Goal: Task Accomplishment & Management: Manage account settings

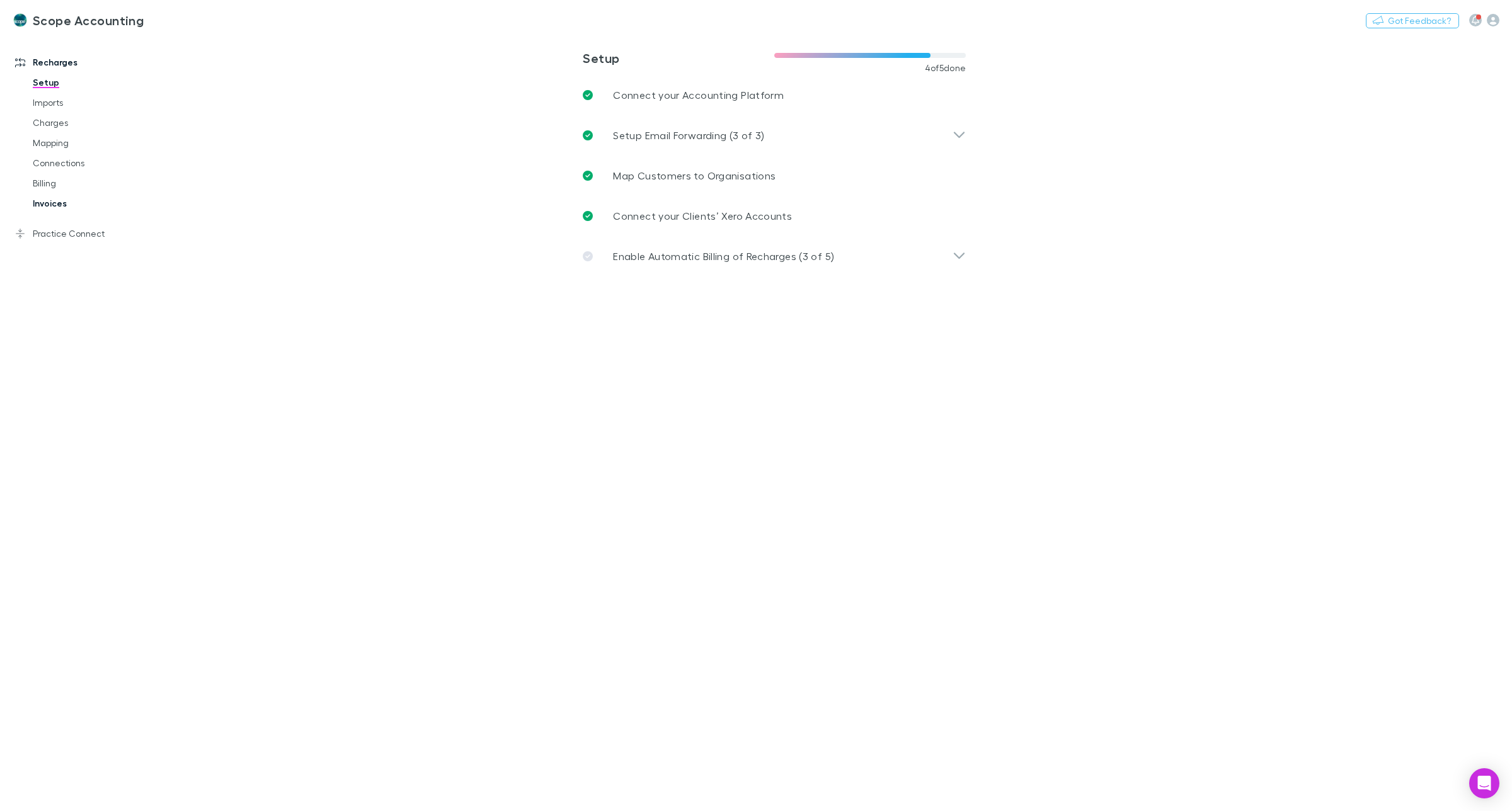
click at [46, 206] on link "Invoices" at bounding box center [99, 204] width 158 height 20
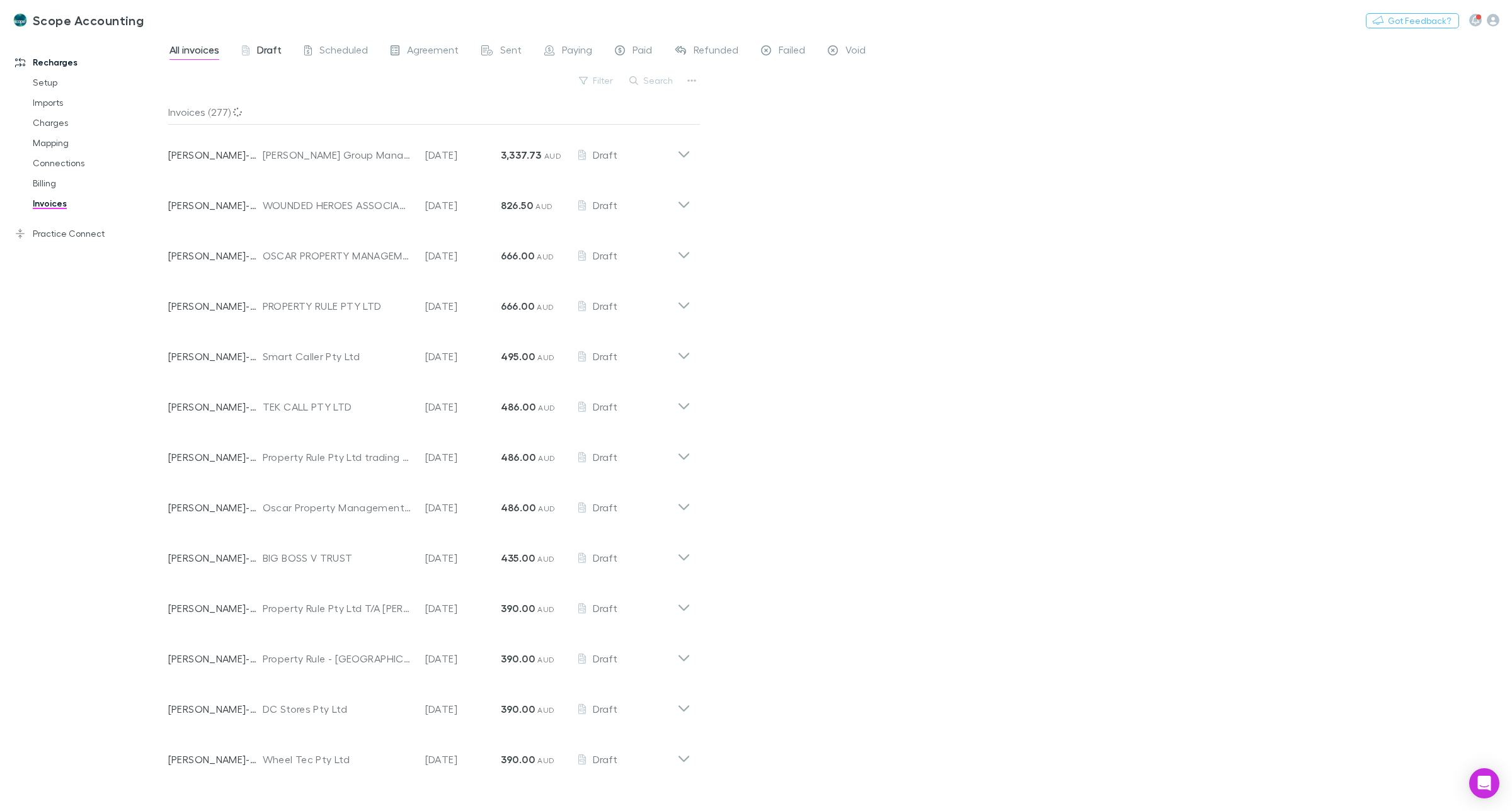
click at [272, 49] on span "Draft" at bounding box center [269, 51] width 25 height 17
click at [650, 81] on button "Search" at bounding box center [651, 81] width 57 height 15
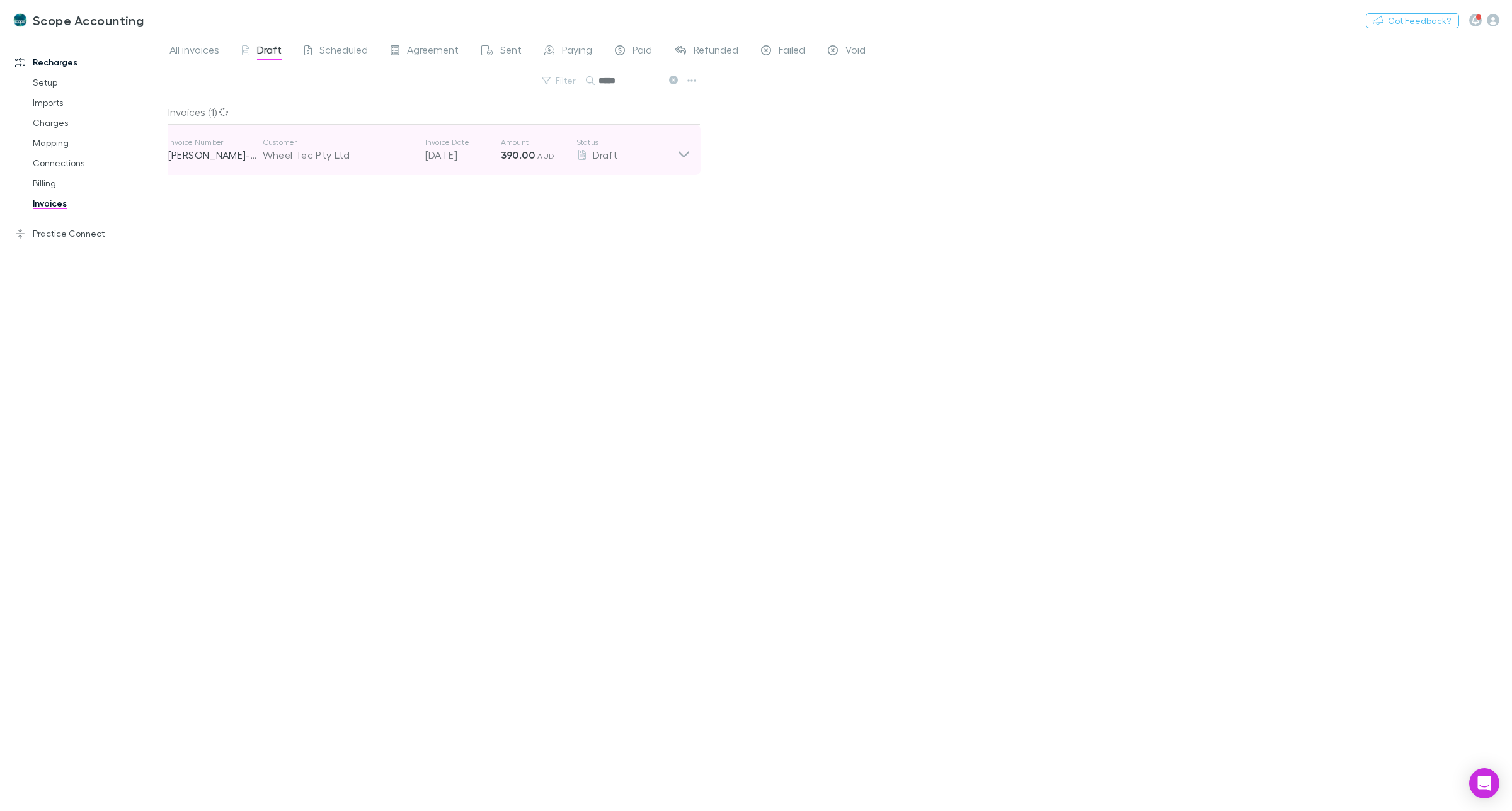
click at [682, 158] on icon at bounding box center [684, 150] width 13 height 25
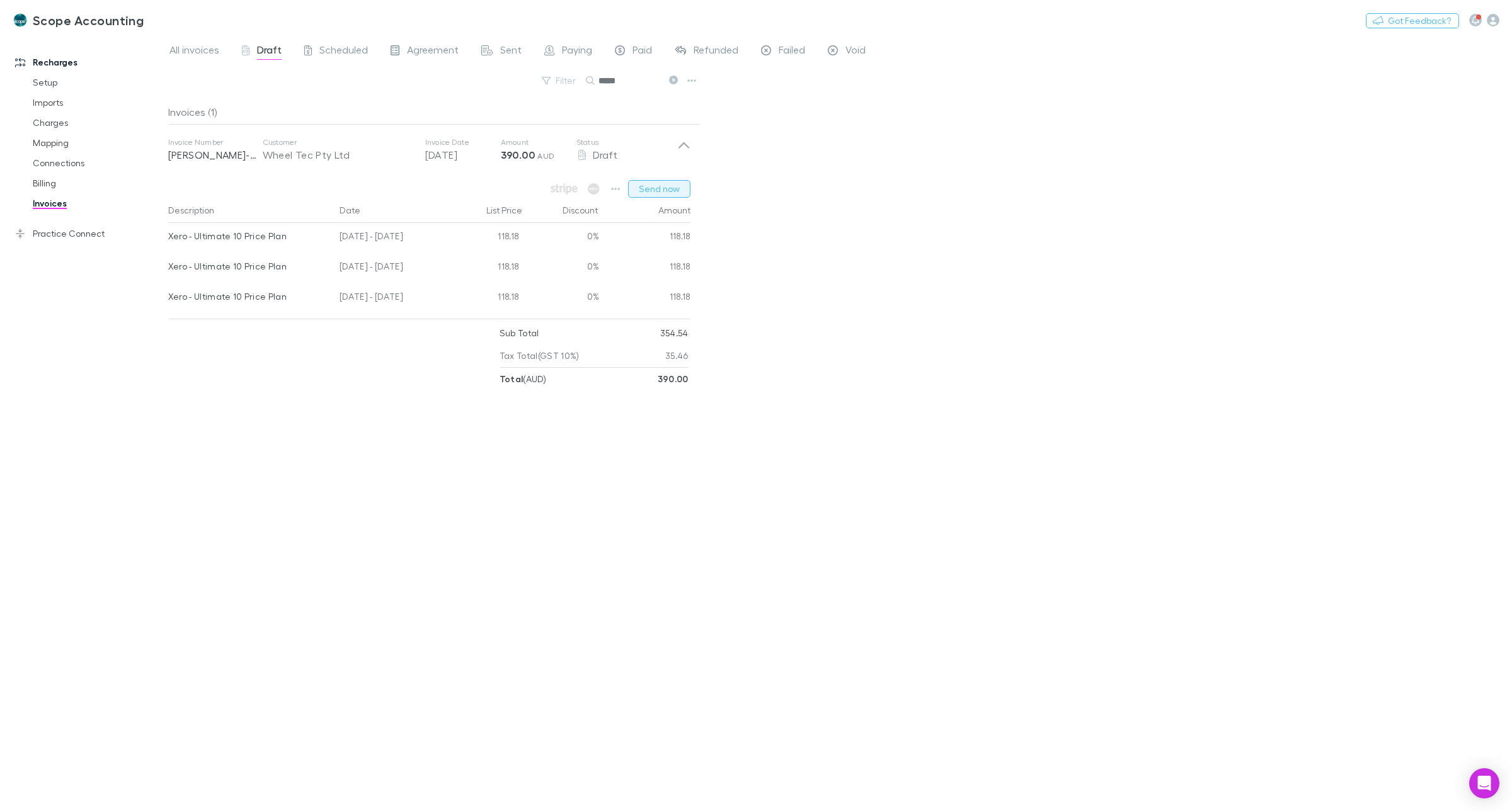
click at [668, 193] on button "Send now" at bounding box center [659, 188] width 62 height 17
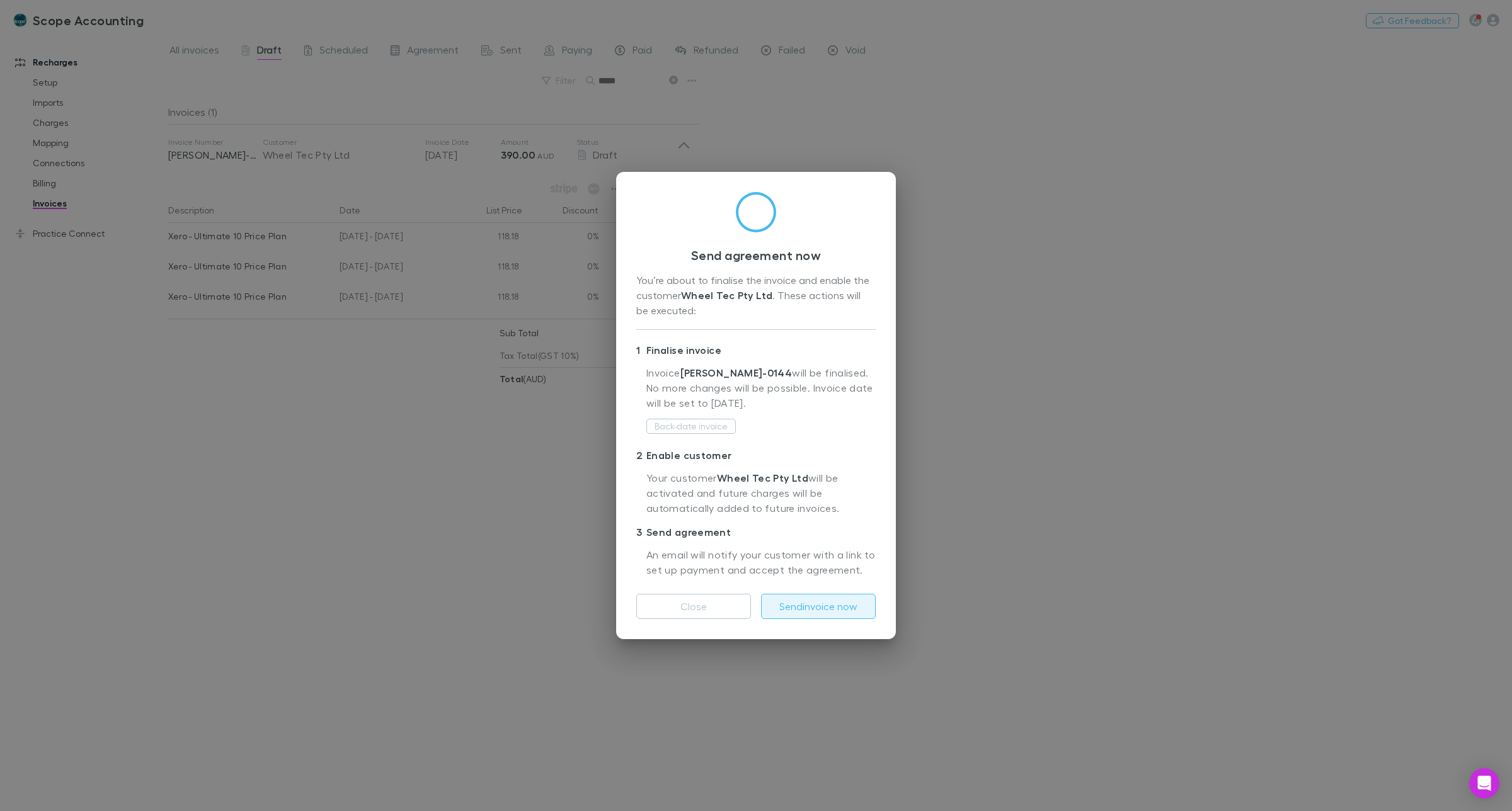
click at [842, 605] on button "Send invoice now" at bounding box center [817, 605] width 115 height 25
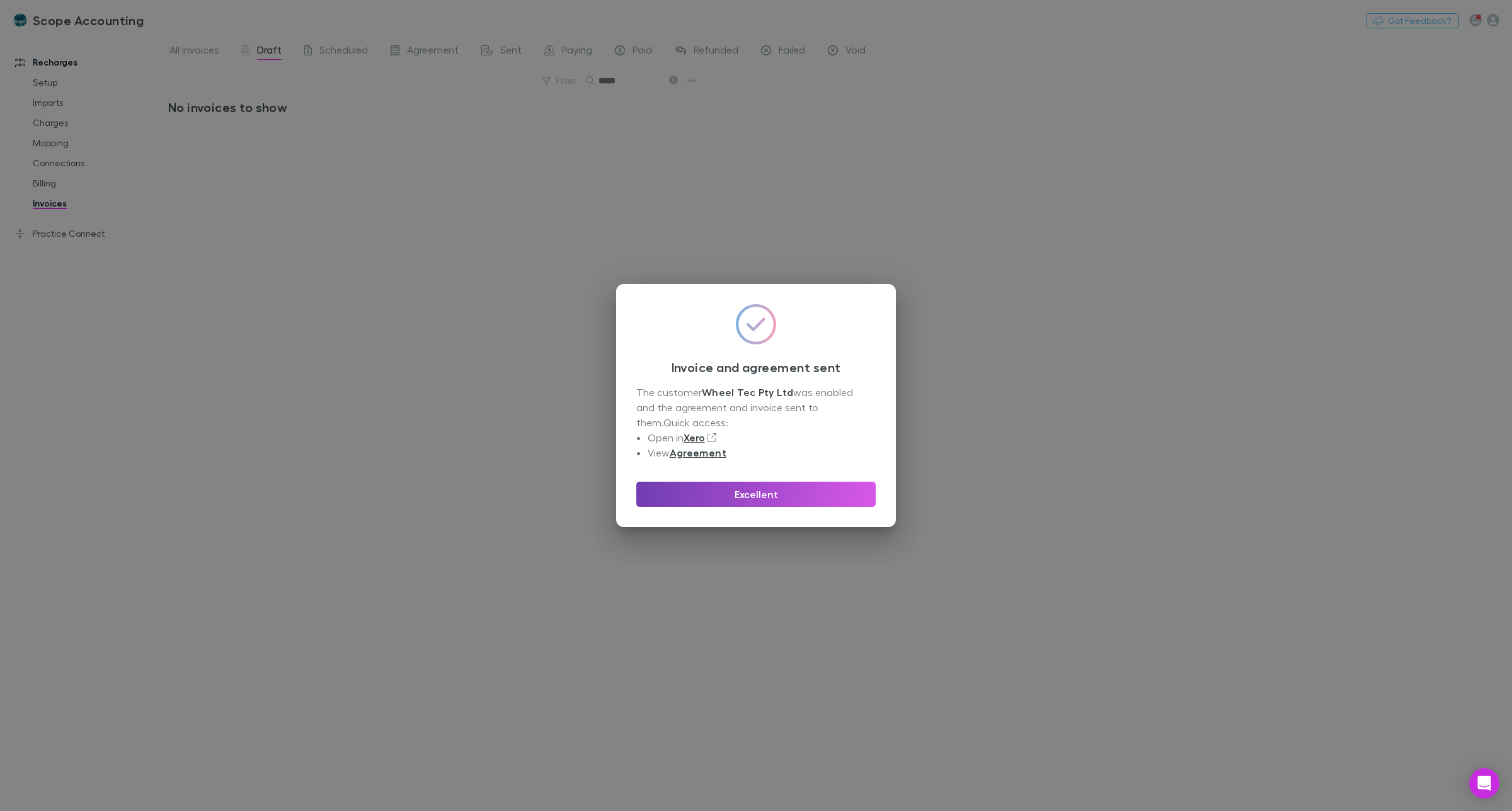
click at [757, 491] on button "Excellent" at bounding box center [755, 494] width 239 height 25
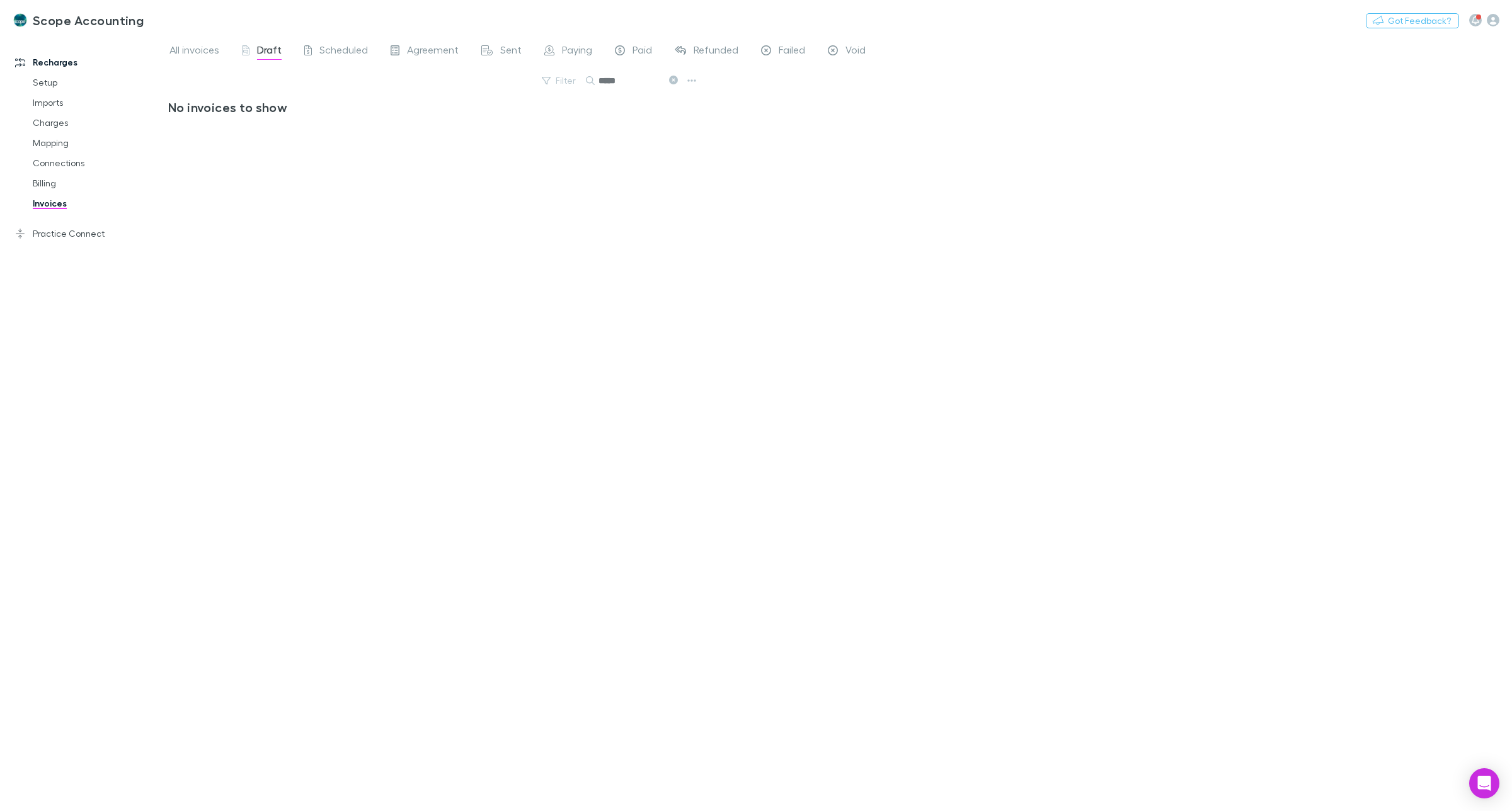
drag, startPoint x: 633, startPoint y: 79, endPoint x: 587, endPoint y: 81, distance: 46.0
click at [587, 81] on div "*****" at bounding box center [632, 81] width 94 height 15
type input "******"
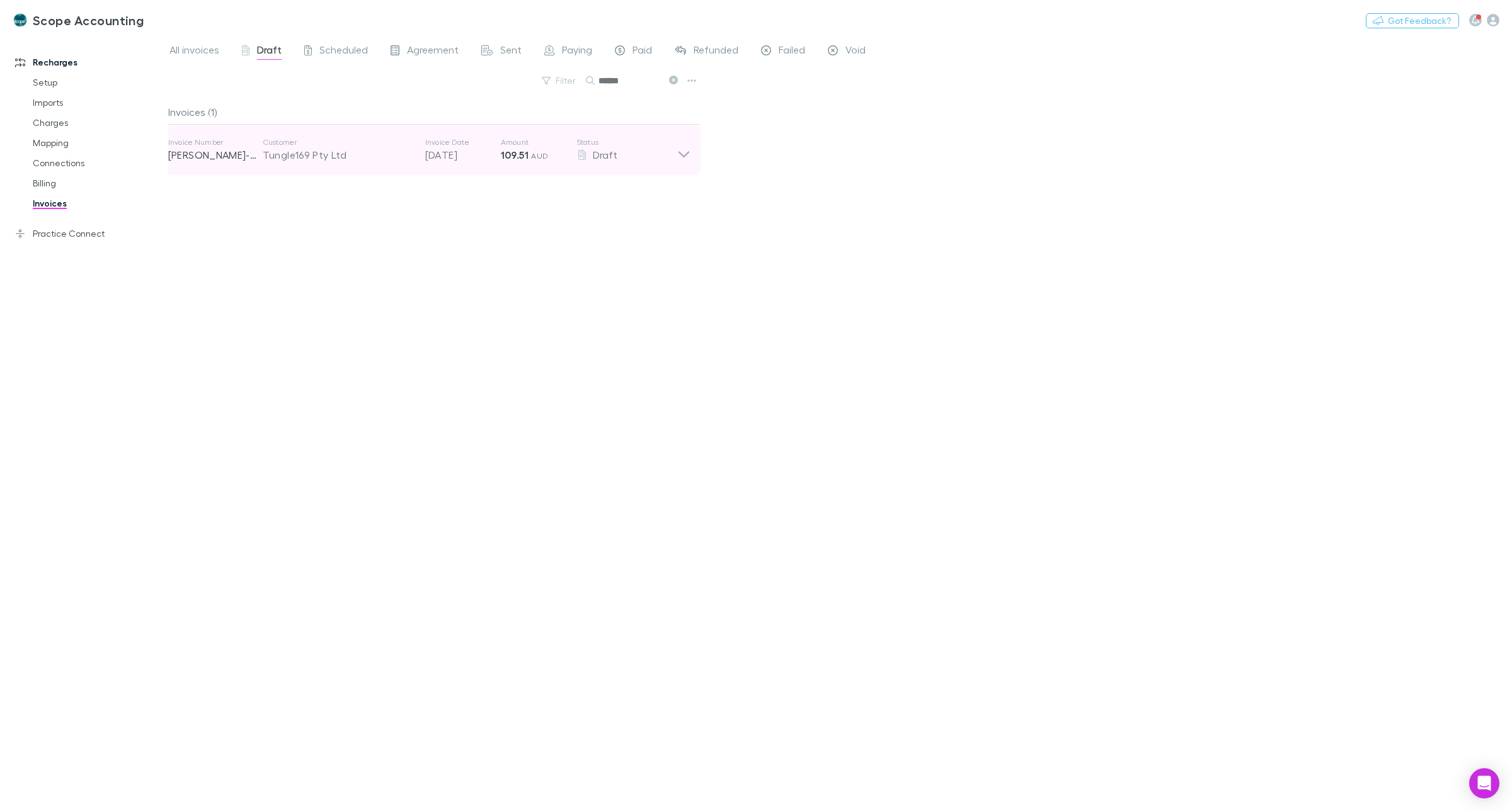
click at [690, 156] on div "Invoice Number [PERSON_NAME]-0162 Customer Tungle169 Pty Ltd Invoice Date [DATE…" at bounding box center [428, 150] width 542 height 50
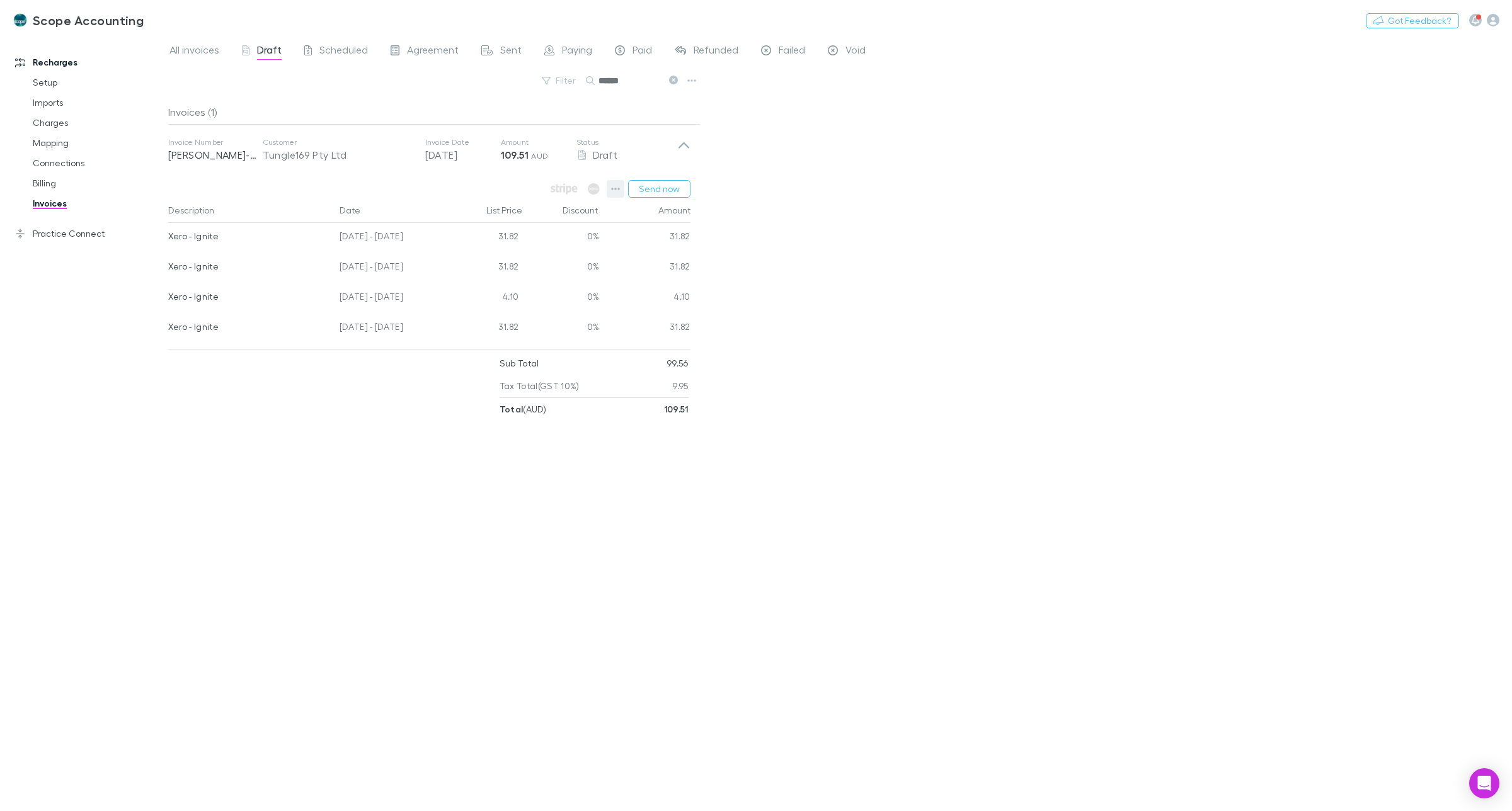
click at [617, 193] on icon "button" at bounding box center [616, 188] width 9 height 10
click at [883, 227] on div at bounding box center [756, 406] width 1512 height 811
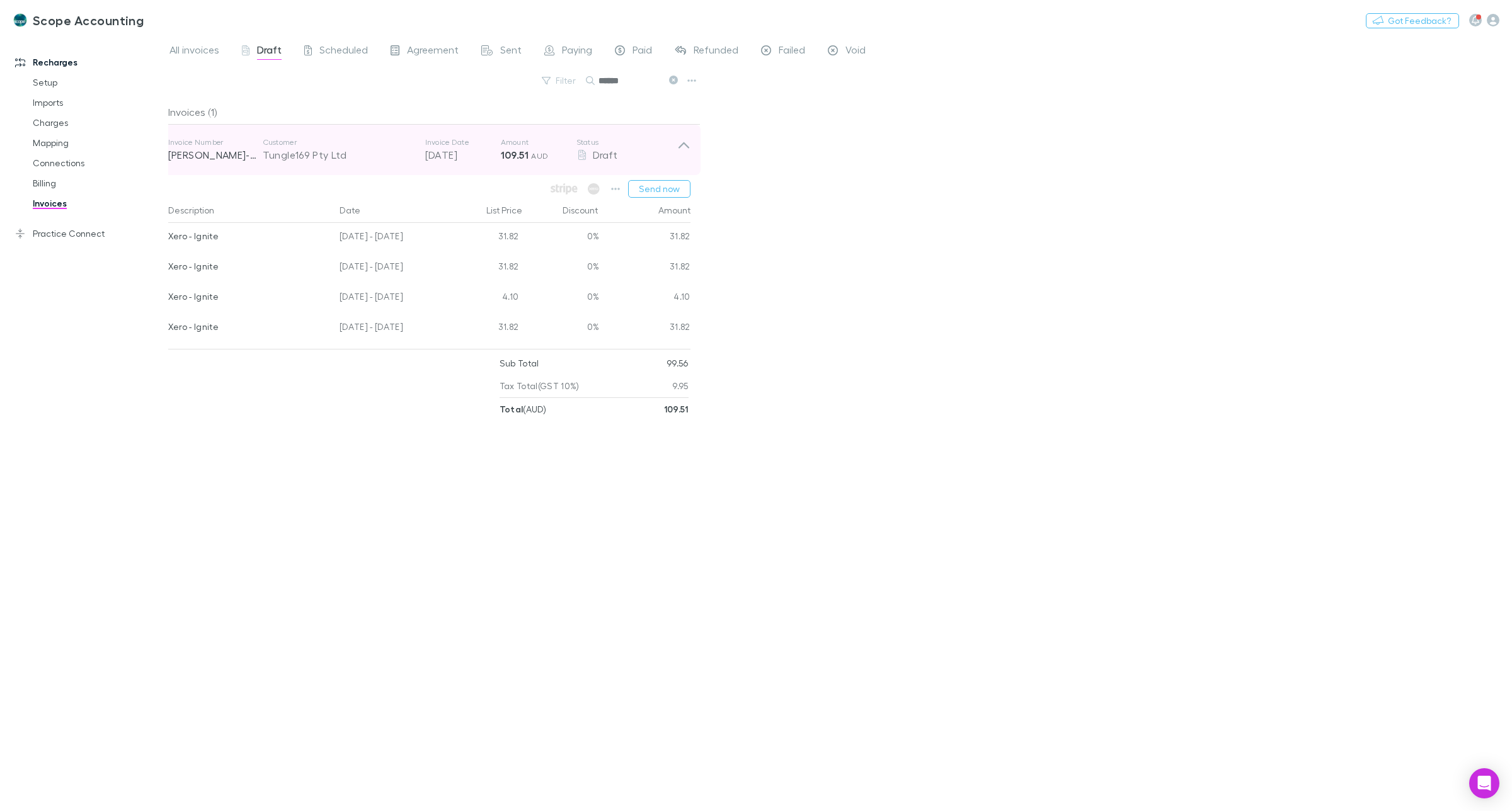
click at [682, 145] on icon at bounding box center [684, 145] width 11 height 6
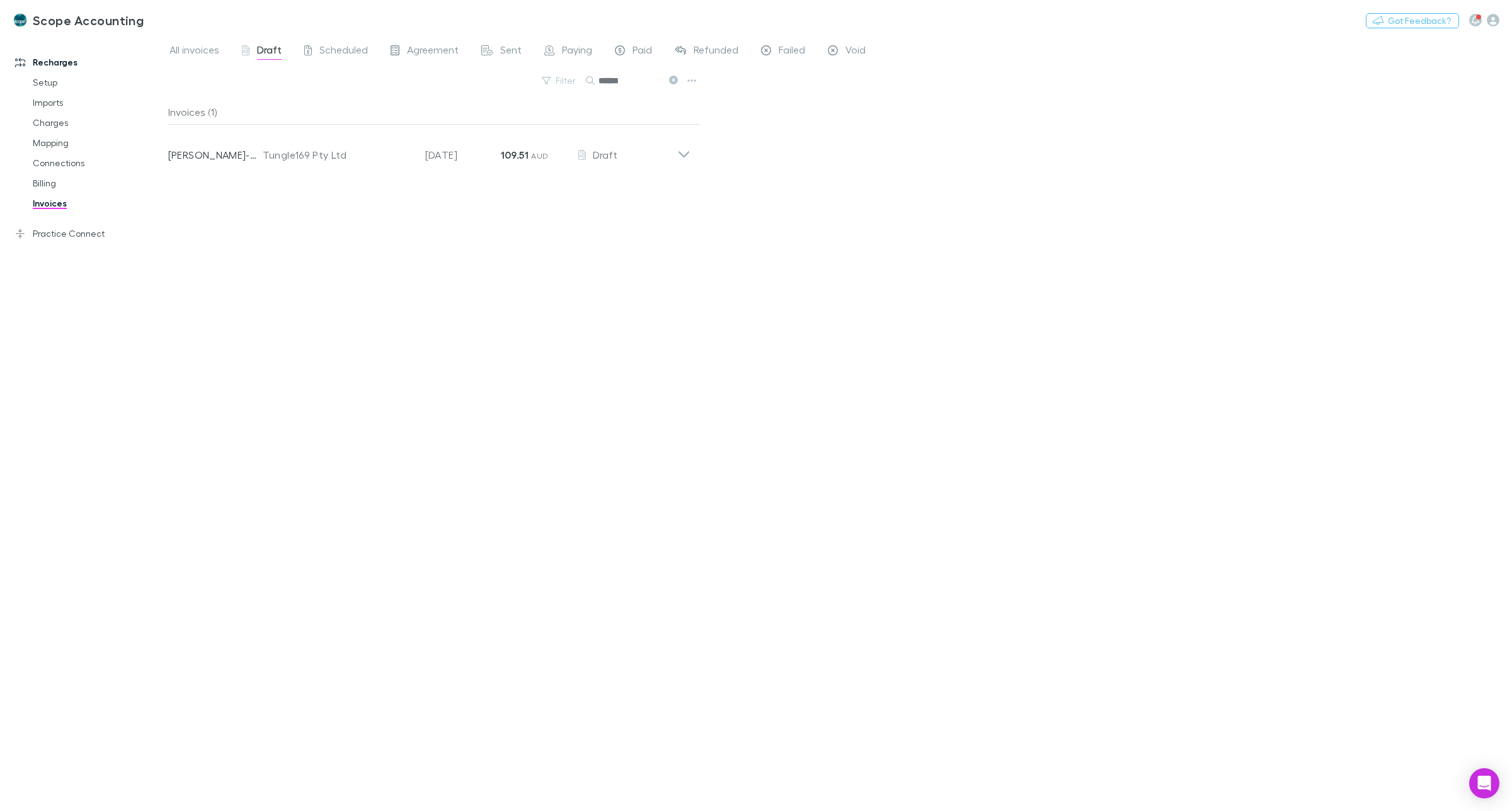
click at [260, 48] on span "Draft" at bounding box center [269, 51] width 25 height 17
click at [672, 83] on icon at bounding box center [673, 80] width 9 height 9
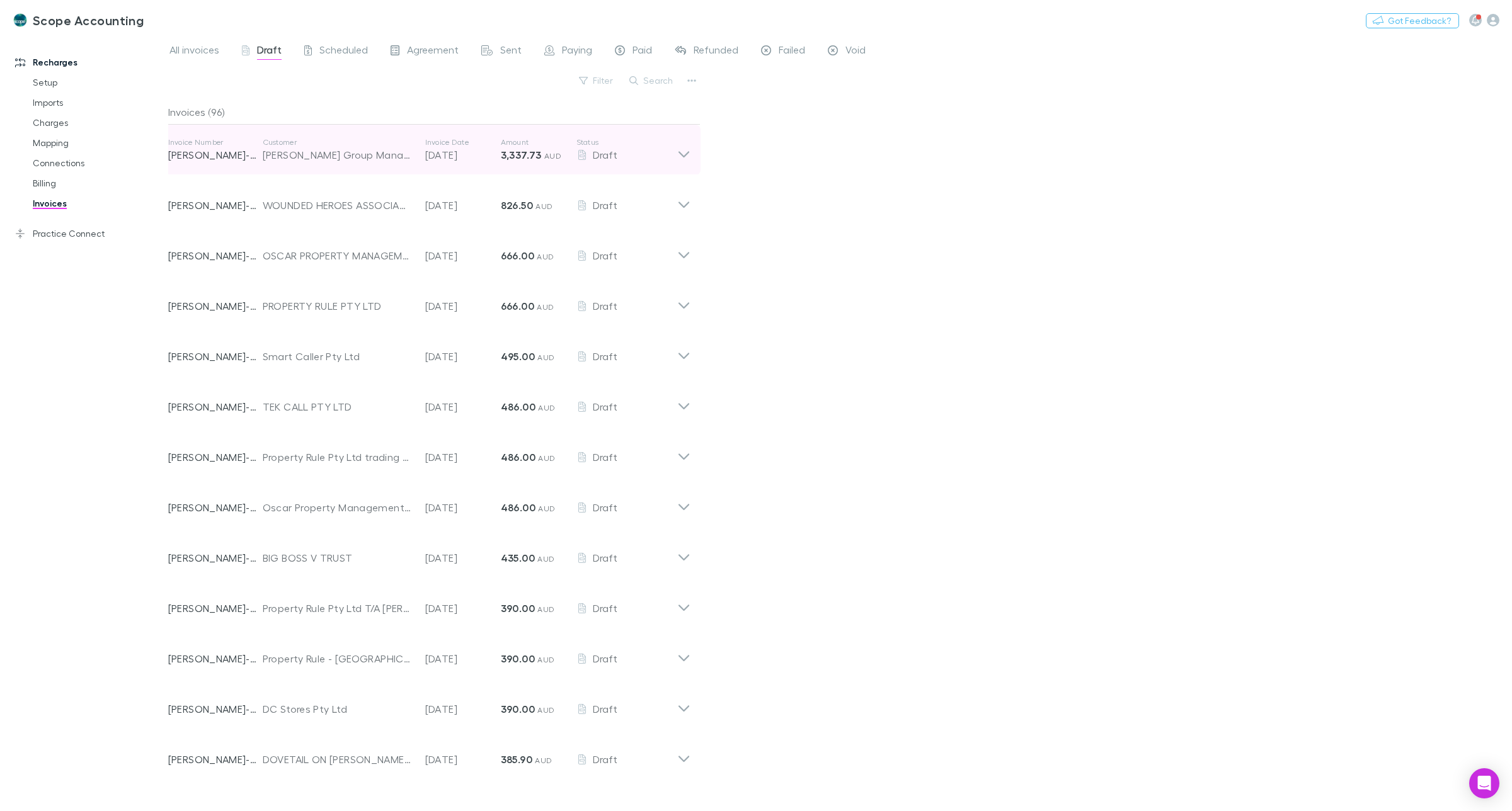
drag, startPoint x: 419, startPoint y: 131, endPoint x: 431, endPoint y: 129, distance: 12.2
click at [431, 129] on div "Invoice Number [PERSON_NAME]-0215 Customer [PERSON_NAME] Group Management Servi…" at bounding box center [422, 150] width 509 height 45
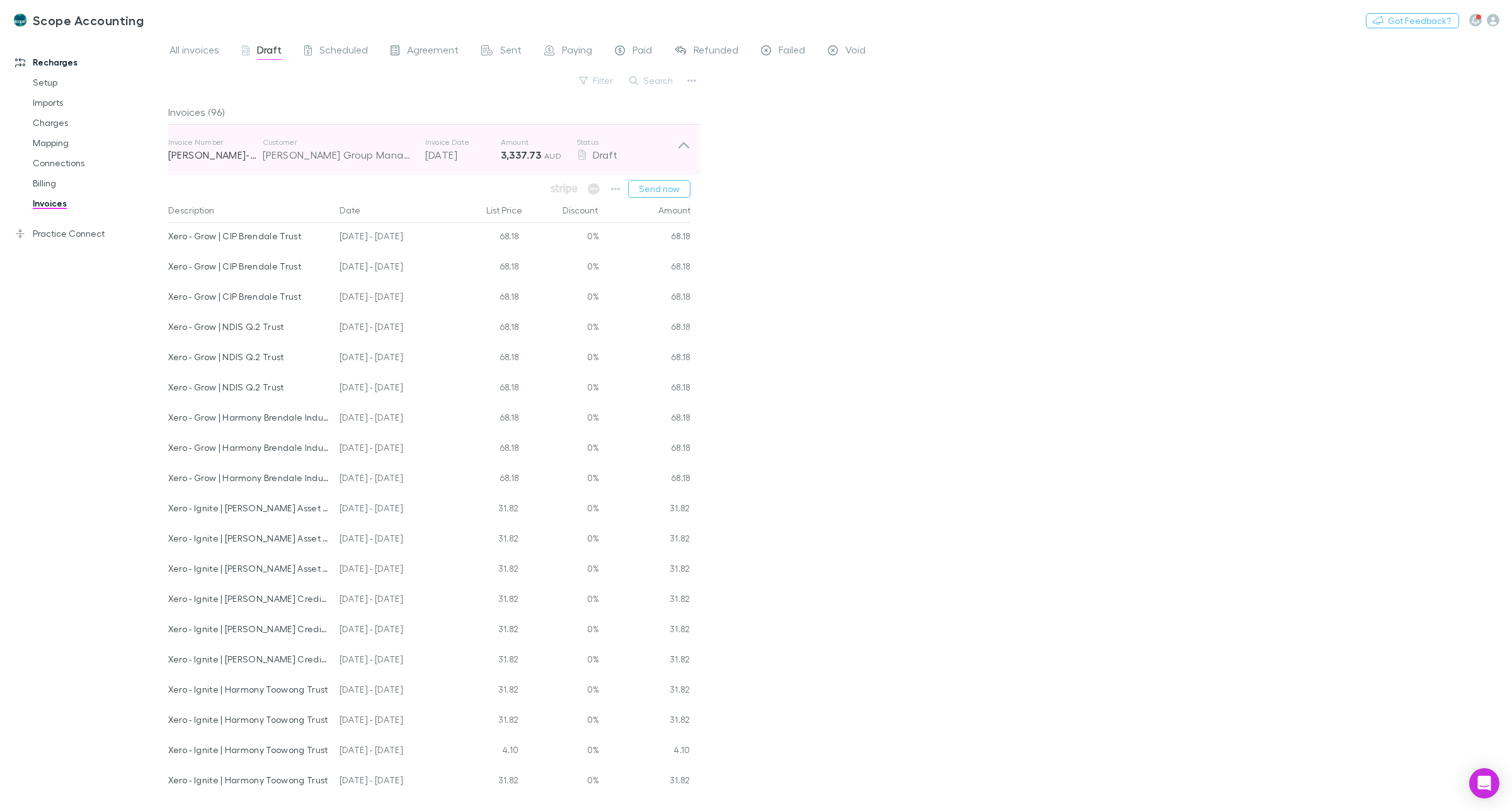
click at [681, 146] on icon at bounding box center [684, 145] width 11 height 6
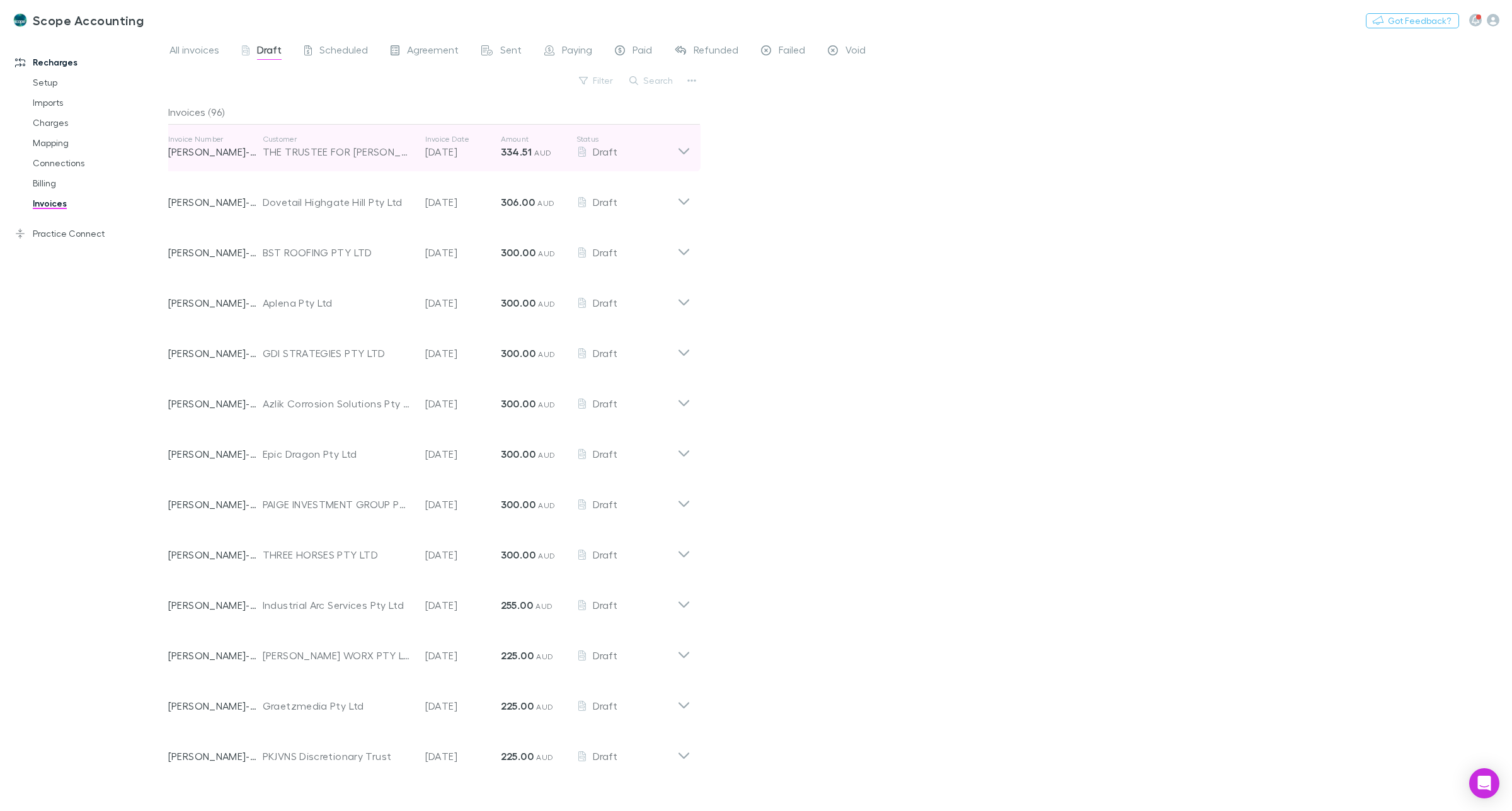
scroll to position [629, 0]
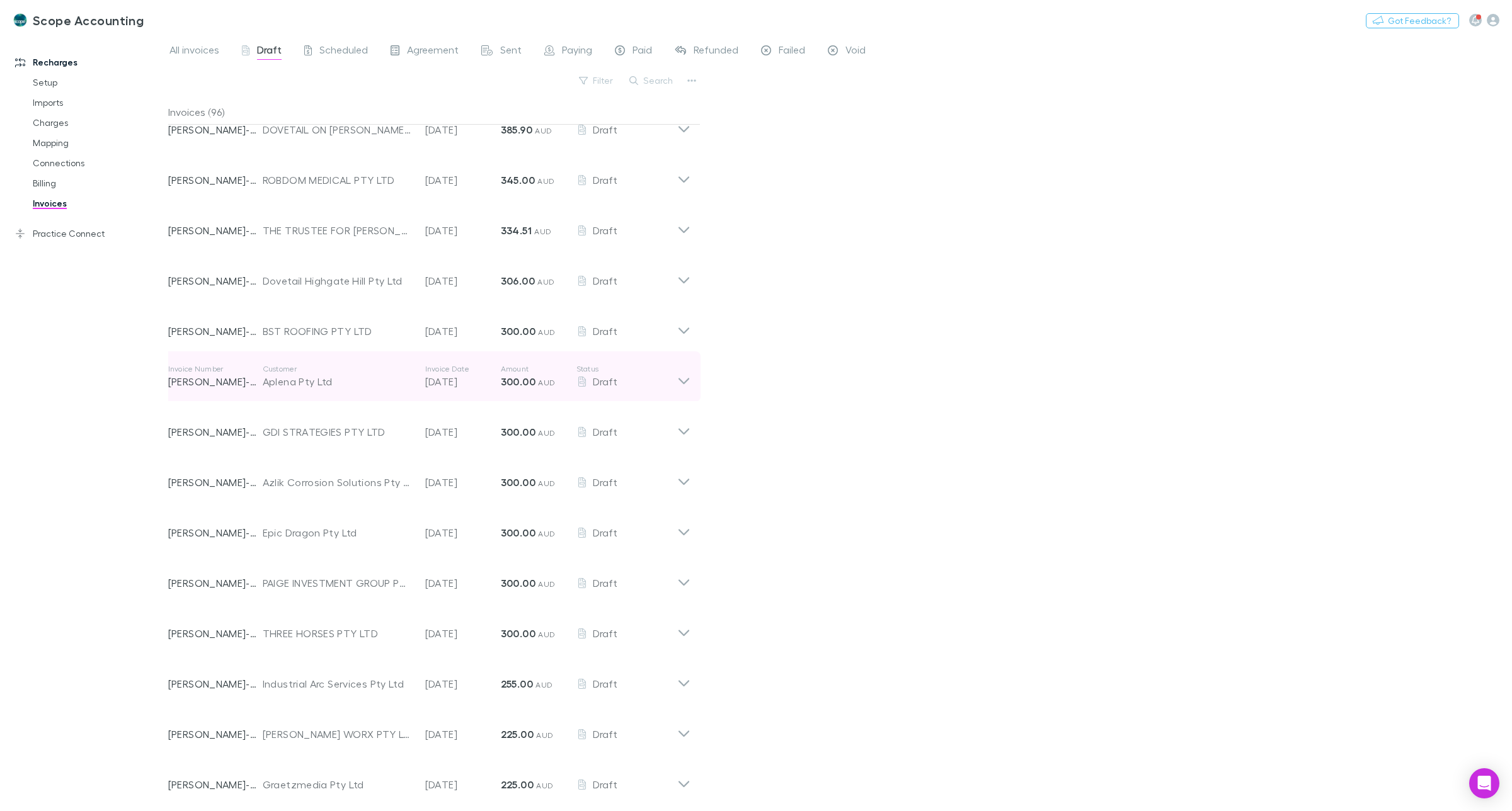
click at [682, 381] on icon at bounding box center [684, 381] width 11 height 6
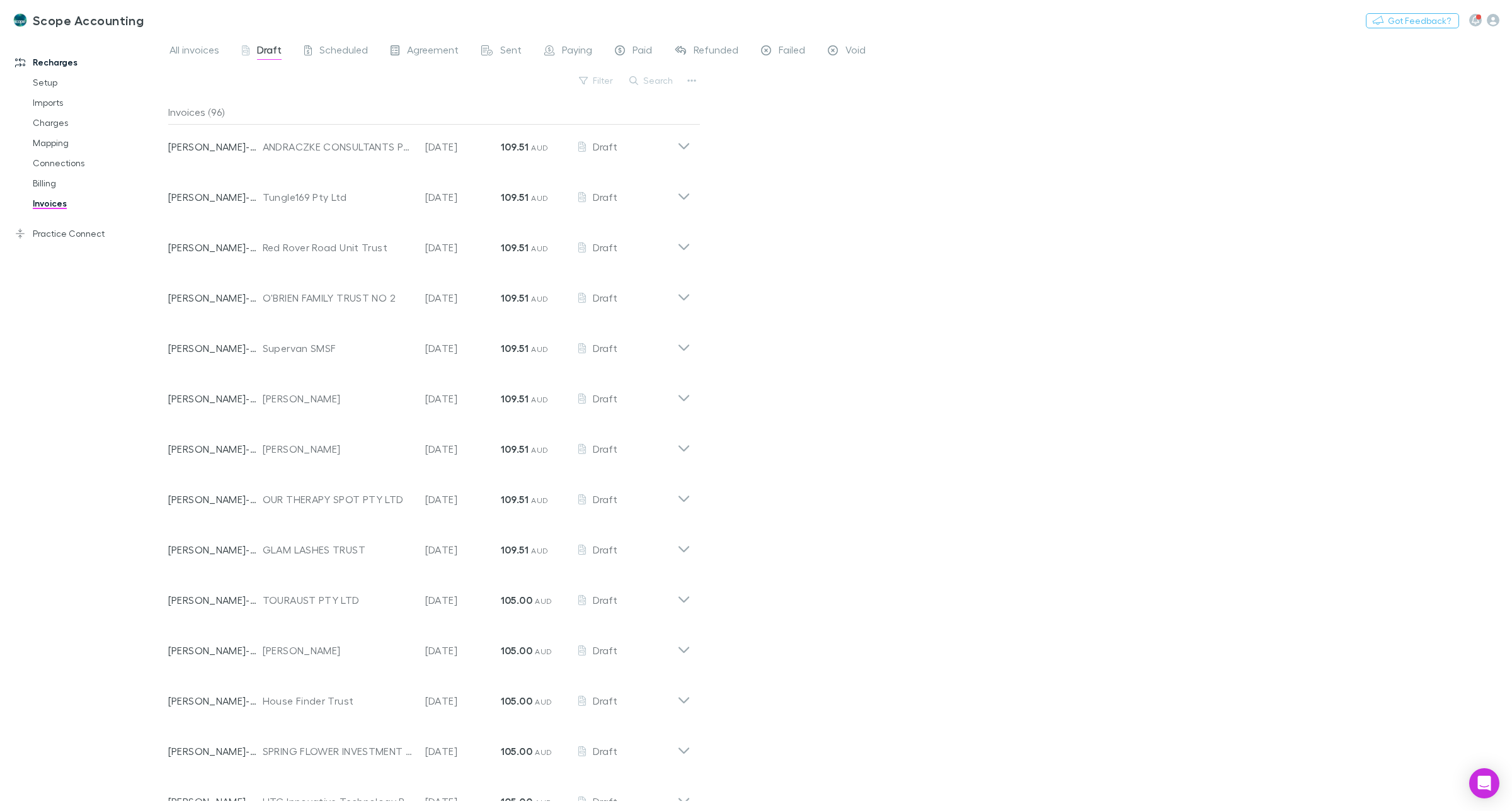
scroll to position [2579, 0]
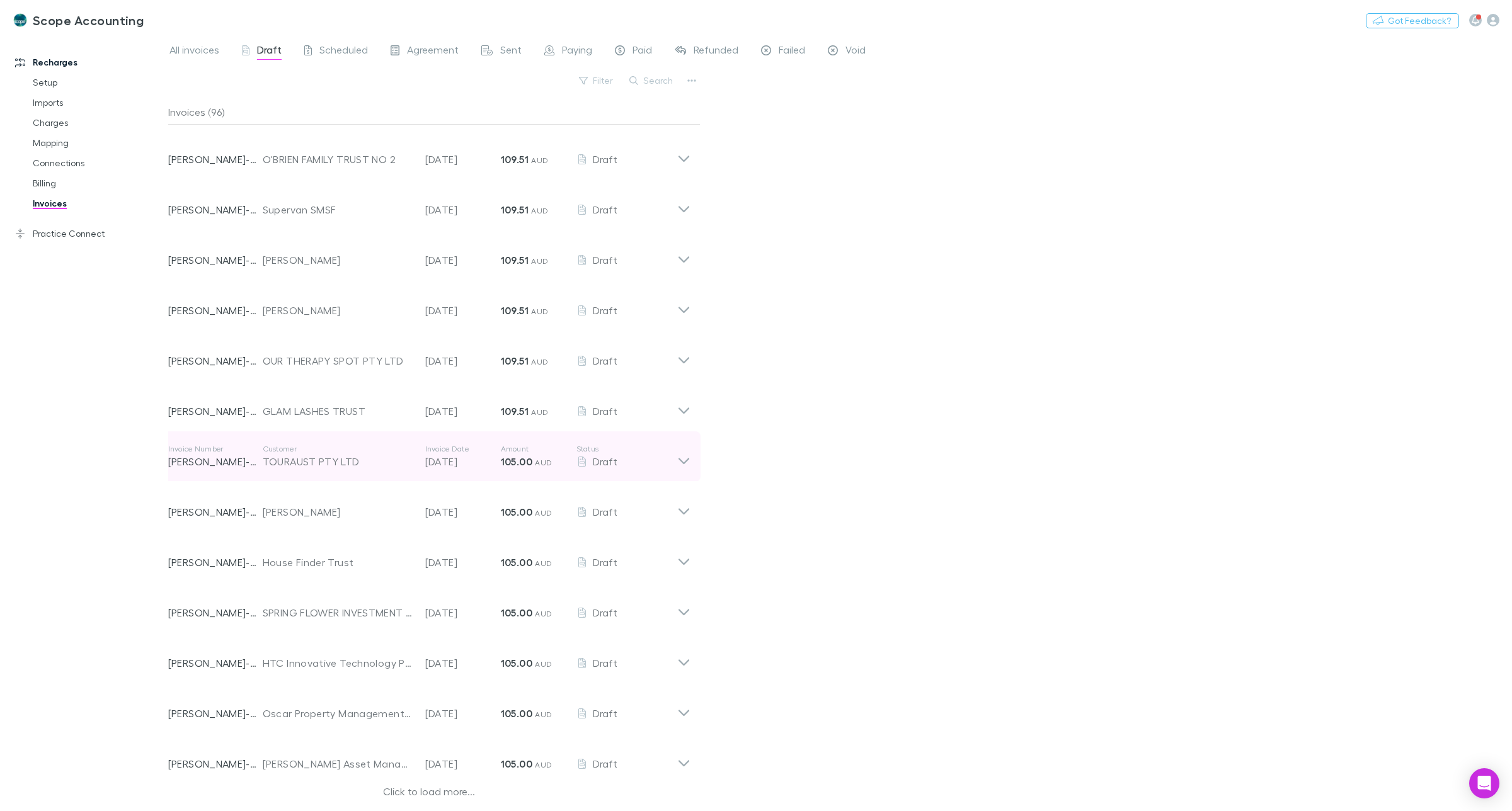
click at [684, 457] on icon at bounding box center [684, 456] width 13 height 25
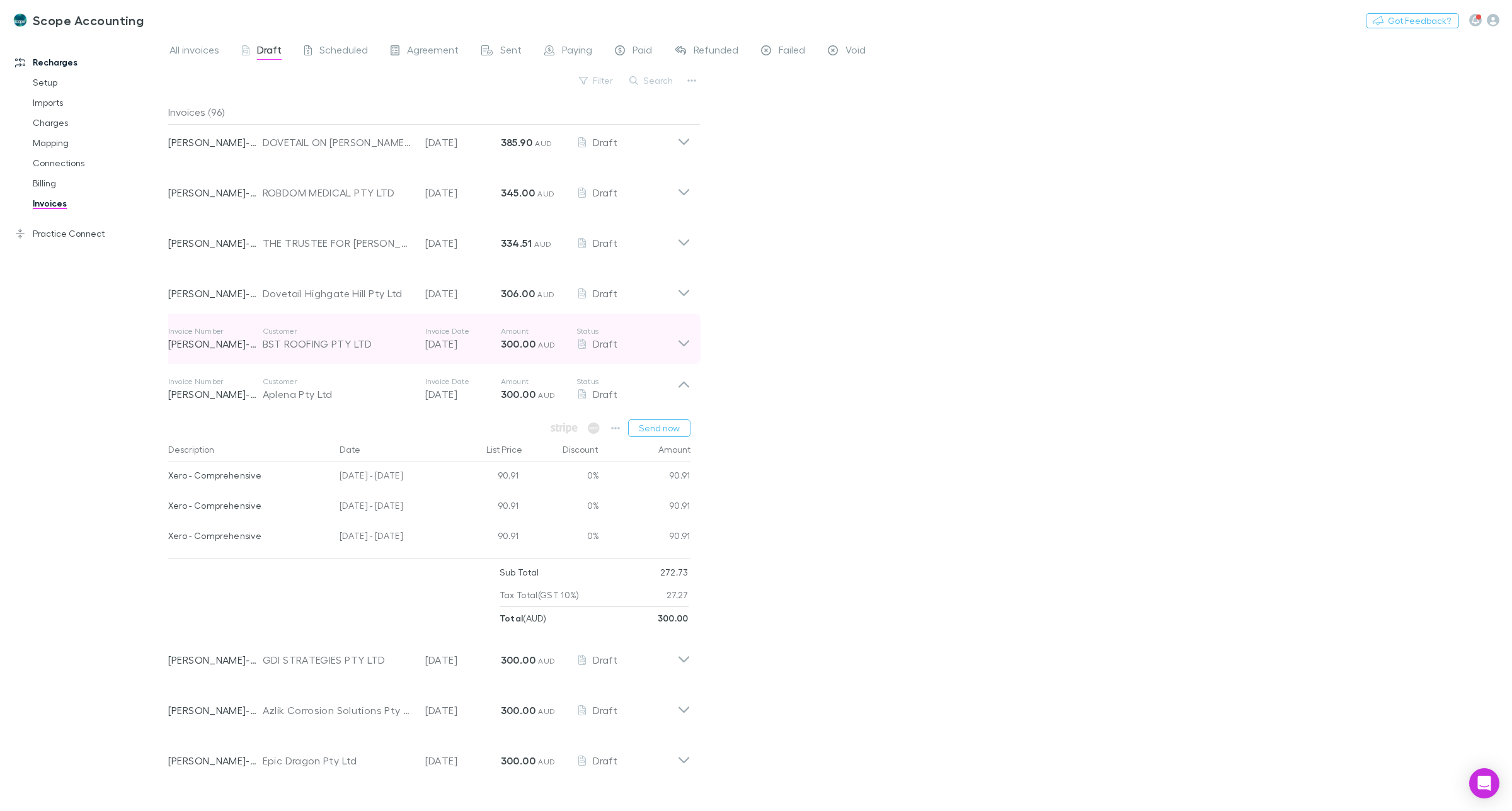
scroll to position [708, 0]
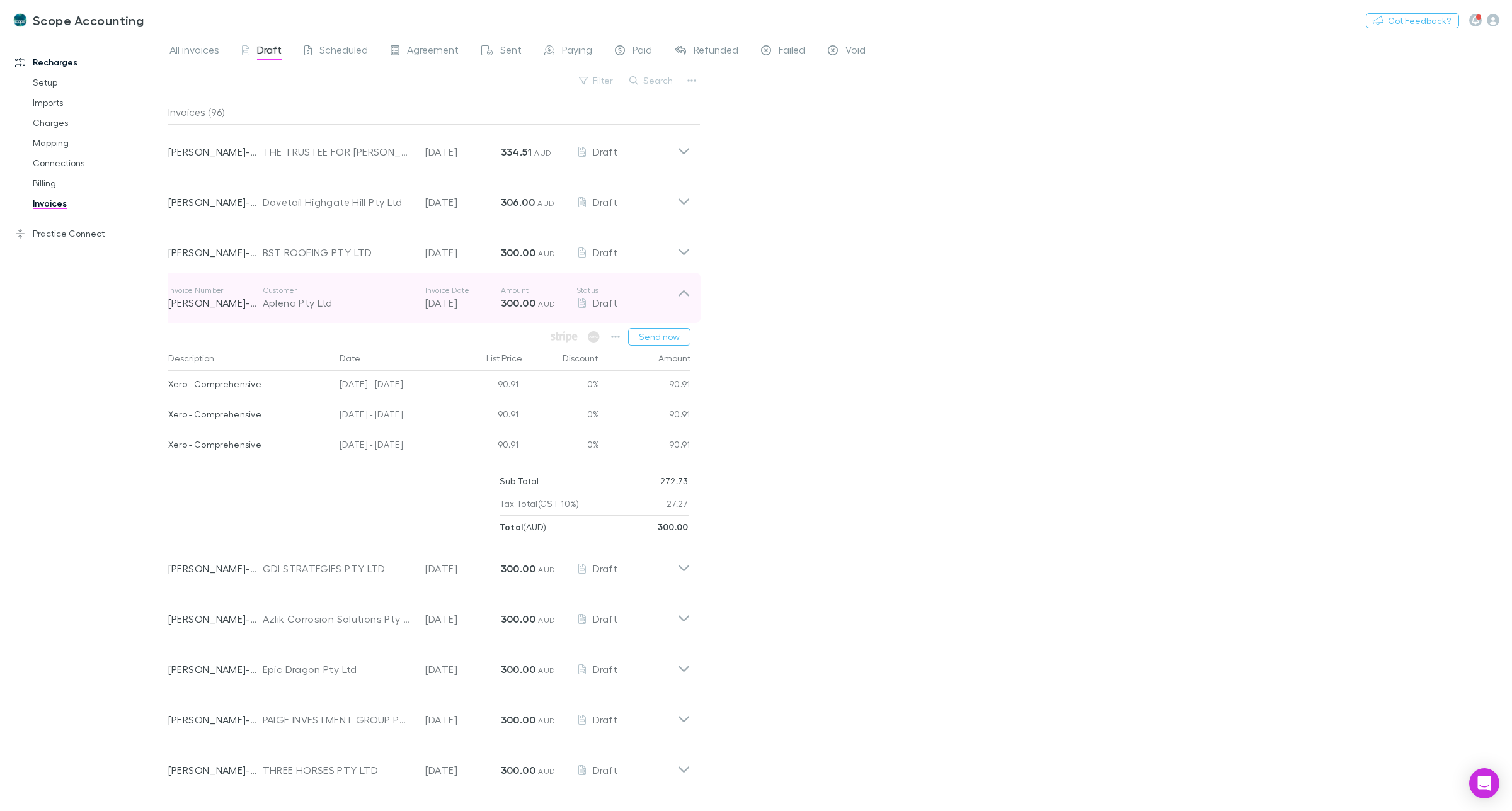
click at [688, 294] on icon at bounding box center [684, 297] width 13 height 25
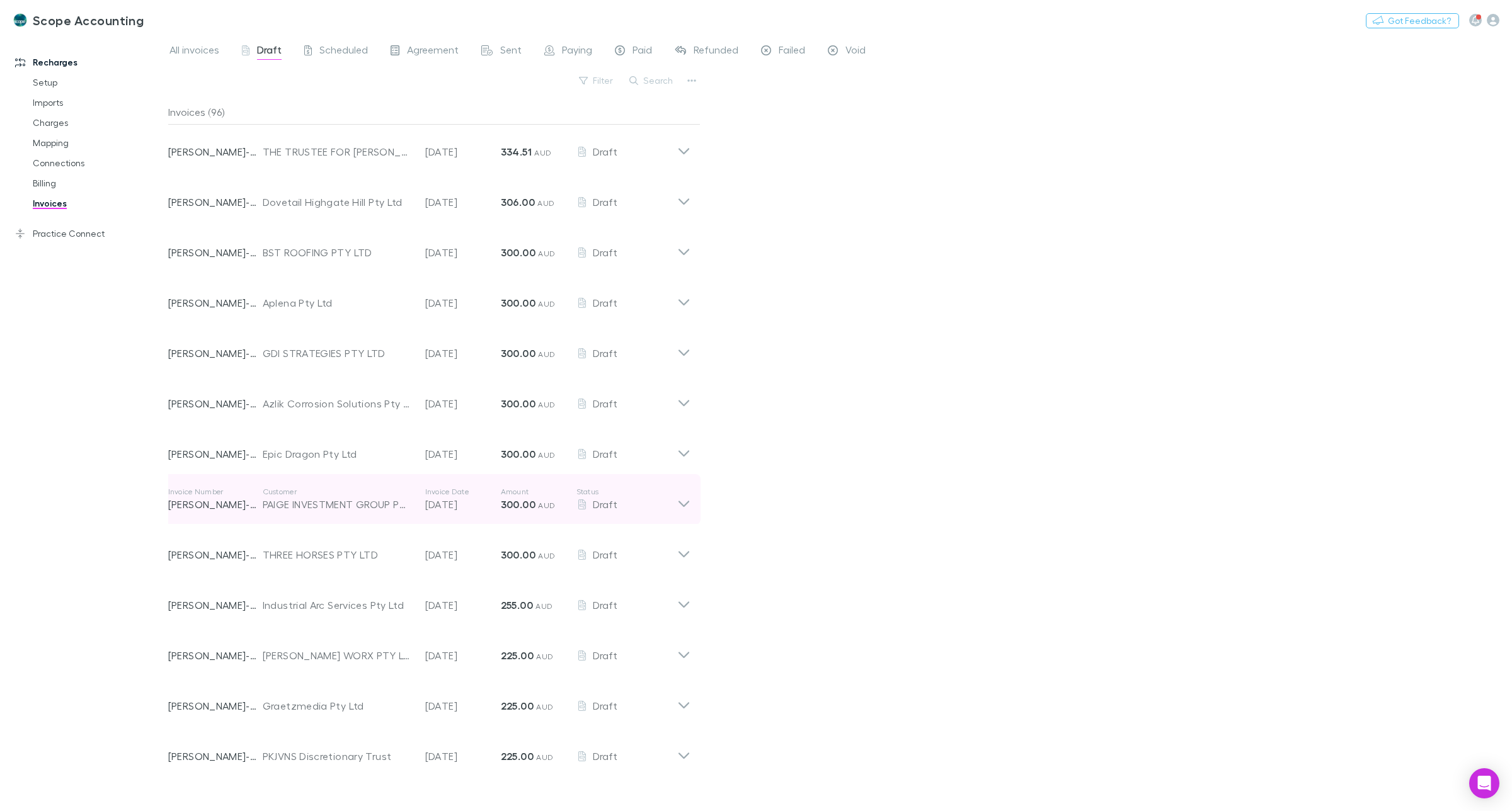
click at [678, 503] on icon at bounding box center [684, 499] width 13 height 25
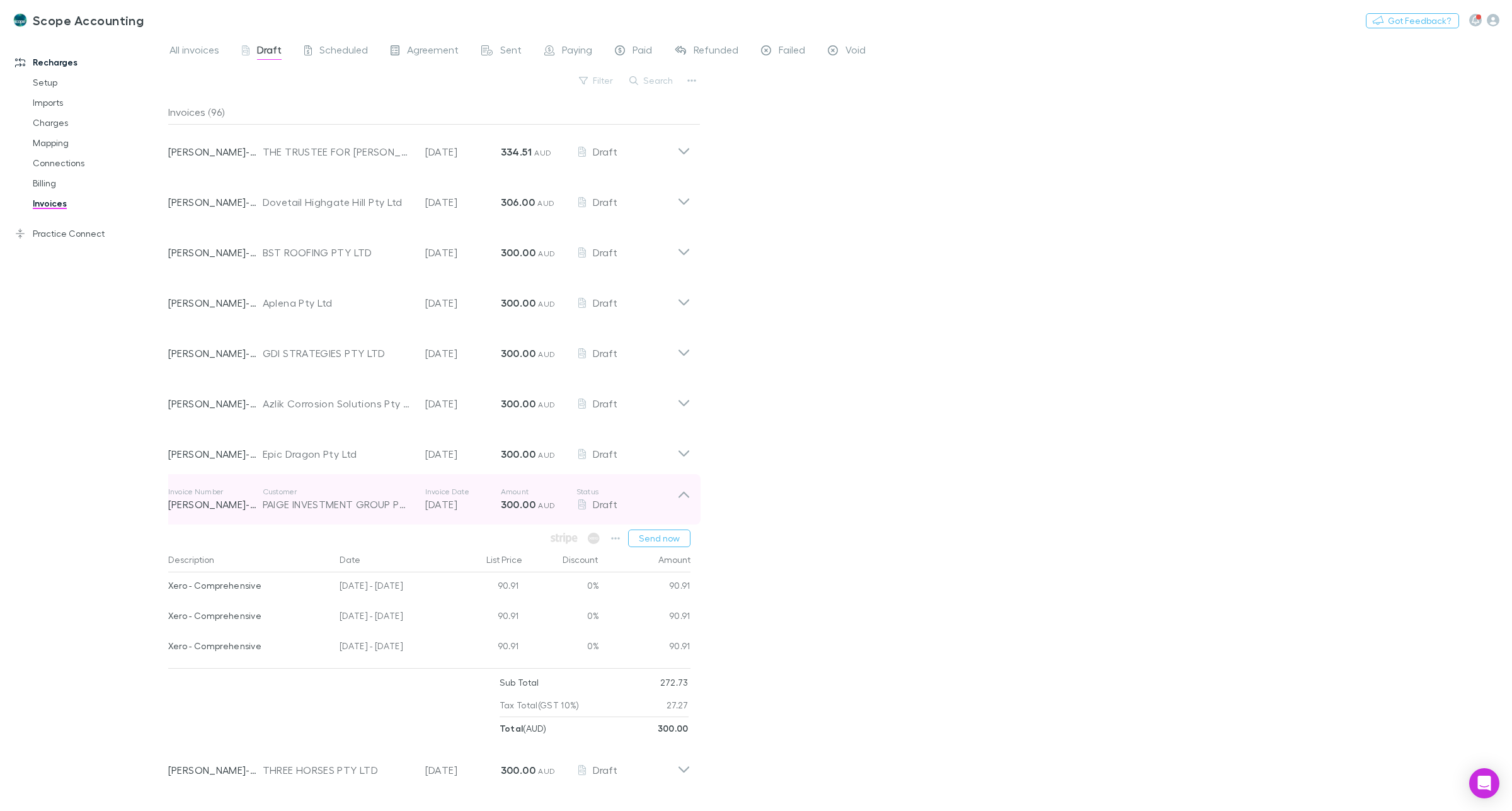
click at [686, 494] on icon at bounding box center [684, 494] width 11 height 6
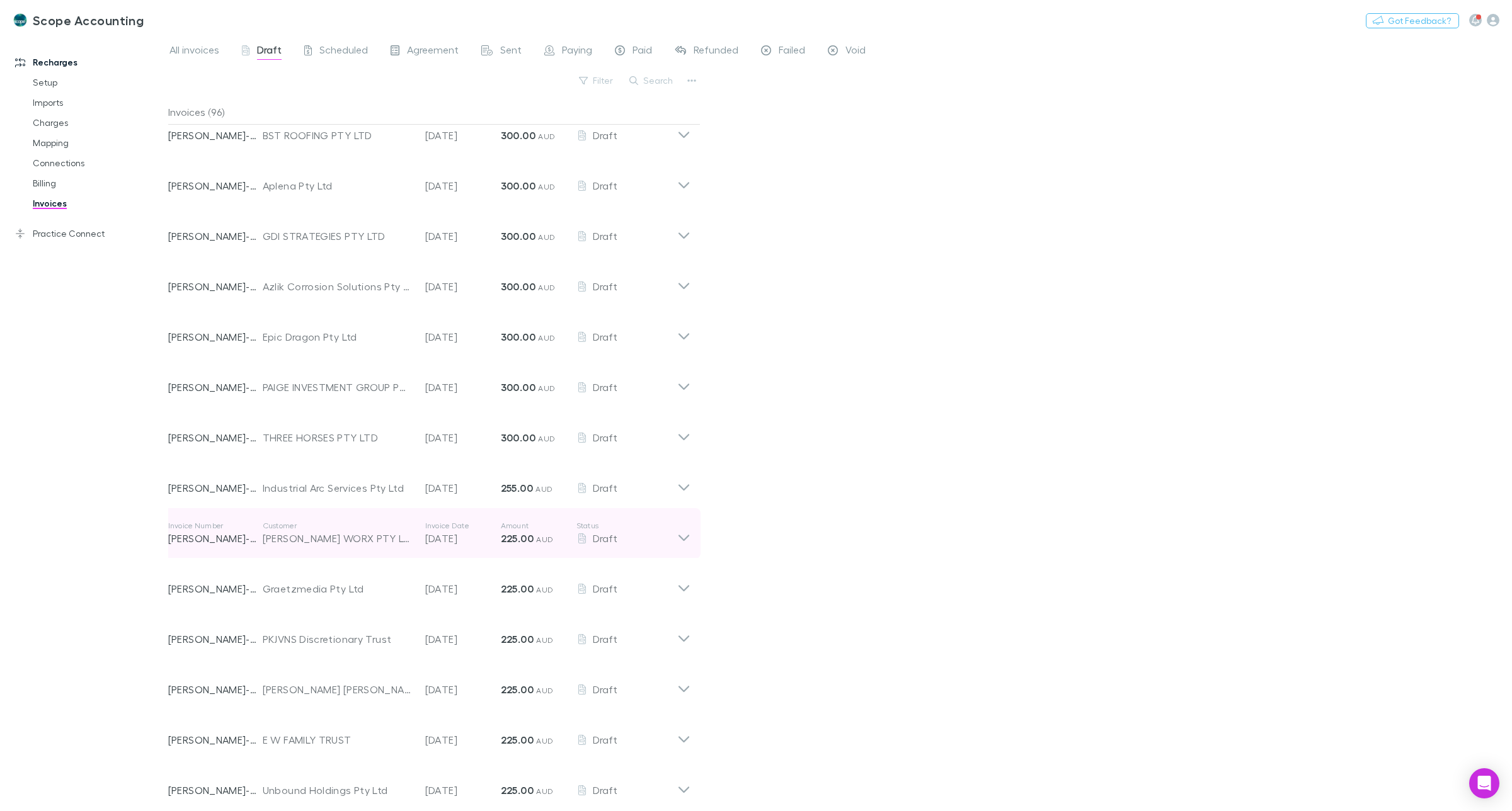
scroll to position [866, 0]
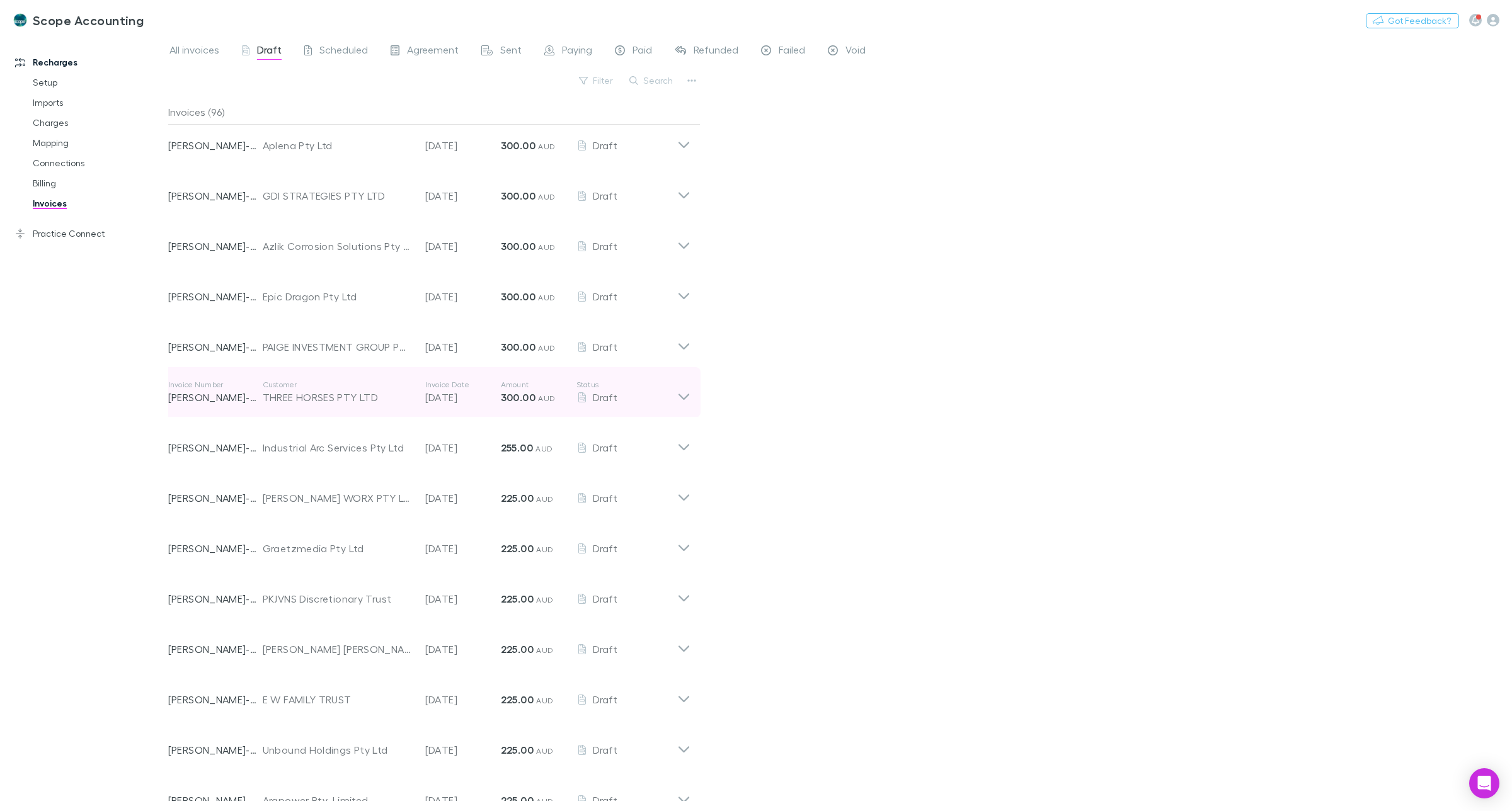
click at [679, 396] on icon at bounding box center [684, 392] width 13 height 25
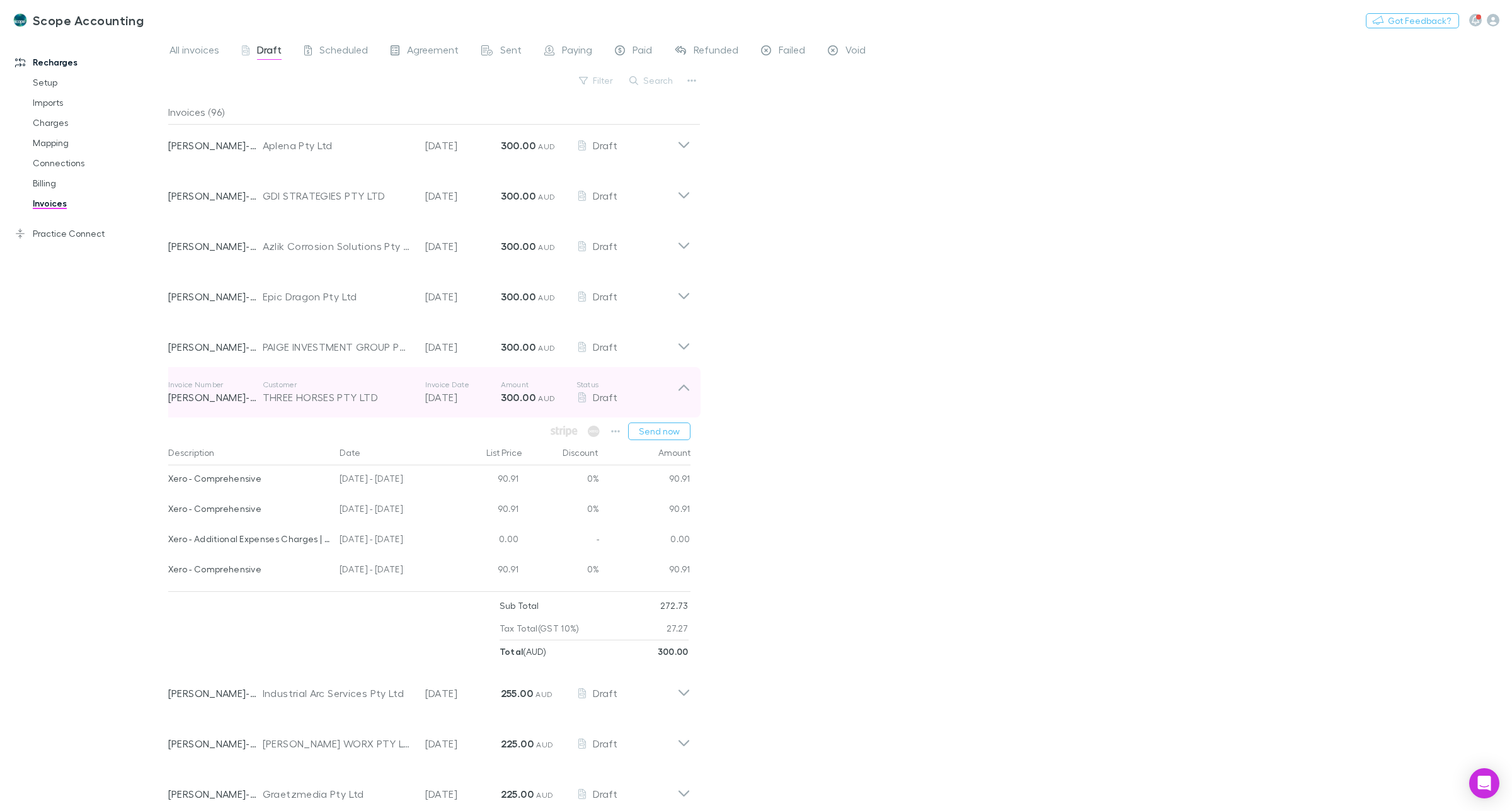
click at [685, 389] on icon at bounding box center [684, 392] width 13 height 25
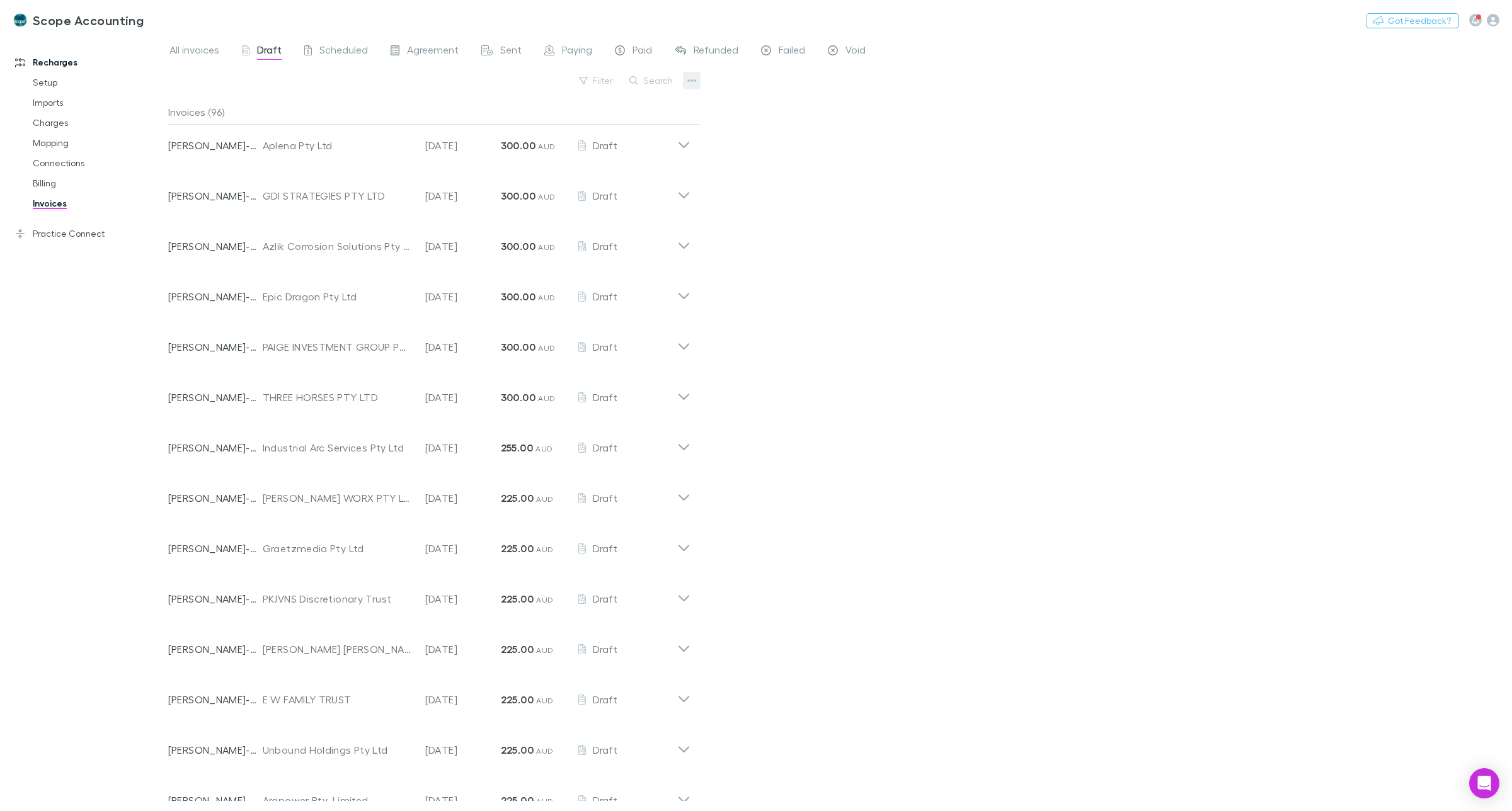
click at [691, 82] on icon "button" at bounding box center [692, 80] width 9 height 3
click at [599, 119] on p "Export invoices" at bounding box center [614, 121] width 153 height 15
click at [688, 80] on icon "button" at bounding box center [692, 80] width 9 height 3
click at [817, 362] on div at bounding box center [756, 406] width 1512 height 811
click at [845, 358] on div "All invoices Draft Scheduled Agreement Sent Paying Paid Refunded Failed Void Fi…" at bounding box center [839, 423] width 1343 height 776
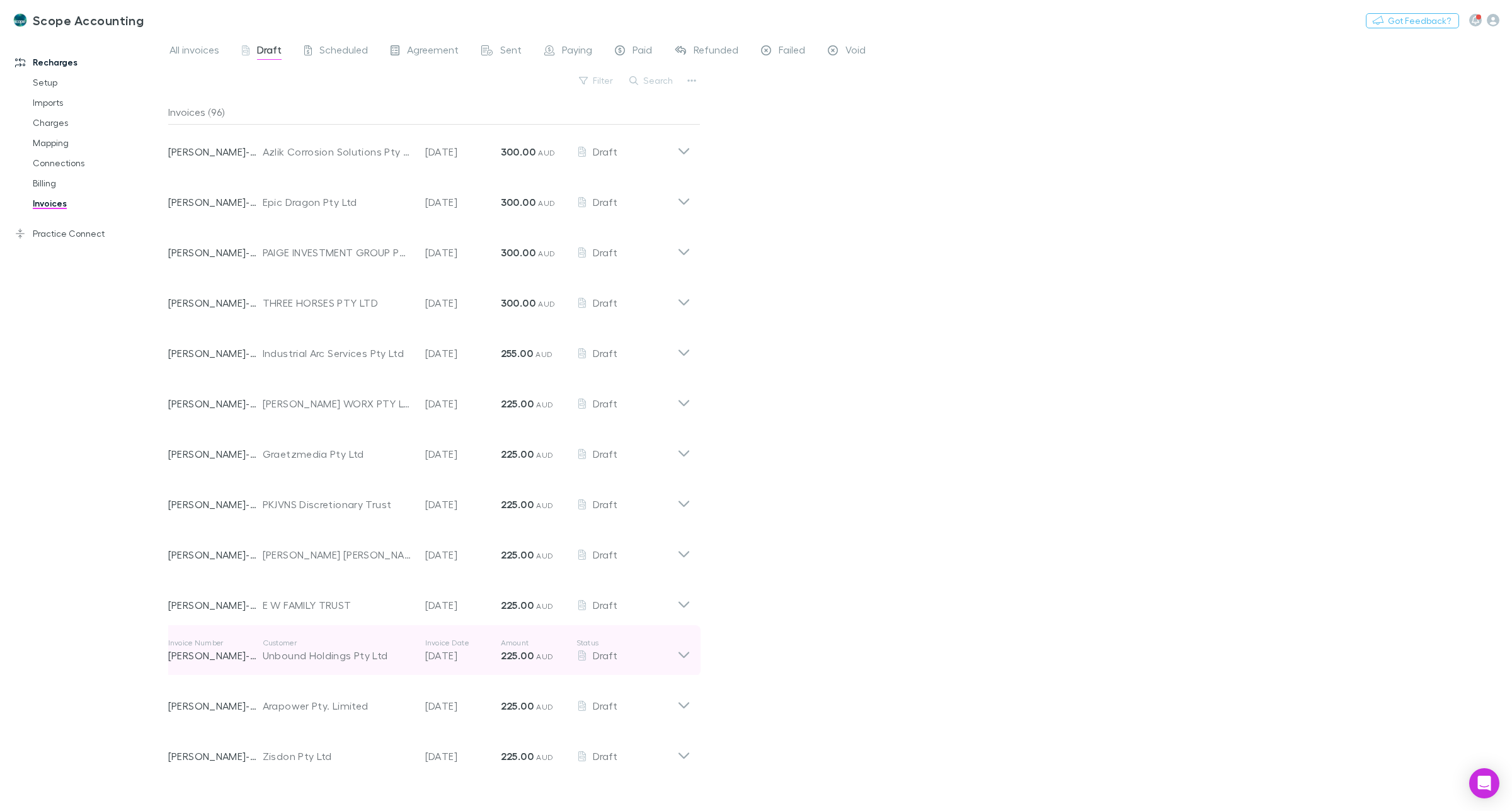
scroll to position [945, 0]
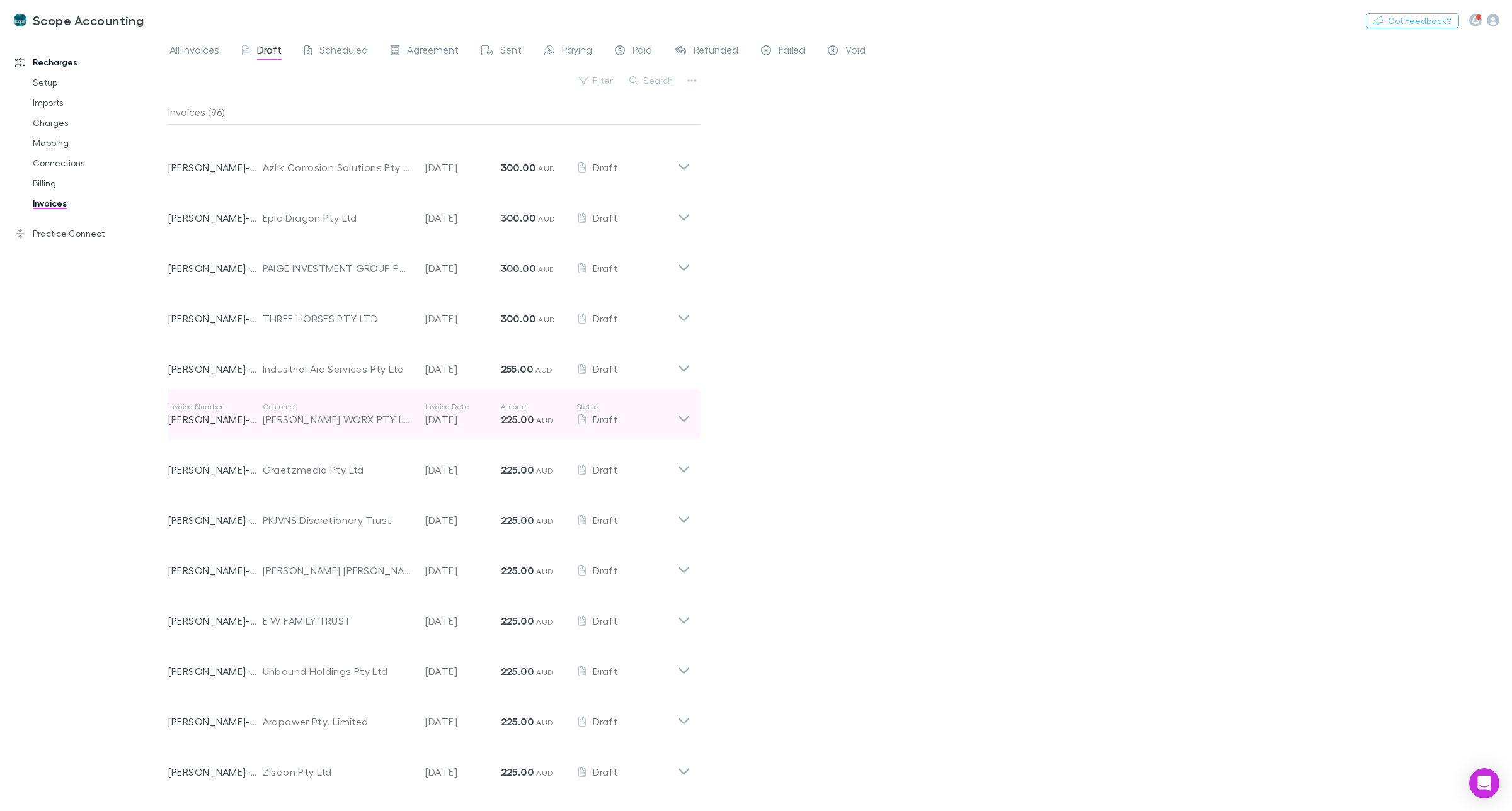
click at [690, 417] on icon at bounding box center [684, 414] width 13 height 25
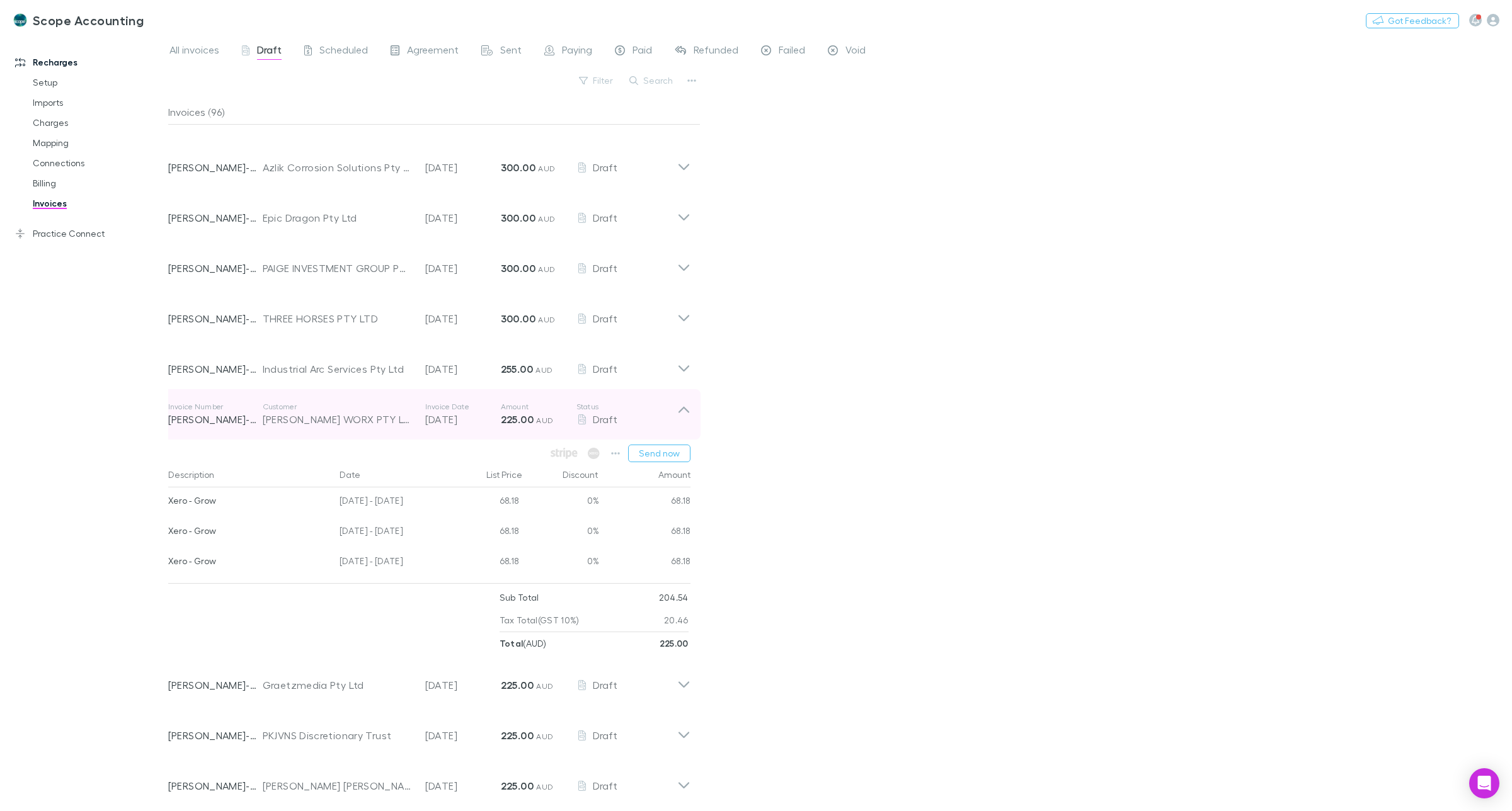
click at [687, 413] on icon at bounding box center [684, 414] width 13 height 25
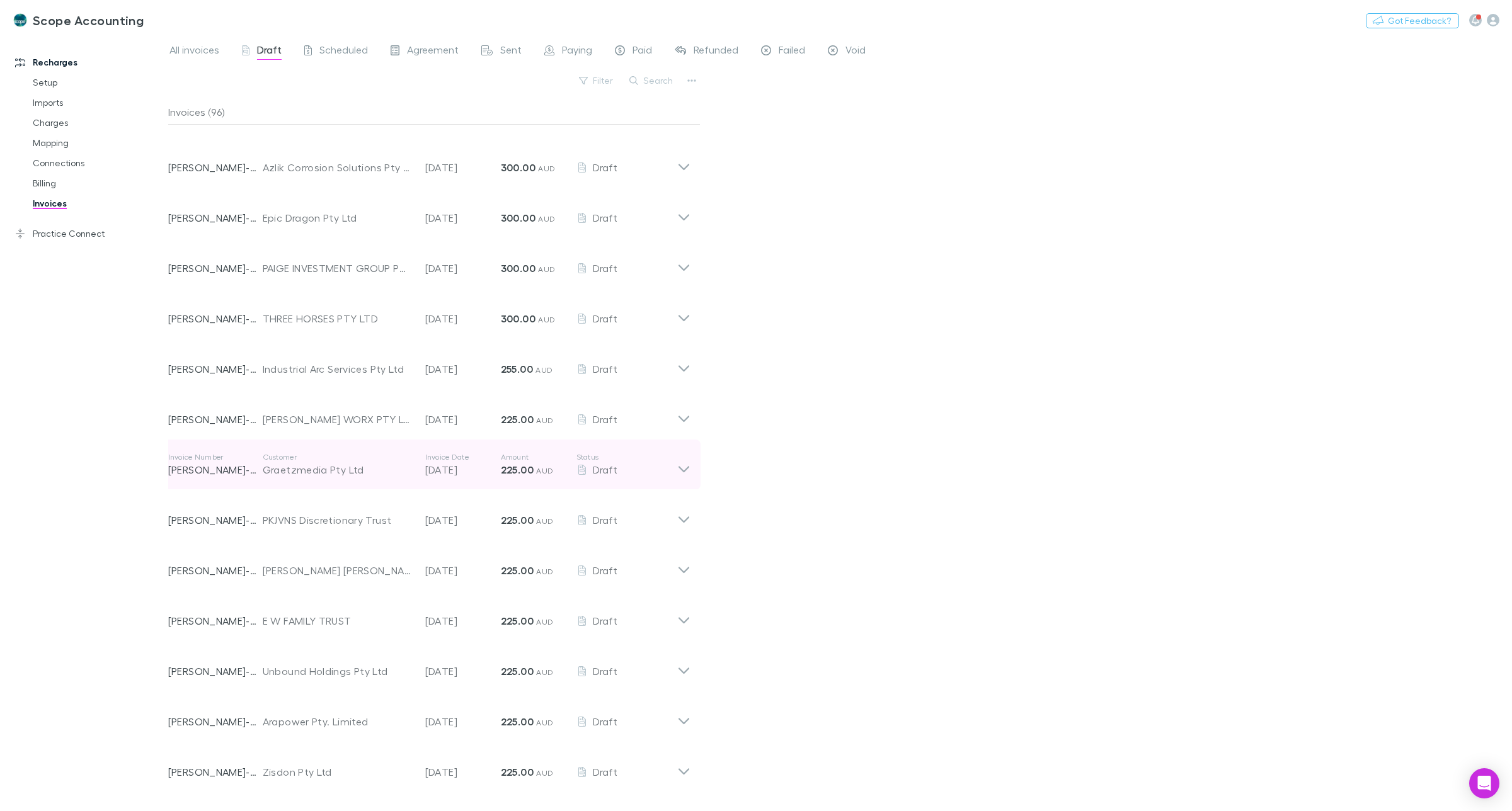
click at [688, 471] on icon at bounding box center [684, 464] width 13 height 25
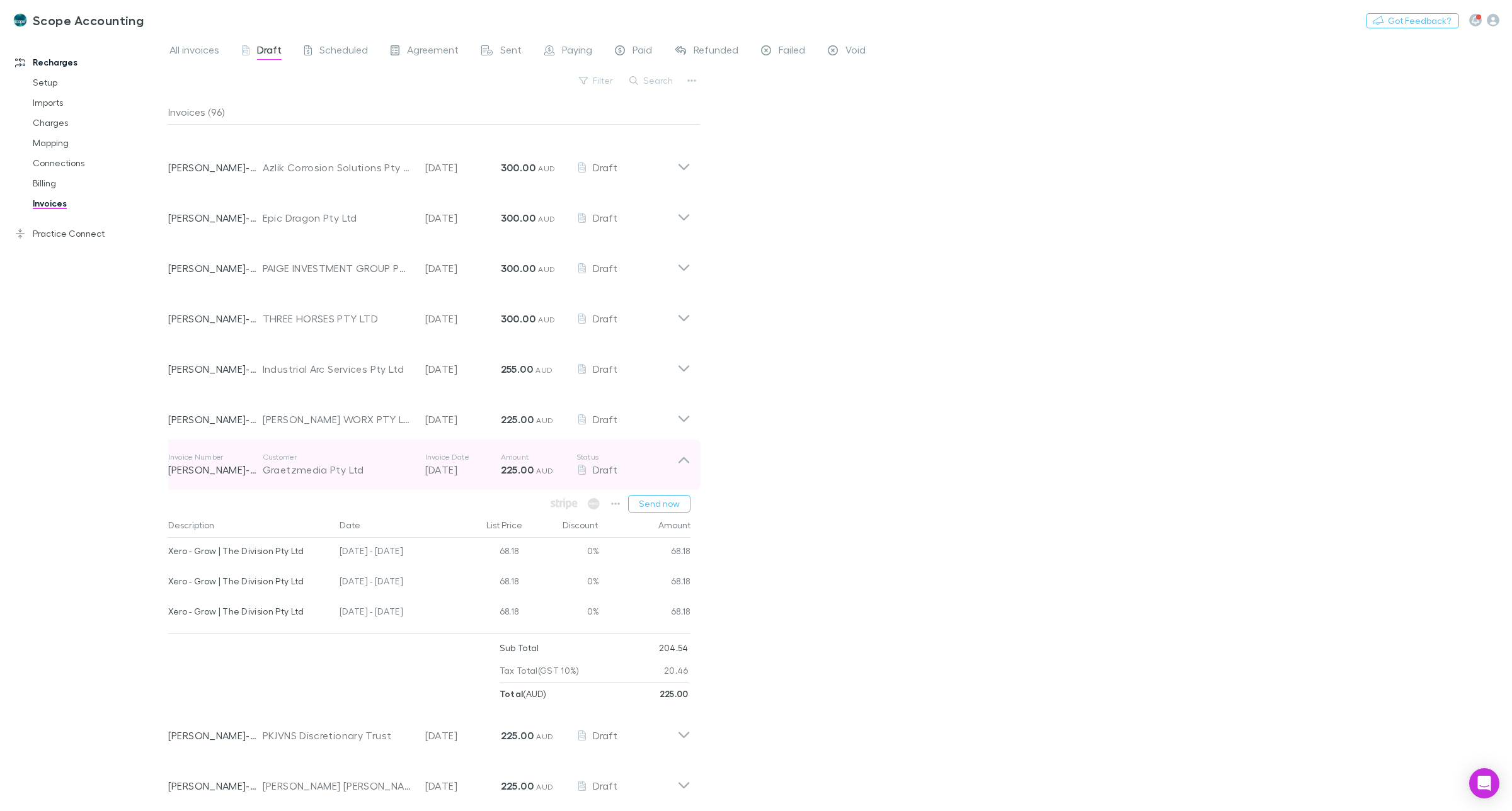
click at [688, 471] on icon at bounding box center [684, 464] width 13 height 25
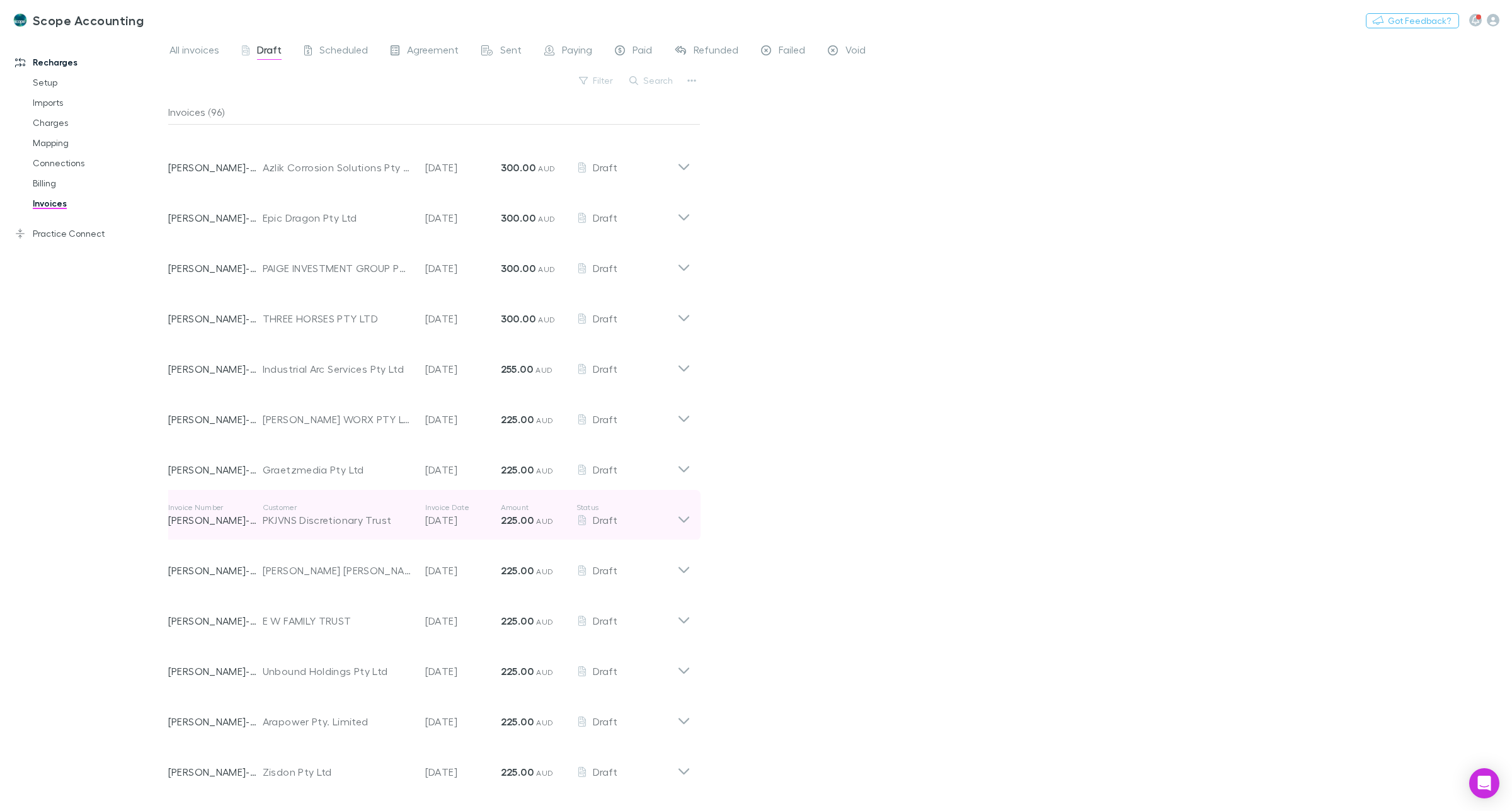
click at [682, 518] on icon at bounding box center [684, 519] width 11 height 6
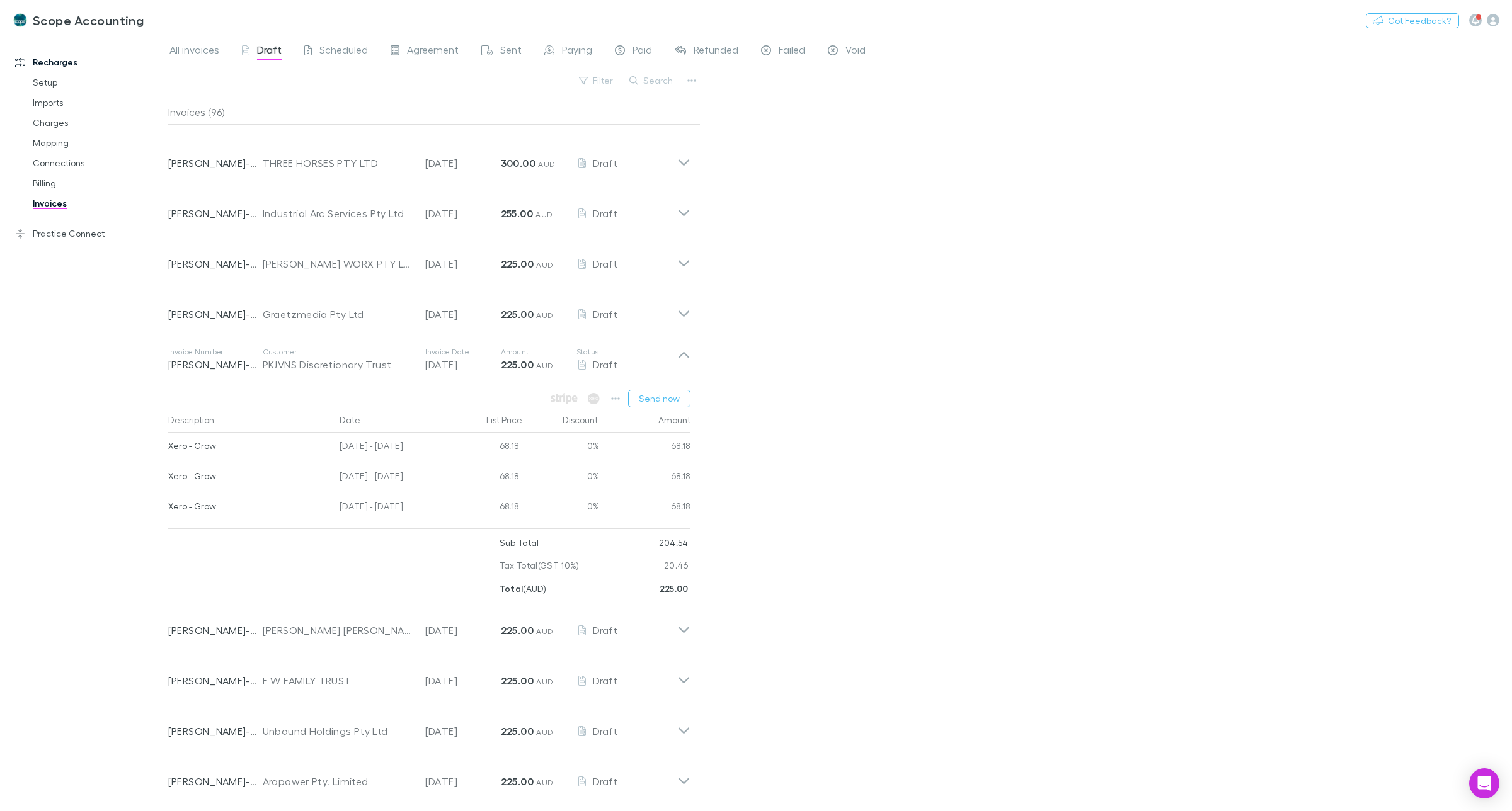
scroll to position [1102, 0]
click at [686, 350] on icon at bounding box center [684, 357] width 13 height 25
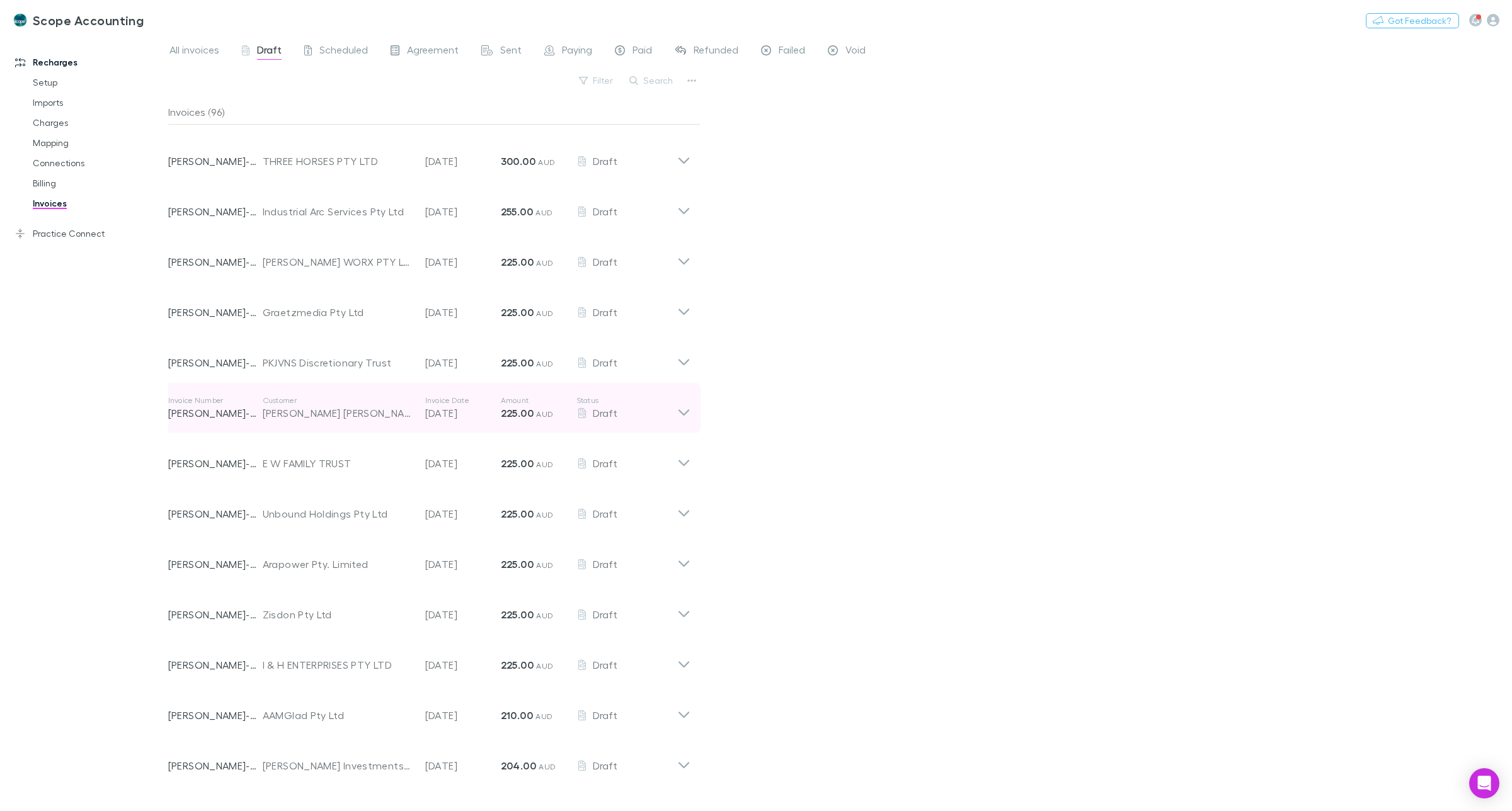
click at [679, 408] on icon at bounding box center [684, 407] width 13 height 25
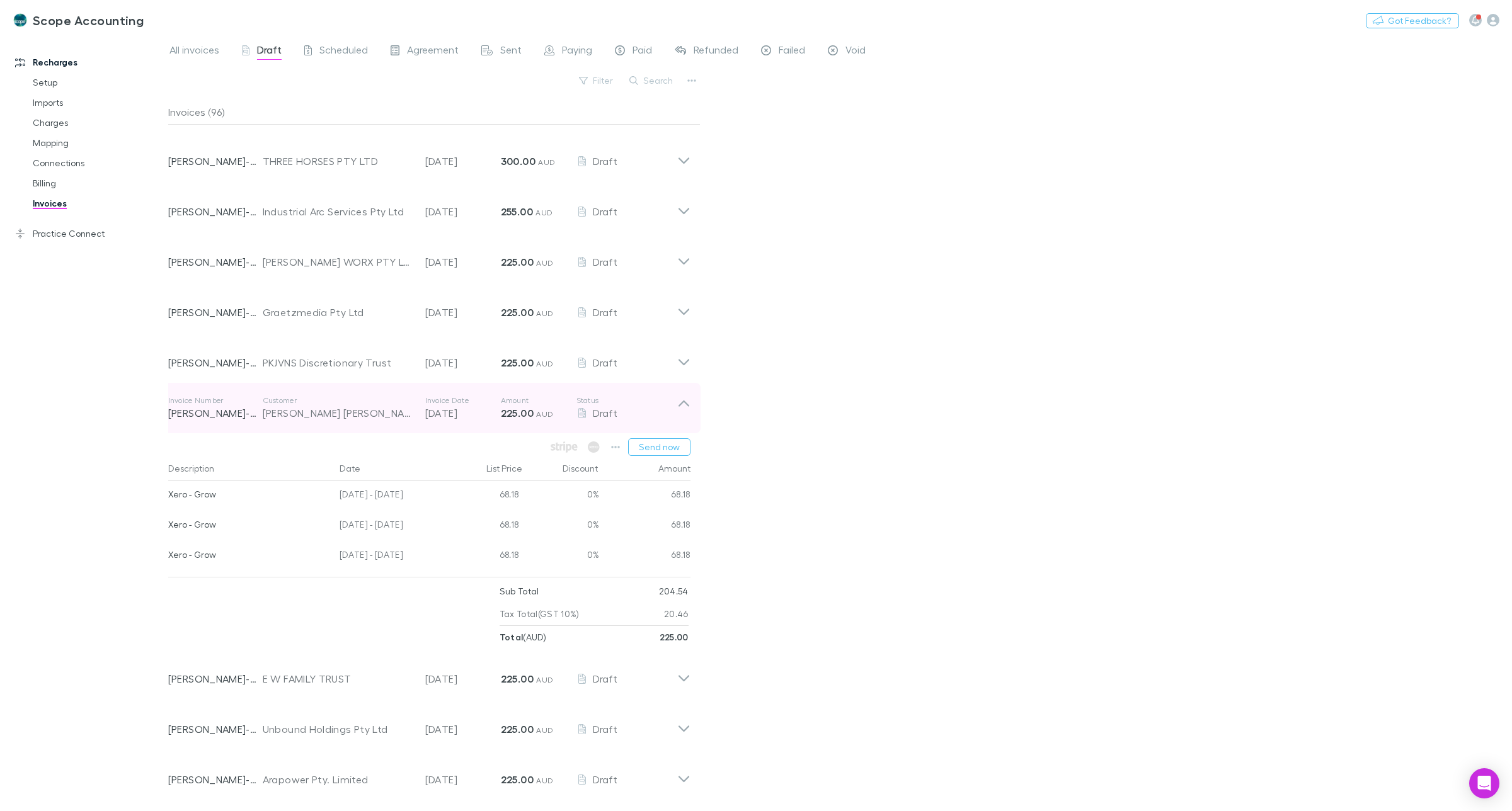
click at [684, 401] on icon at bounding box center [684, 404] width 11 height 6
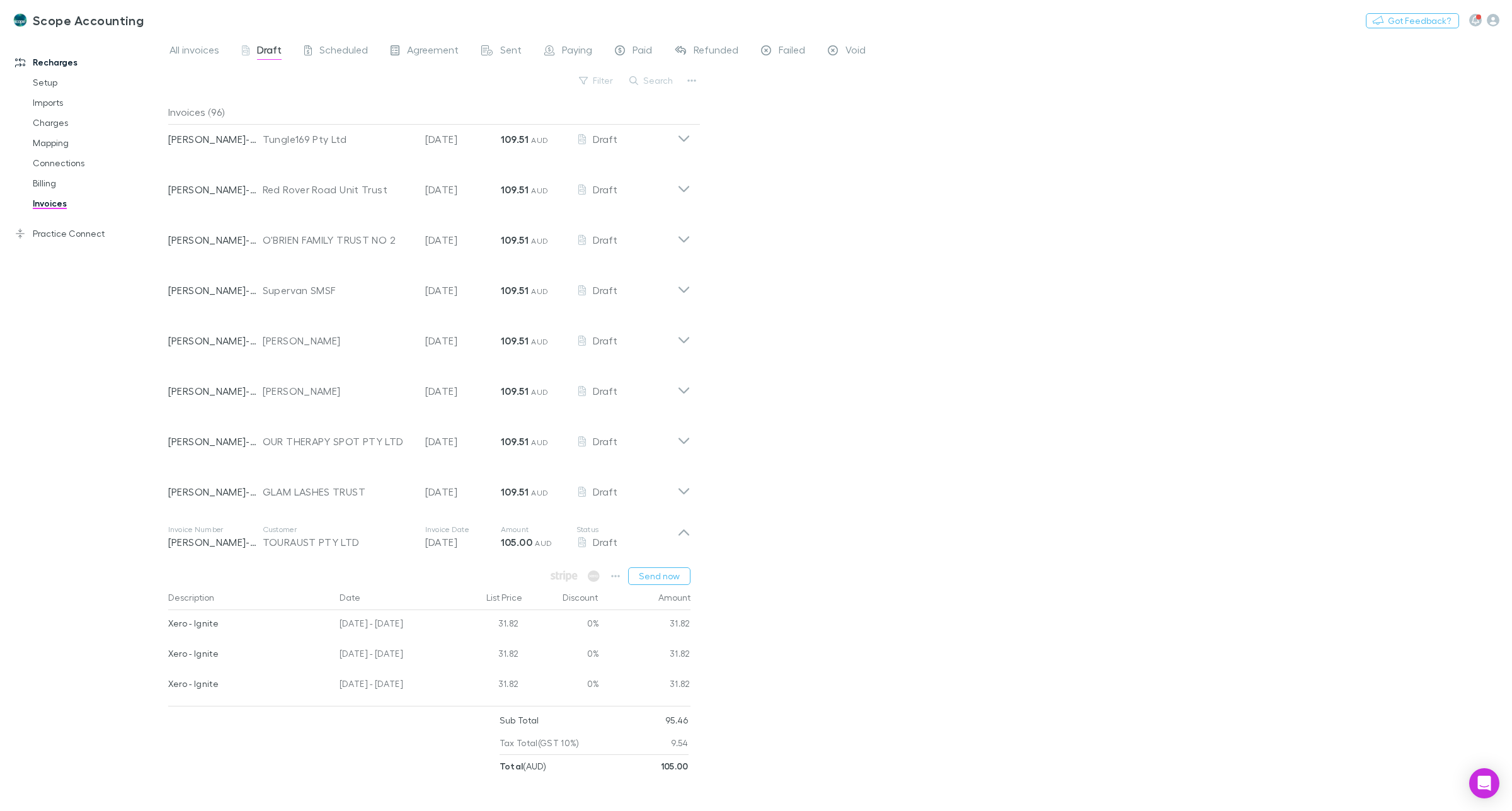
scroll to position [2361, 0]
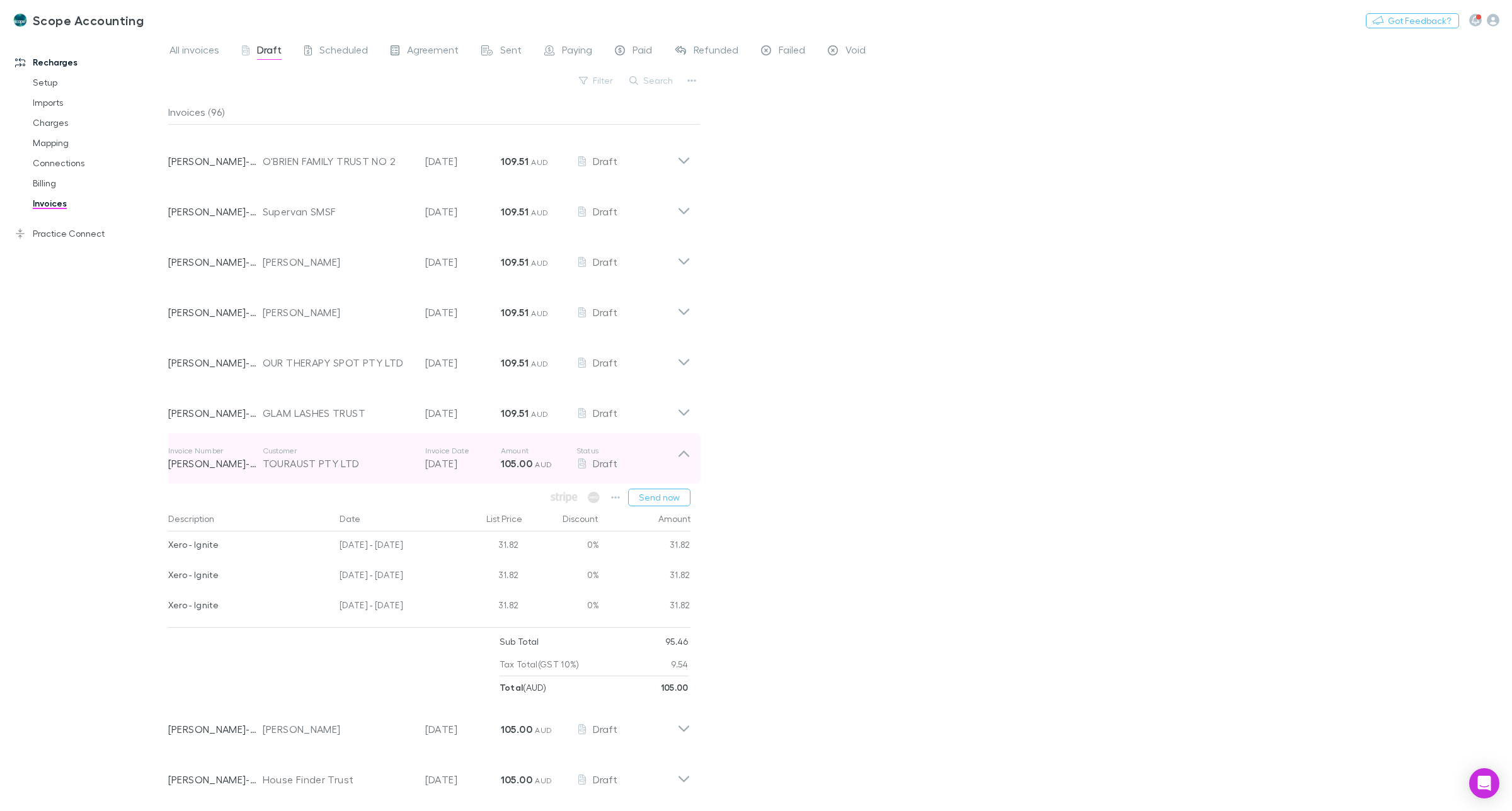
click at [682, 451] on icon at bounding box center [684, 454] width 11 height 6
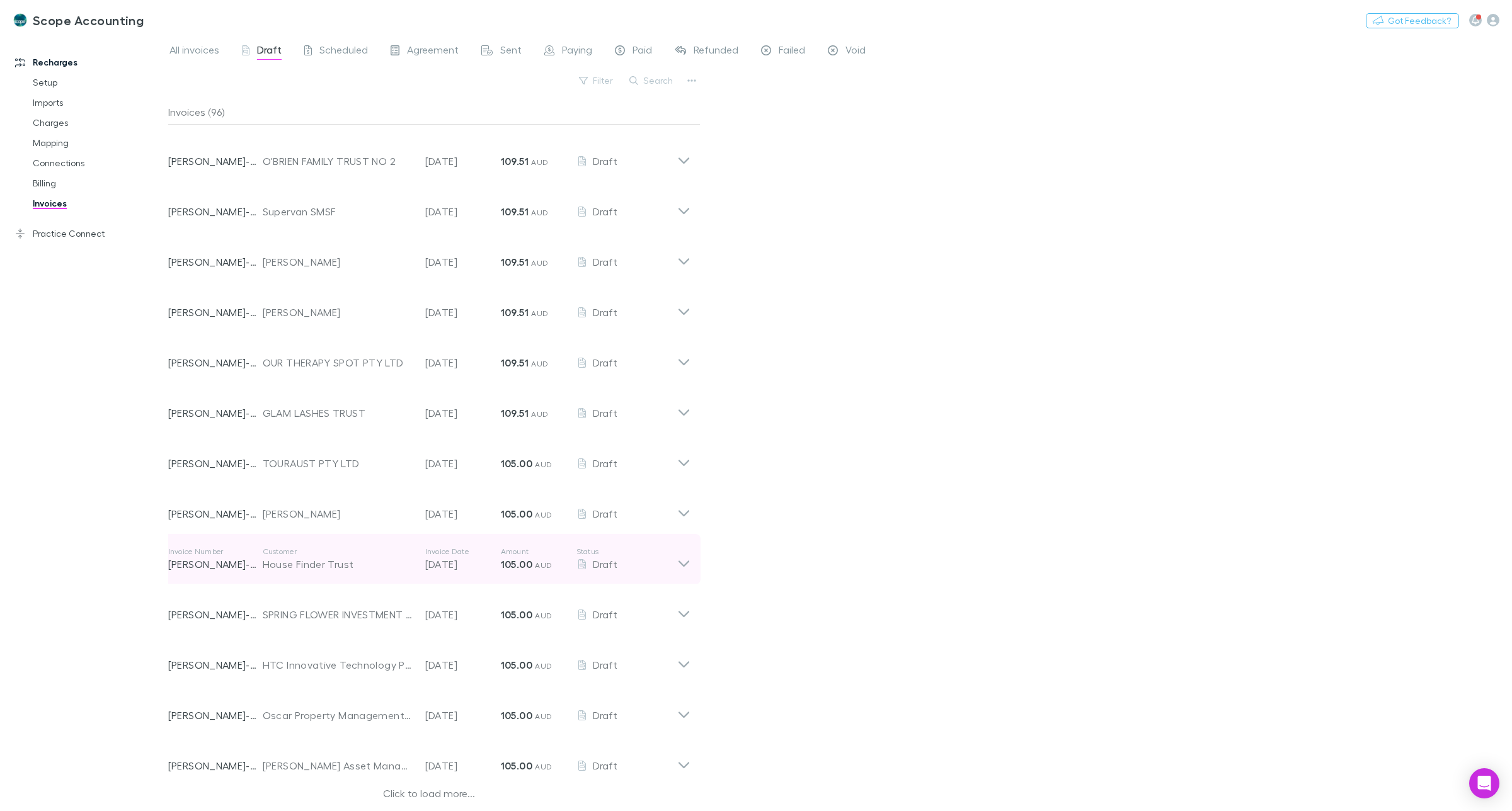
scroll to position [2363, 0]
click at [428, 789] on div "Click to load more..." at bounding box center [428, 794] width 522 height 19
click at [405, 791] on div "Click to load more..." at bounding box center [428, 794] width 522 height 19
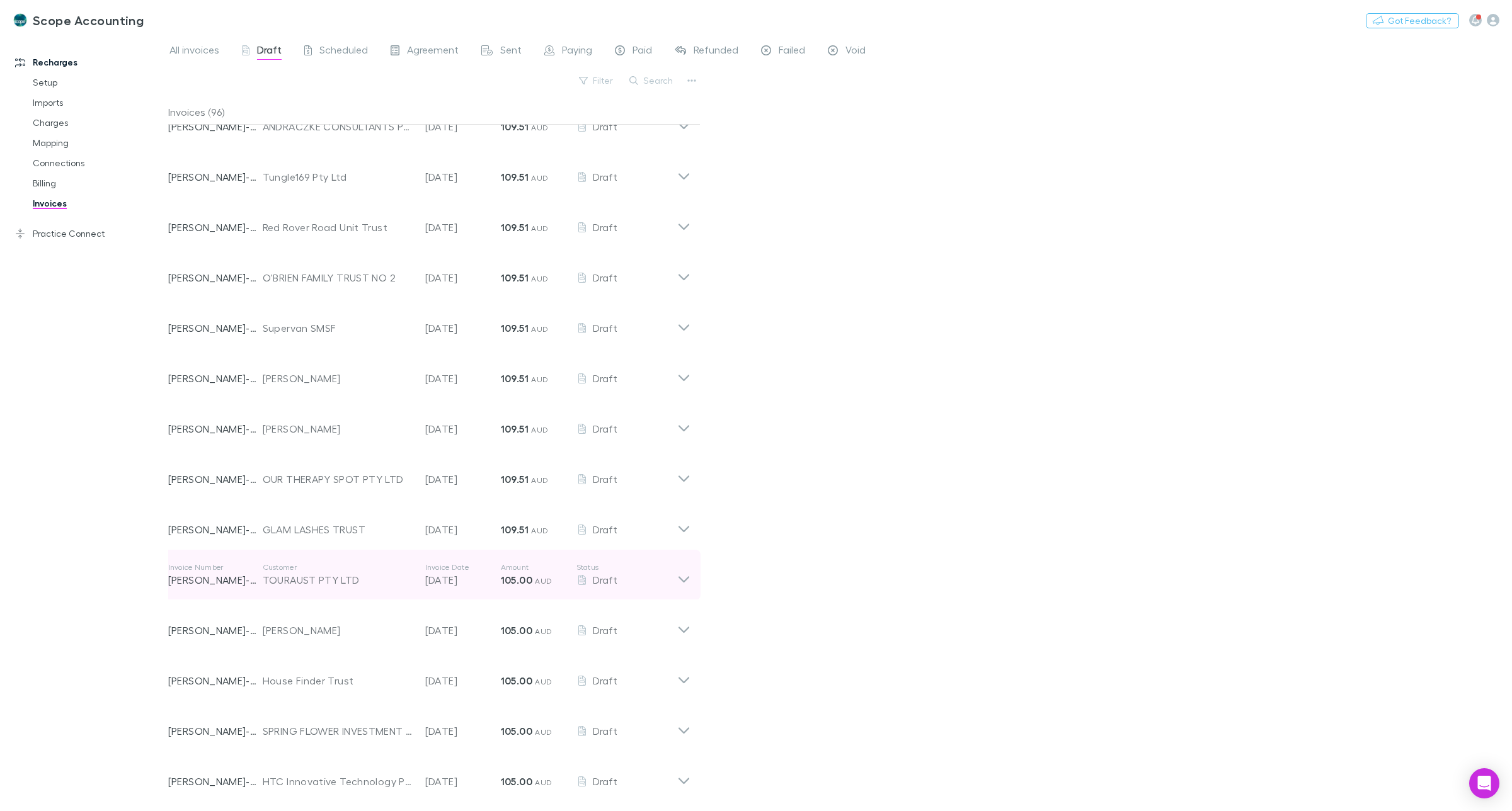
scroll to position [2283, 0]
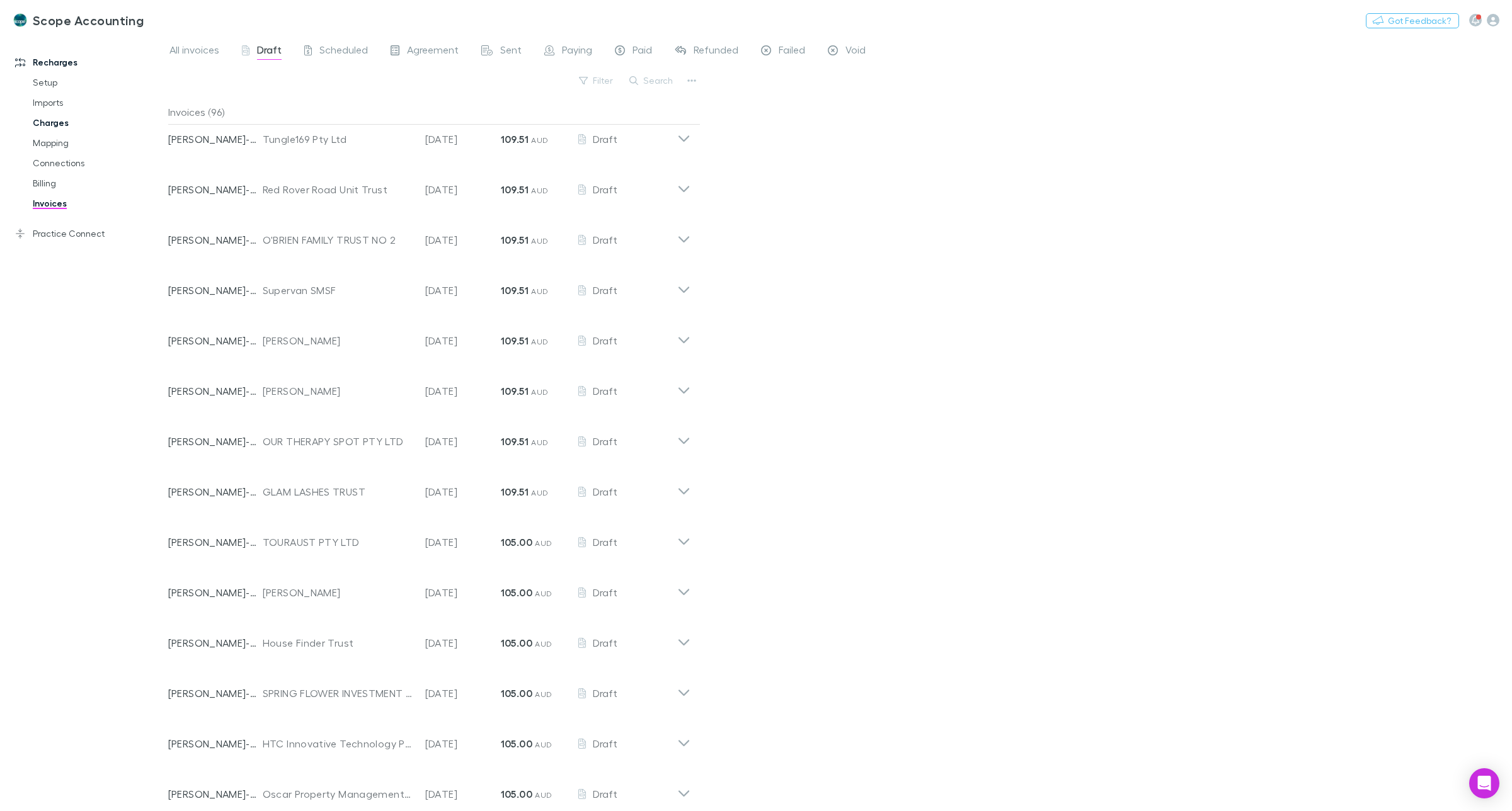
drag, startPoint x: 49, startPoint y: 119, endPoint x: 57, endPoint y: 128, distance: 12.0
click at [49, 119] on link "Charges" at bounding box center [99, 123] width 158 height 20
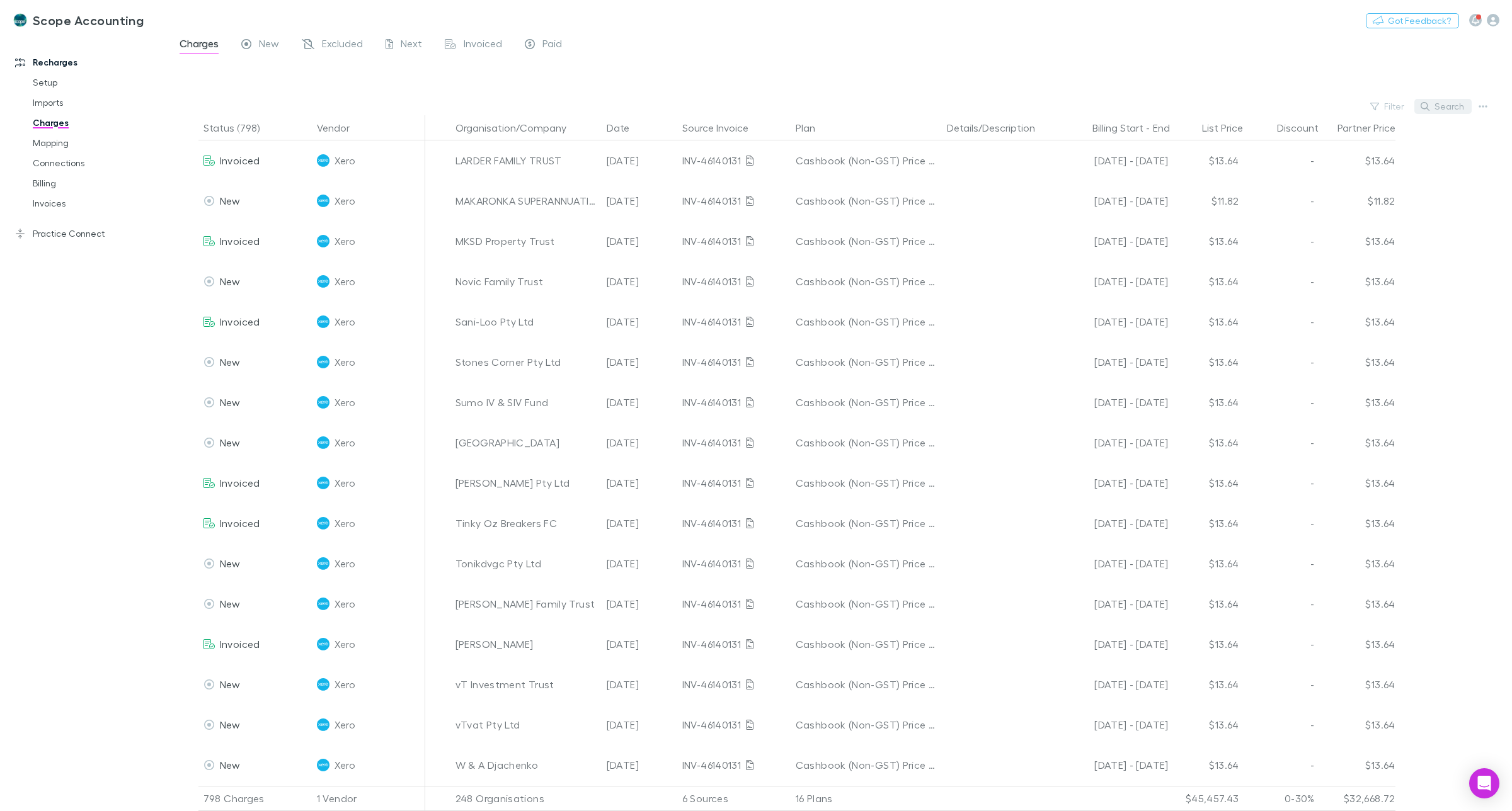
click at [1460, 107] on button "Search" at bounding box center [1442, 106] width 57 height 15
click at [1413, 101] on input "text" at bounding box center [1420, 106] width 63 height 17
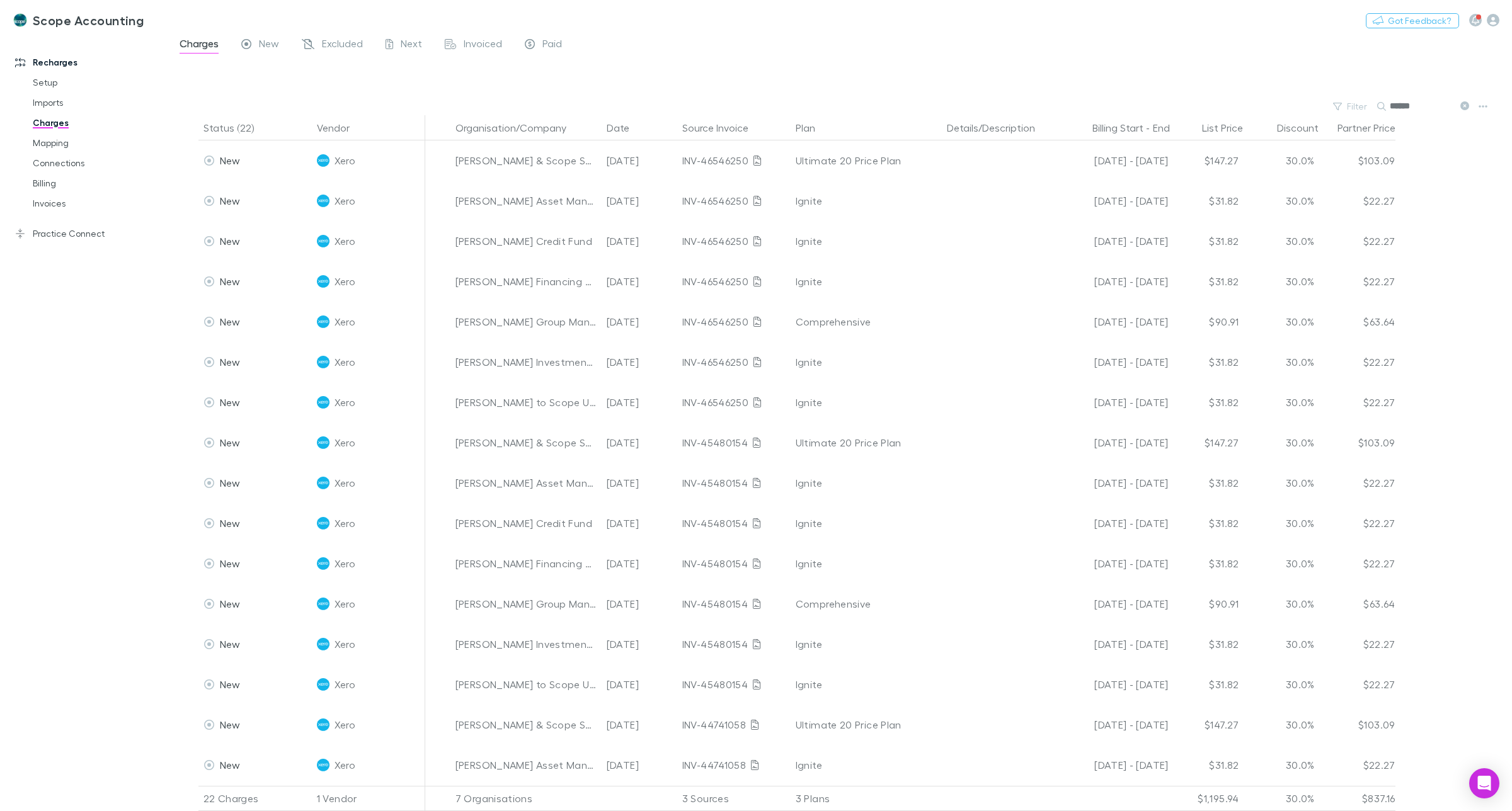
type input "******"
click at [63, 142] on link "Mapping" at bounding box center [99, 143] width 158 height 20
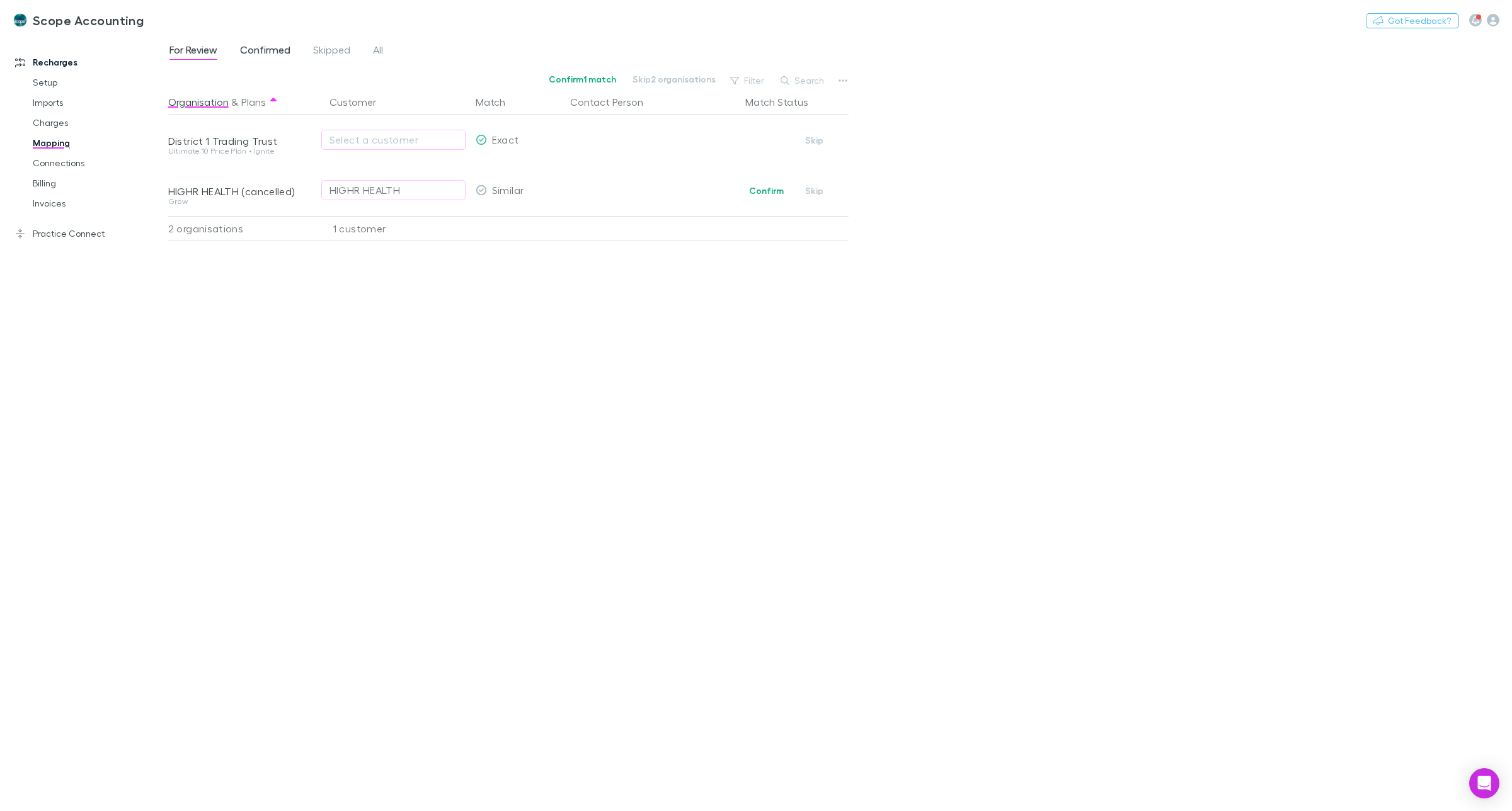
click at [271, 52] on span "Confirmed" at bounding box center [265, 51] width 50 height 17
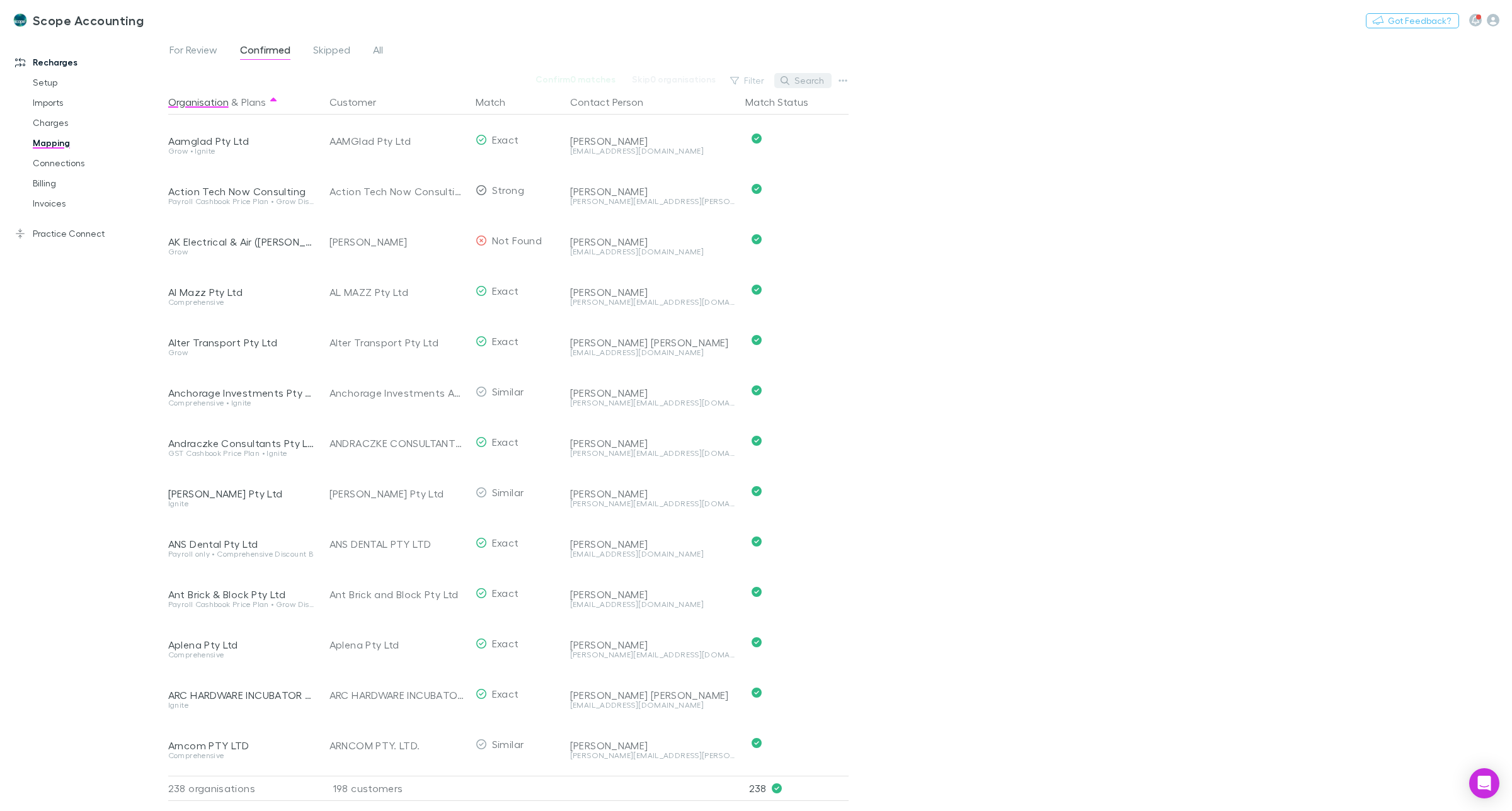
click at [813, 82] on button "Search" at bounding box center [803, 81] width 57 height 15
click at [787, 80] on input "text" at bounding box center [781, 80] width 63 height 17
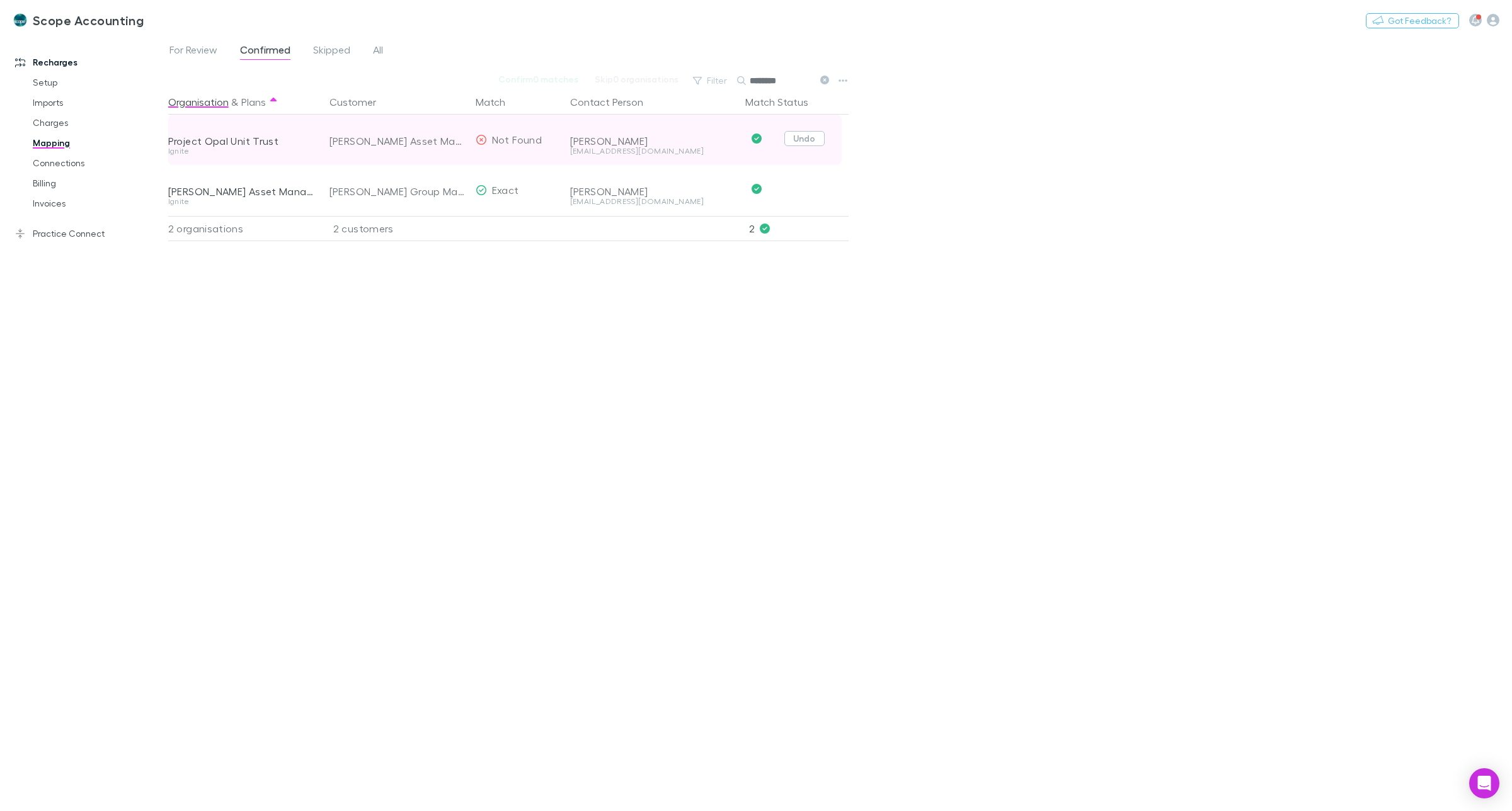
type input "********"
click at [811, 139] on button "Undo" at bounding box center [805, 139] width 40 height 15
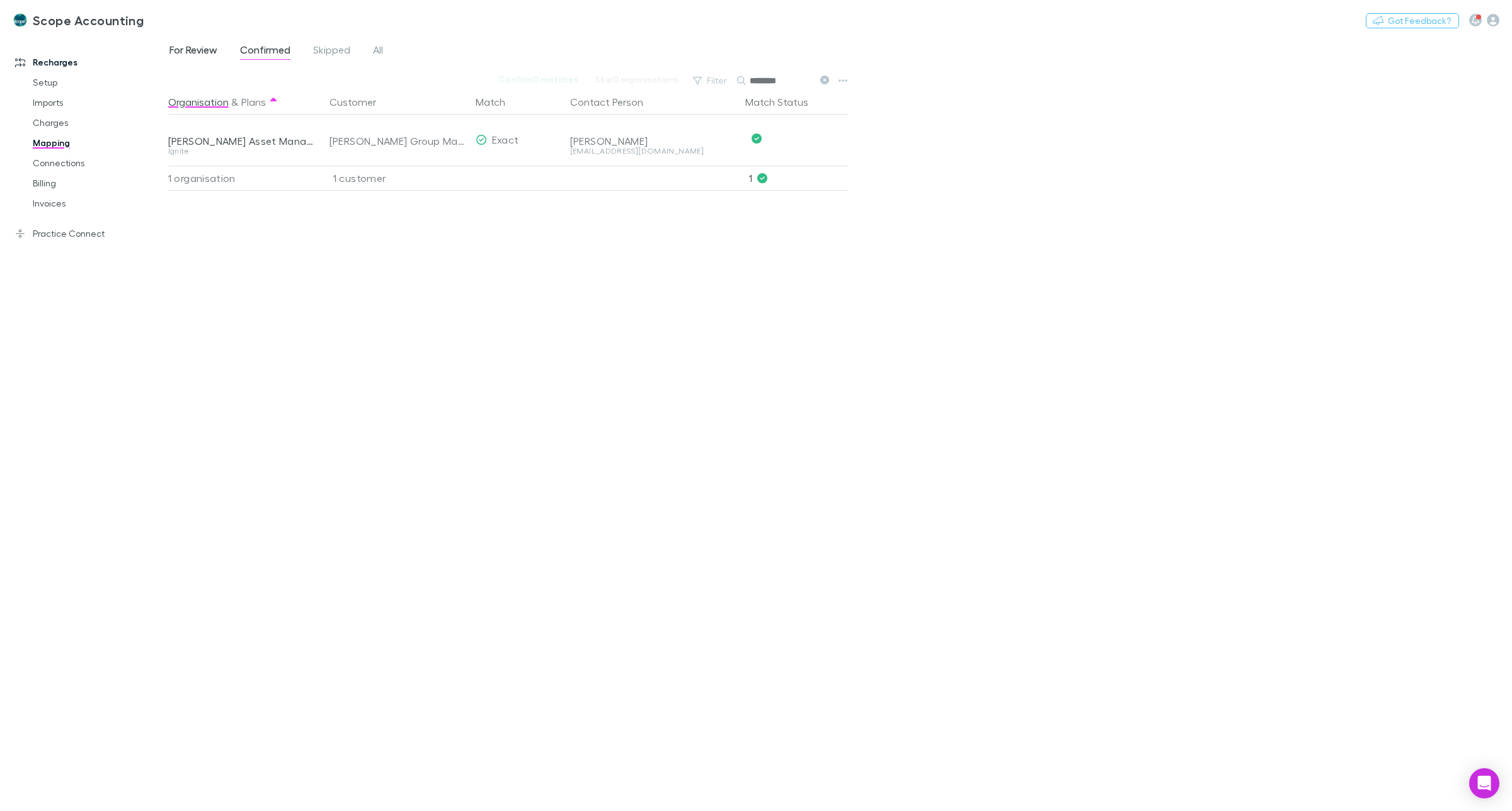
click at [187, 50] on span "For Review" at bounding box center [194, 51] width 48 height 17
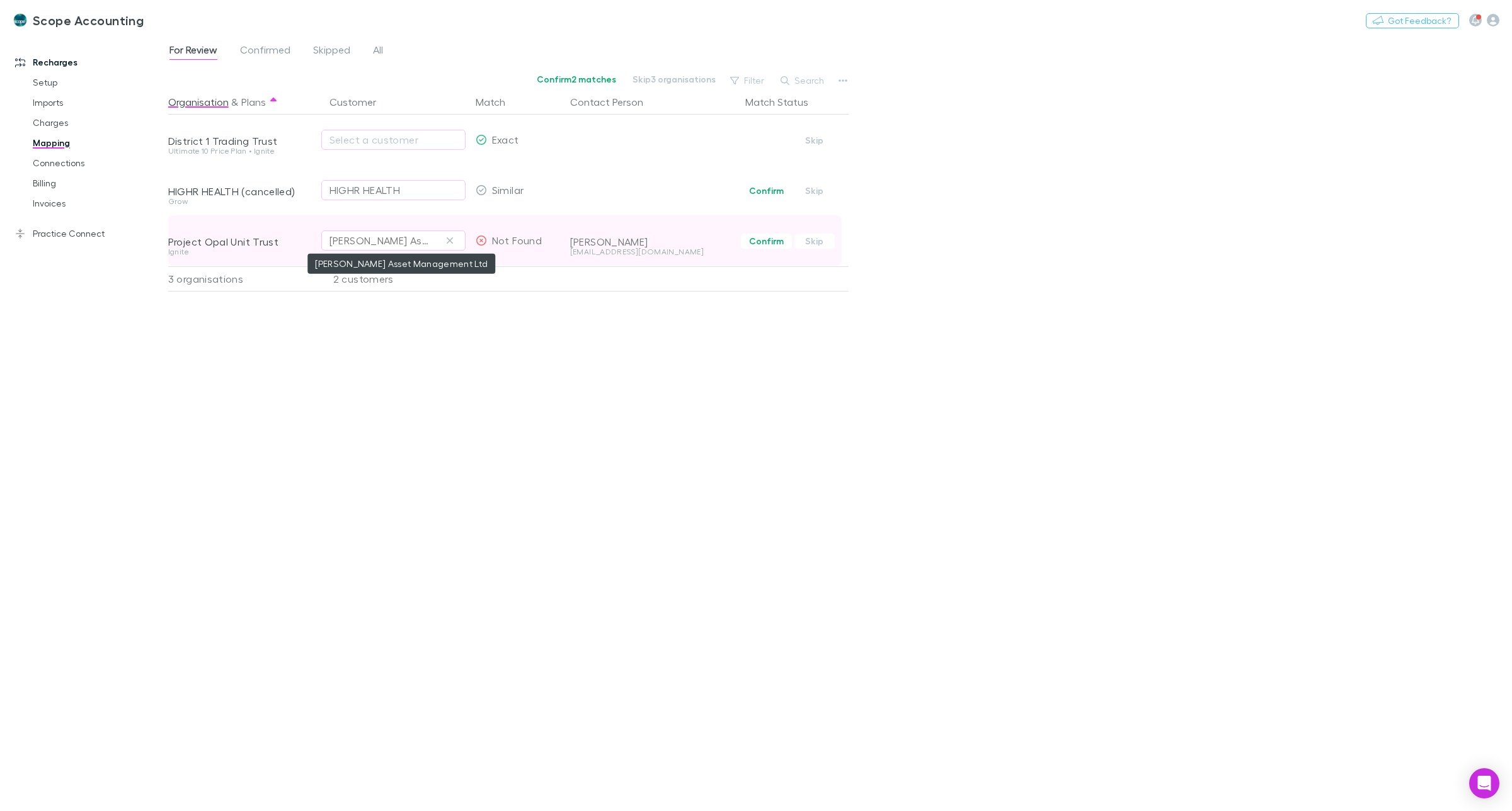
click at [365, 239] on div "[PERSON_NAME] Asset Management Ltd" at bounding box center [381, 240] width 103 height 15
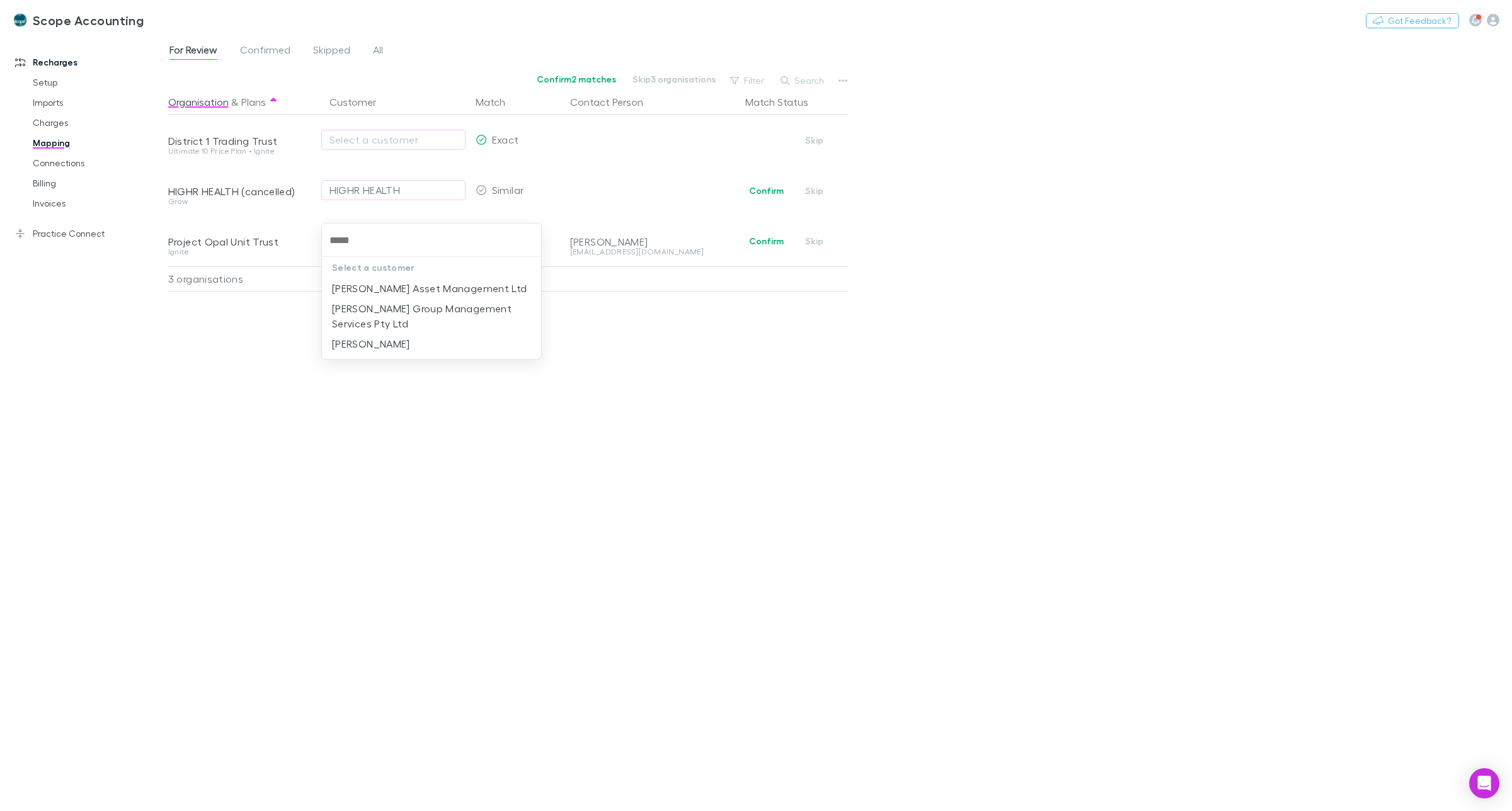
type input "******"
click at [436, 306] on li "[PERSON_NAME] Group Management Services Pty Ltd" at bounding box center [431, 316] width 219 height 35
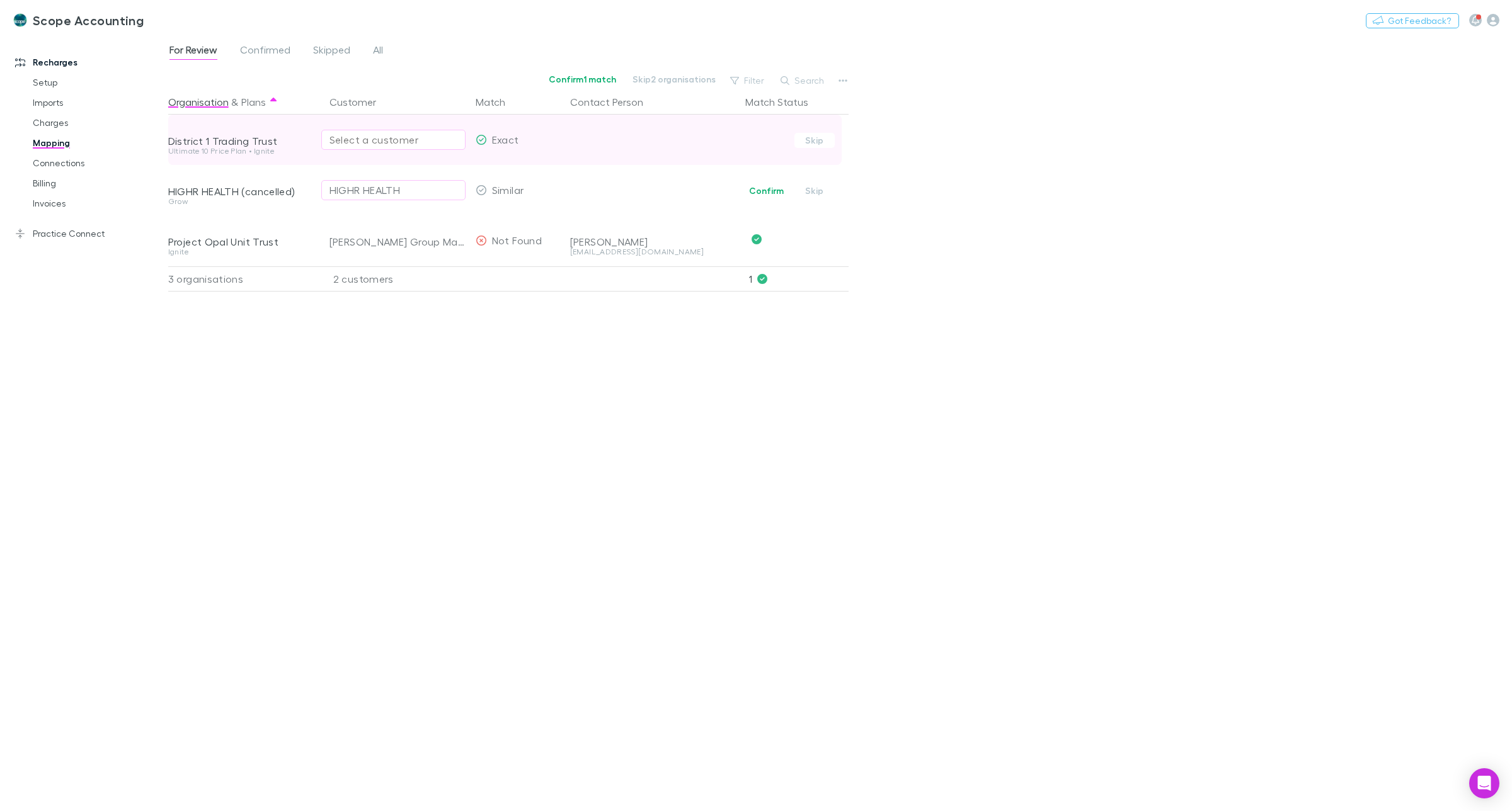
click at [371, 140] on div "Select a customer" at bounding box center [393, 139] width 128 height 15
type input "*"
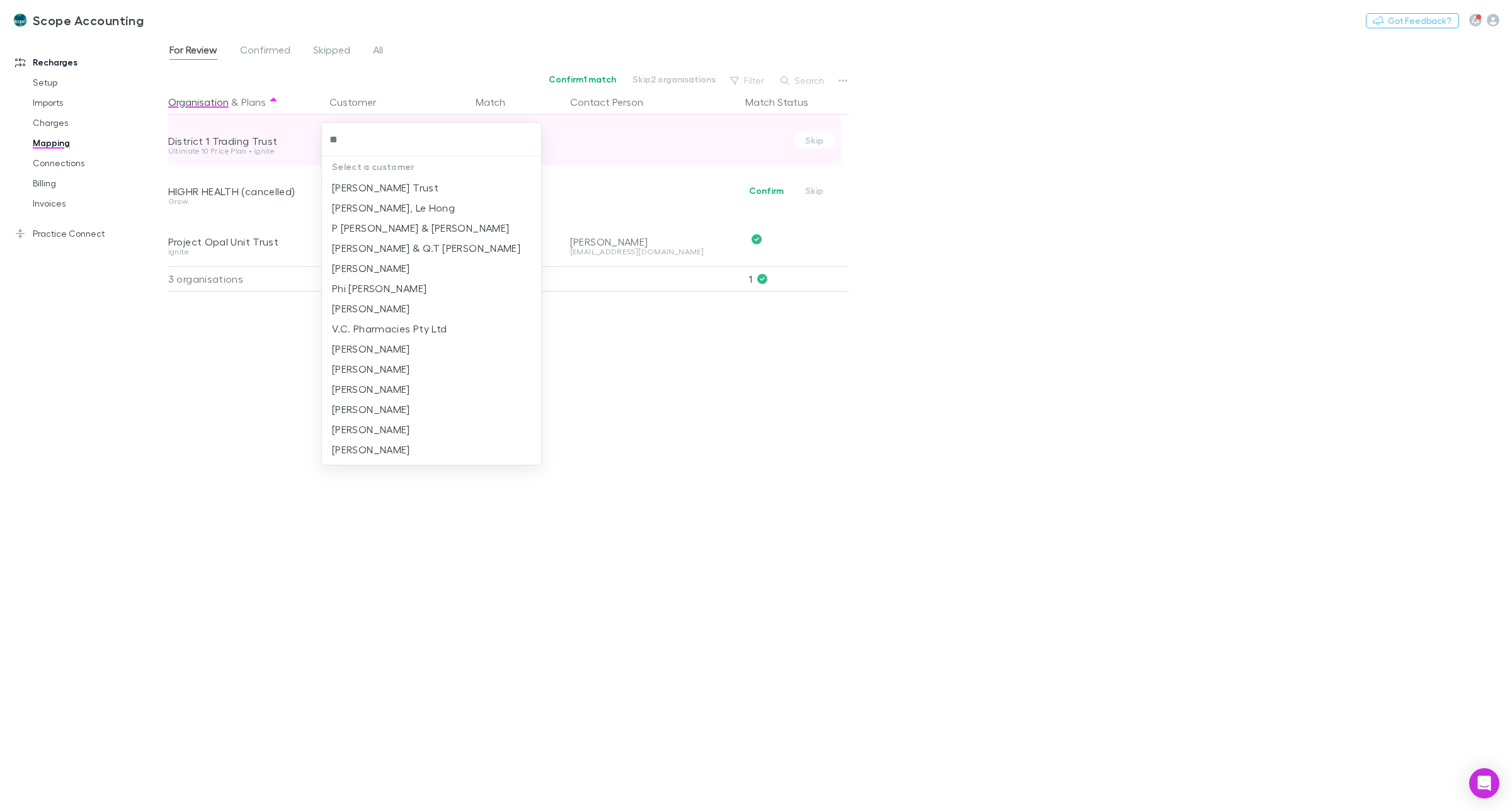
type input "*"
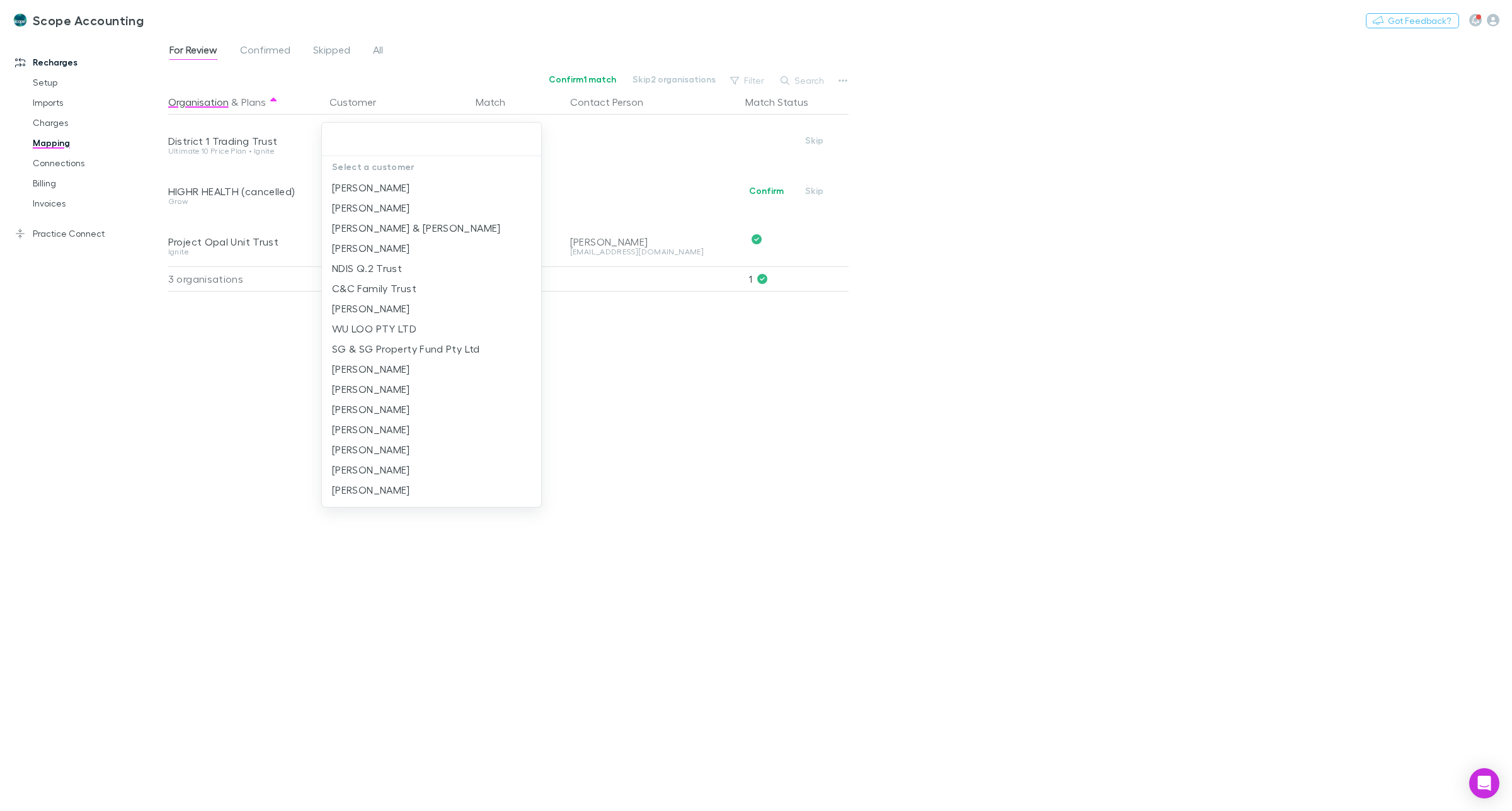
click at [690, 435] on div at bounding box center [756, 406] width 1512 height 811
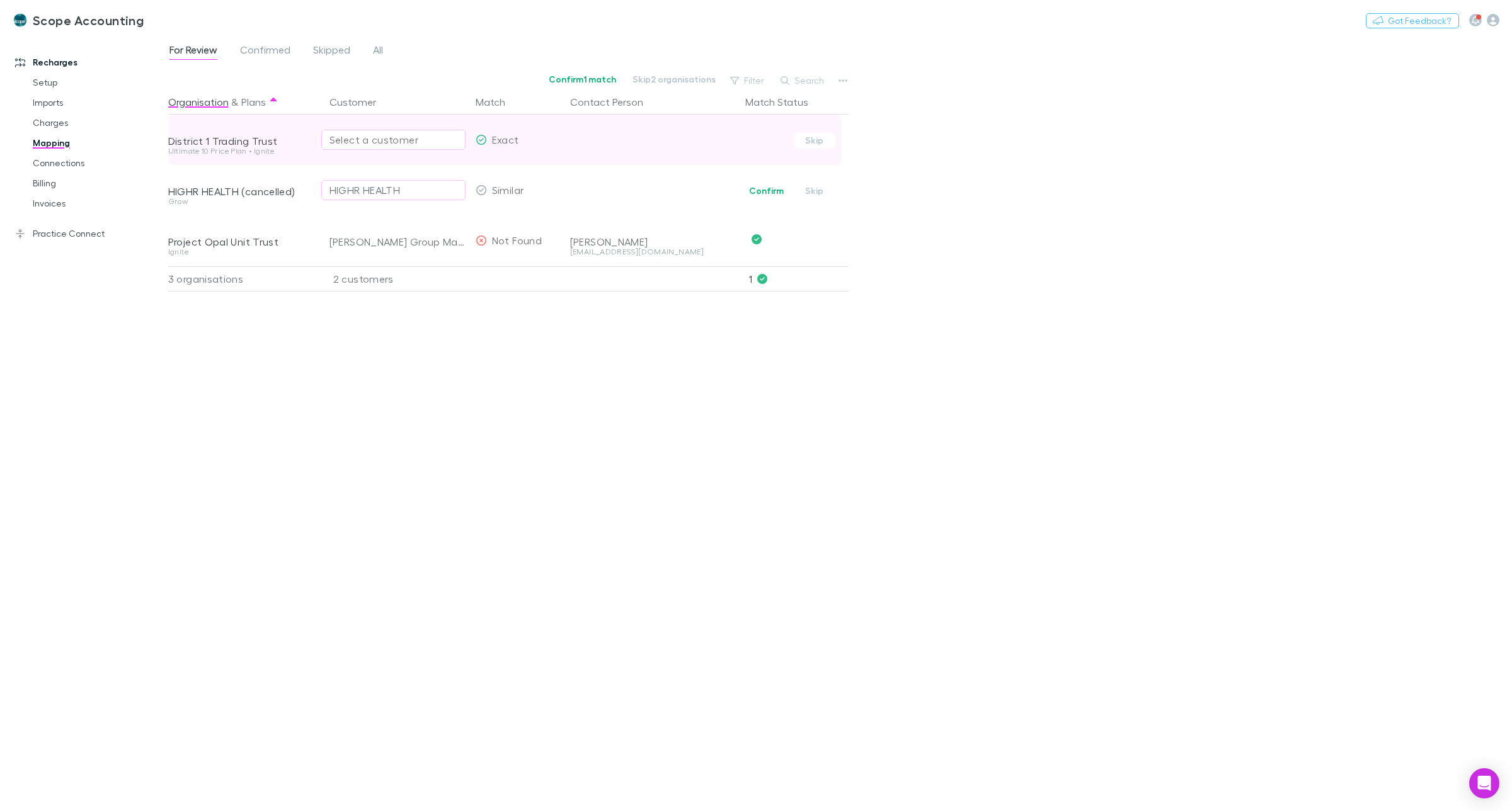
click at [353, 139] on div "Select a customer" at bounding box center [393, 139] width 128 height 15
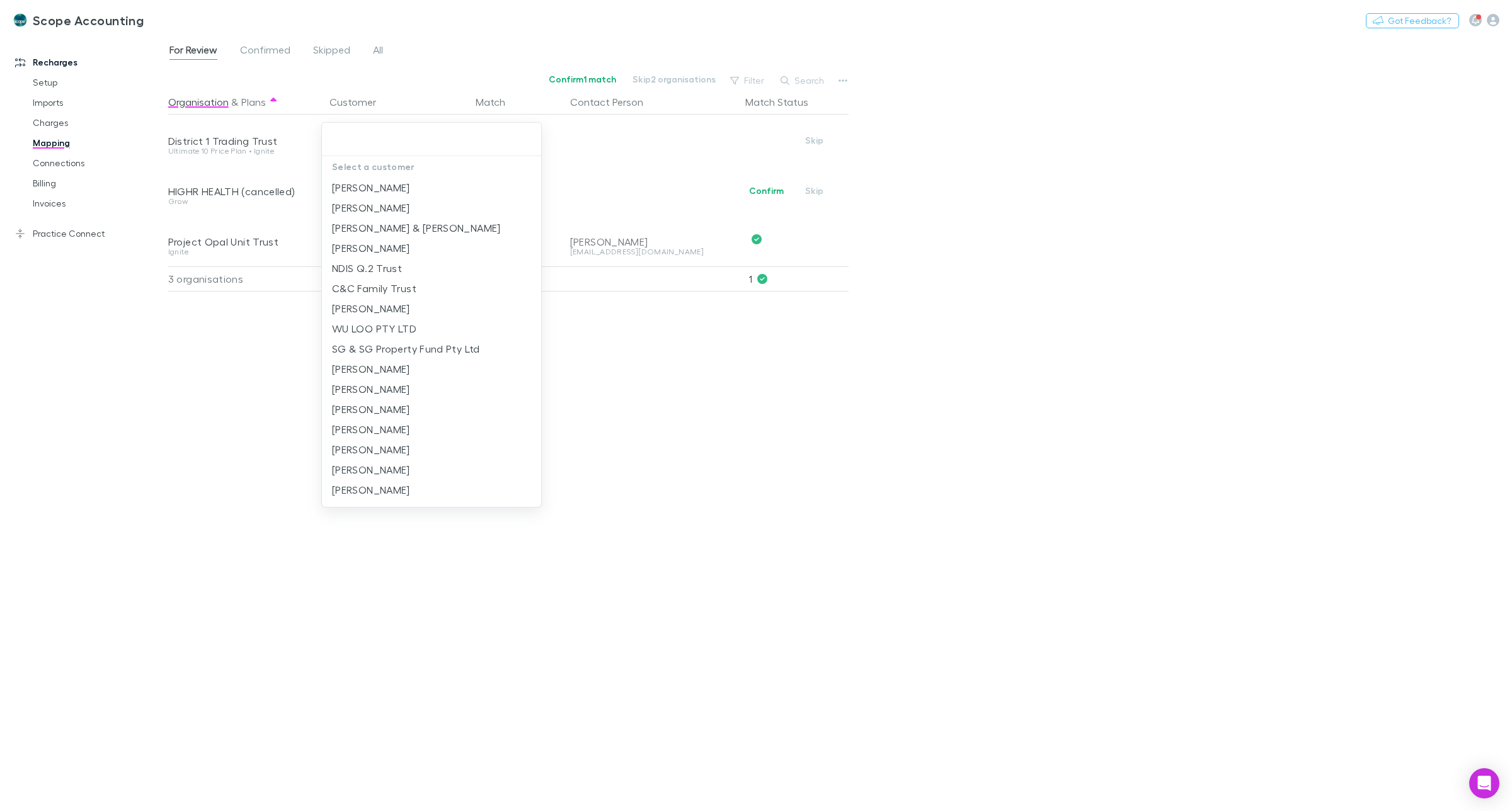
click at [629, 362] on div at bounding box center [756, 406] width 1512 height 811
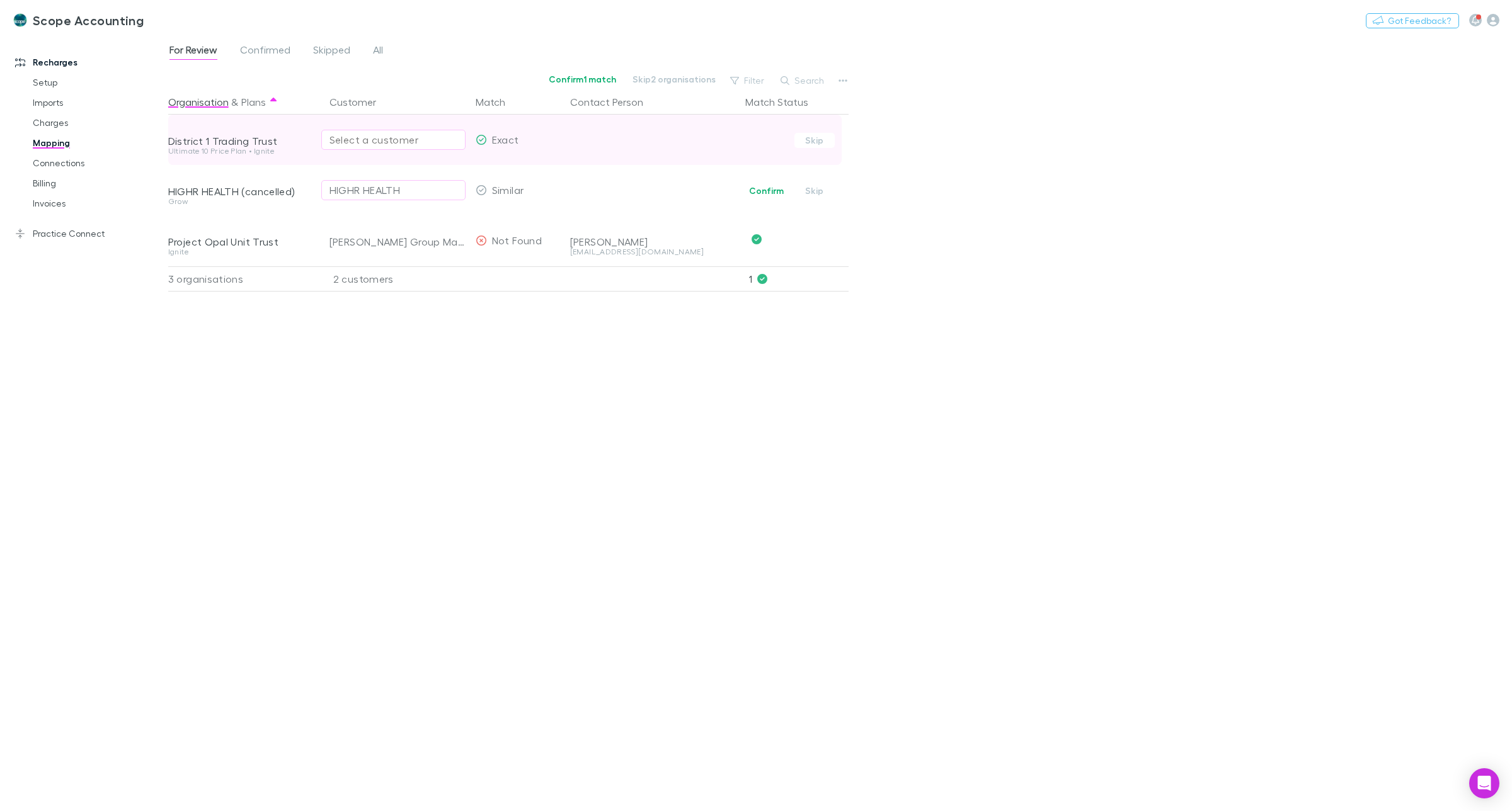
click at [387, 139] on div "Select a customer" at bounding box center [393, 139] width 128 height 15
drag, startPoint x: 342, startPoint y: 139, endPoint x: 385, endPoint y: 139, distance: 43.0
click at [385, 139] on input "*******" at bounding box center [431, 139] width 209 height 23
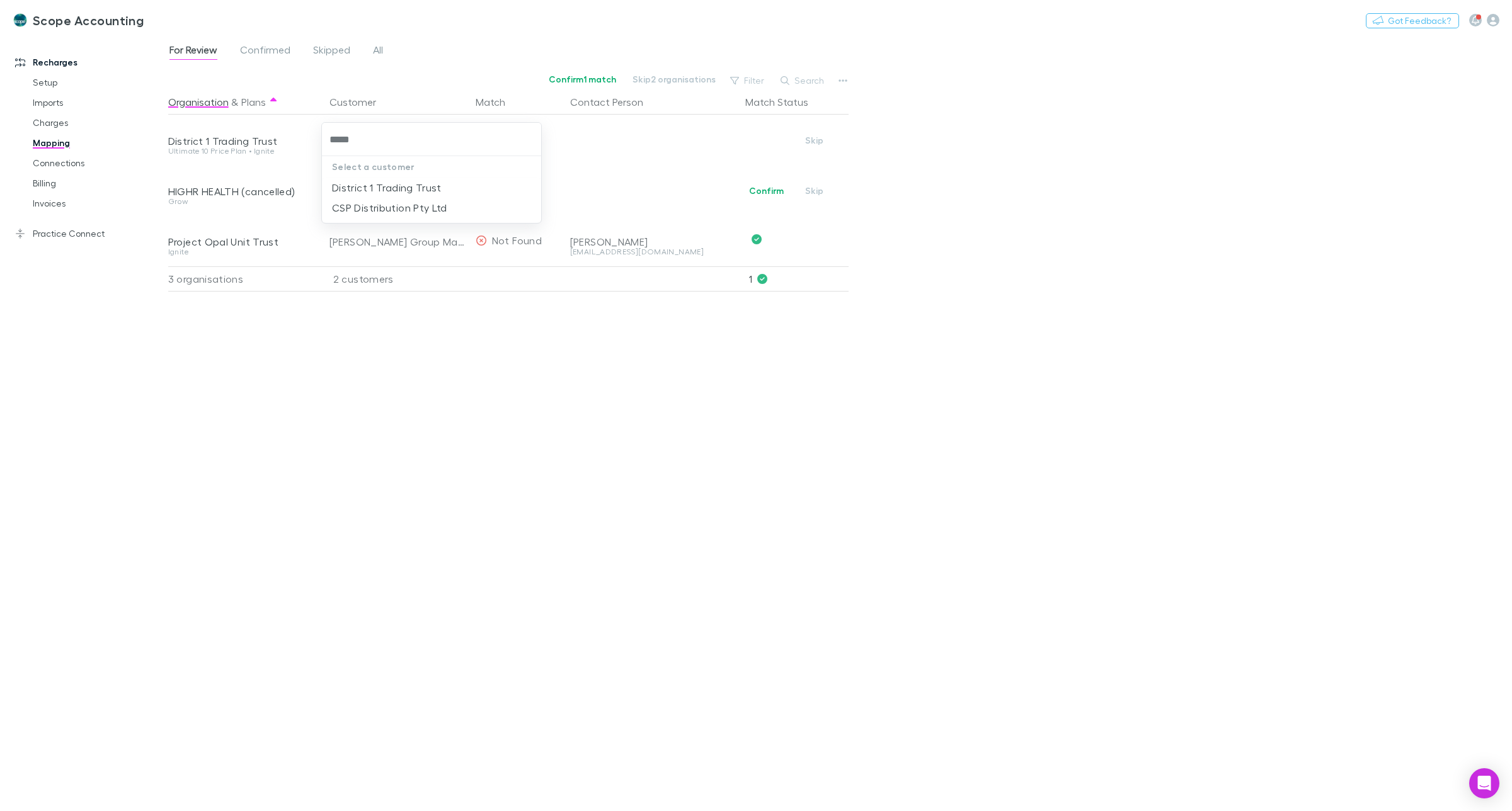
type input "******"
click at [400, 194] on li "District 1 Trading Trust" at bounding box center [431, 188] width 219 height 20
click at [49, 200] on link "Invoices" at bounding box center [99, 204] width 158 height 20
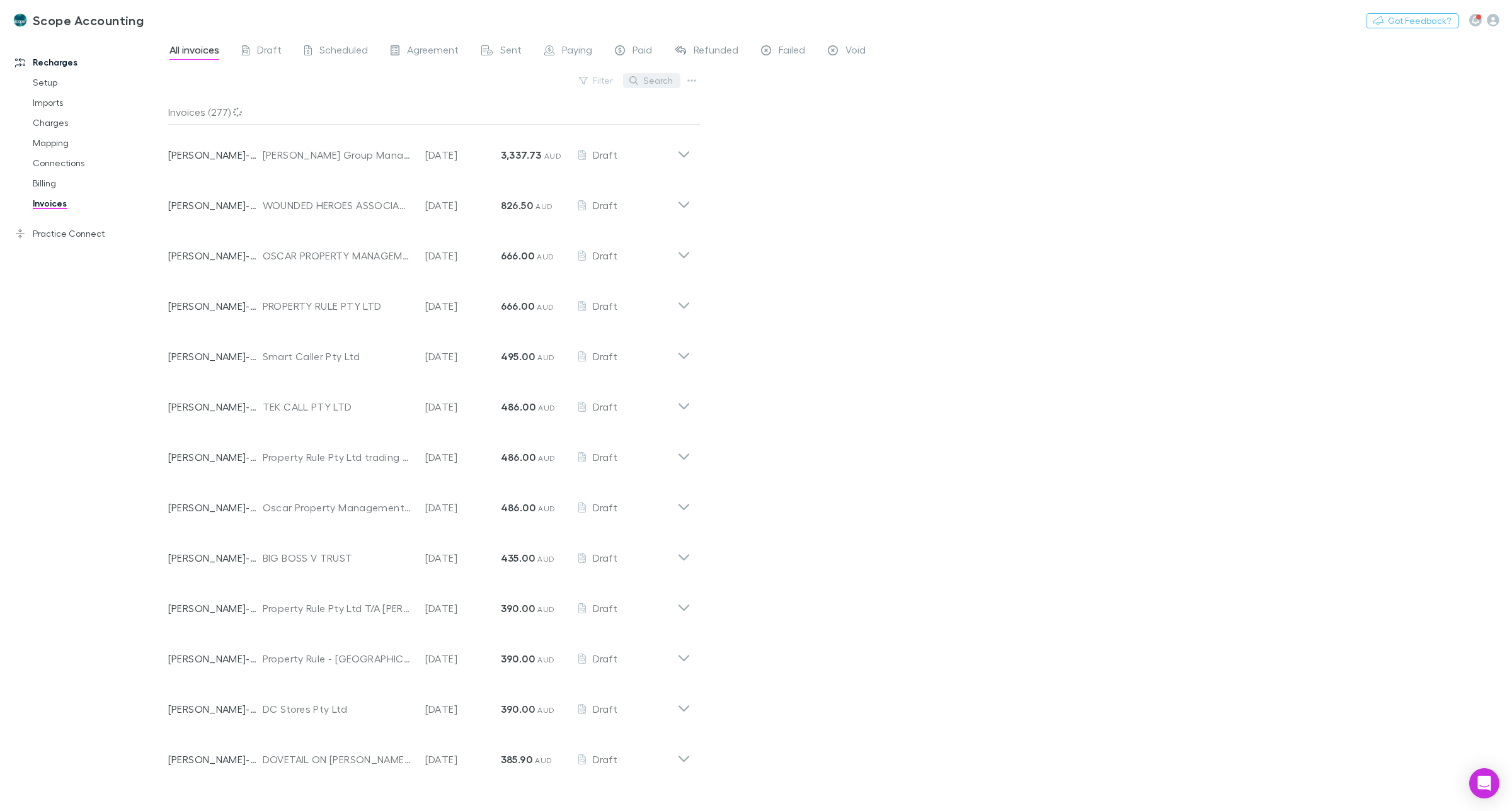
click at [654, 83] on button "Search" at bounding box center [651, 81] width 57 height 15
click at [616, 83] on input "text" at bounding box center [629, 80] width 63 height 17
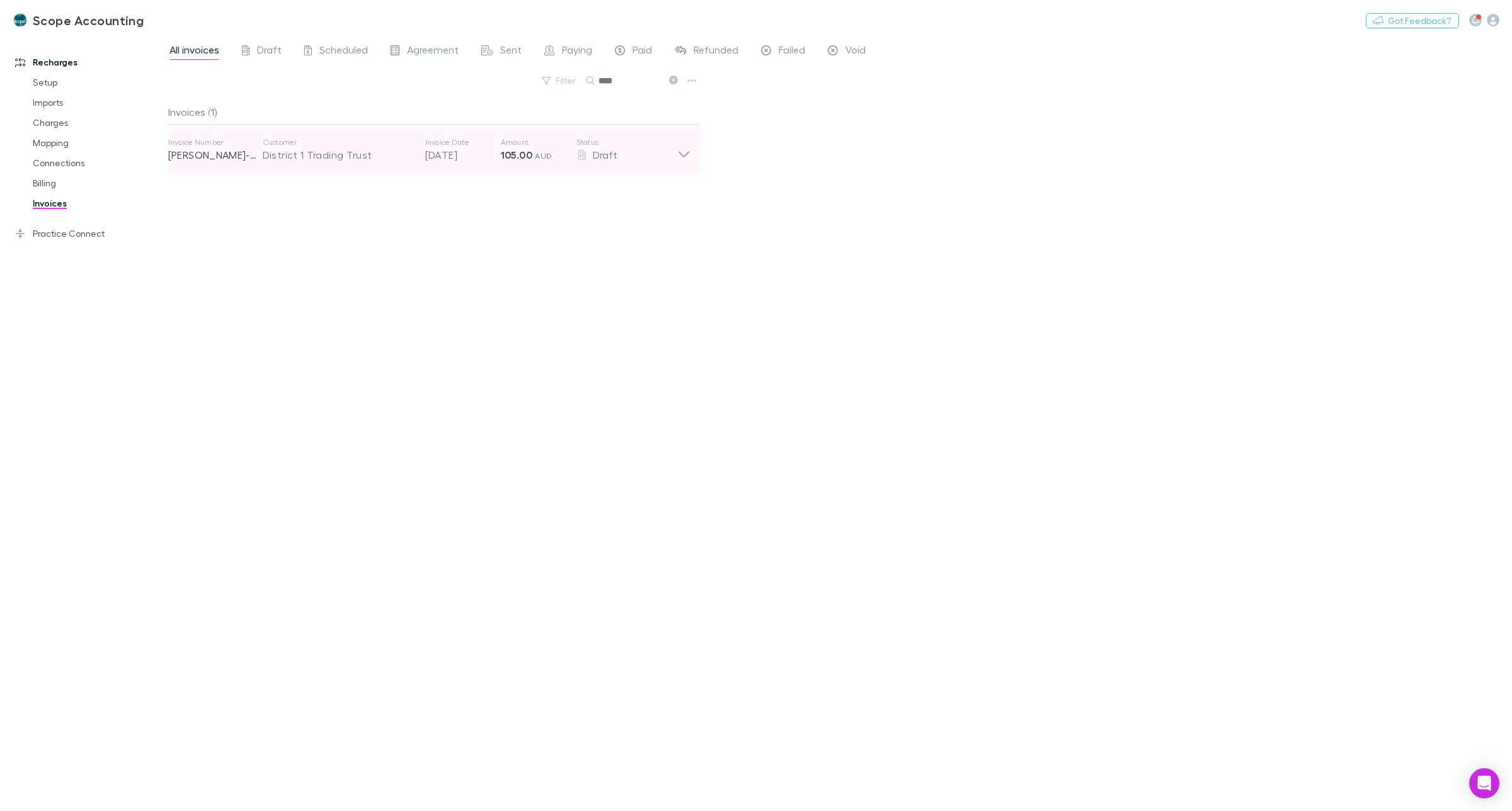
type input "****"
click at [678, 153] on icon at bounding box center [684, 150] width 13 height 25
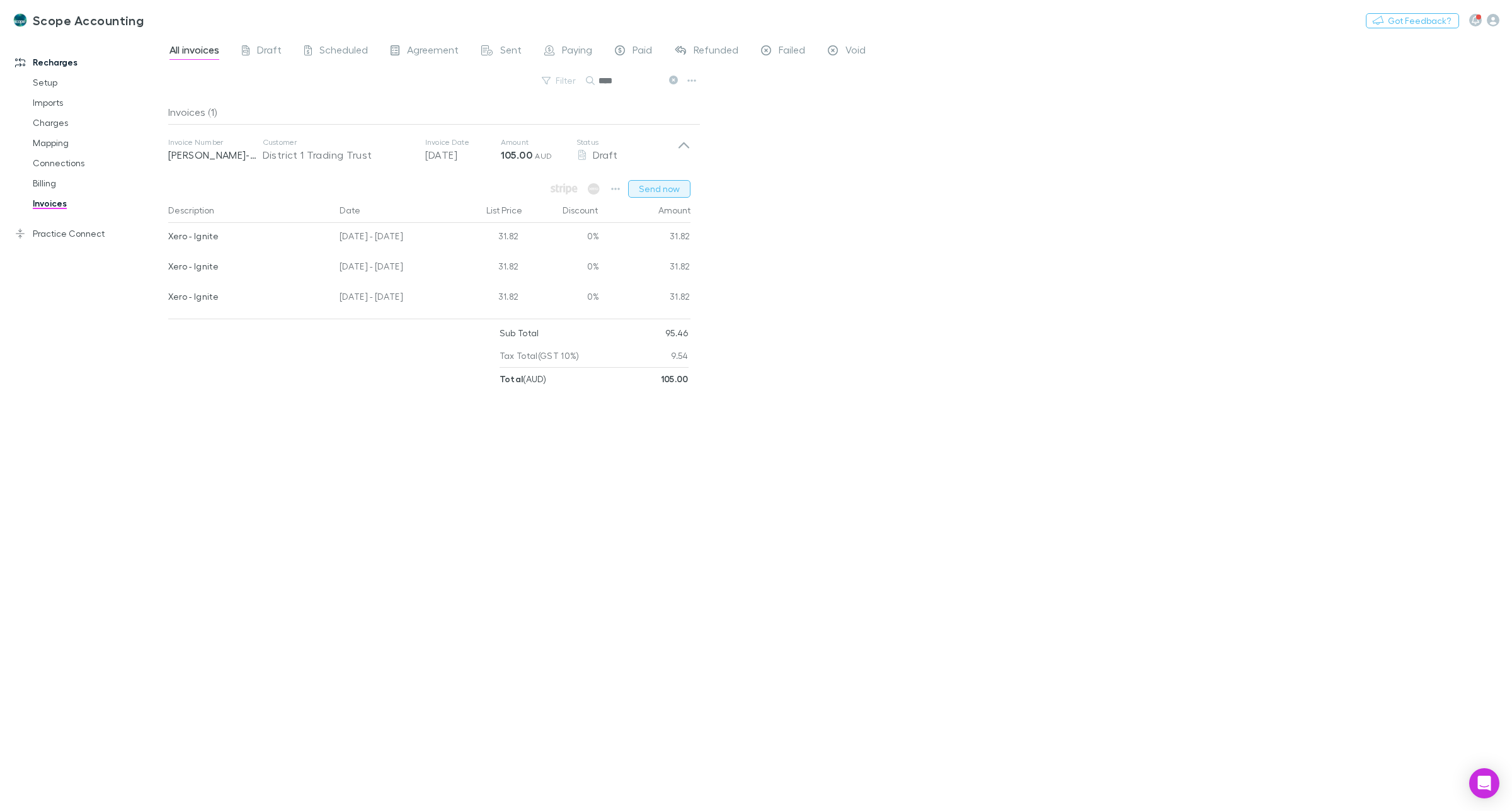
click at [664, 187] on button "Send now" at bounding box center [659, 188] width 62 height 17
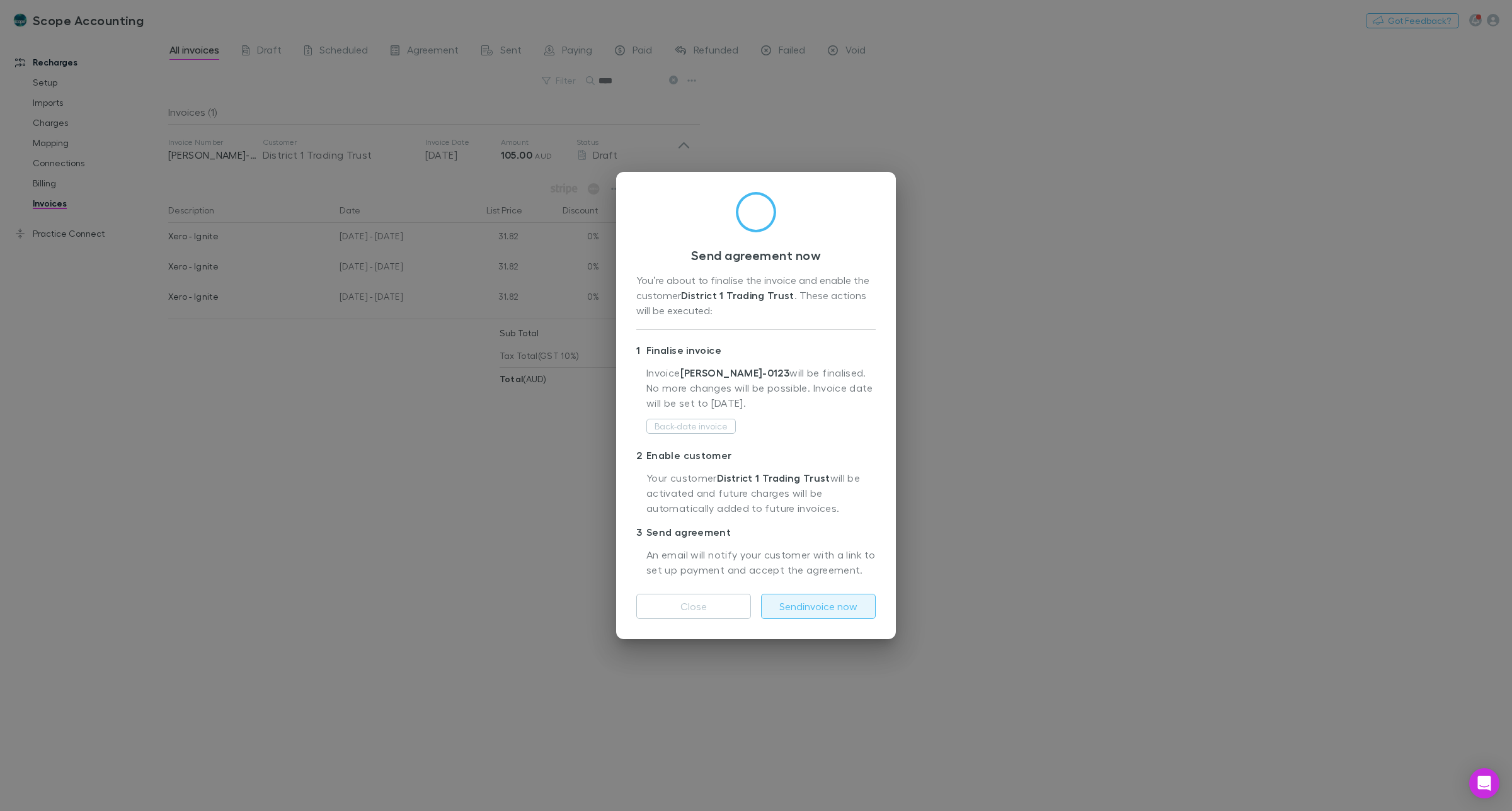
click at [835, 605] on button "Send invoice now" at bounding box center [817, 605] width 115 height 25
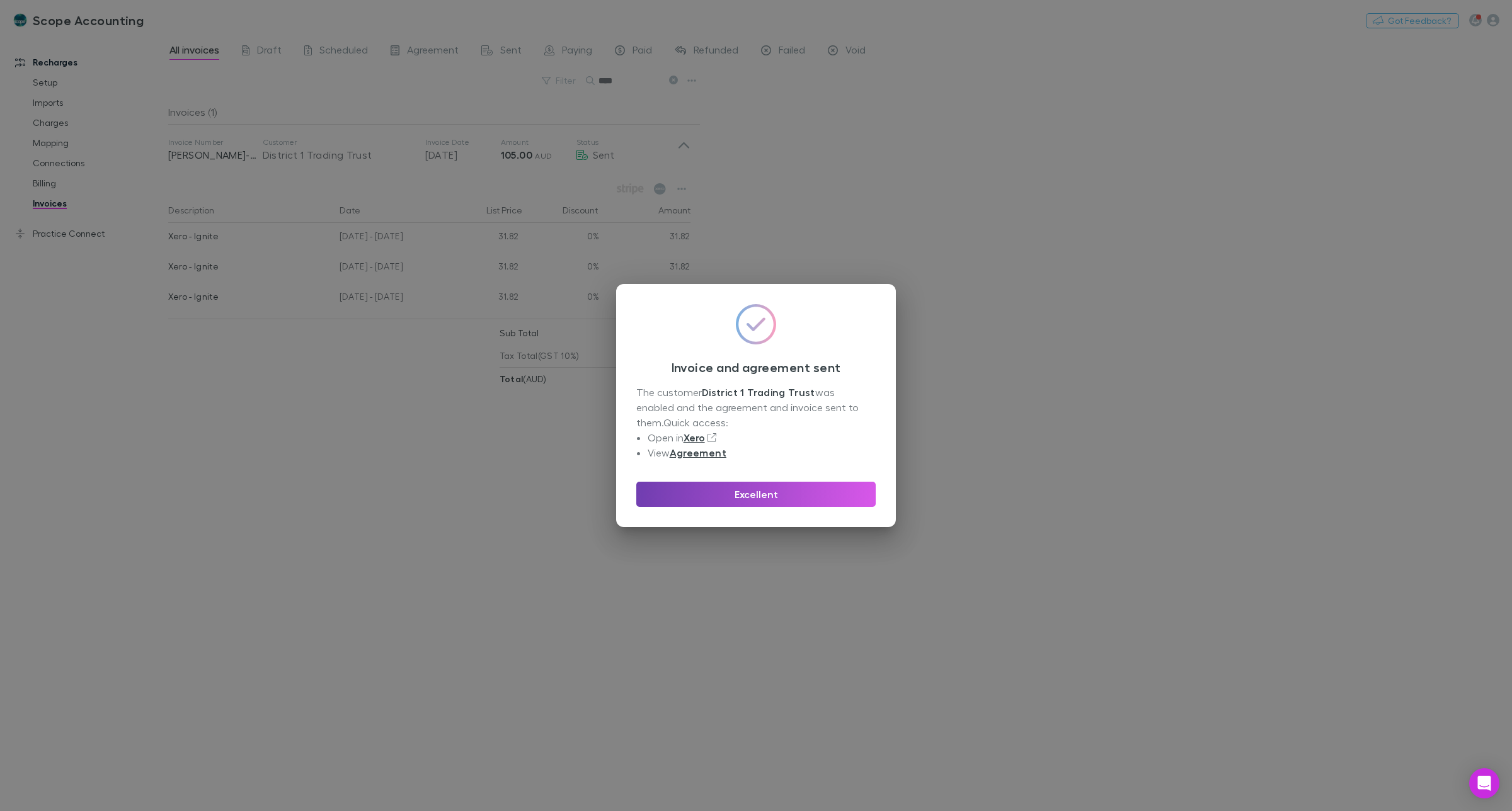
click at [758, 498] on button "Excellent" at bounding box center [755, 494] width 239 height 25
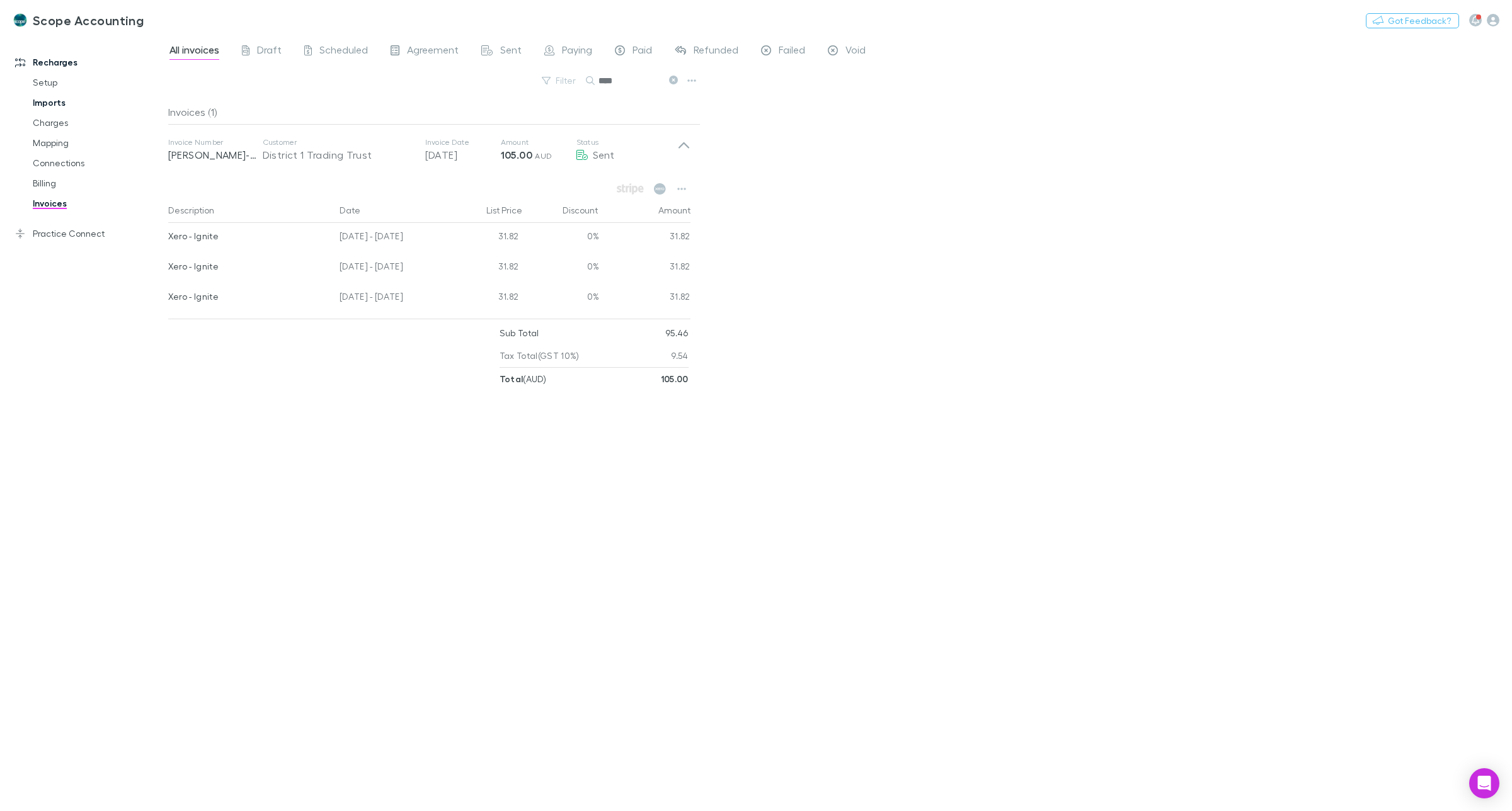
click at [57, 104] on link "Imports" at bounding box center [99, 103] width 158 height 20
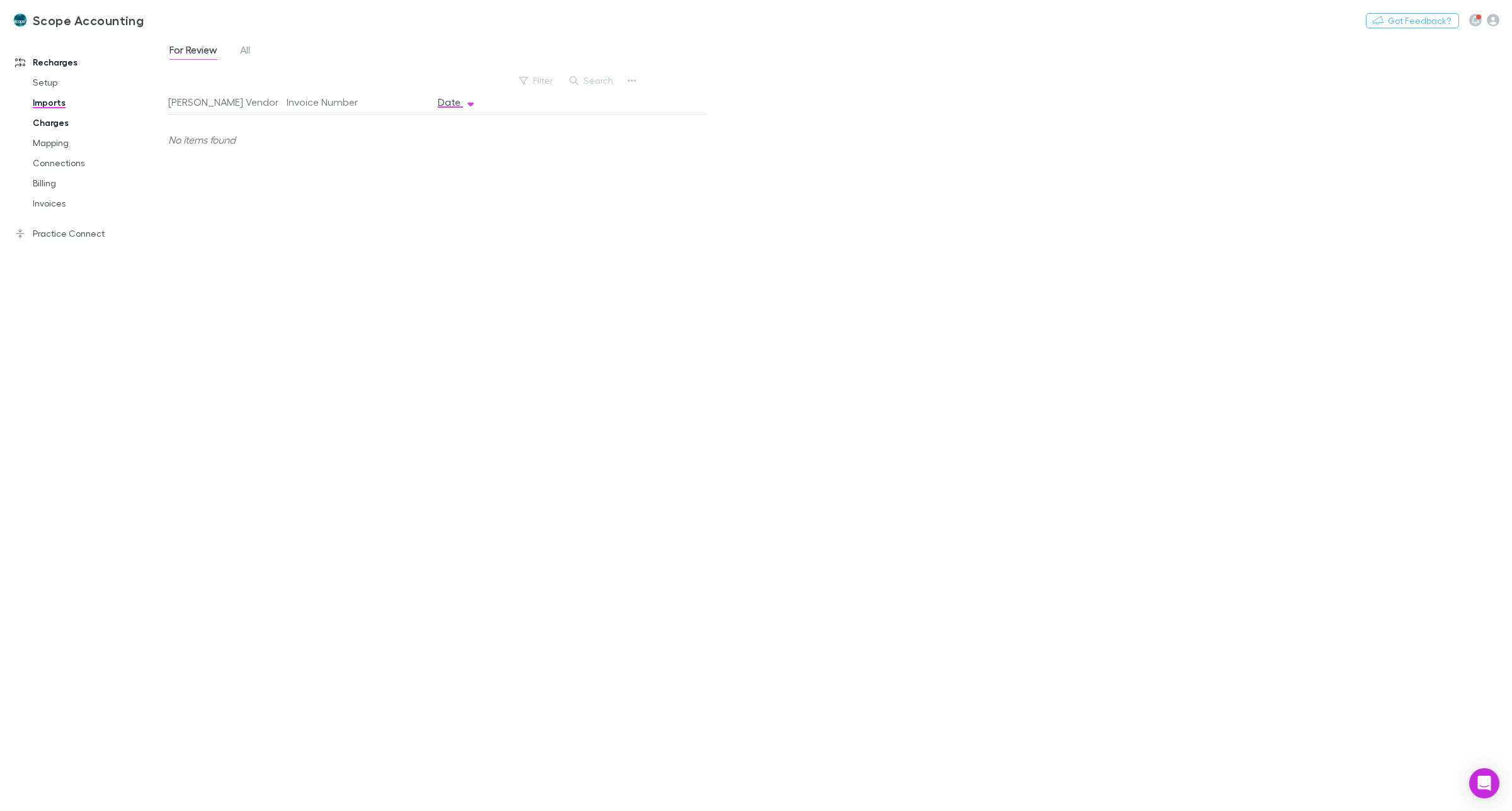
click at [55, 120] on link "Charges" at bounding box center [99, 123] width 158 height 20
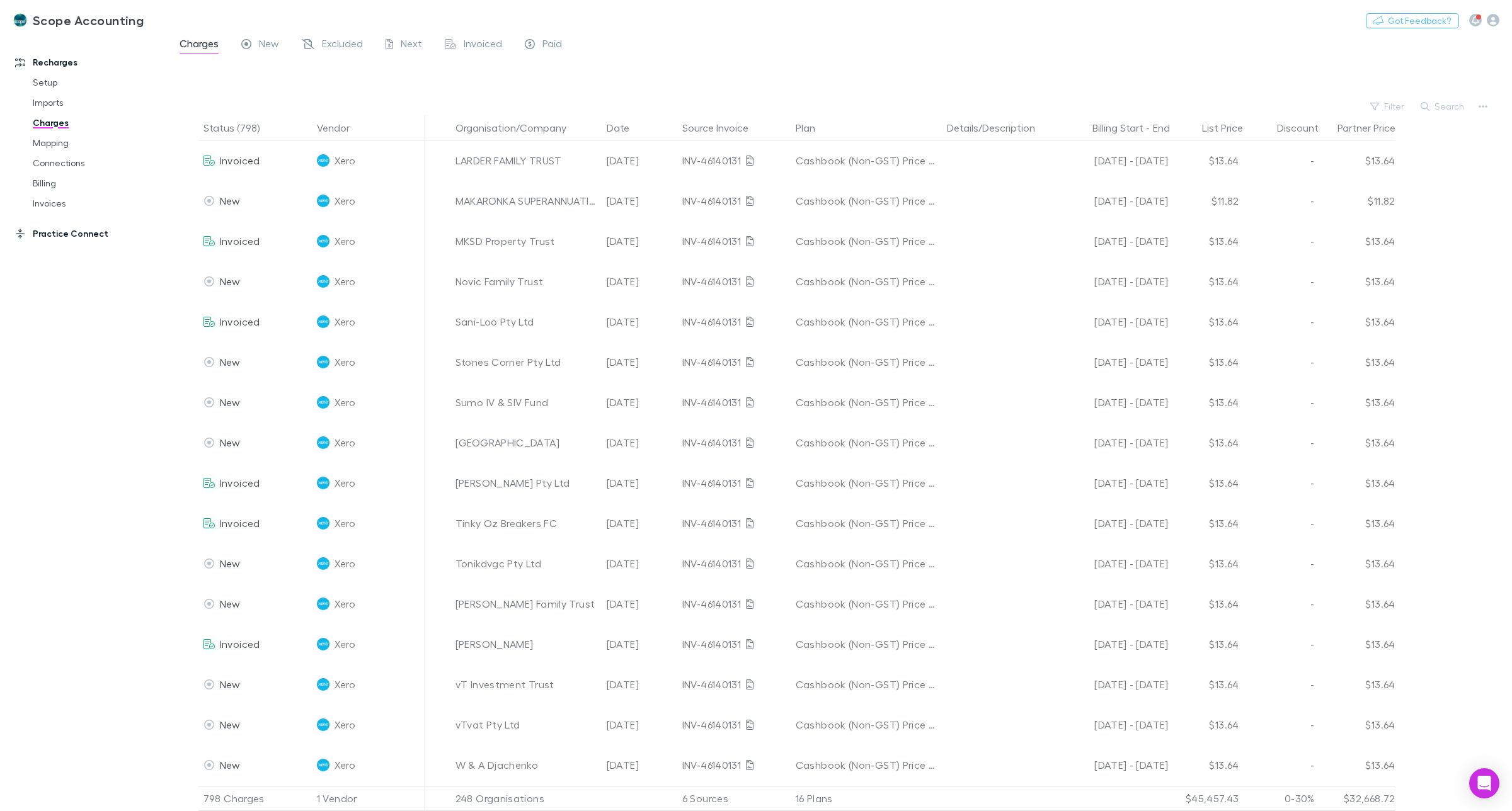
click at [57, 230] on link "Practice Connect" at bounding box center [90, 234] width 175 height 20
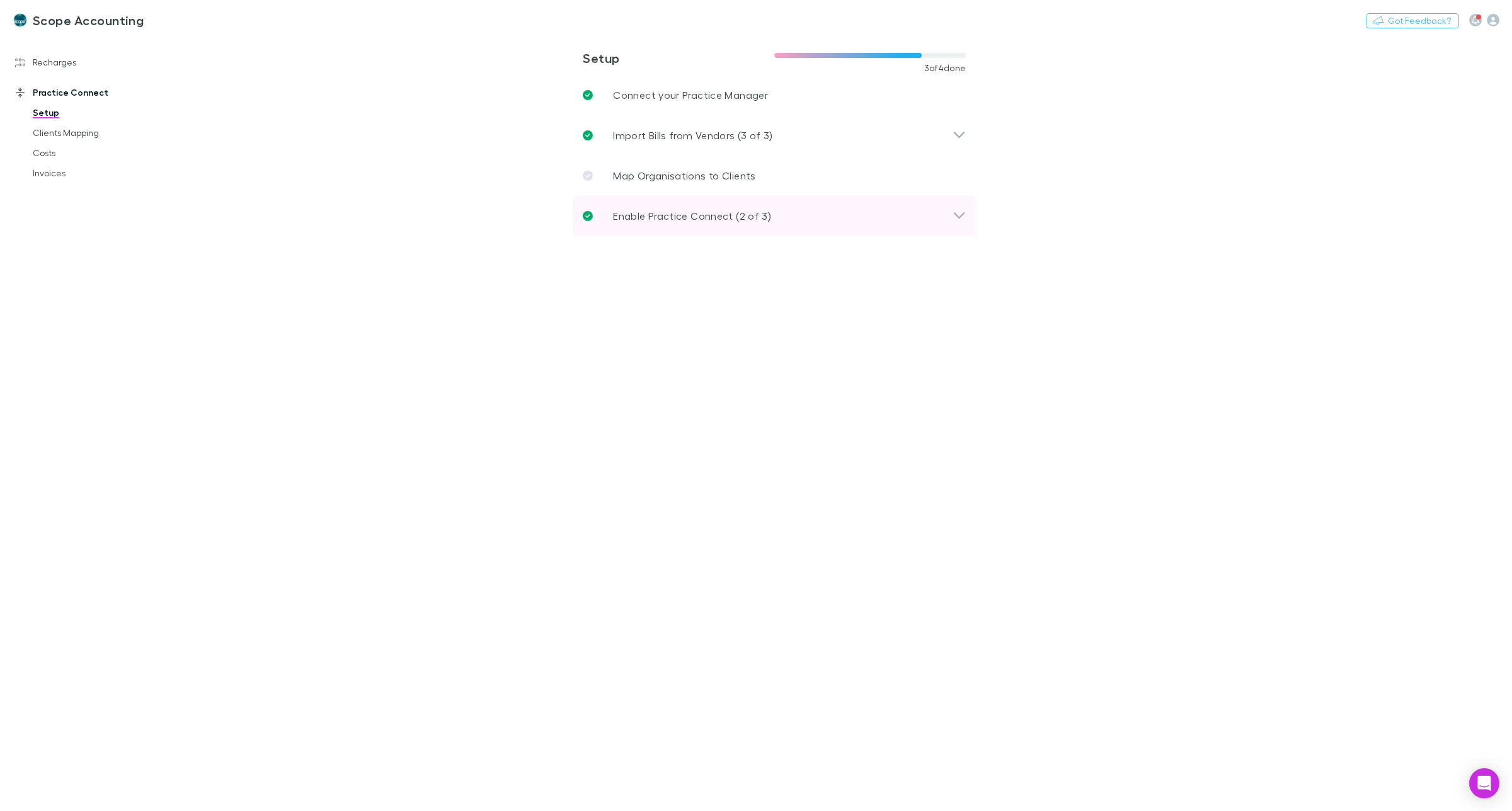
click at [704, 217] on p "Enable Practice Connect (2 of 3)" at bounding box center [692, 216] width 158 height 15
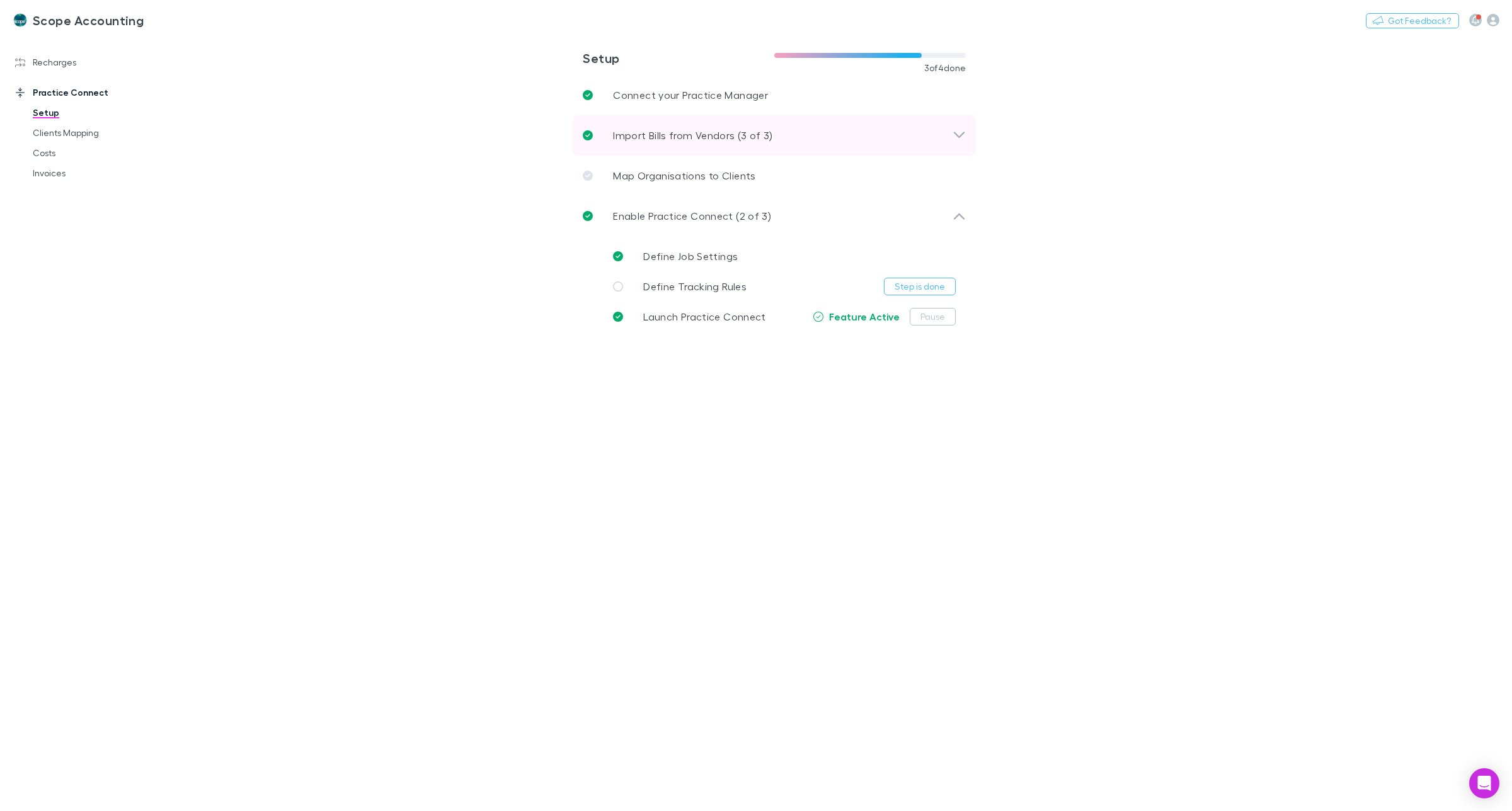
click at [700, 138] on p "Import Bills from Vendors (3 of 3)" at bounding box center [693, 135] width 160 height 15
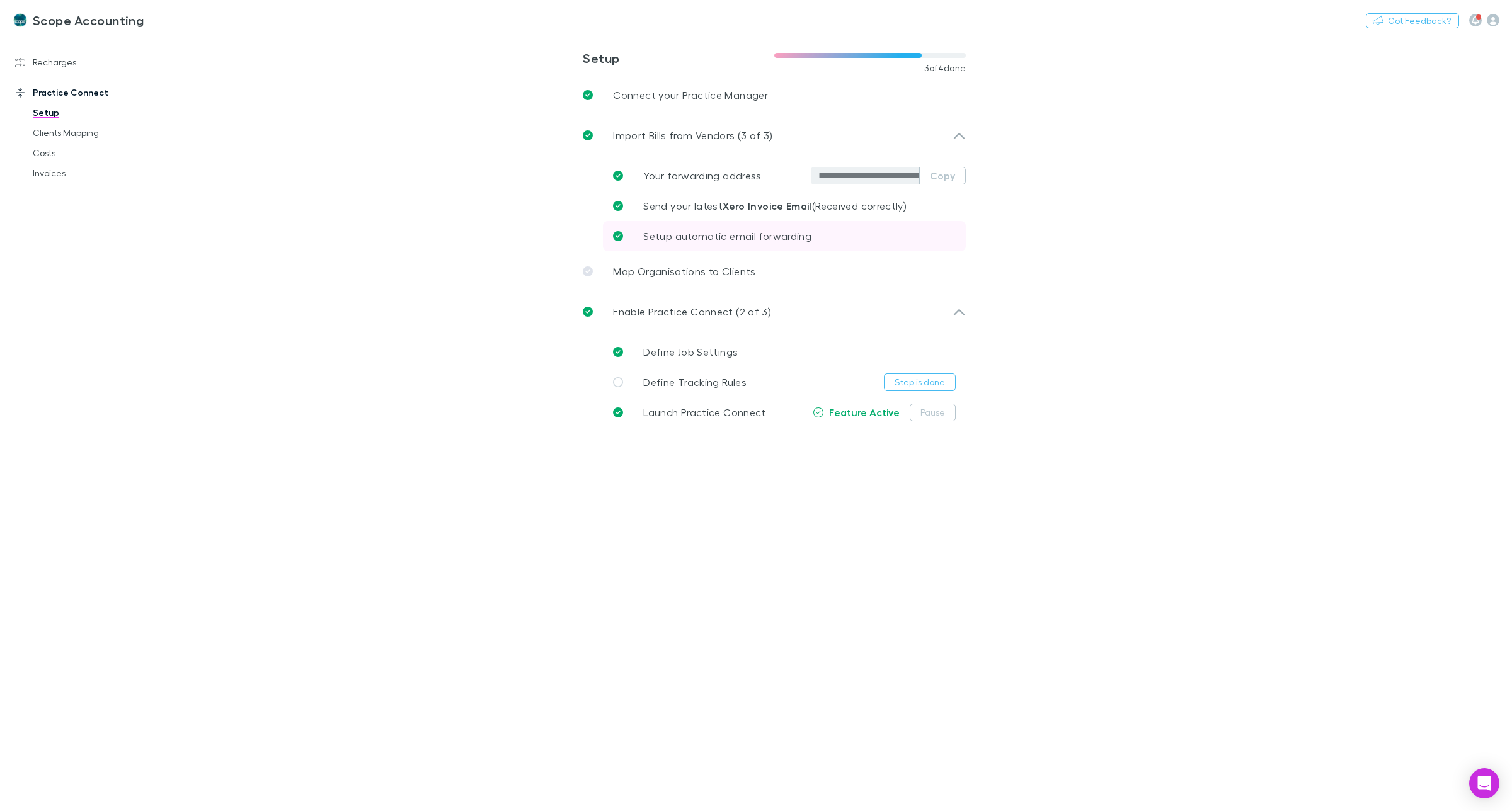
click at [710, 236] on span "Setup automatic email forwarding" at bounding box center [727, 236] width 168 height 12
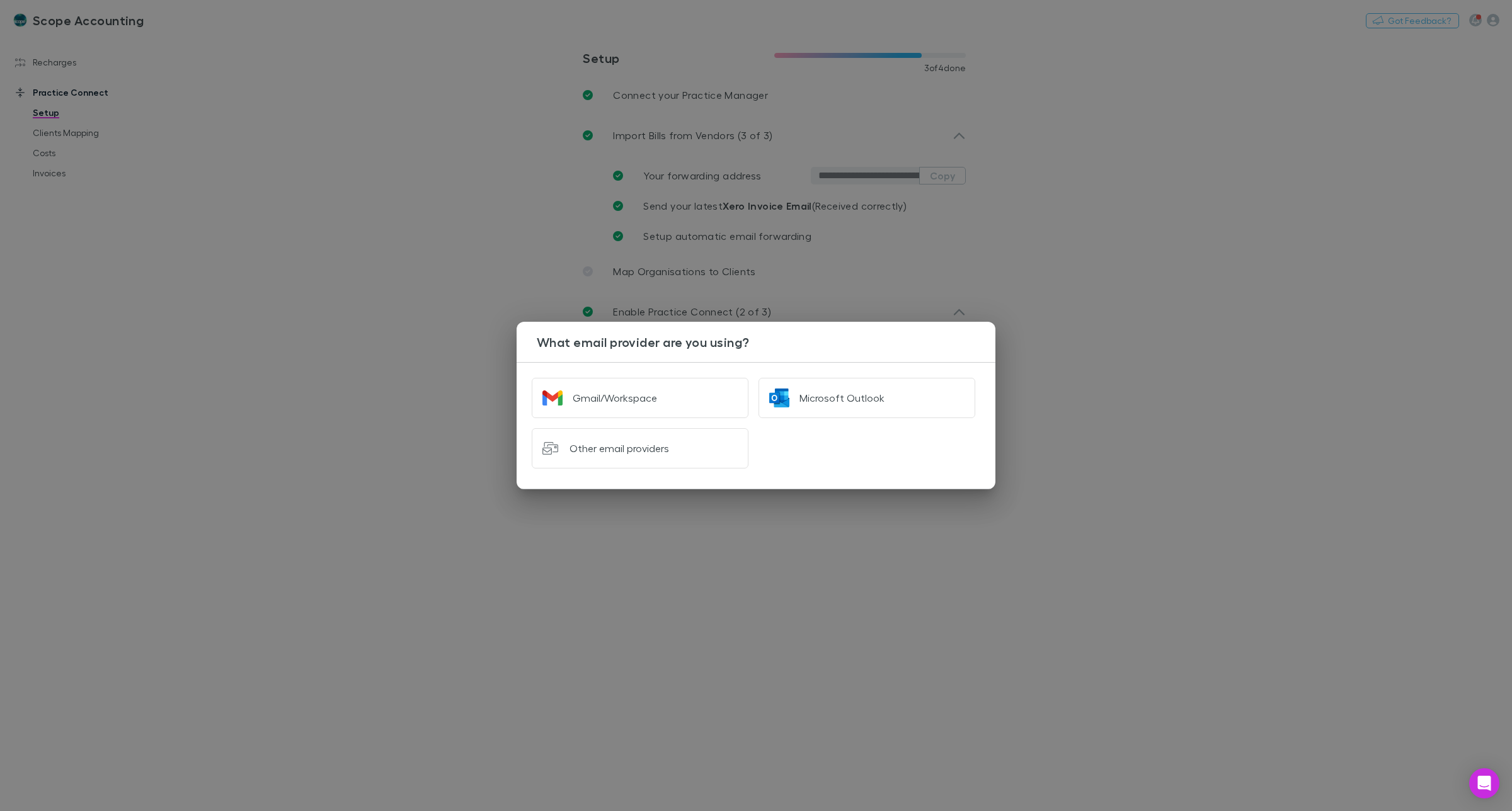
click at [1106, 363] on div "What email provider are you using? Gmail/Workspace Microsoft Outlook Other emai…" at bounding box center [756, 406] width 1512 height 811
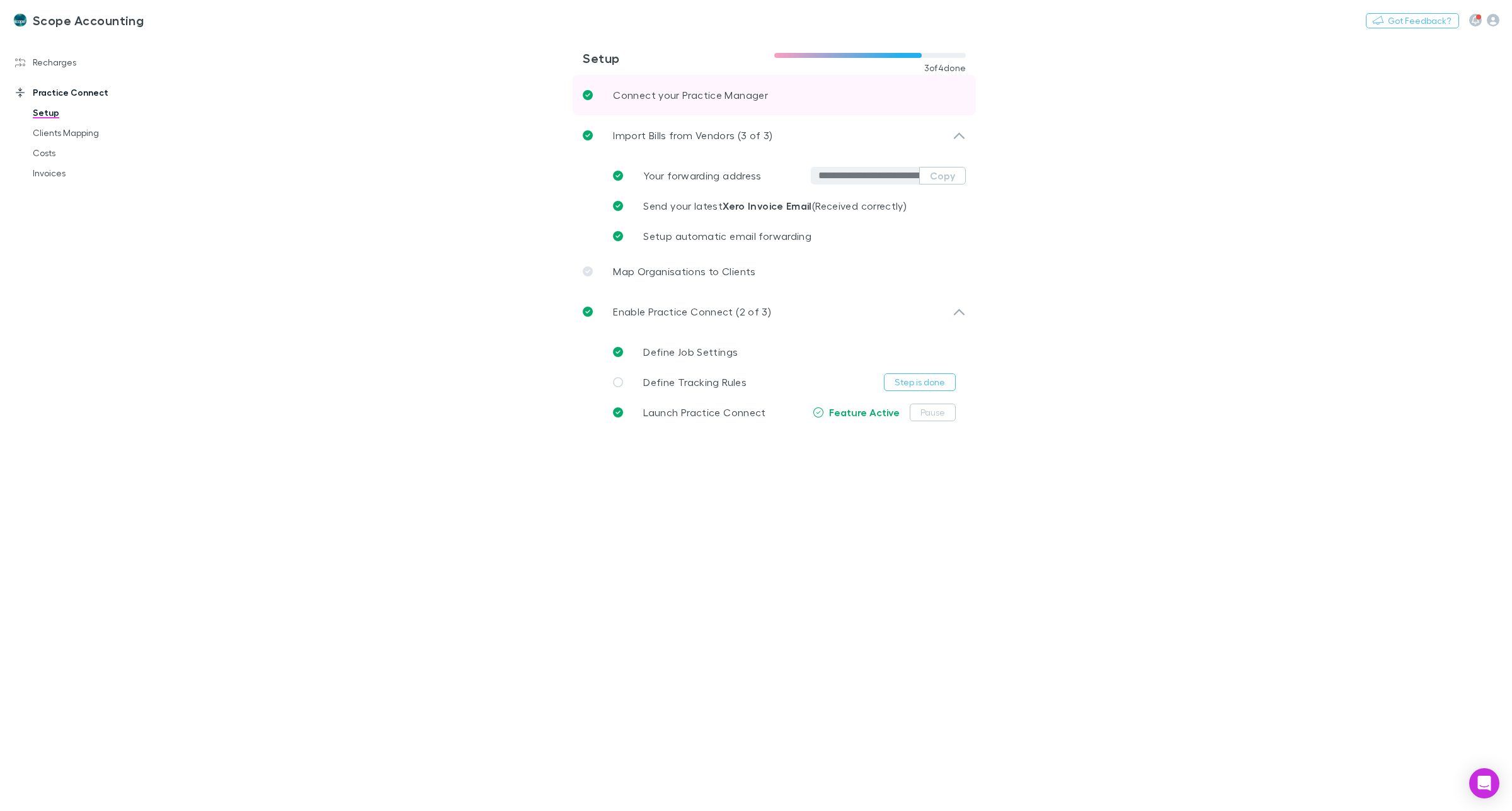
click at [670, 94] on p "Connect your Practice Manager" at bounding box center [690, 94] width 155 height 15
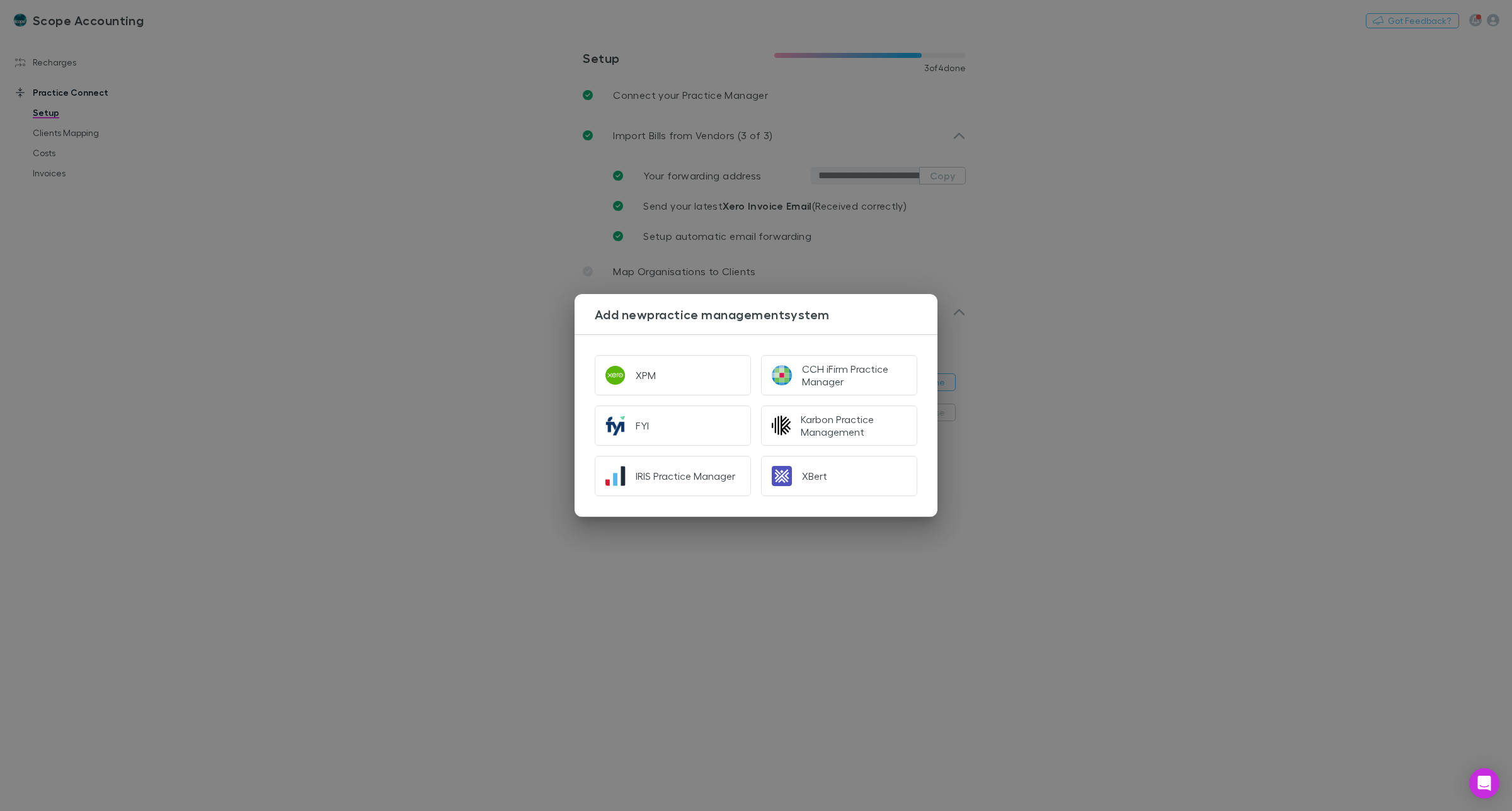
click at [1082, 160] on div "Add new practice management system XPM CCH iFirm Practice Manager FYI Karbon Pr…" at bounding box center [756, 406] width 1512 height 811
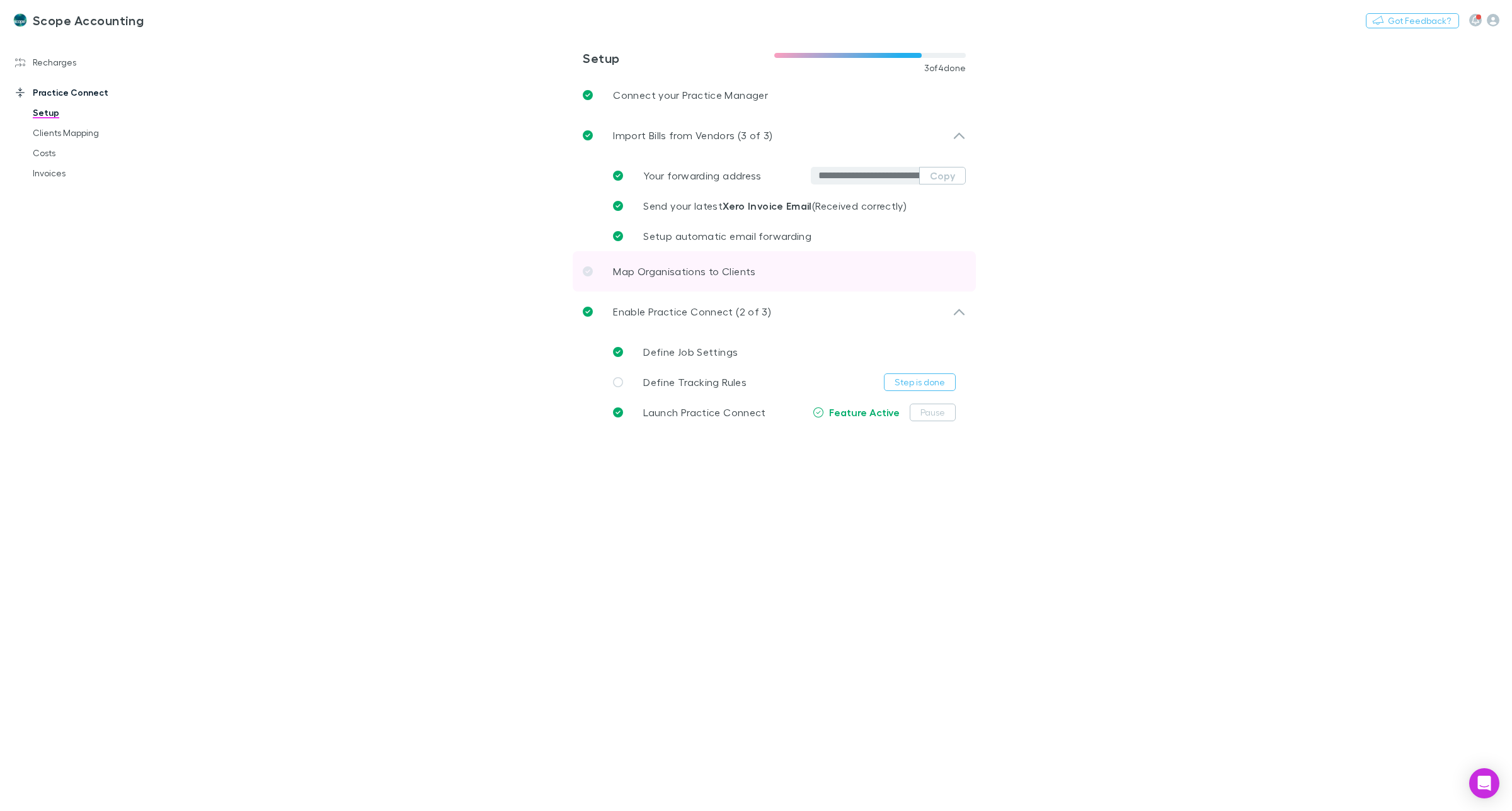
click at [672, 268] on p "Map Organisations to Clients" at bounding box center [684, 272] width 142 height 15
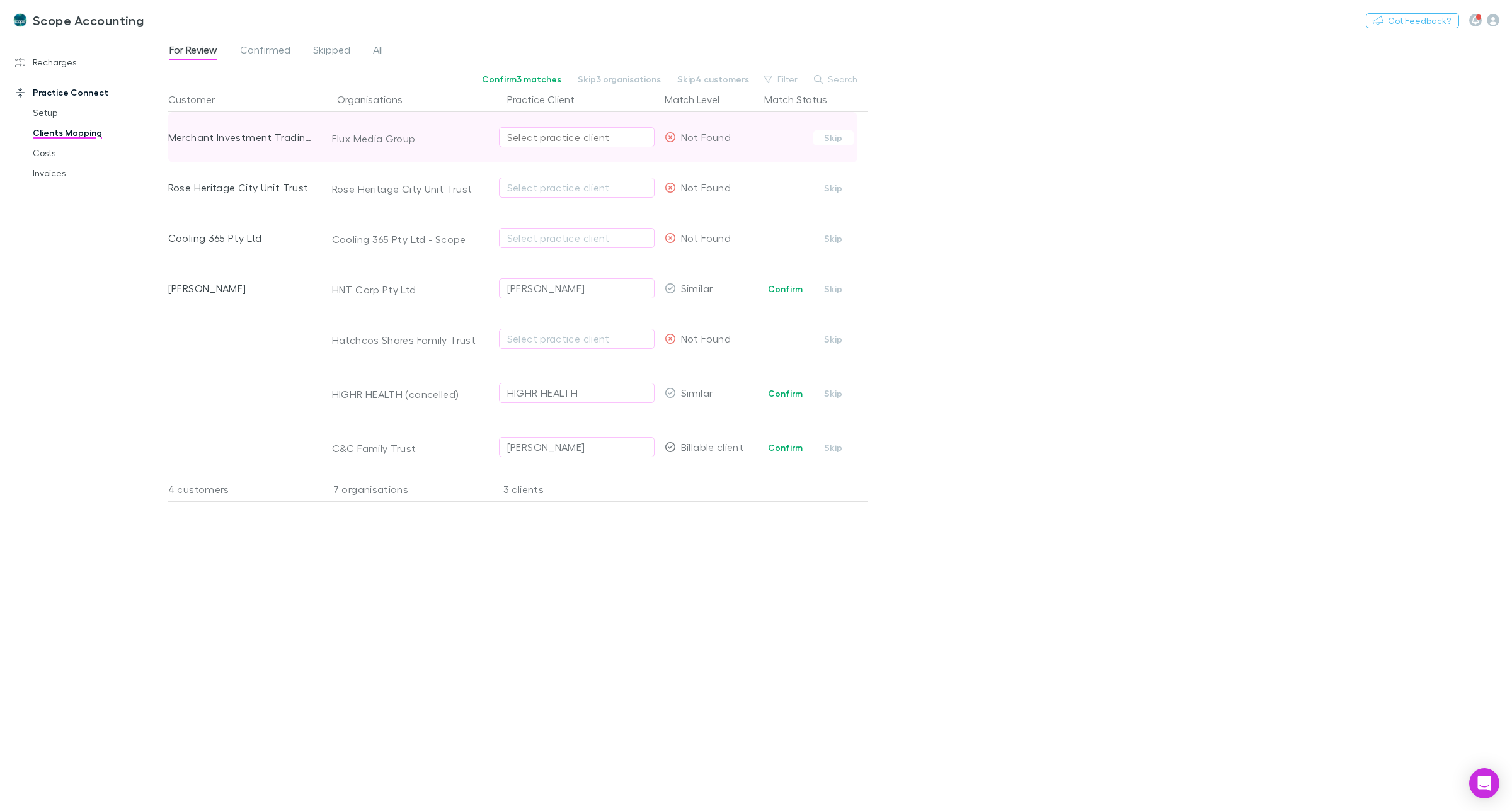
click at [540, 129] on div "Select practice client" at bounding box center [577, 137] width 139 height 15
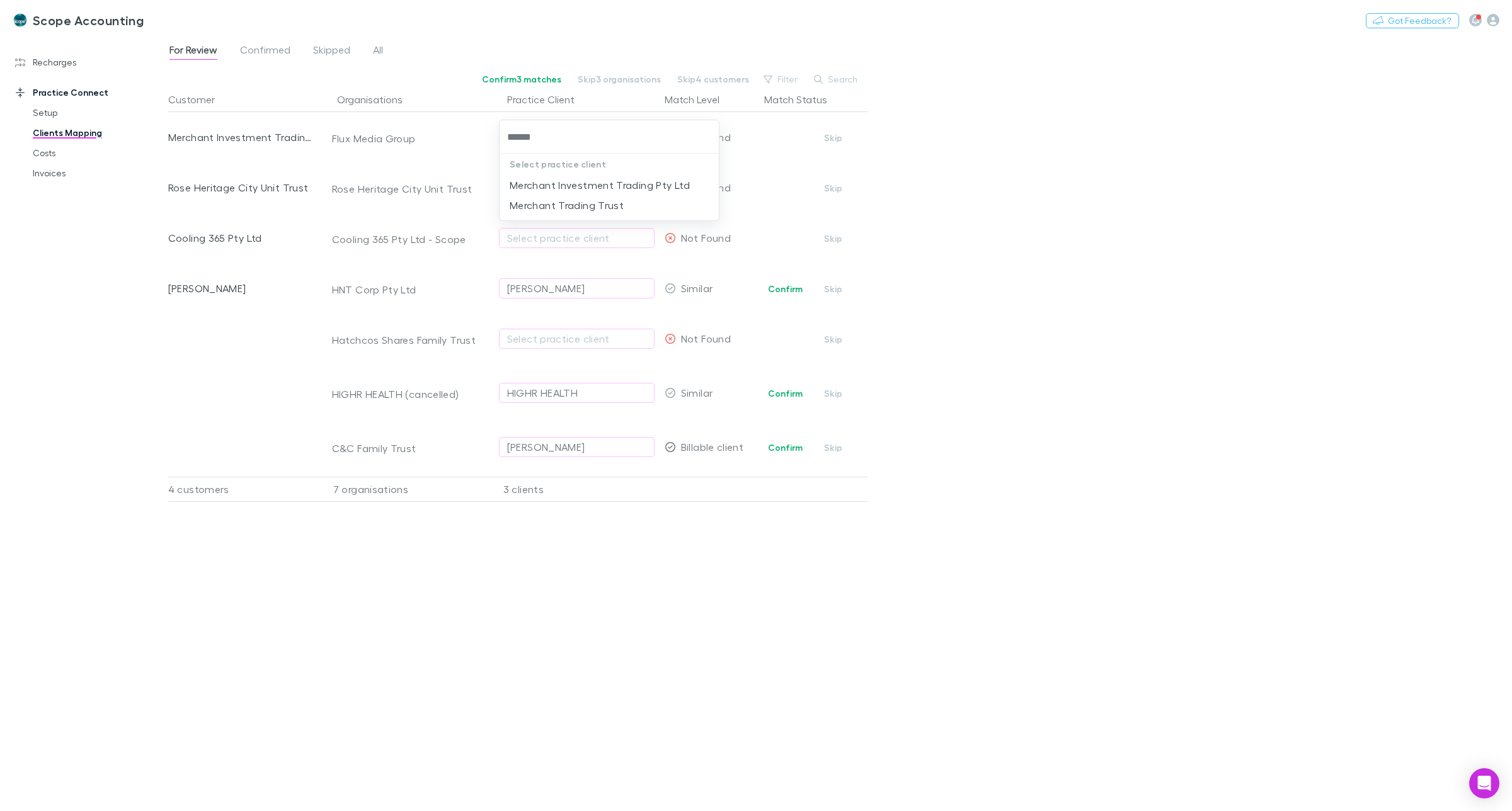
type input "*******"
click at [571, 203] on li "Merchant Trading Trust" at bounding box center [608, 206] width 219 height 20
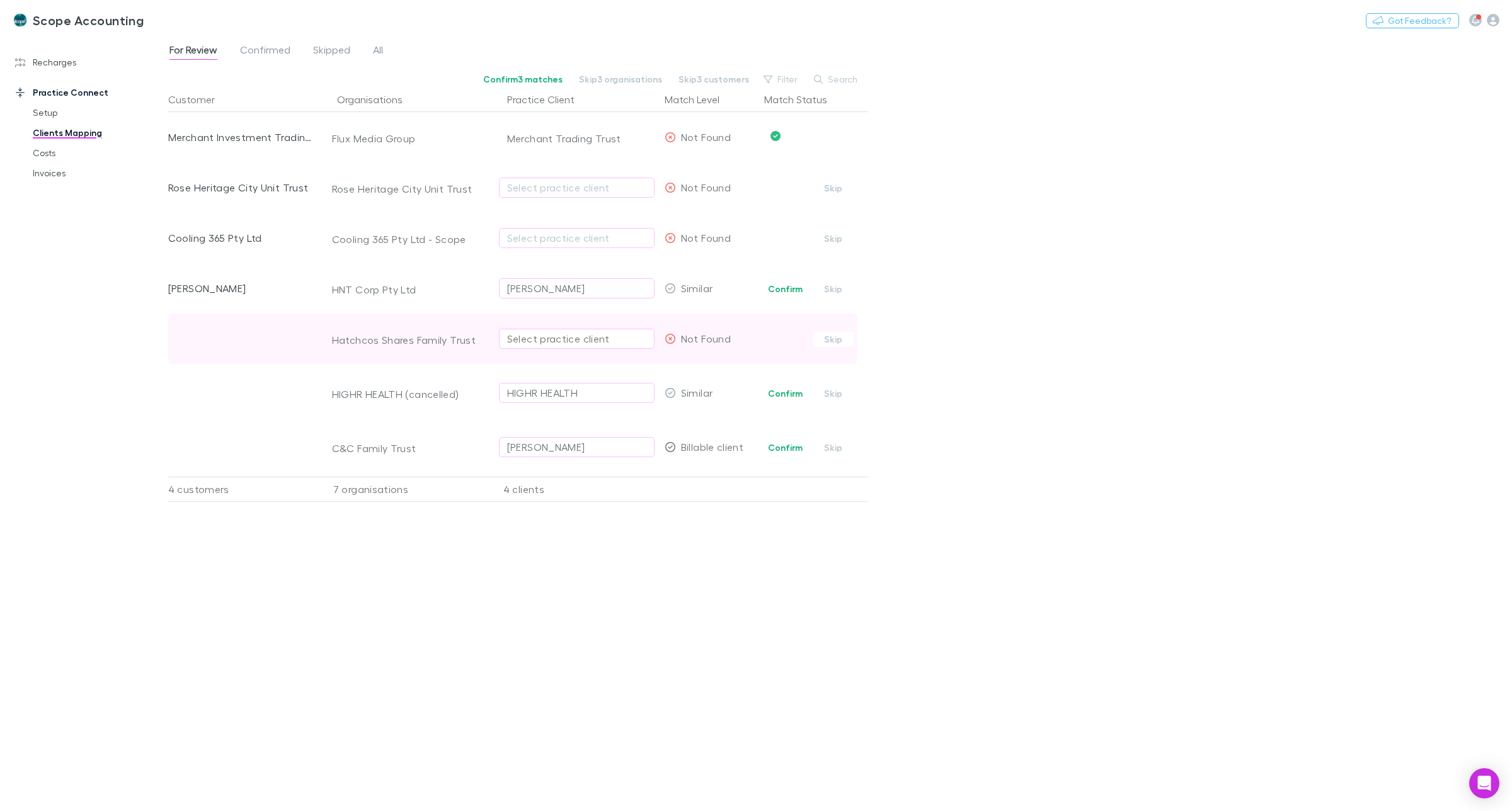
click at [539, 336] on div "Select practice client" at bounding box center [577, 339] width 139 height 15
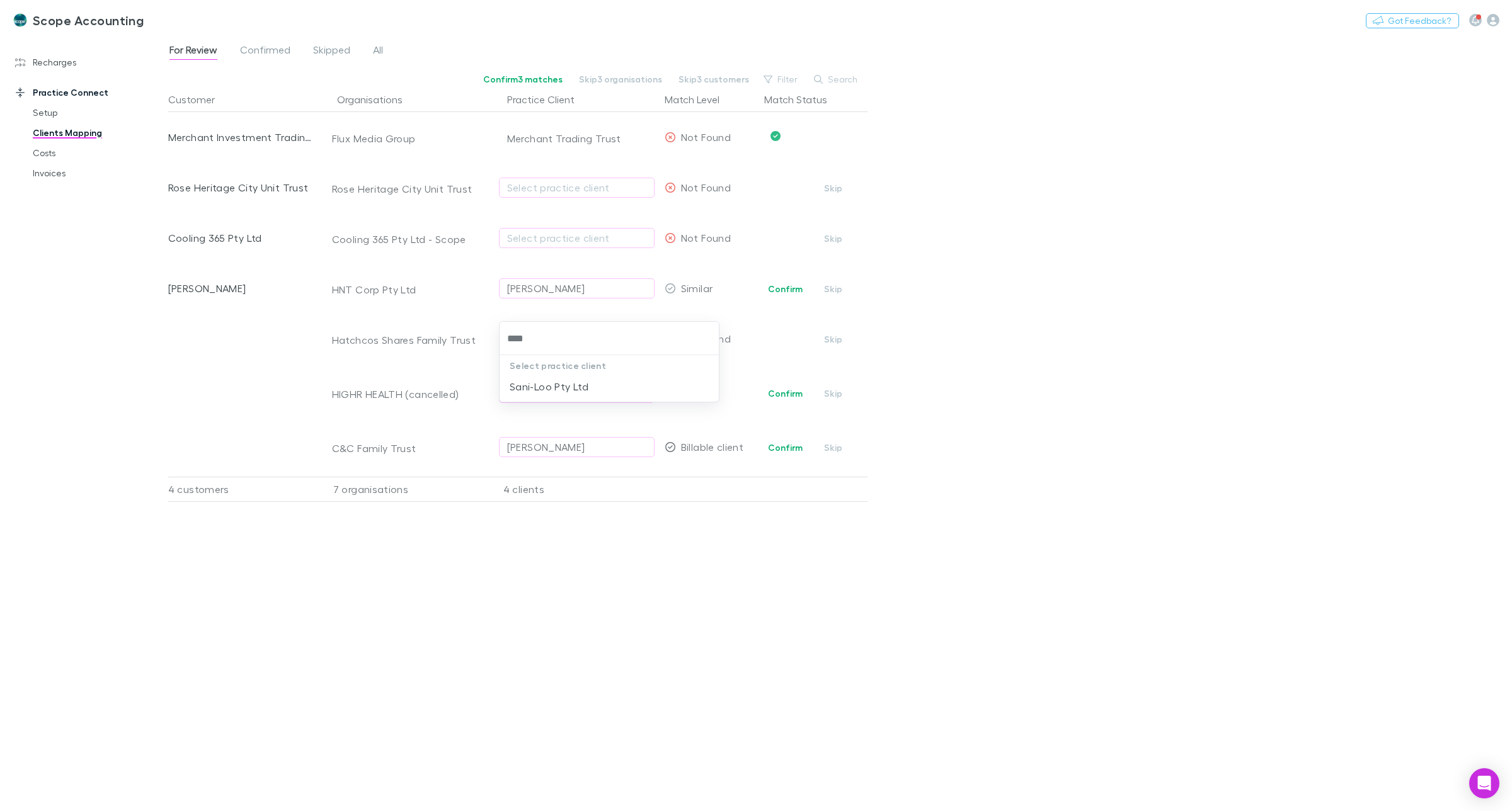
drag, startPoint x: 540, startPoint y: 338, endPoint x: 508, endPoint y: 340, distance: 32.1
click at [508, 340] on input "****" at bounding box center [609, 338] width 209 height 23
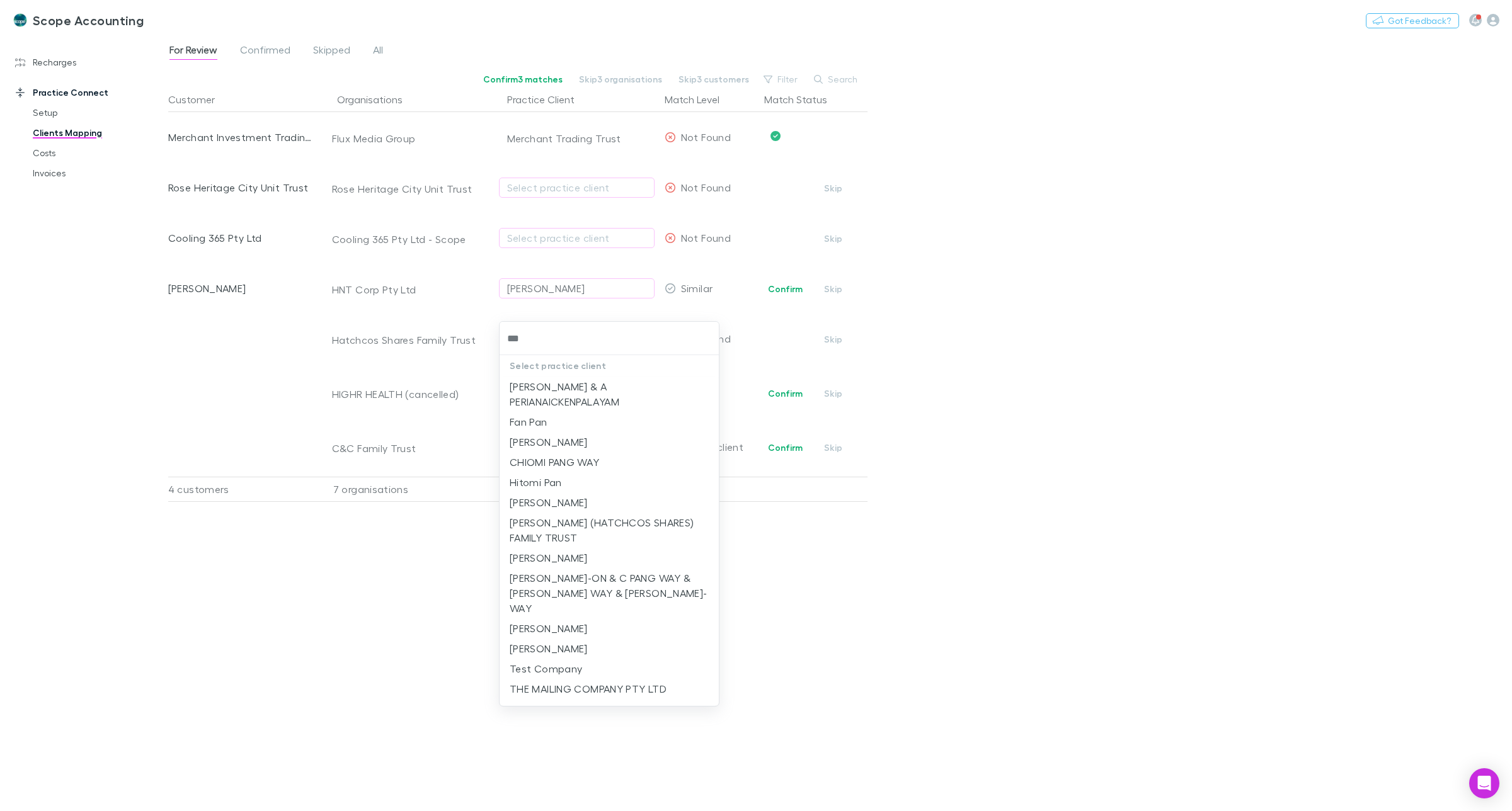
type input "****"
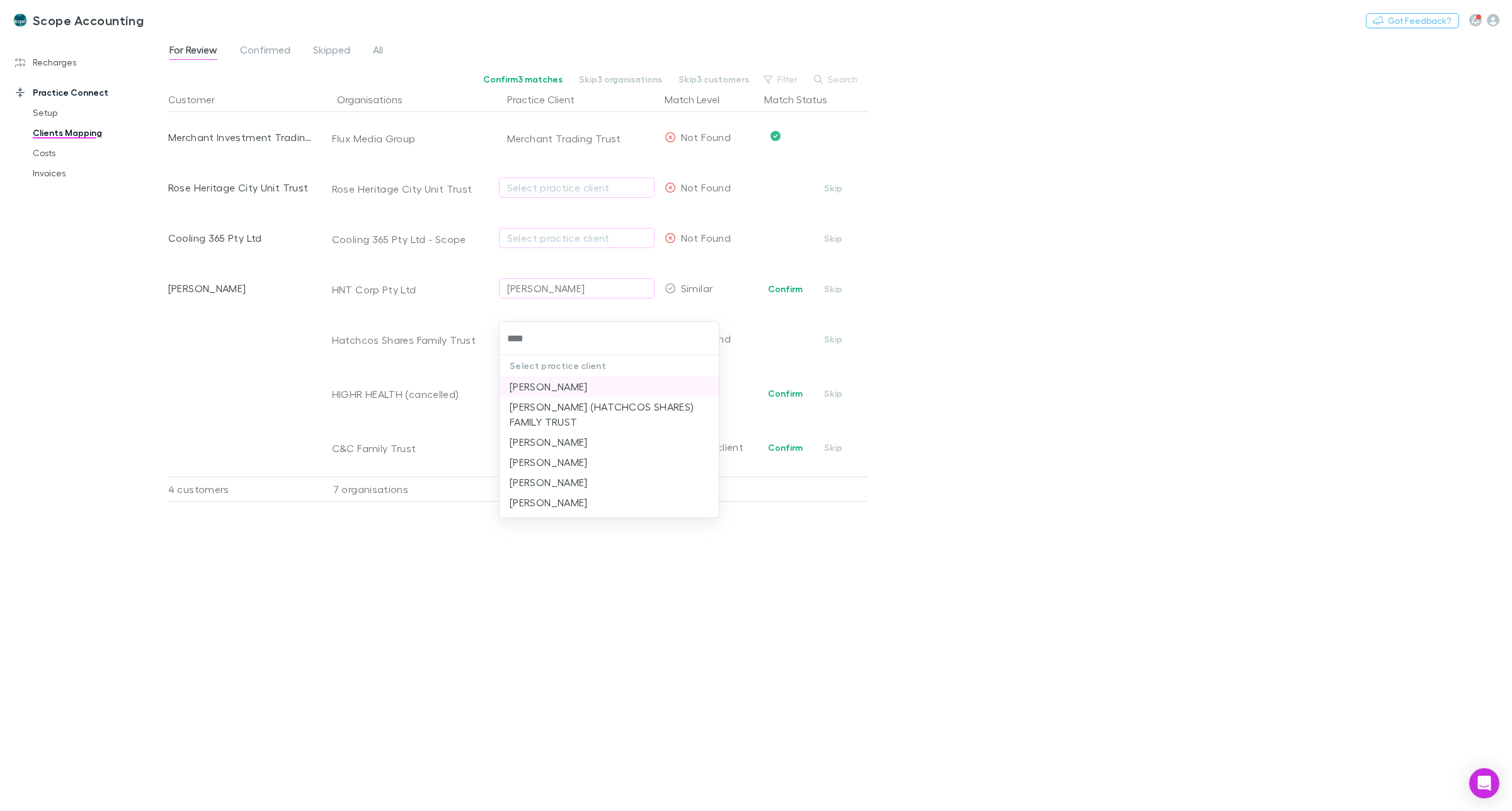
click at [567, 388] on li "Christos Panaou" at bounding box center [608, 387] width 219 height 20
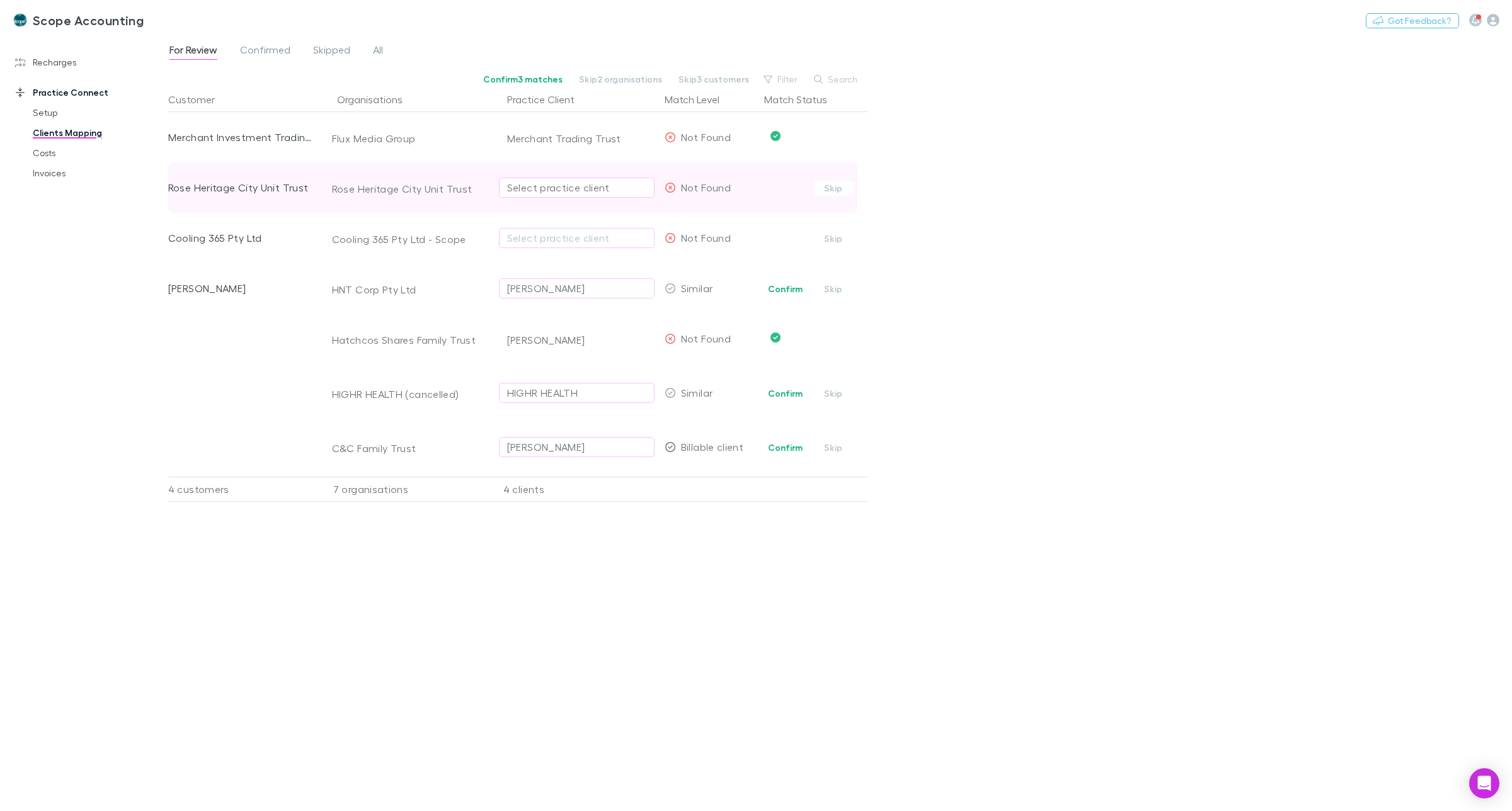
click at [526, 186] on div "Select practice client" at bounding box center [577, 187] width 139 height 15
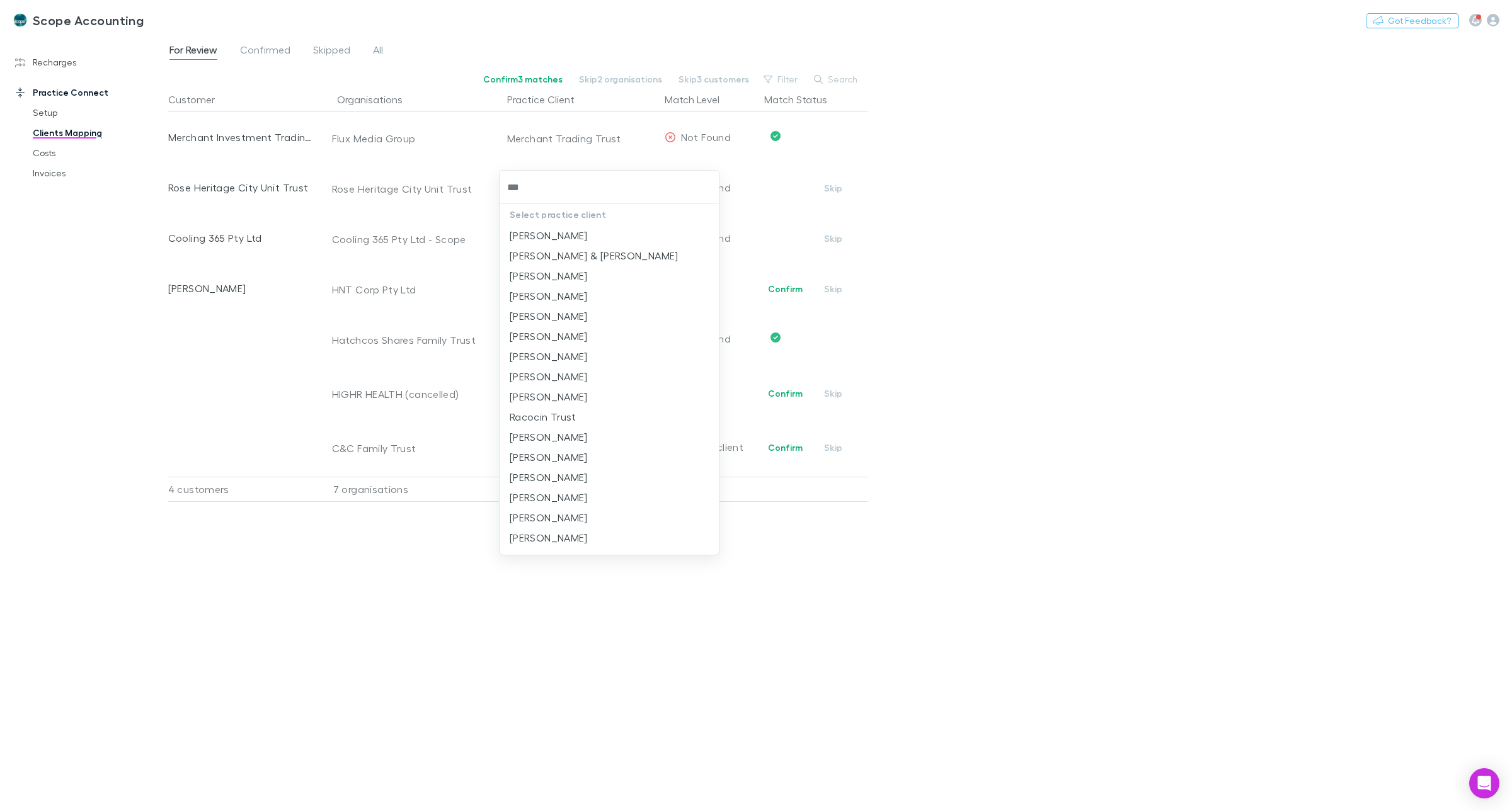
type input "****"
click at [561, 254] on li "Rose Heritage City Unit Trust" at bounding box center [608, 256] width 219 height 20
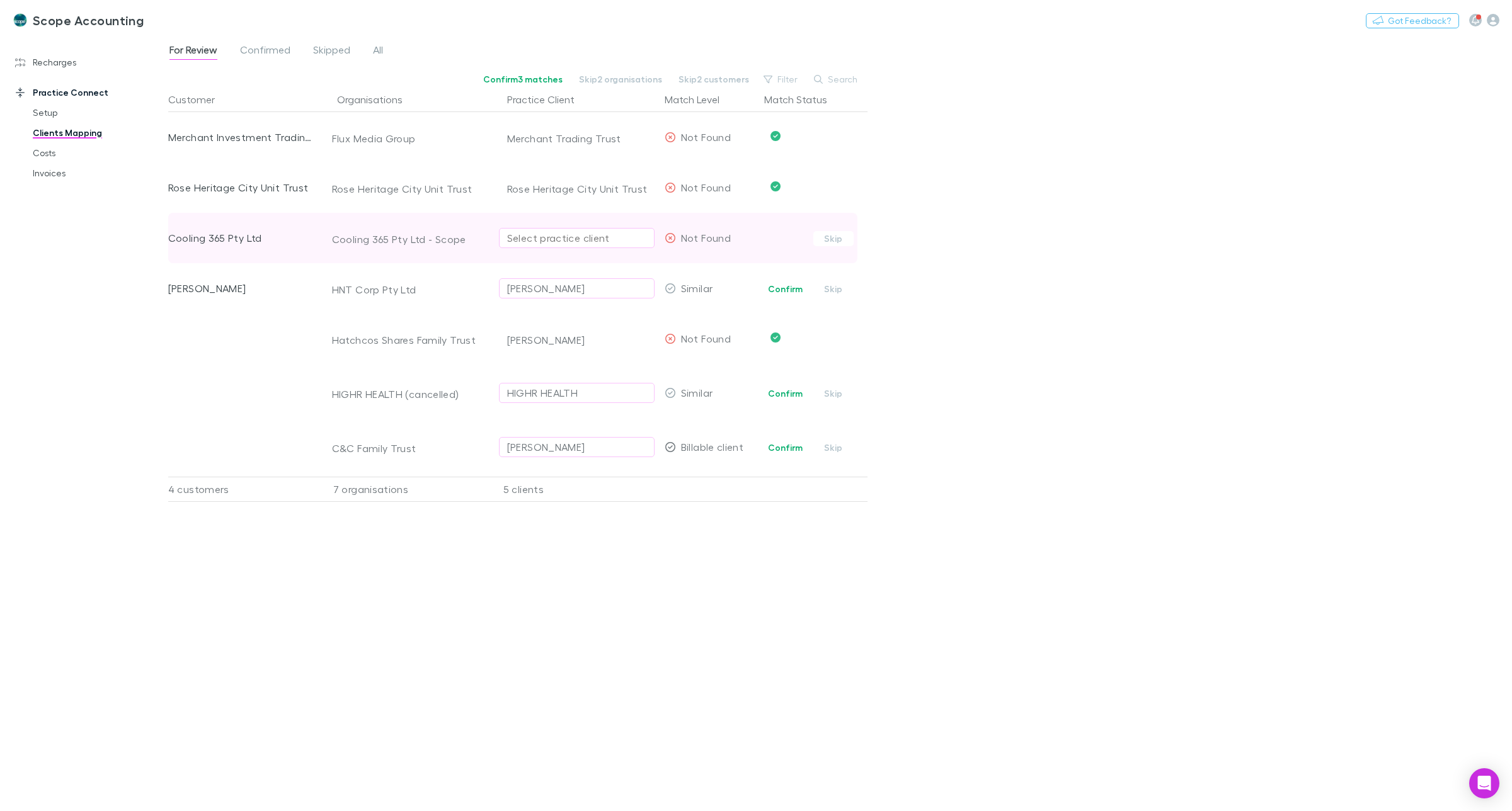
click at [592, 240] on div "Select practice client" at bounding box center [577, 238] width 139 height 15
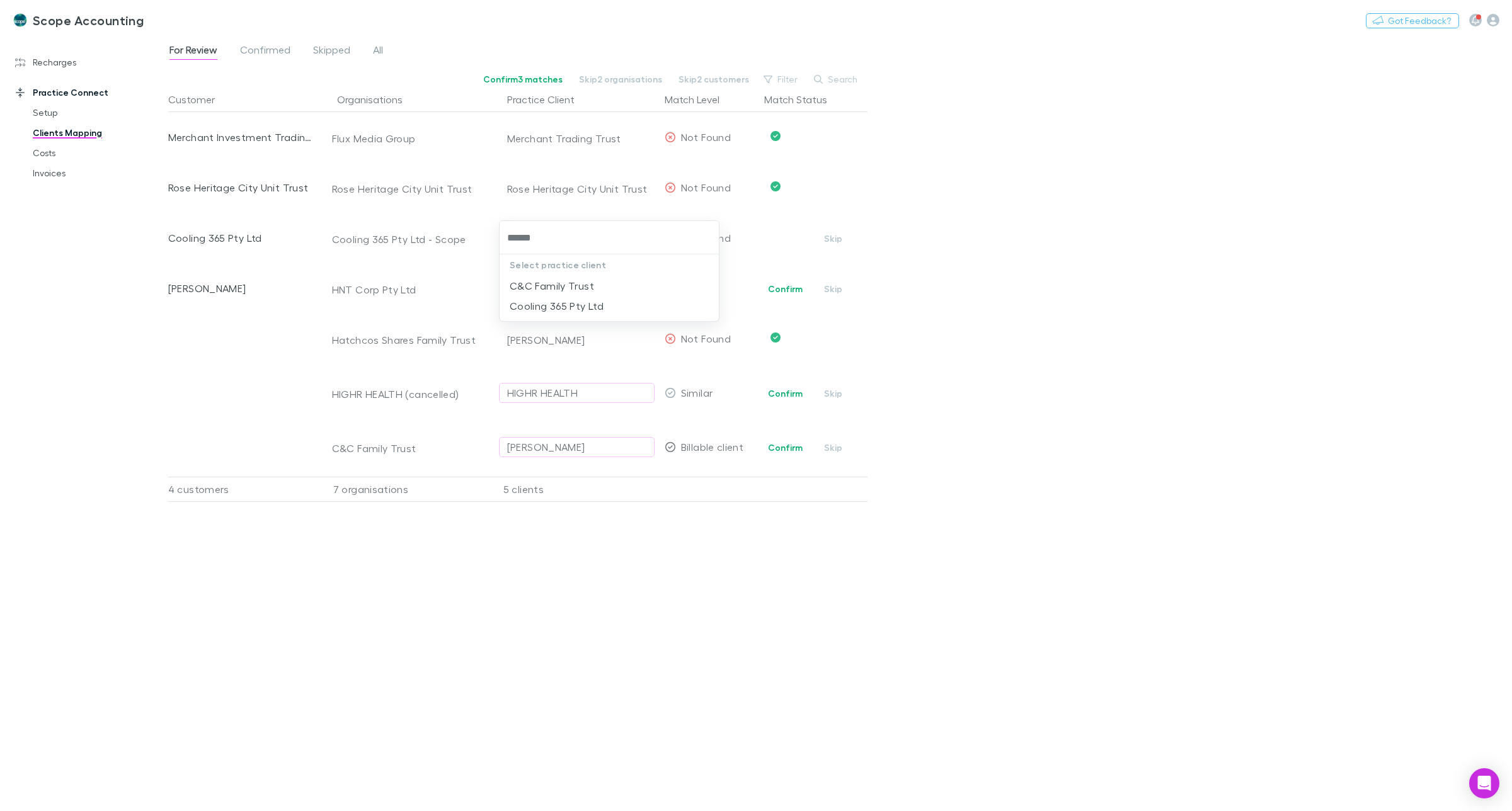
type input "*******"
click at [596, 308] on li "Cooling 365 Pty Ltd" at bounding box center [608, 306] width 219 height 20
click at [700, 541] on div "Customer Organisations Practice Client Match Level Match Status Merchant Invest…" at bounding box center [517, 444] width 699 height 714
click at [554, 77] on button "Confirm 3 matches" at bounding box center [528, 79] width 95 height 15
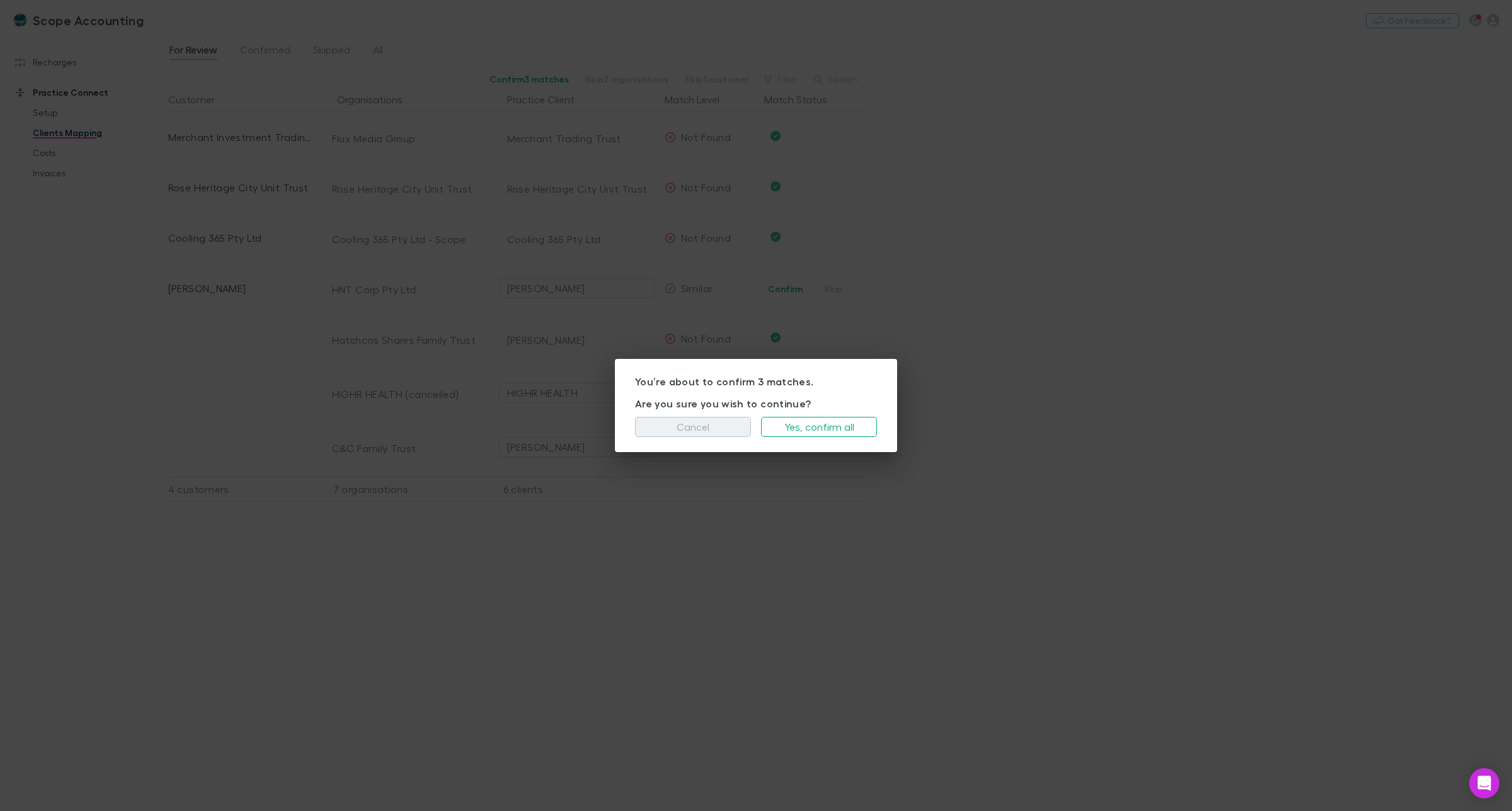
click at [690, 429] on button "Cancel" at bounding box center [693, 427] width 116 height 20
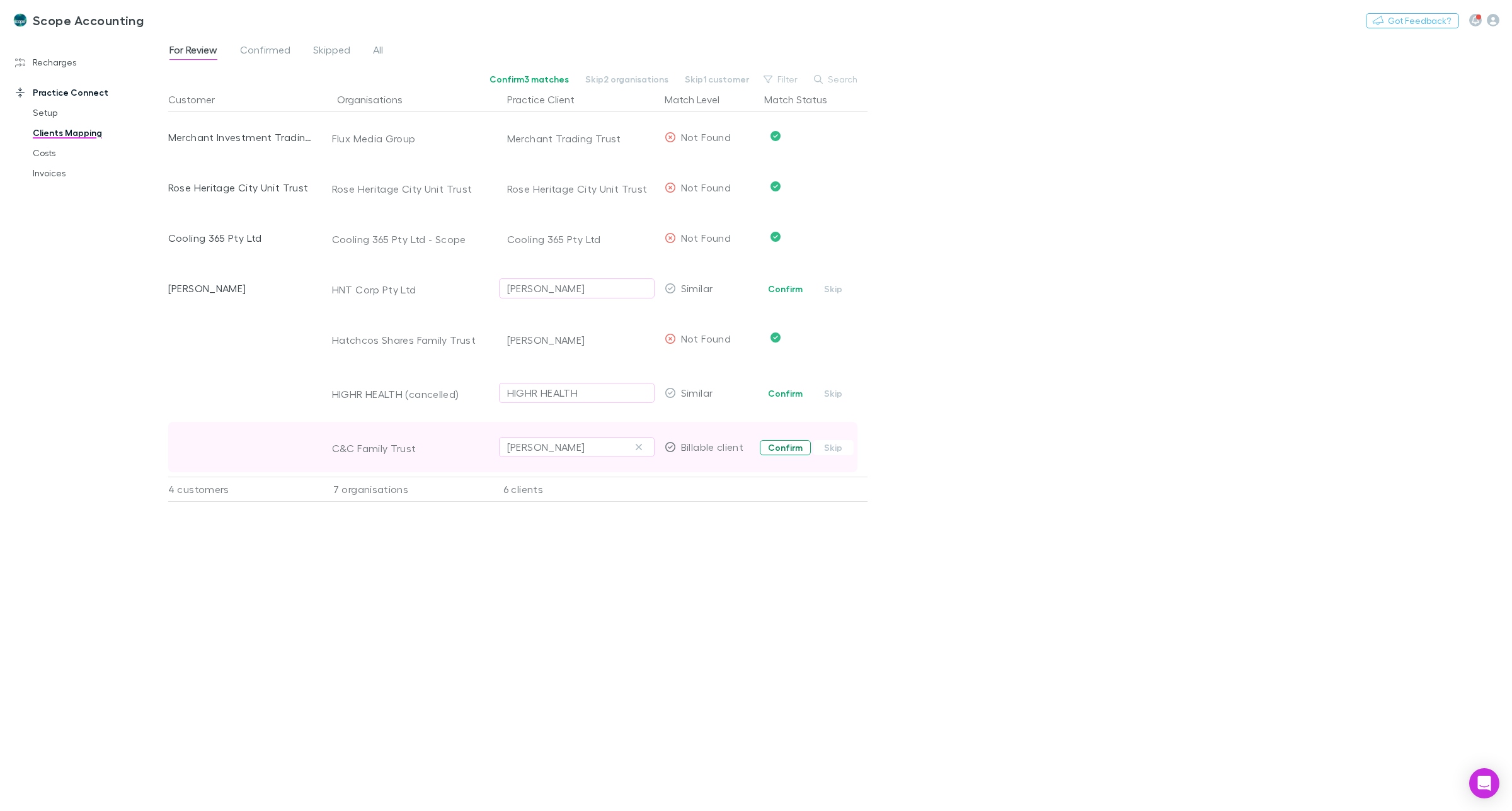
click at [779, 447] on button "Confirm" at bounding box center [785, 448] width 51 height 15
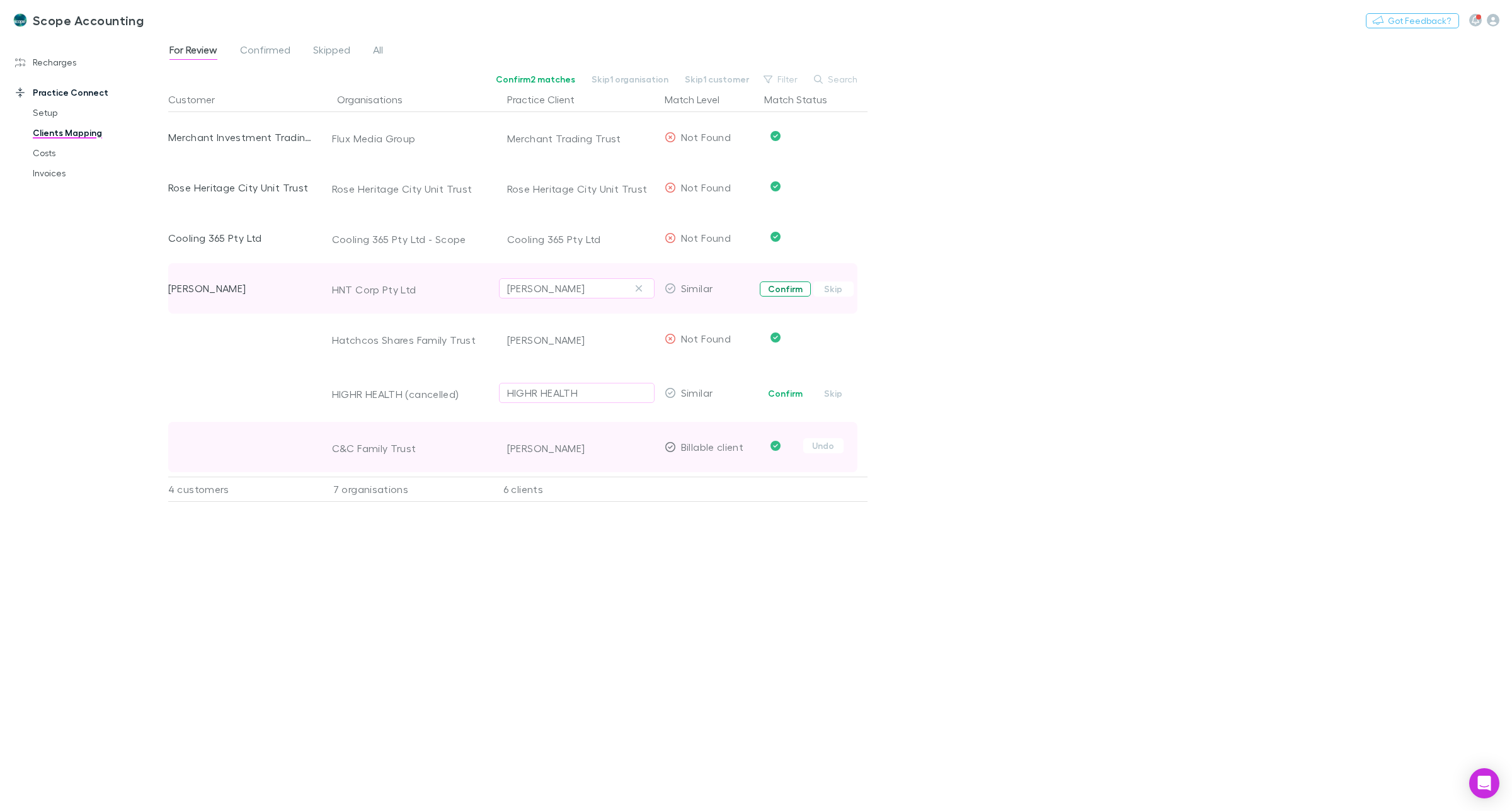
click at [783, 292] on button "Confirm" at bounding box center [785, 289] width 51 height 15
click at [1487, 23] on icon "button" at bounding box center [1493, 20] width 13 height 13
click at [1381, 250] on span "User management" at bounding box center [1412, 251] width 153 height 15
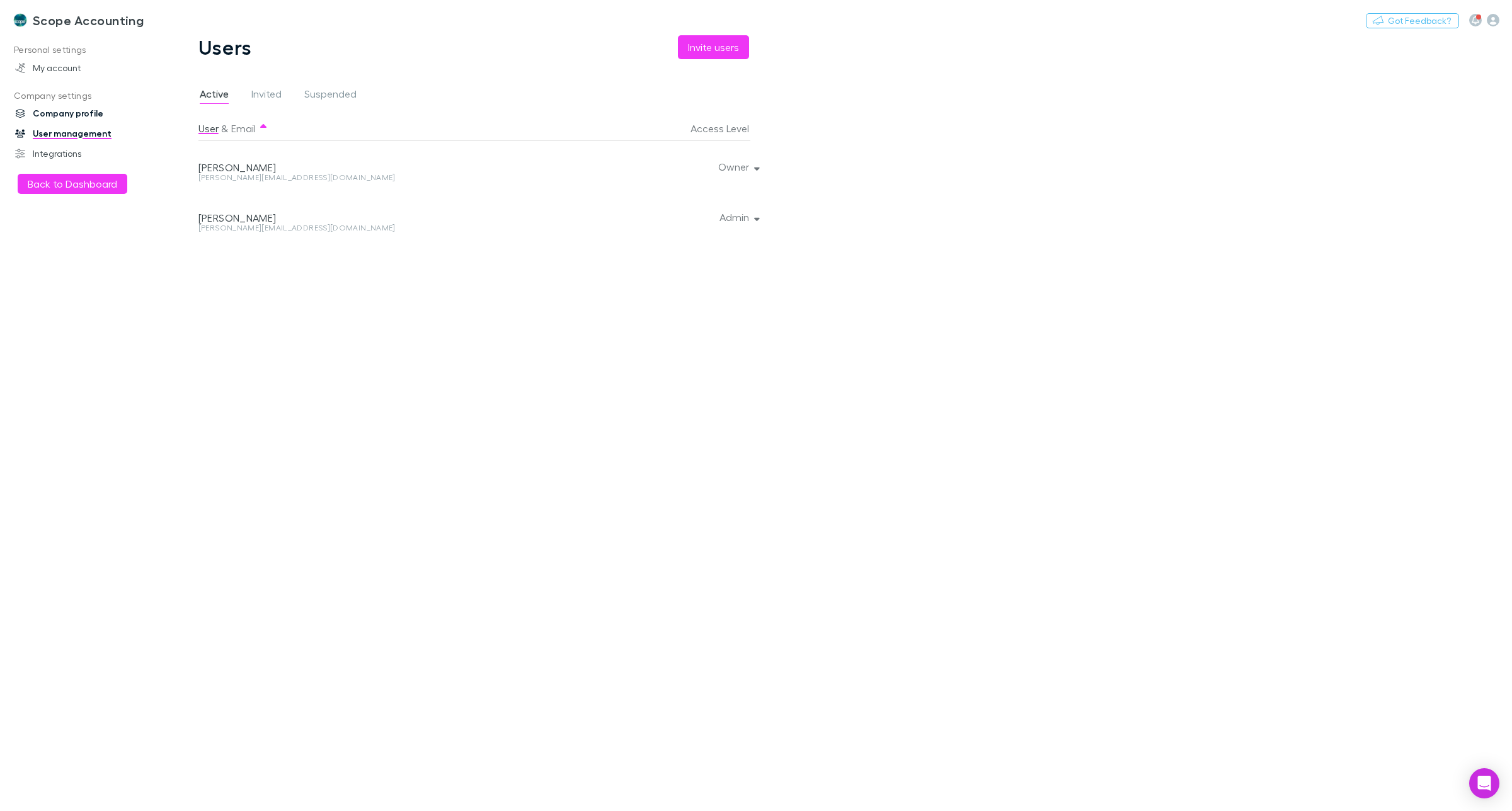
click at [61, 110] on link "Company profile" at bounding box center [90, 114] width 175 height 20
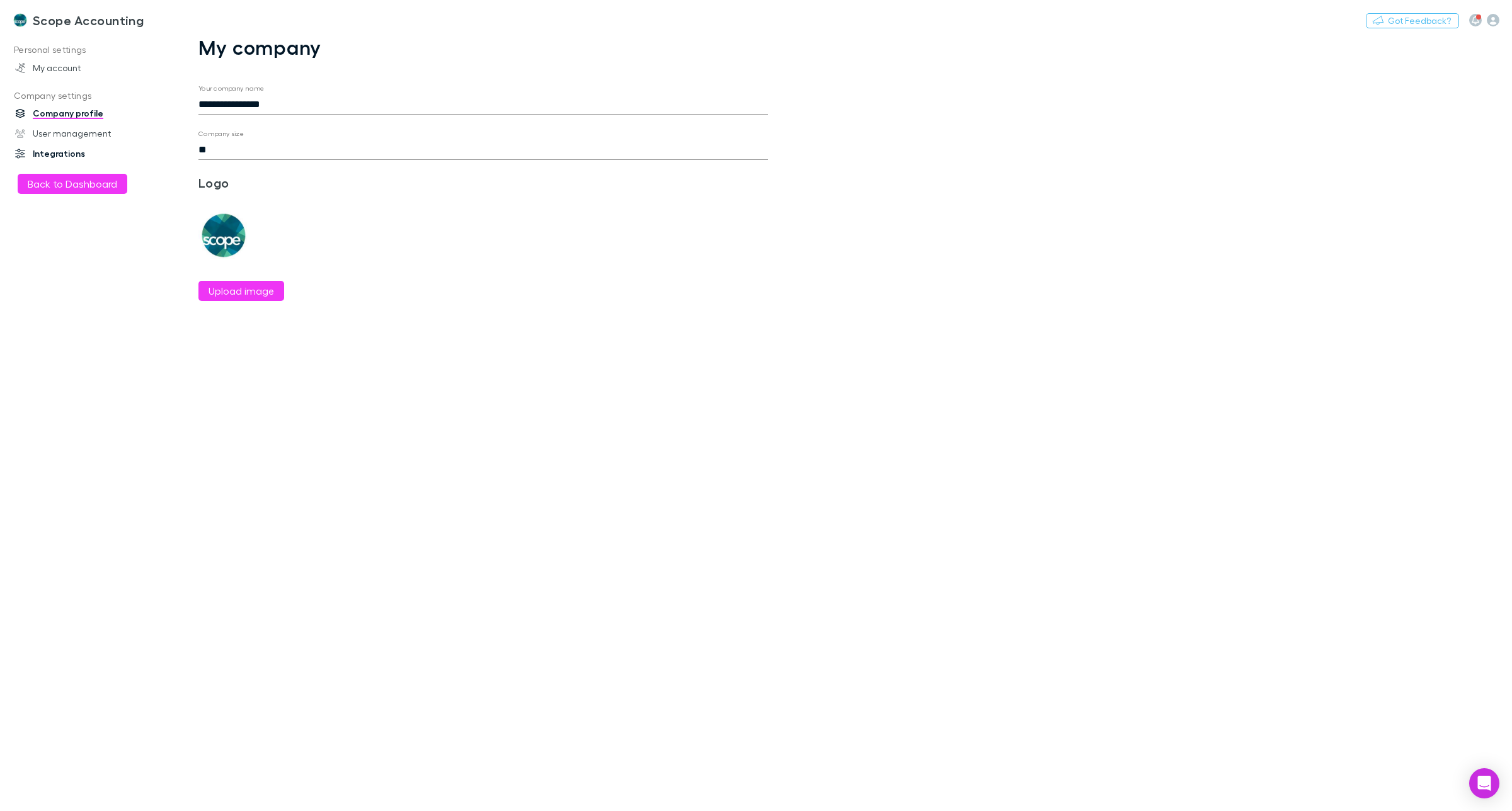
click at [63, 149] on link "Integrations" at bounding box center [90, 154] width 175 height 20
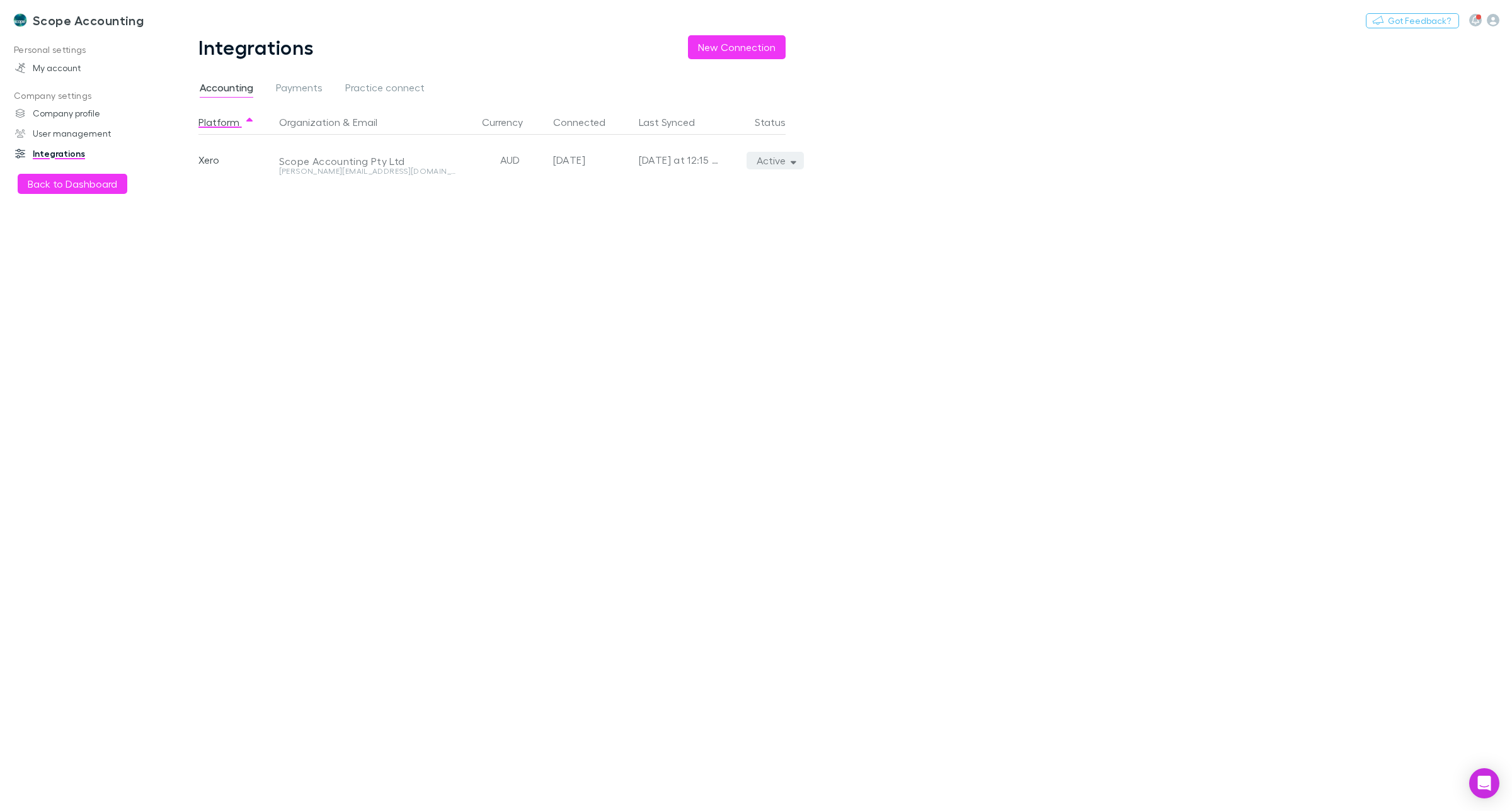
click at [791, 162] on icon "button" at bounding box center [794, 161] width 6 height 9
click at [915, 197] on div at bounding box center [756, 406] width 1512 height 811
click at [65, 108] on link "Company profile" at bounding box center [90, 114] width 175 height 20
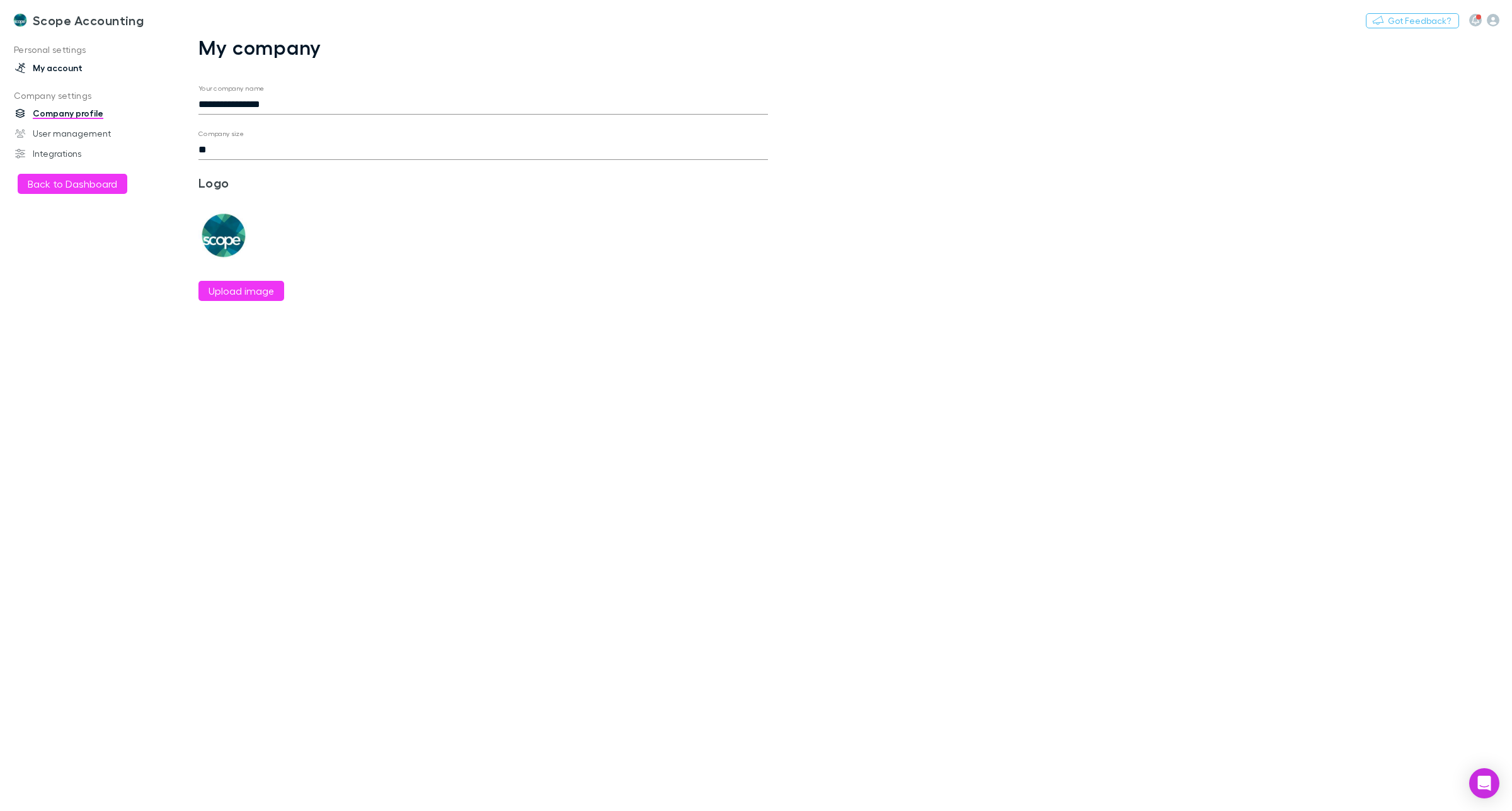
click at [63, 63] on link "My account" at bounding box center [90, 68] width 175 height 20
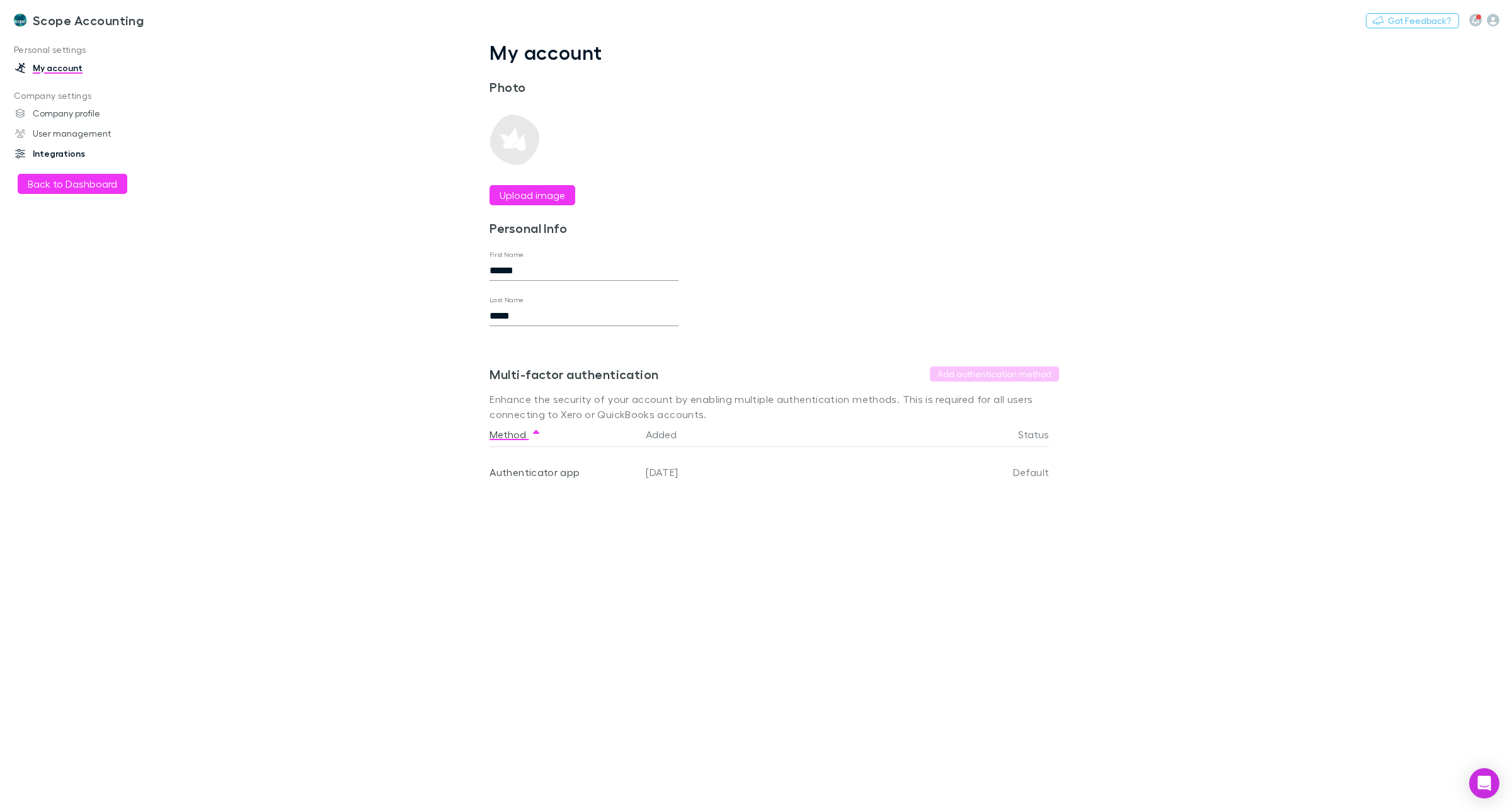
click at [70, 150] on link "Integrations" at bounding box center [90, 154] width 175 height 20
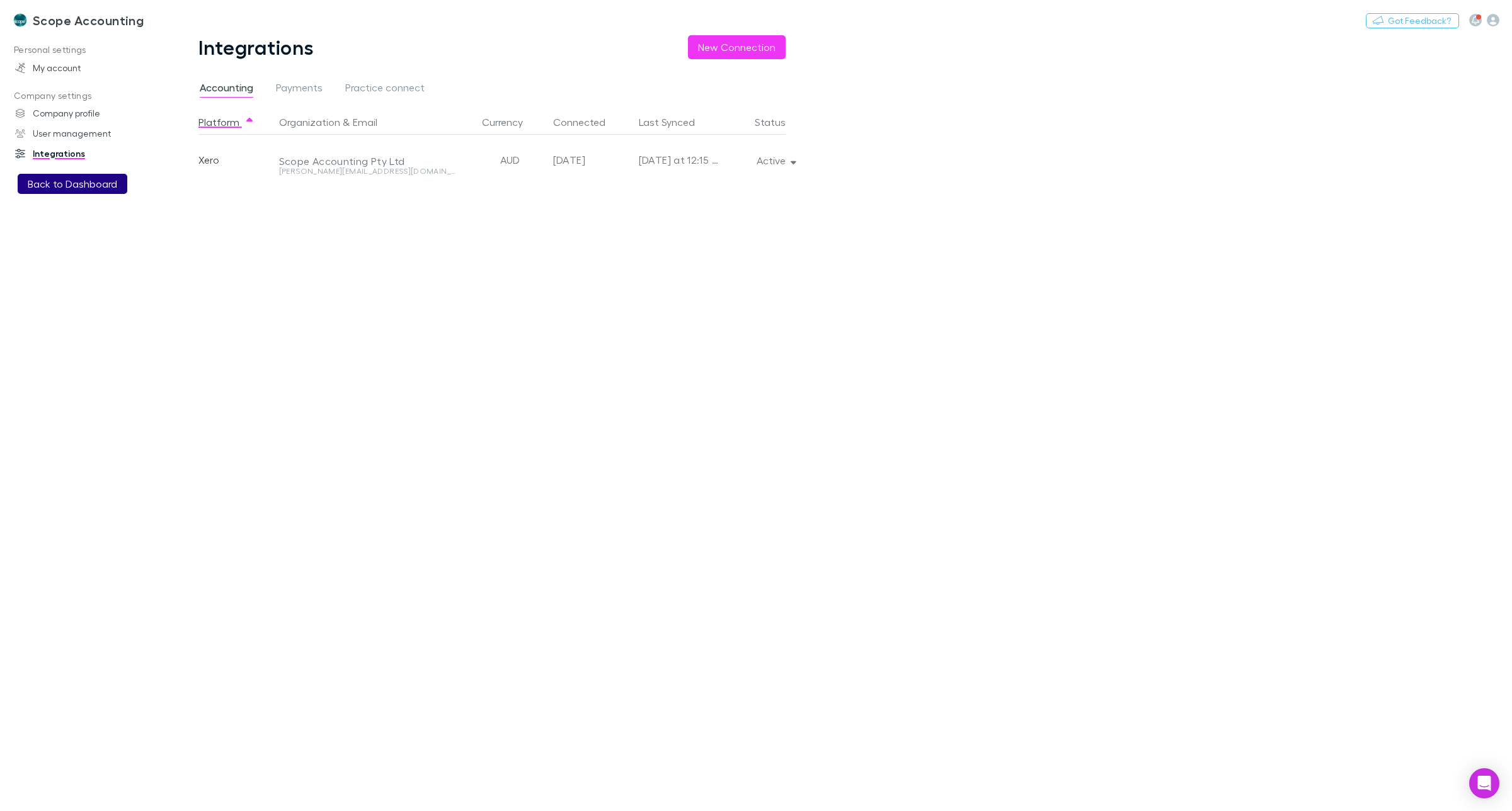
click at [61, 178] on button "Back to Dashboard" at bounding box center [72, 183] width 109 height 20
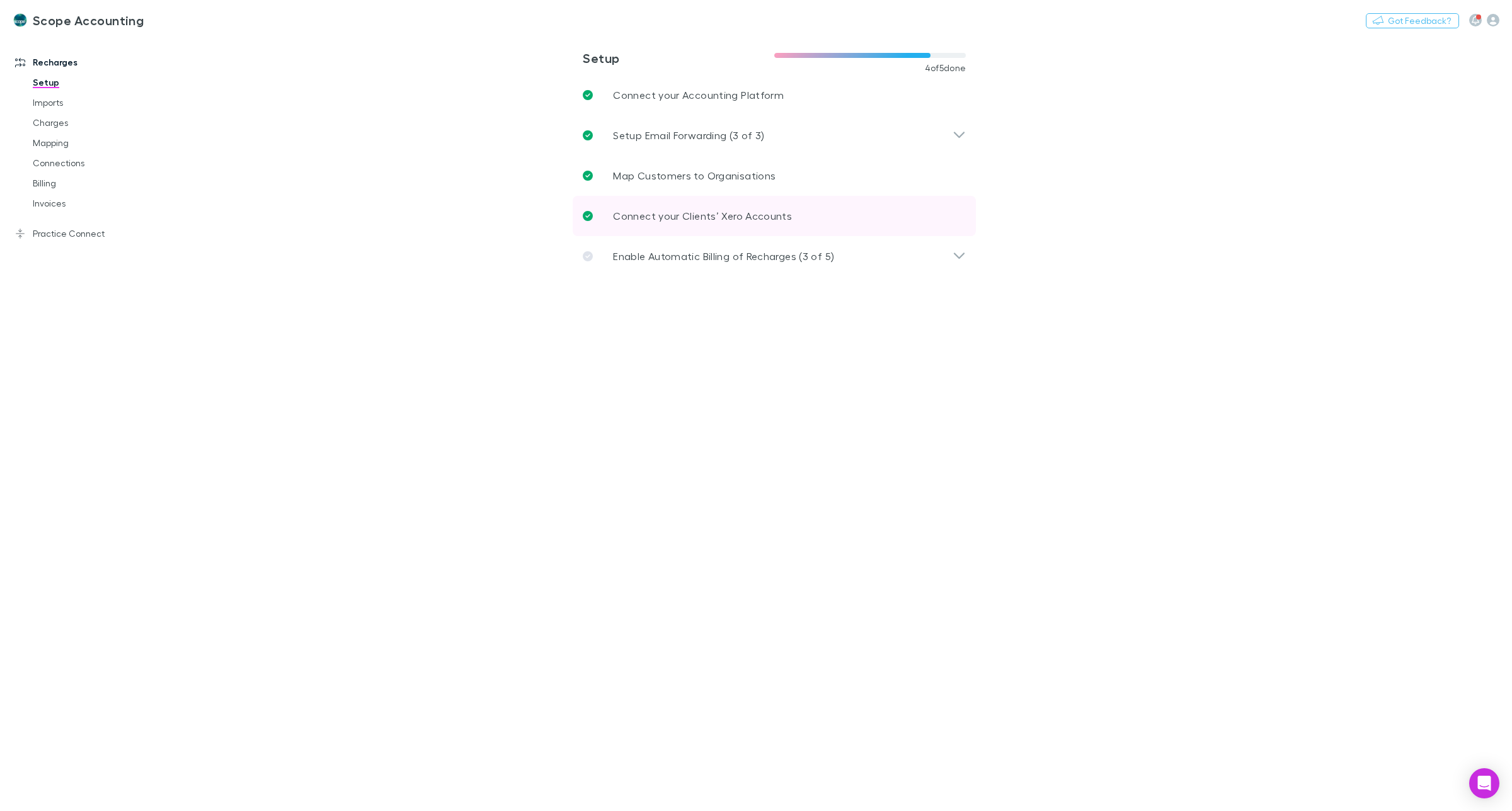
click at [728, 215] on p "Connect your Clients’ Xero Accounts" at bounding box center [702, 216] width 179 height 15
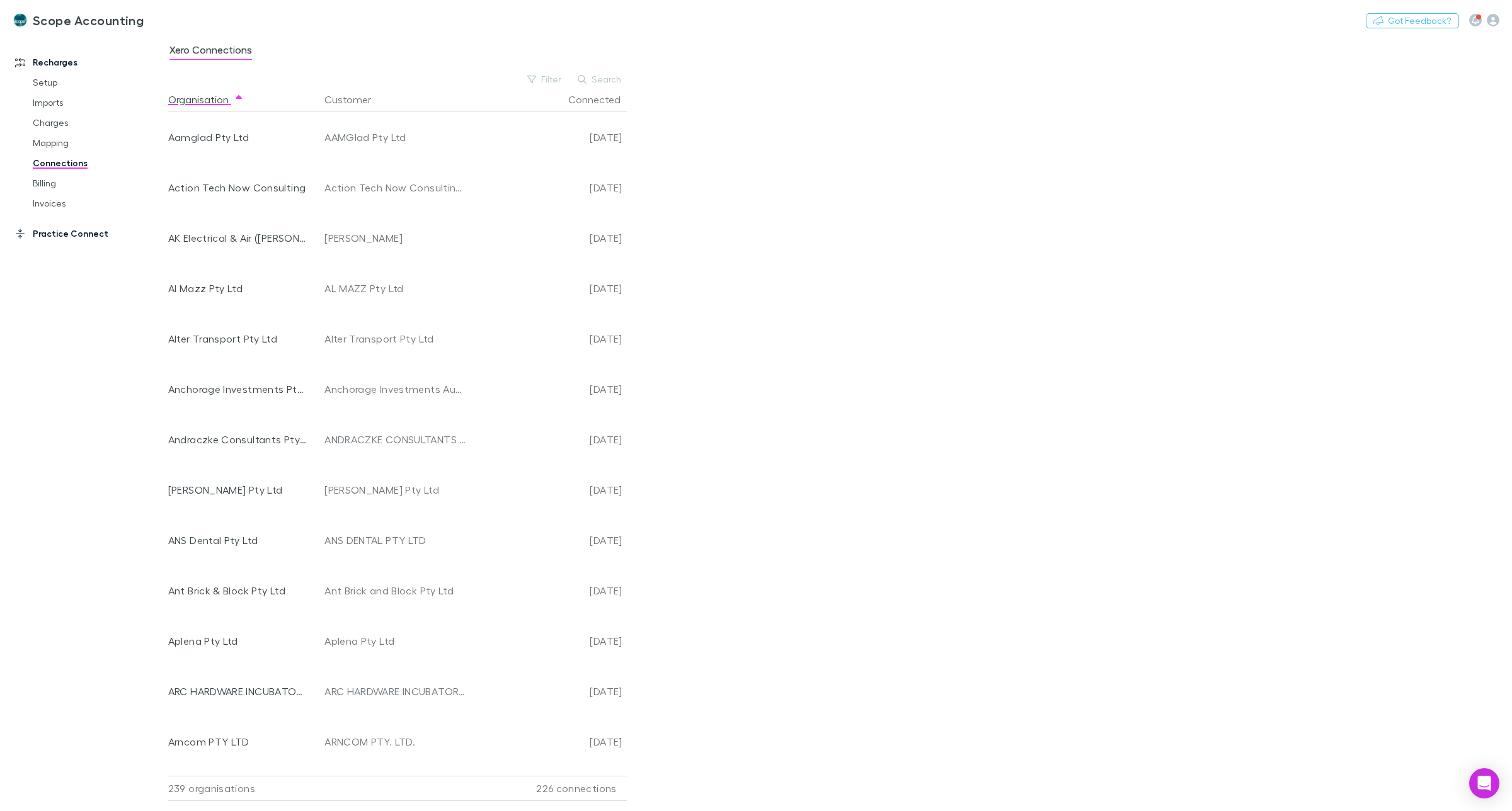
click at [55, 234] on link "Practice Connect" at bounding box center [90, 234] width 175 height 20
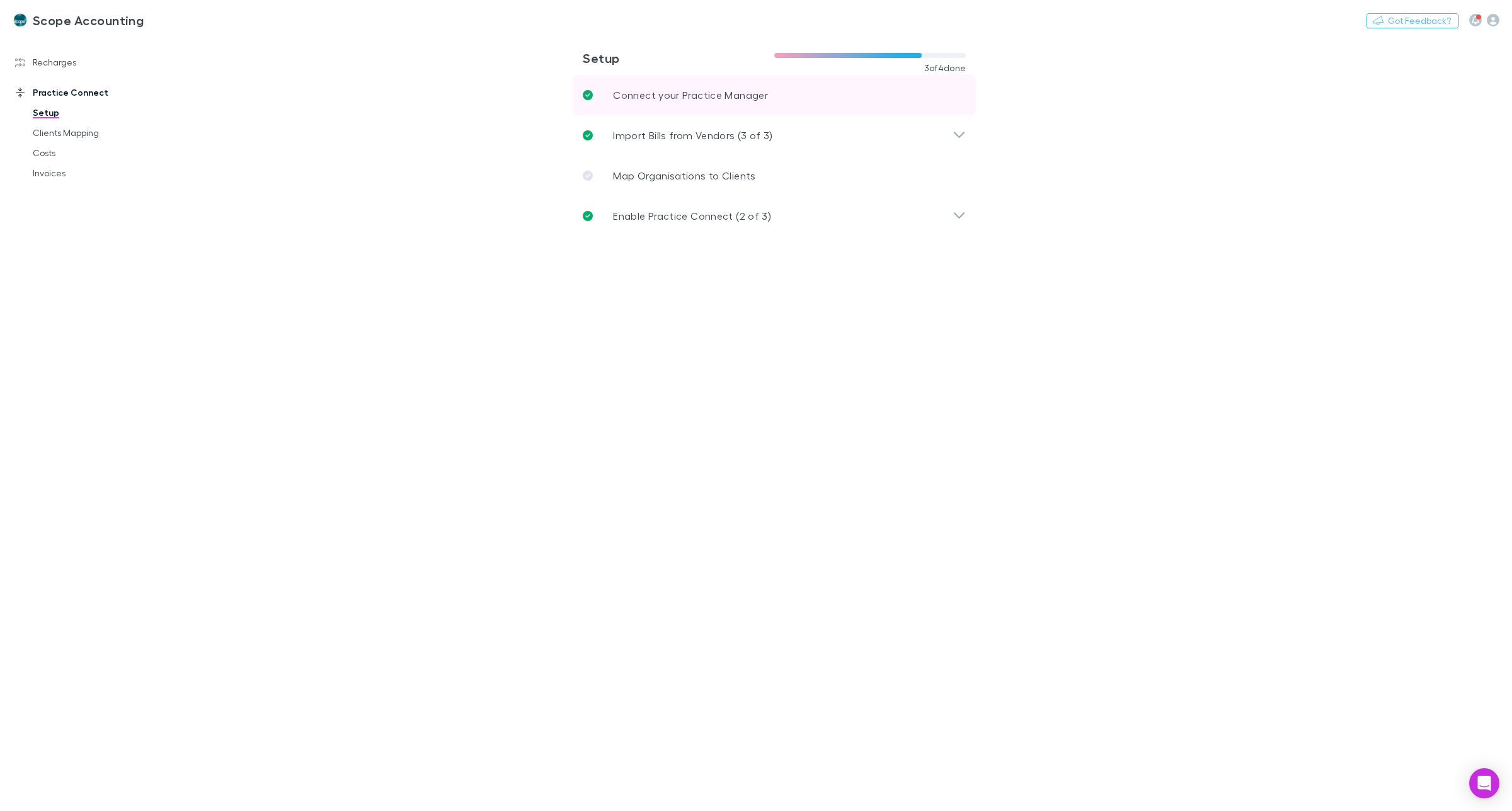
click at [662, 97] on p "Connect your Practice Manager" at bounding box center [690, 94] width 155 height 15
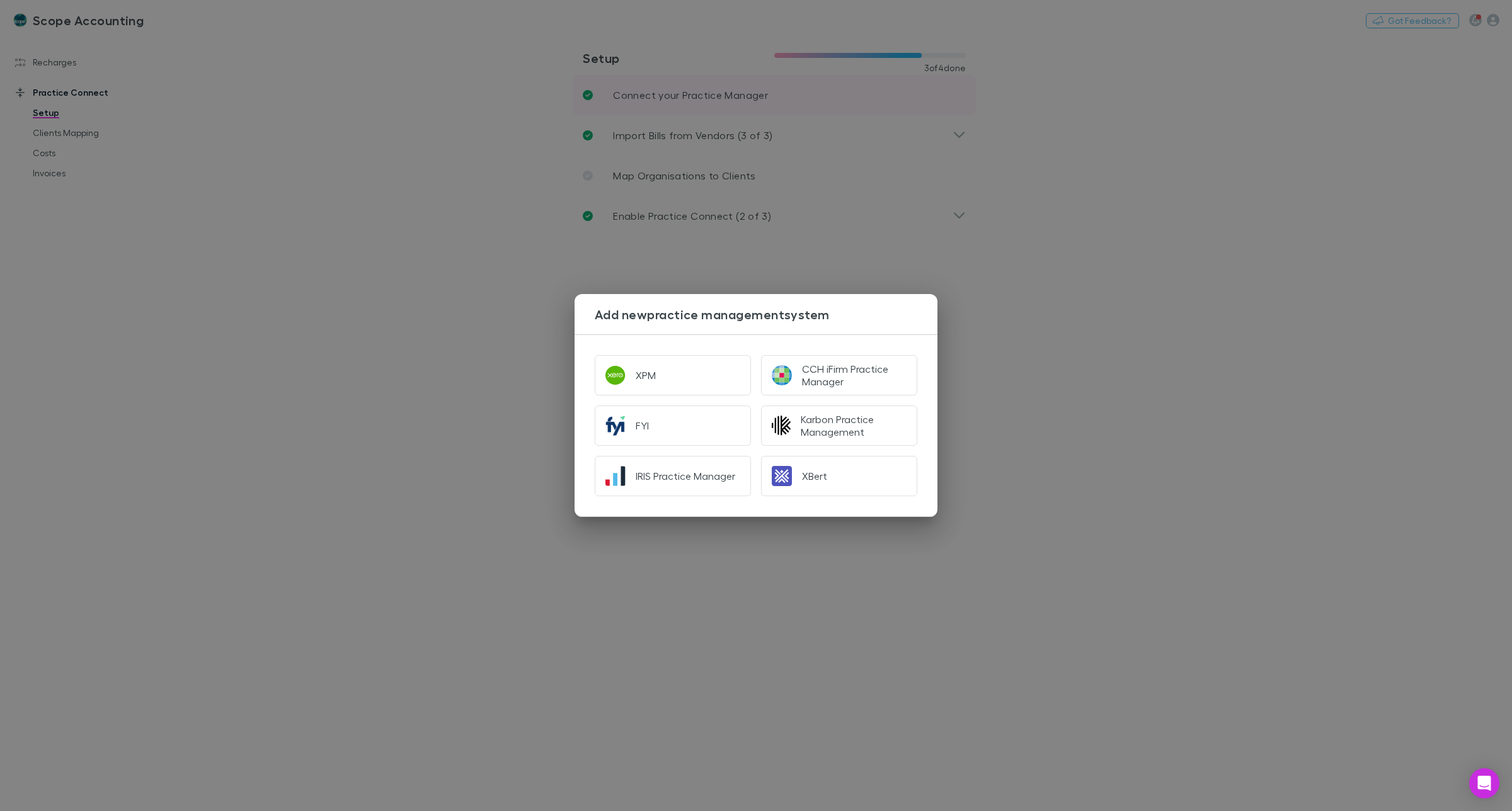
click at [662, 97] on div "Add new practice management system XPM CCH iFirm Practice Manager FYI Karbon Pr…" at bounding box center [756, 406] width 1512 height 811
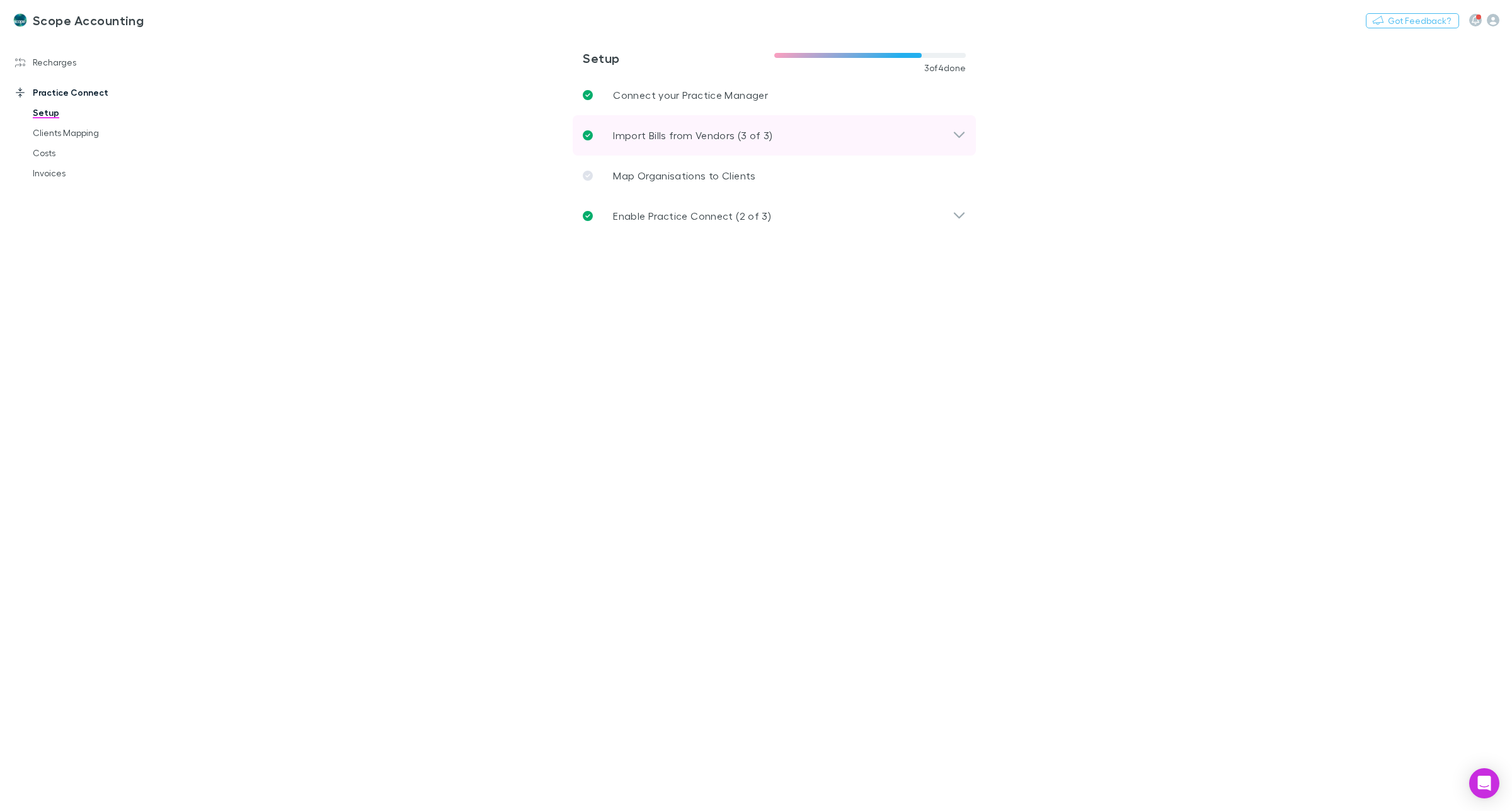
click at [664, 129] on p "Import Bills from Vendors (3 of 3)" at bounding box center [693, 135] width 160 height 15
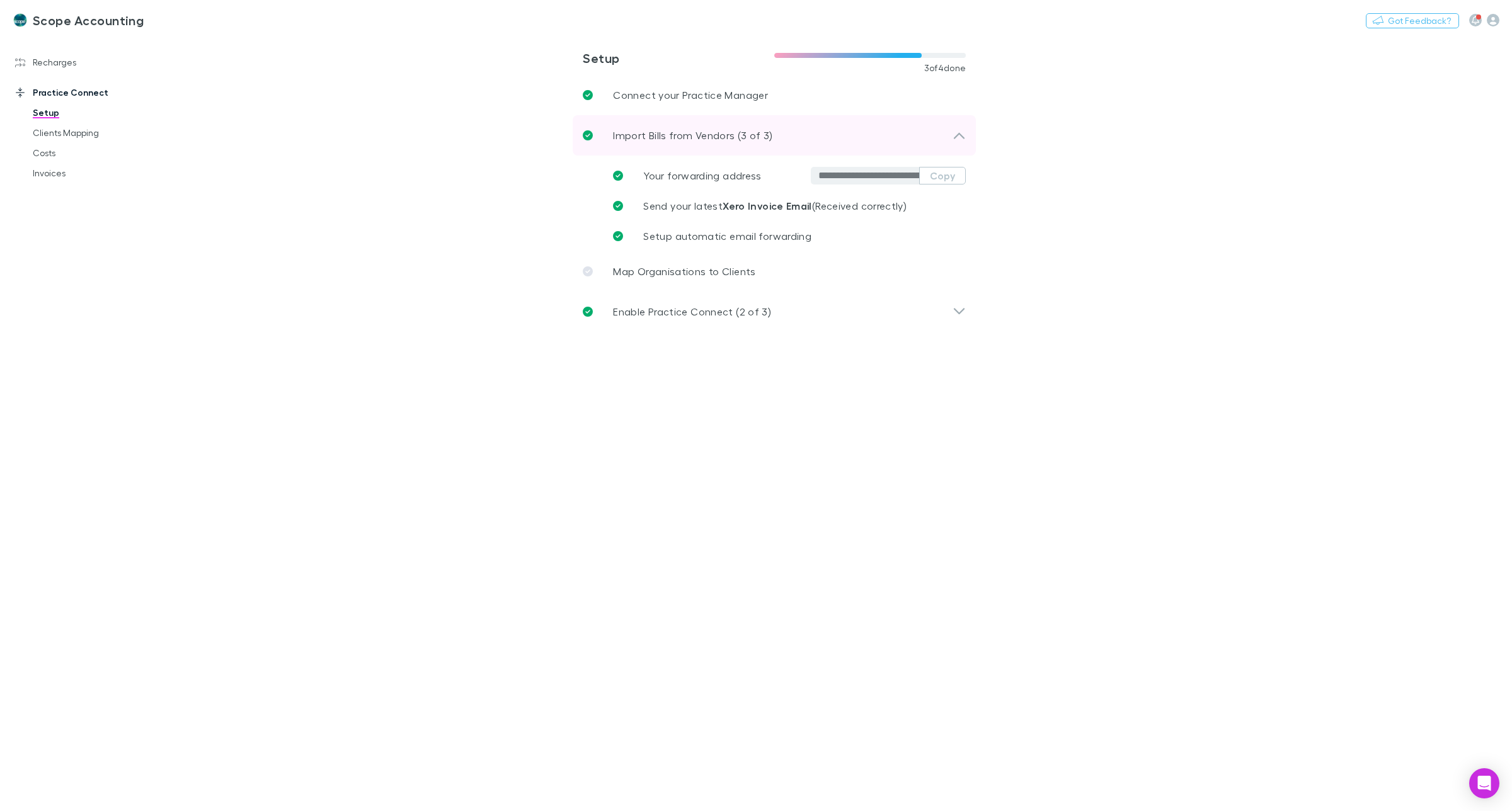
click at [664, 129] on p "Import Bills from Vendors (3 of 3)" at bounding box center [693, 135] width 160 height 15
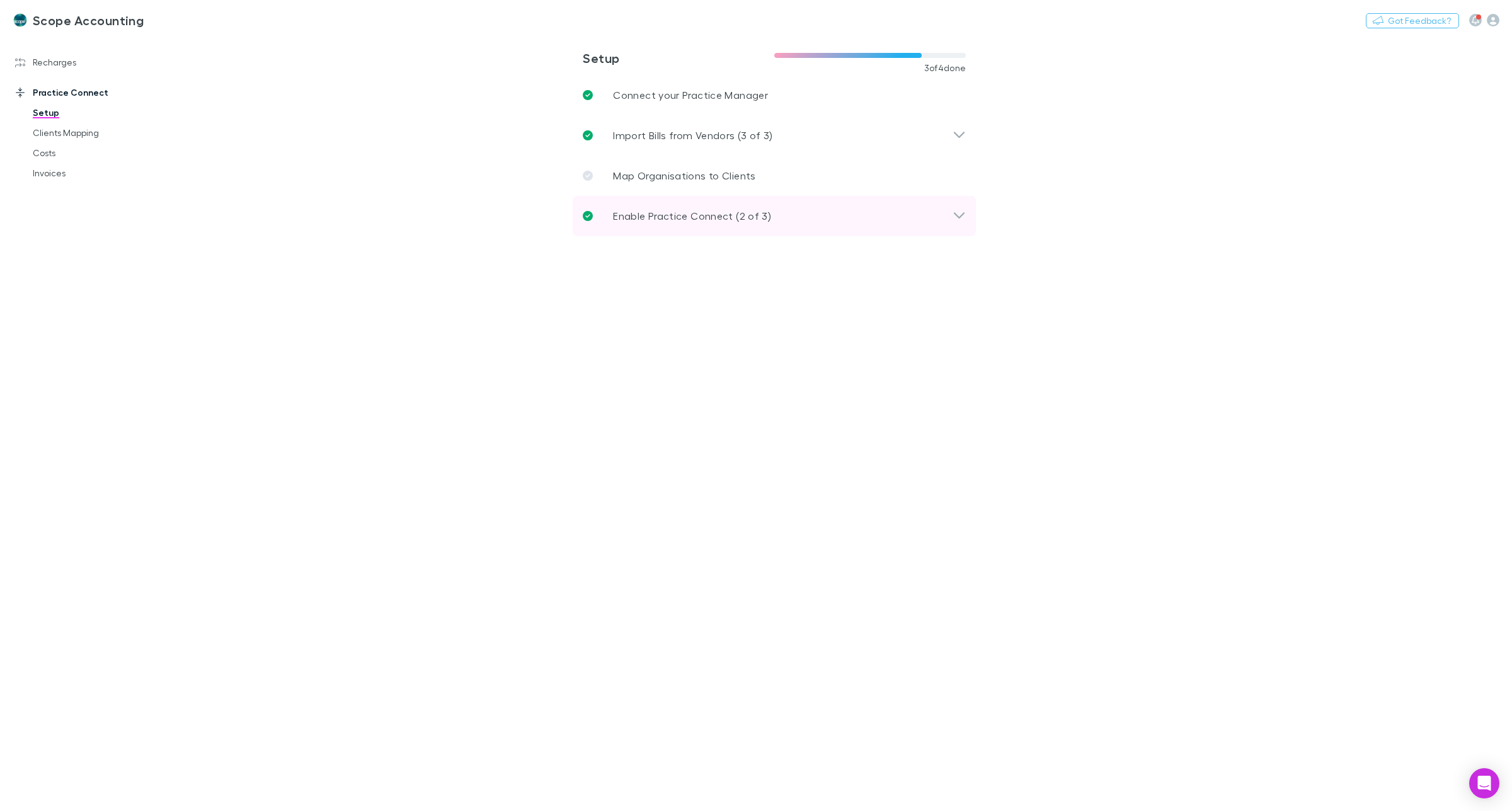
click at [671, 215] on p "Enable Practice Connect (2 of 3)" at bounding box center [692, 216] width 158 height 15
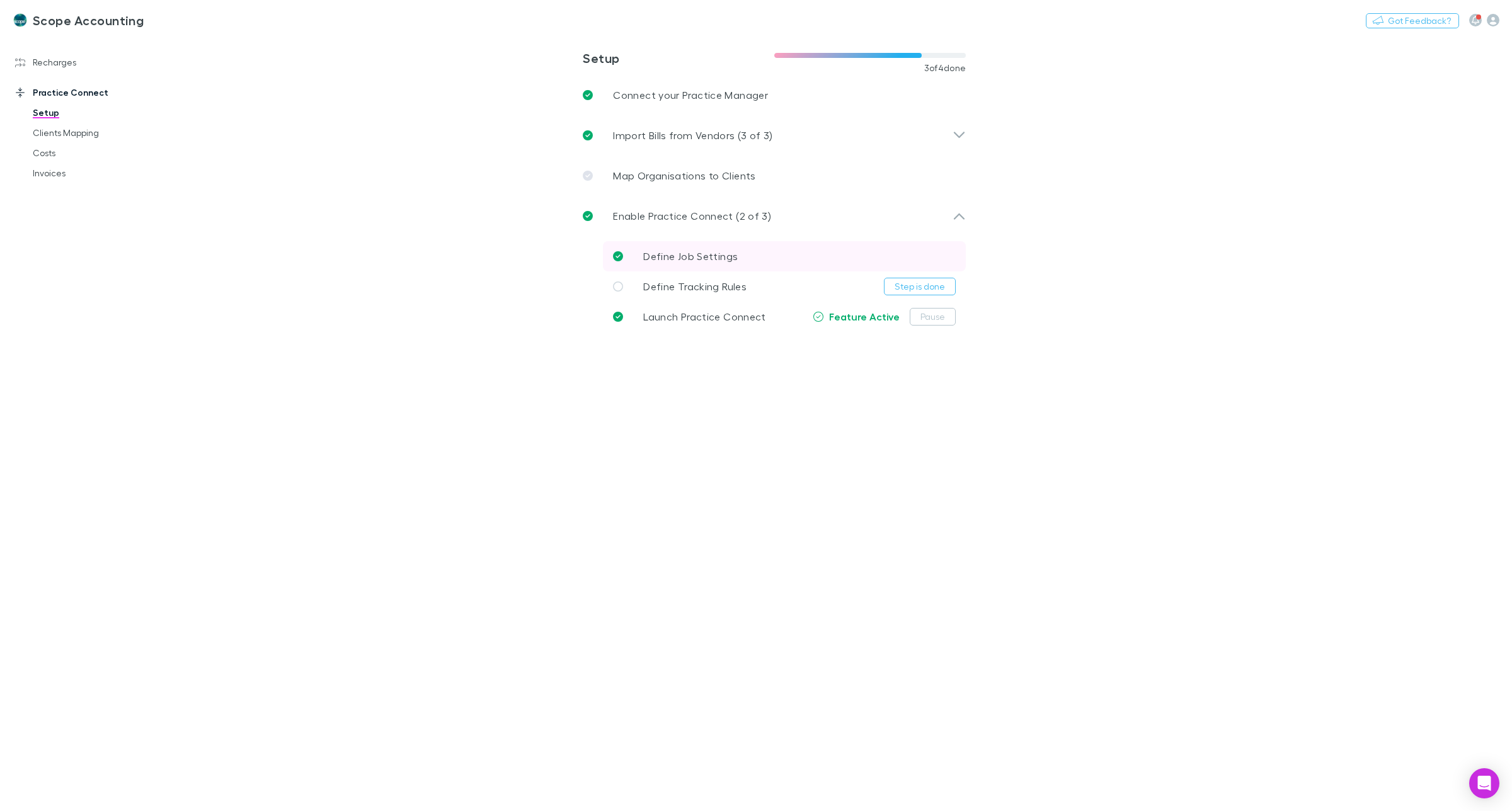
click at [685, 256] on span "Define Job Settings" at bounding box center [690, 256] width 94 height 12
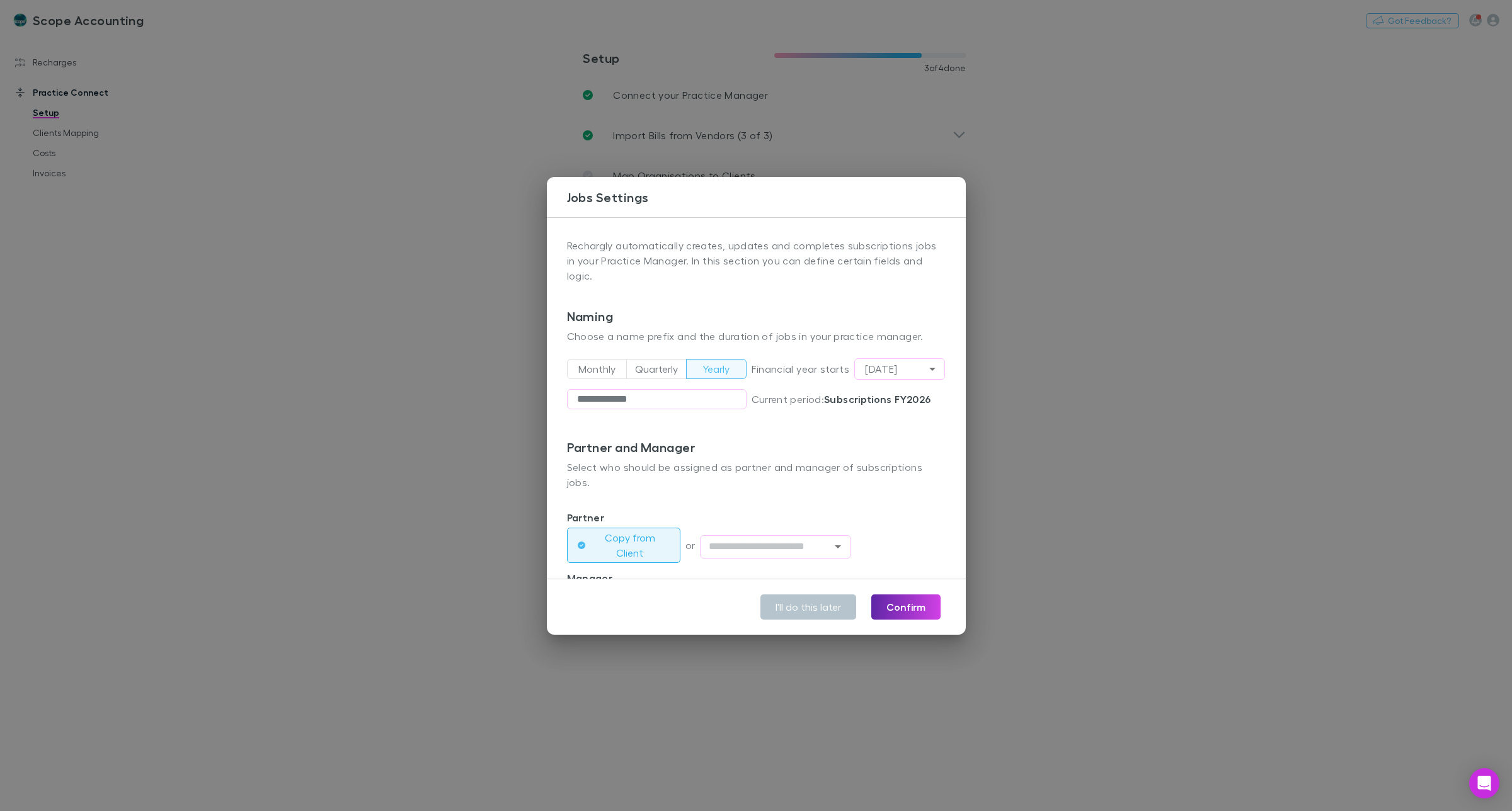
click at [1005, 322] on div "**********" at bounding box center [756, 406] width 1512 height 811
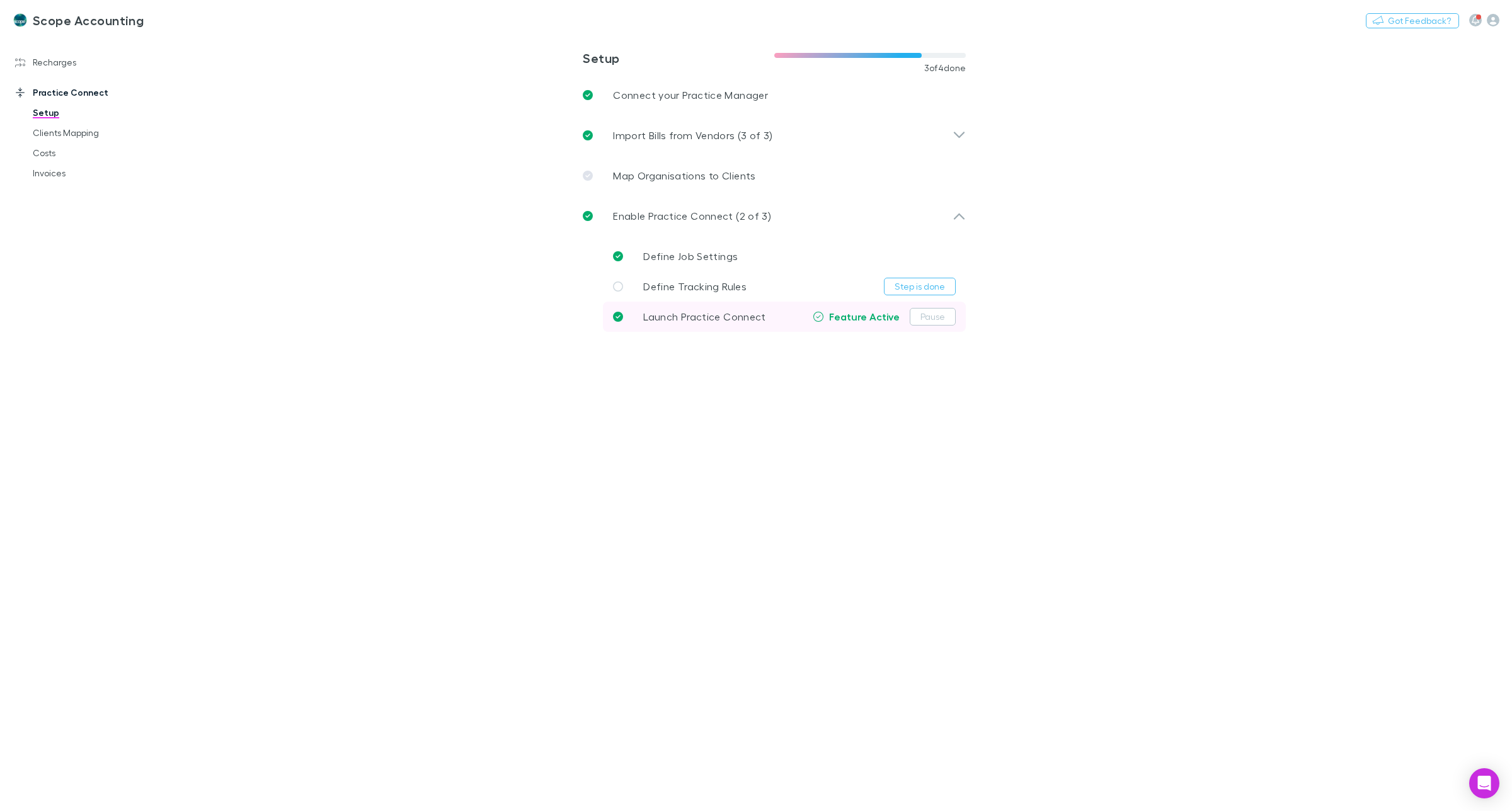
click at [722, 315] on span "Launch Practice Connect" at bounding box center [704, 316] width 122 height 12
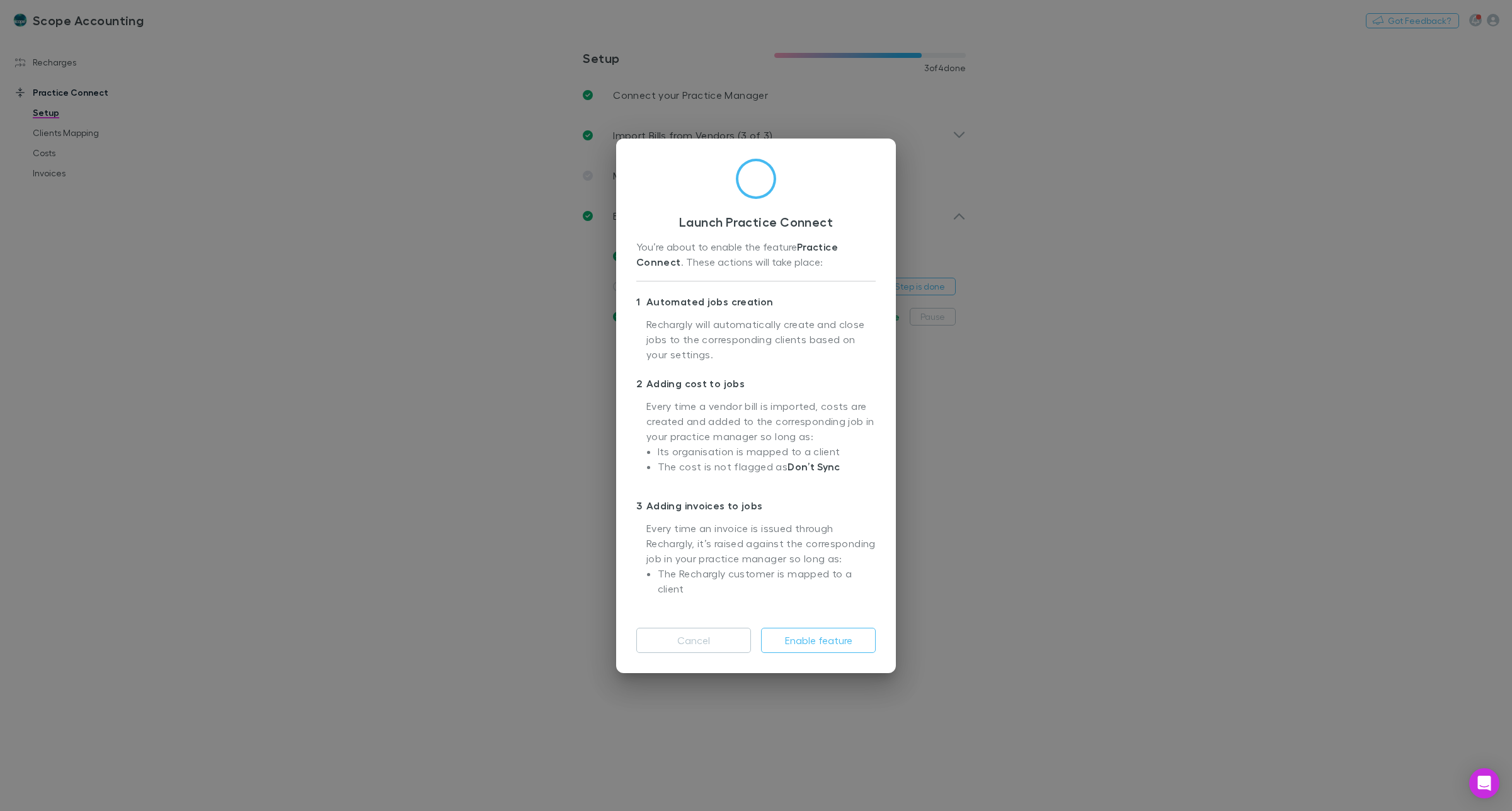
click at [1064, 372] on div "Launch Practice Connect You’re about to enable the feature Practice Connect . T…" at bounding box center [756, 406] width 1512 height 811
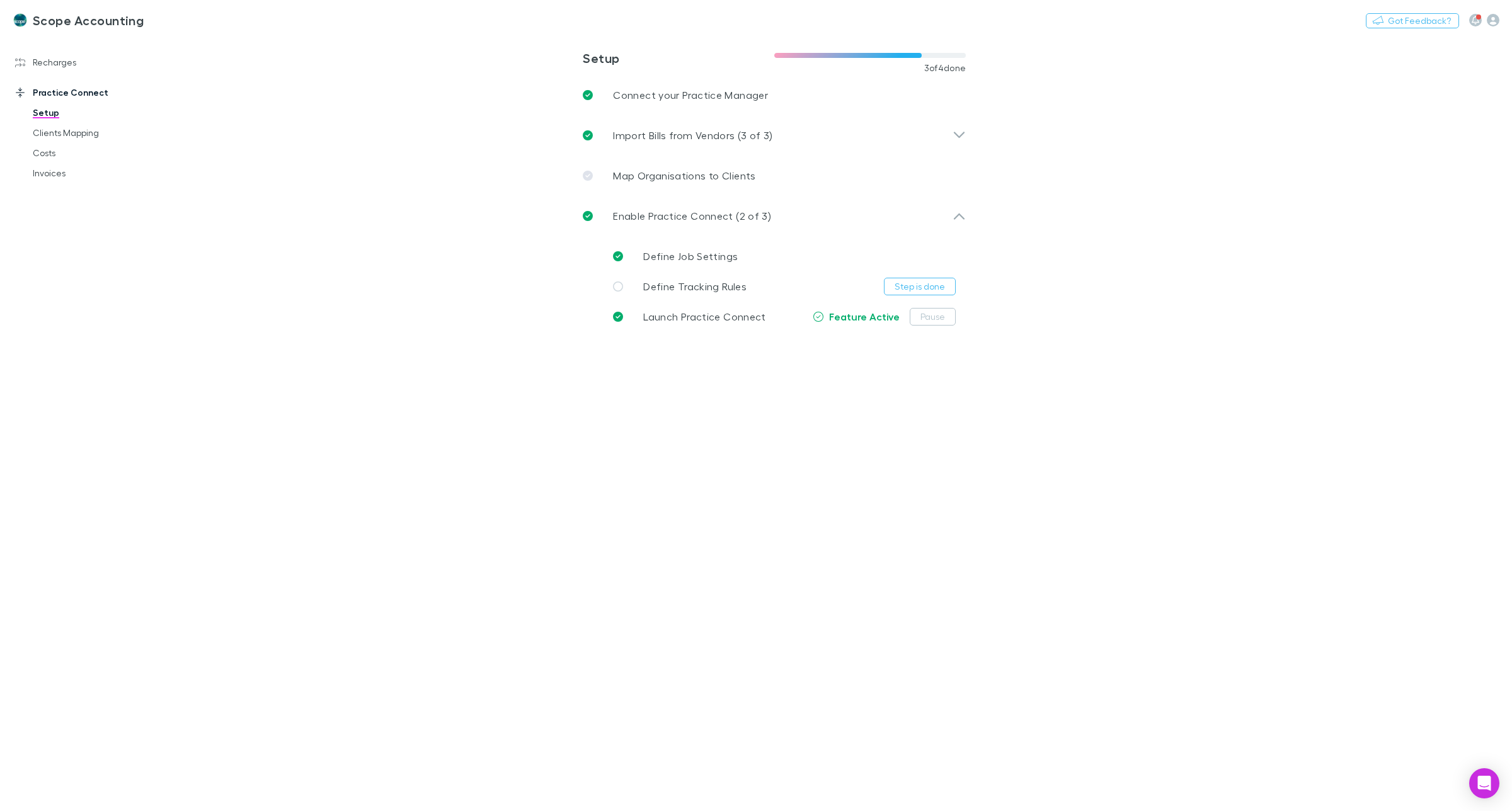
click at [252, 378] on main "**********" at bounding box center [839, 423] width 1343 height 776
click at [920, 284] on button "Step is done" at bounding box center [919, 286] width 72 height 17
click at [920, 284] on link "Define Tracking Rules" at bounding box center [784, 286] width 362 height 30
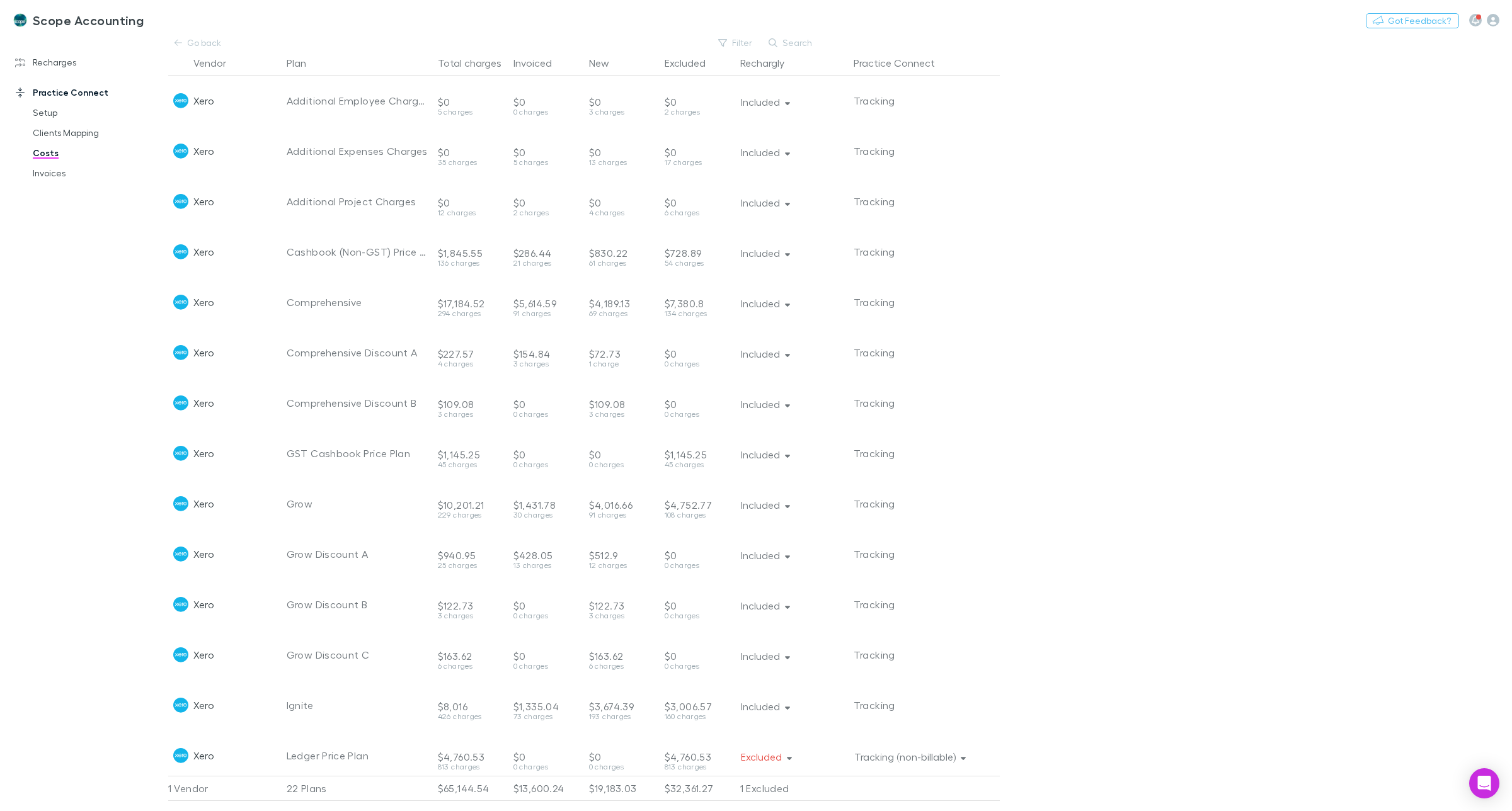
click at [48, 151] on link "Costs" at bounding box center [99, 153] width 158 height 20
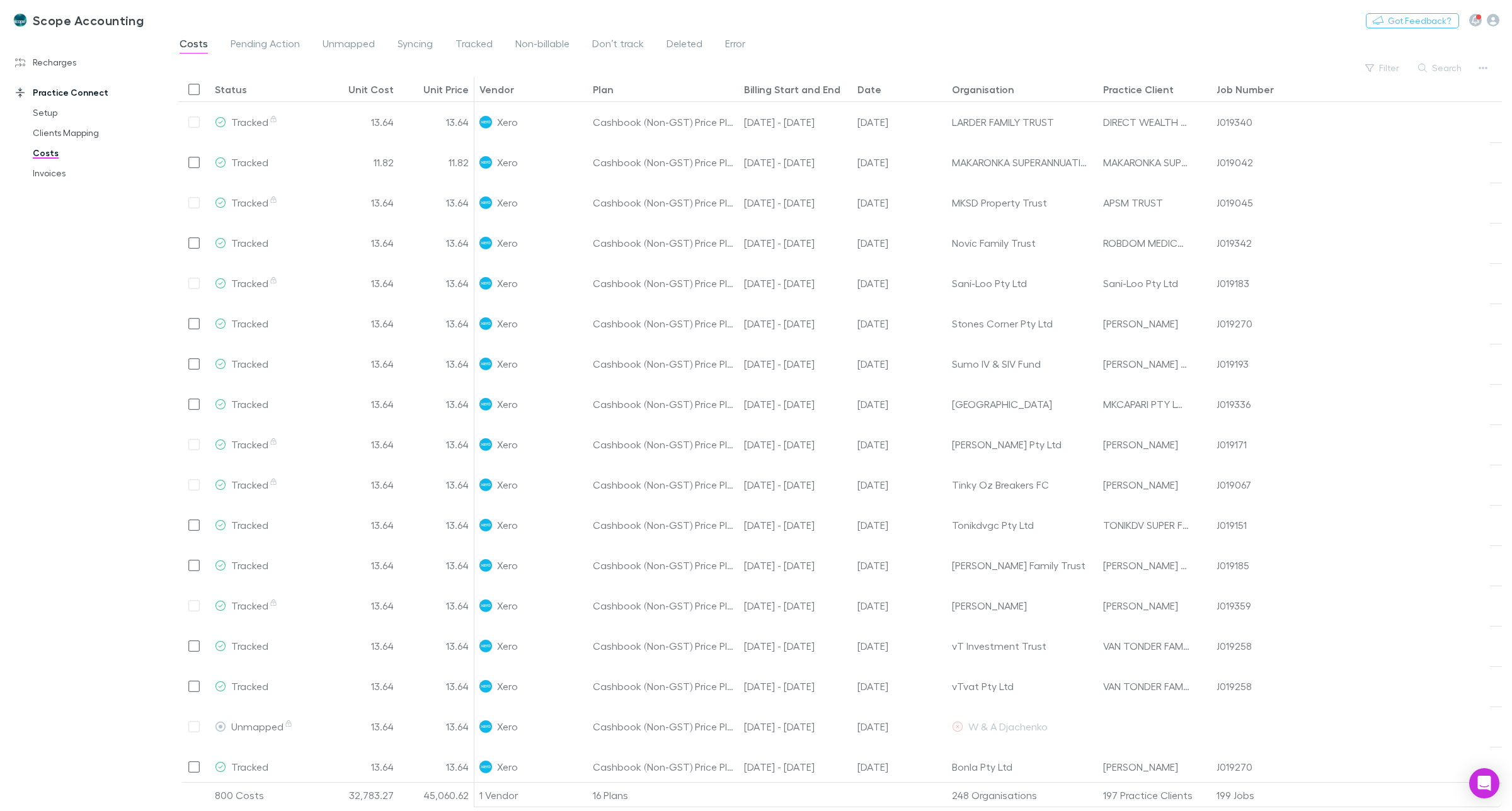
click at [61, 98] on link "Practice Connect" at bounding box center [90, 93] width 175 height 20
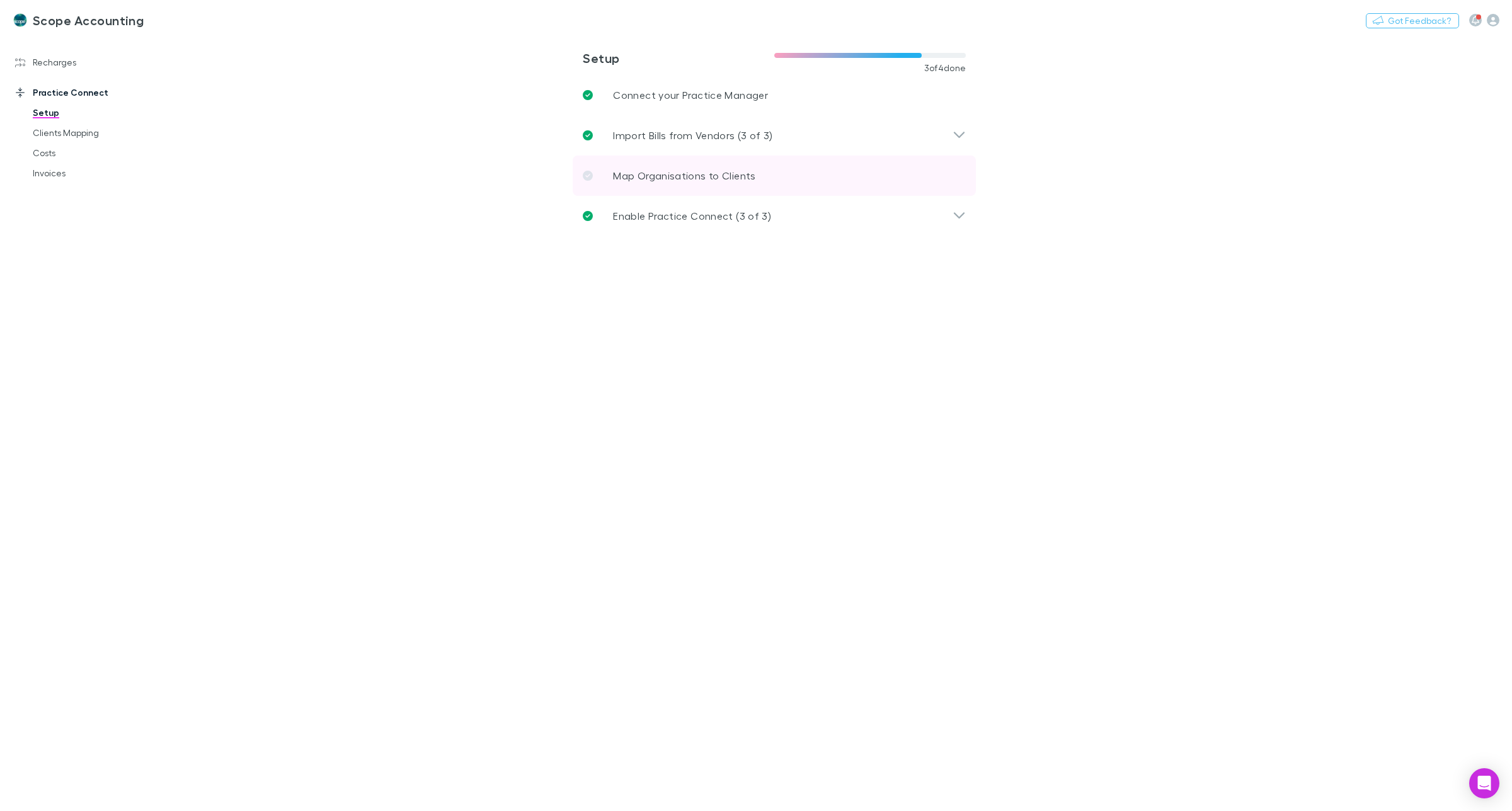
click at [749, 176] on p "Map Organisations to Clients" at bounding box center [684, 175] width 142 height 15
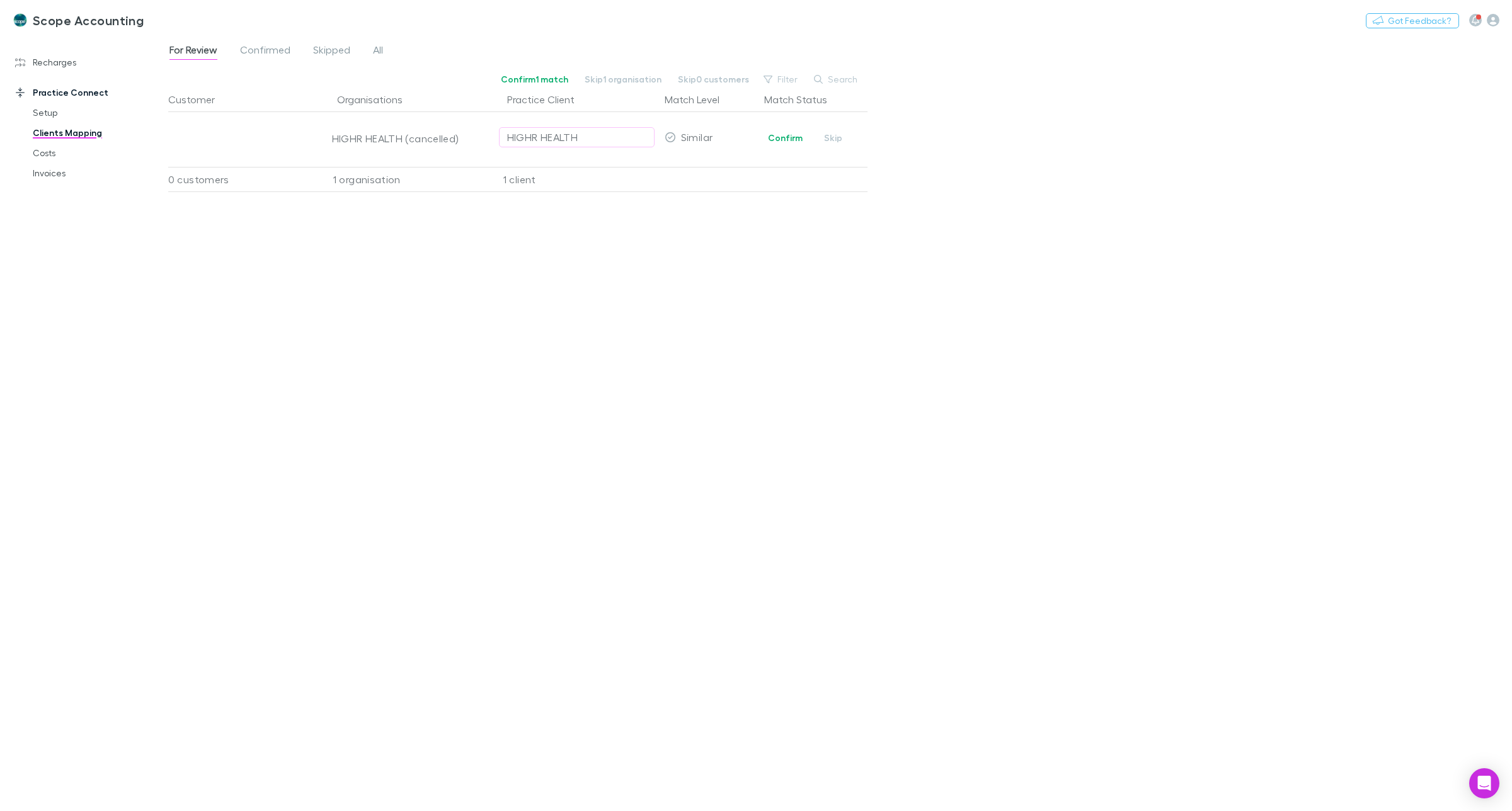
click at [55, 89] on link "Practice Connect" at bounding box center [90, 93] width 175 height 20
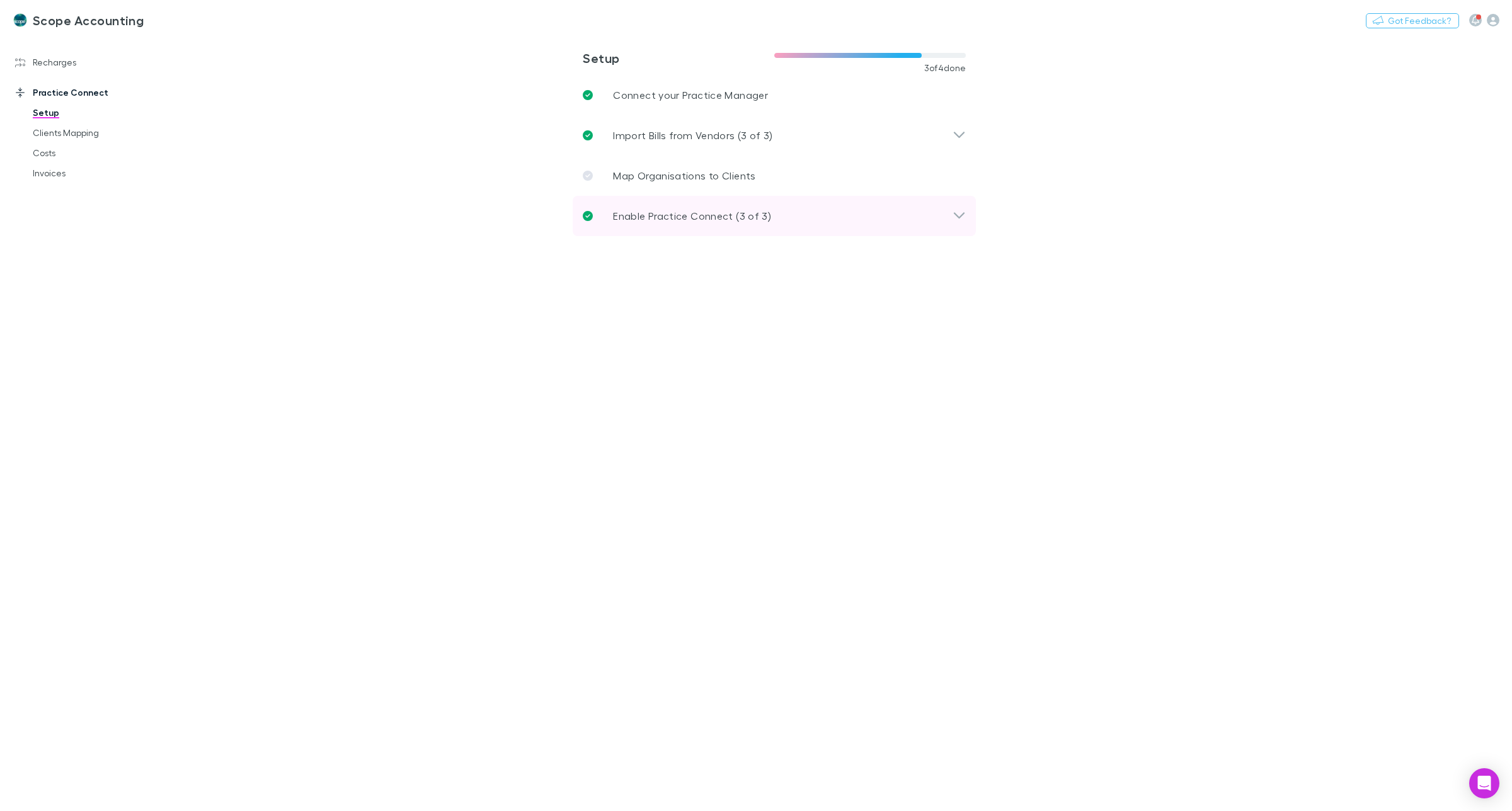
click at [718, 218] on p "Enable Practice Connect (3 of 3)" at bounding box center [692, 216] width 158 height 15
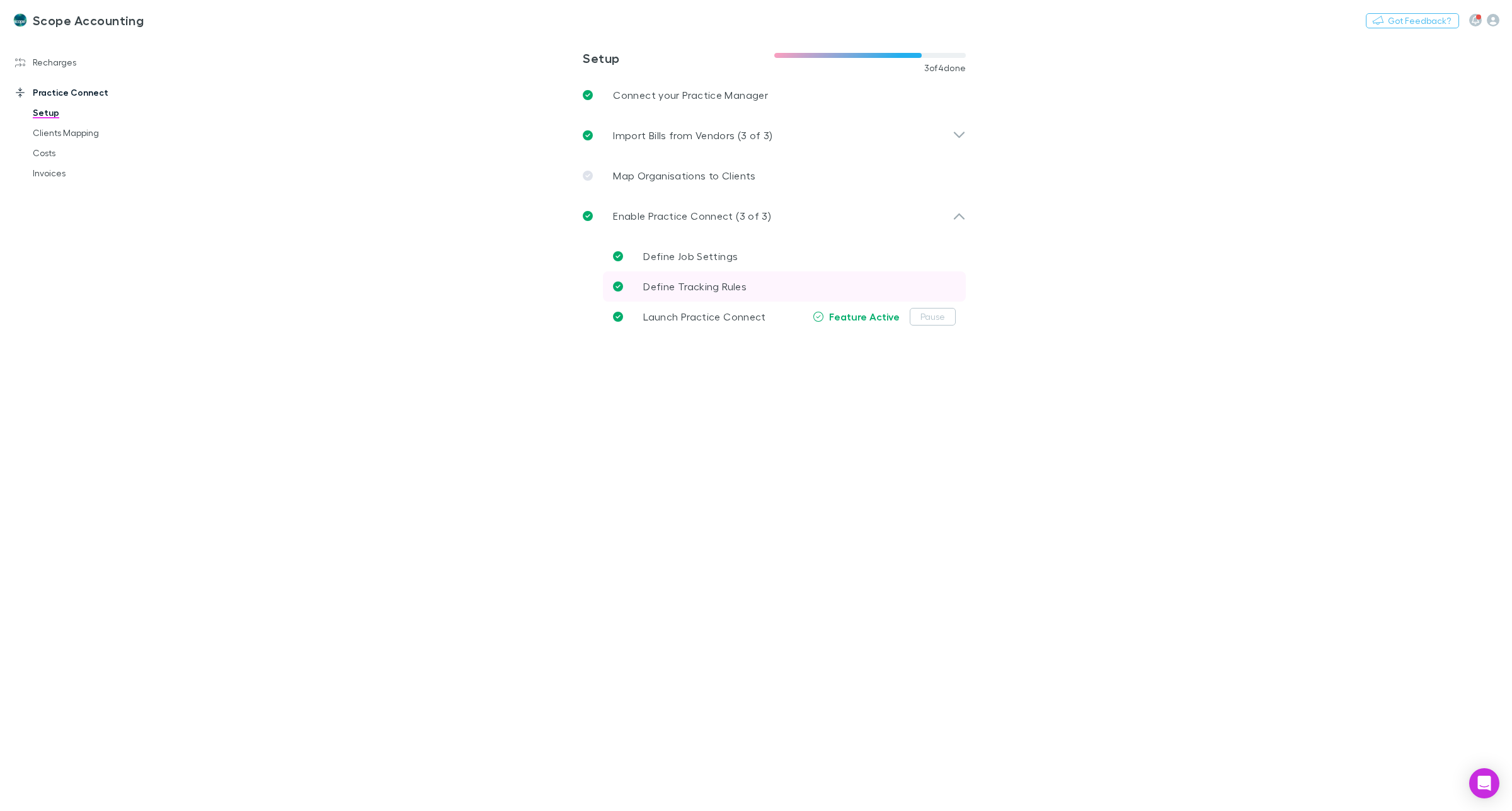
click at [617, 284] on icon at bounding box center [617, 286] width 10 height 10
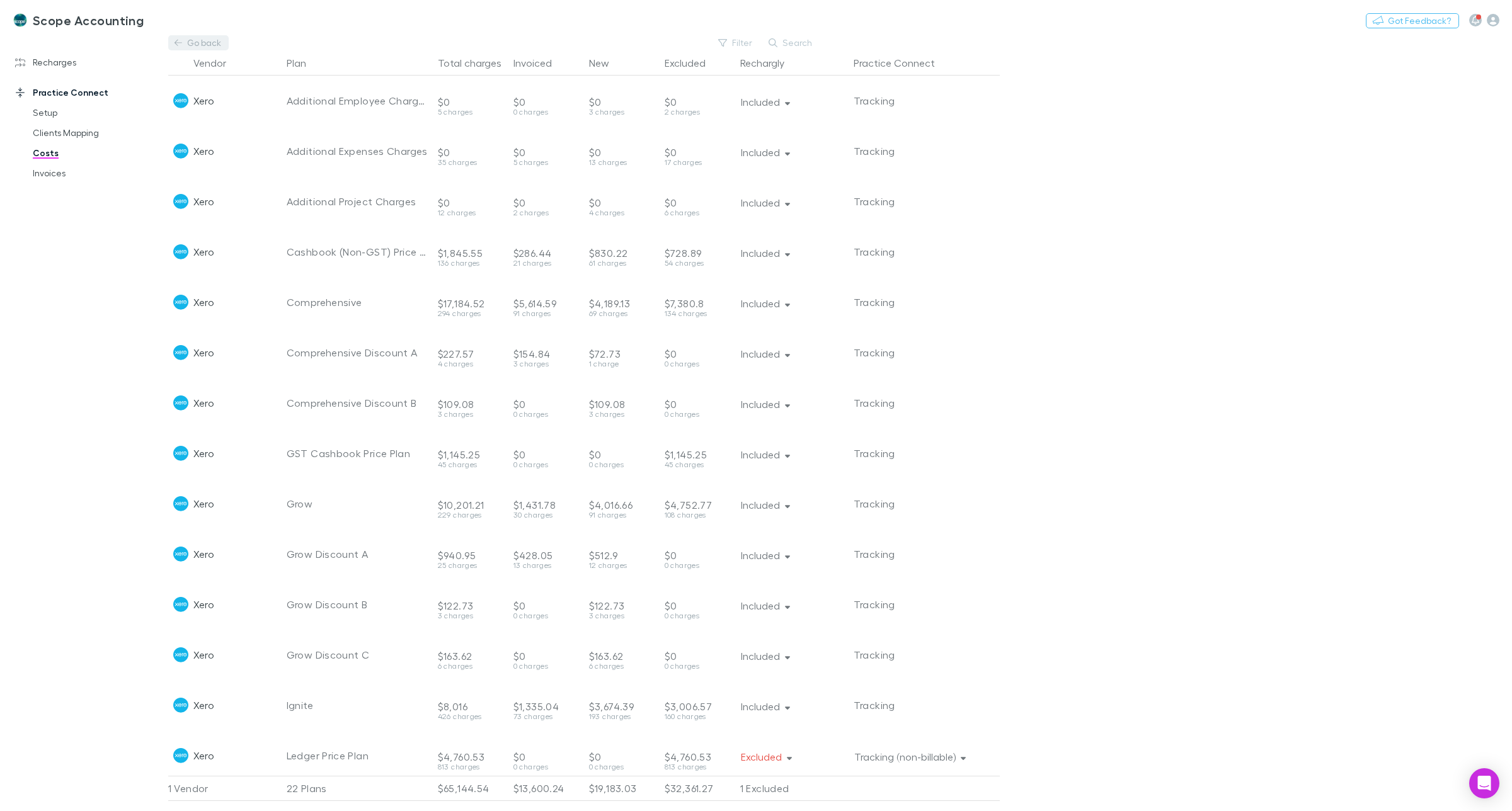
click at [206, 43] on link "Go back" at bounding box center [198, 42] width 61 height 15
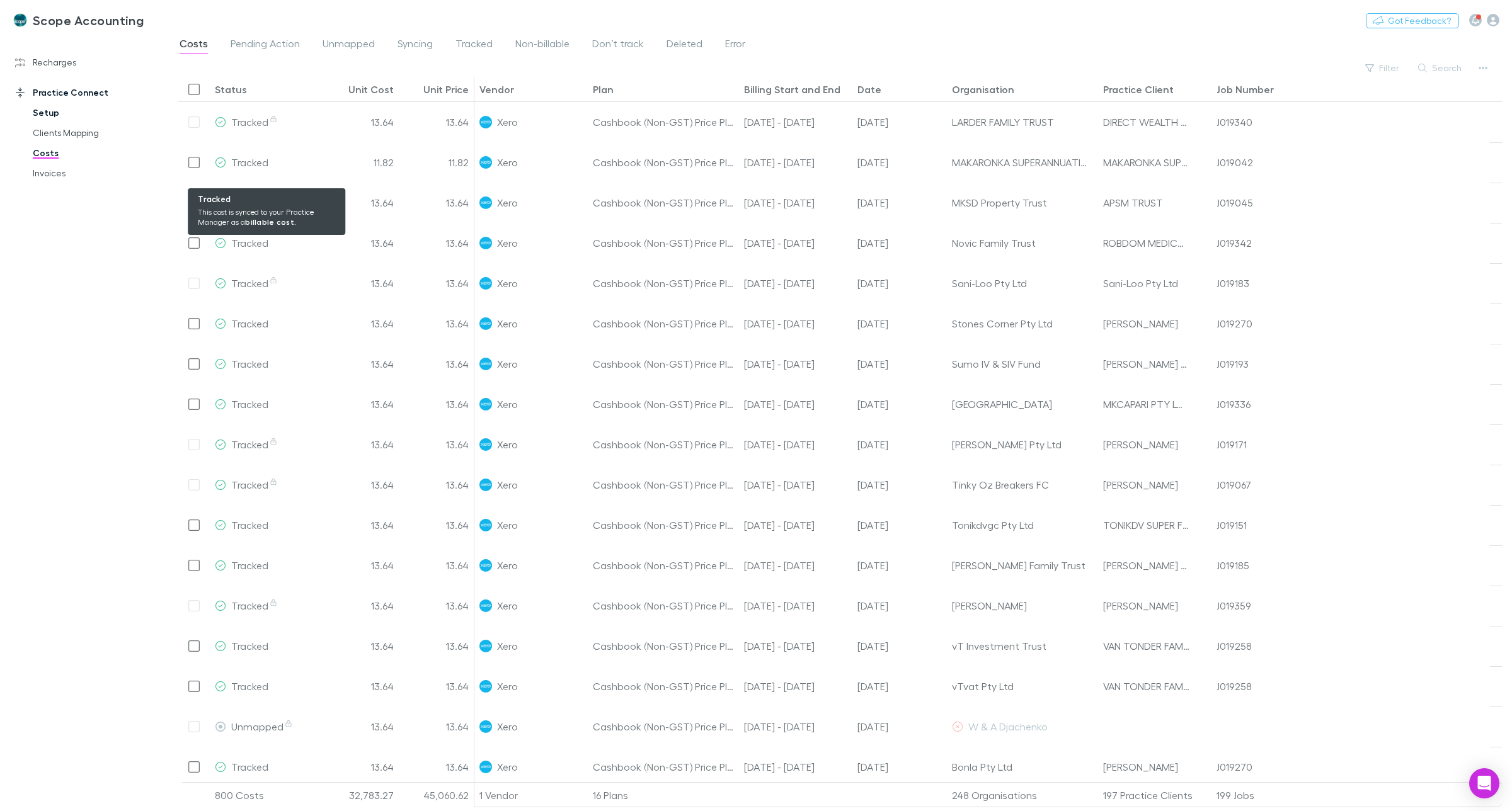
click at [49, 112] on link "Setup" at bounding box center [99, 113] width 158 height 20
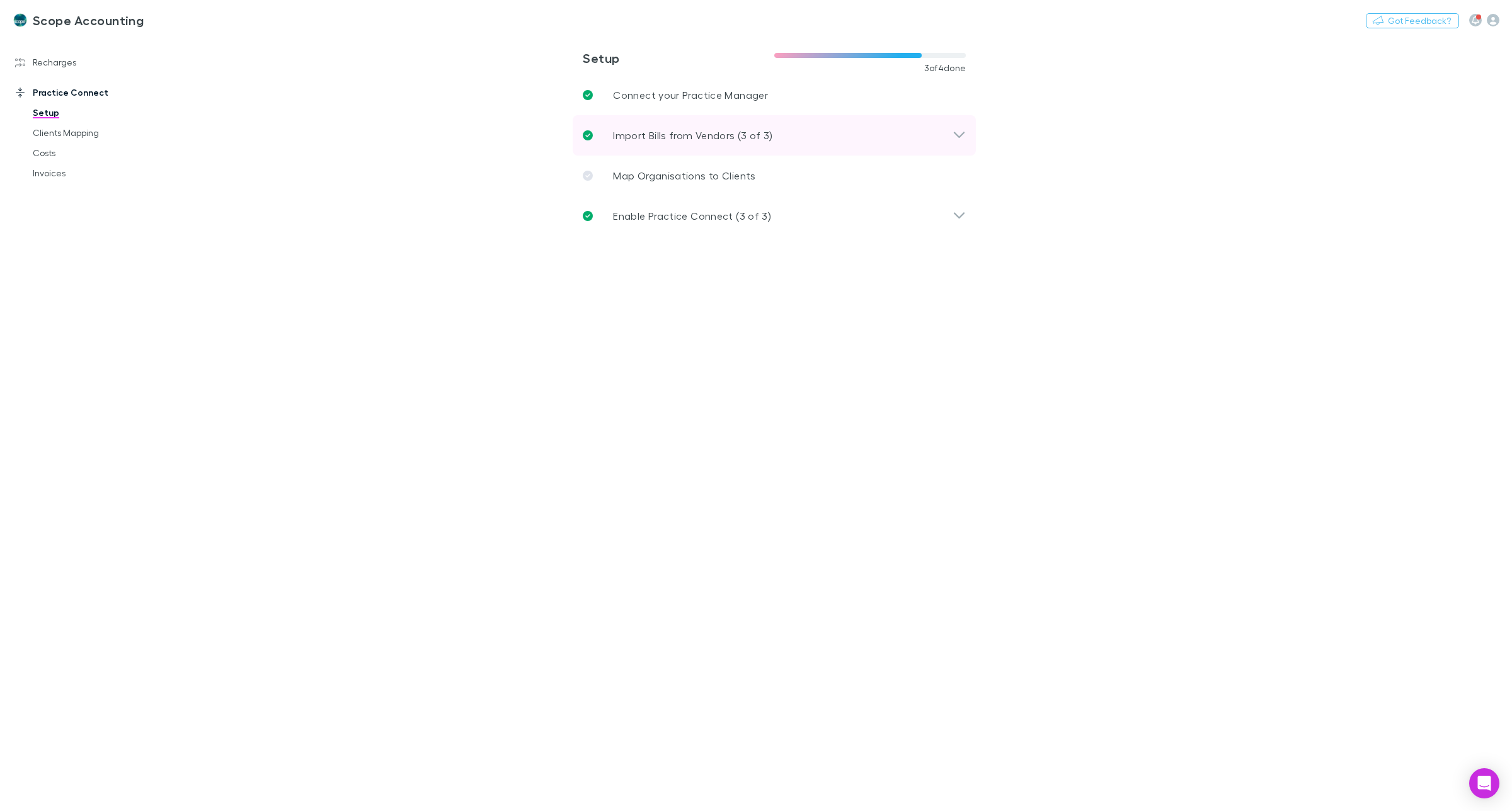
click at [679, 136] on p "Import Bills from Vendors (3 of 3)" at bounding box center [693, 135] width 160 height 15
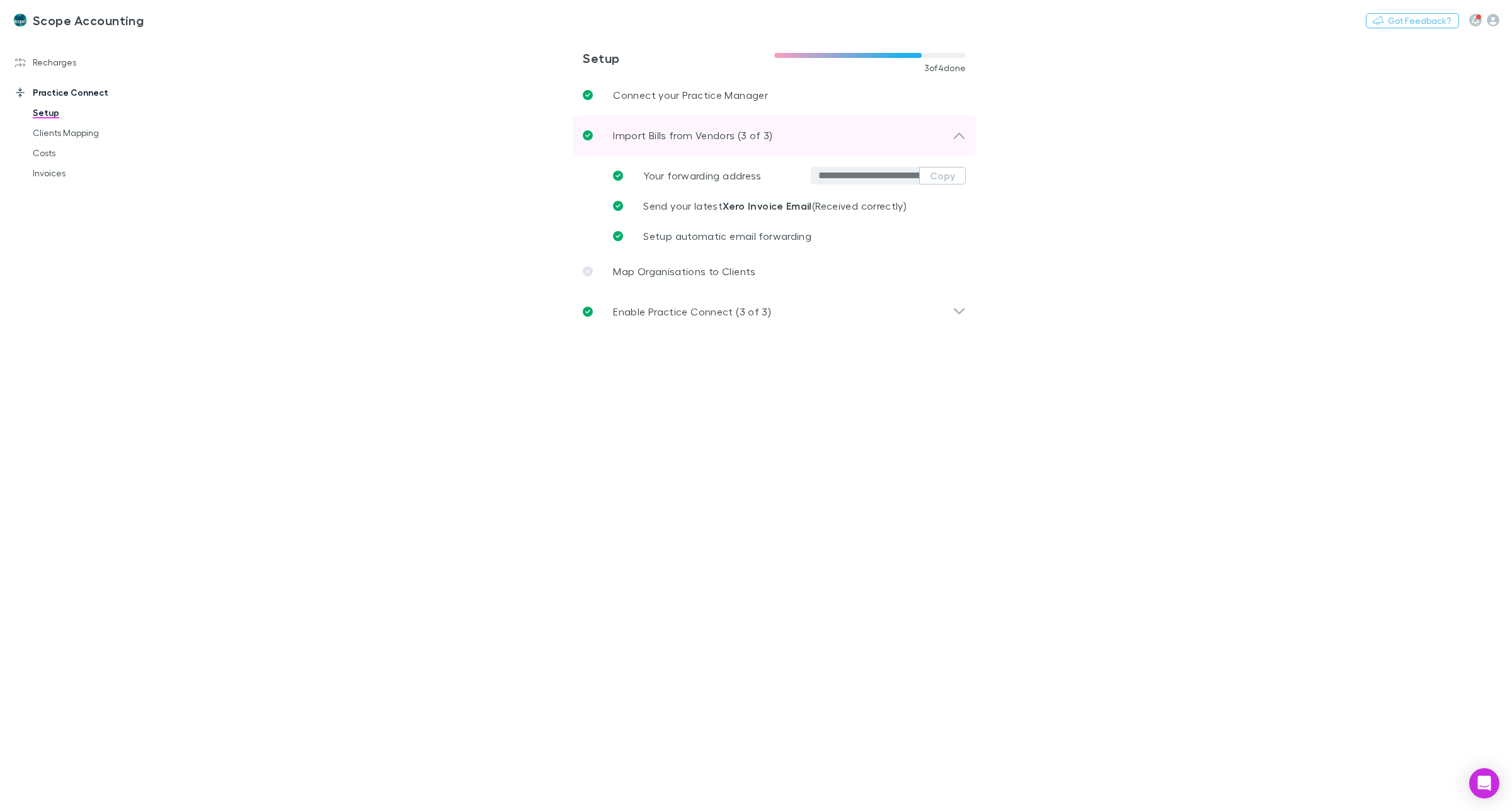
click at [679, 136] on p "Import Bills from Vendors (3 of 3)" at bounding box center [693, 135] width 160 height 15
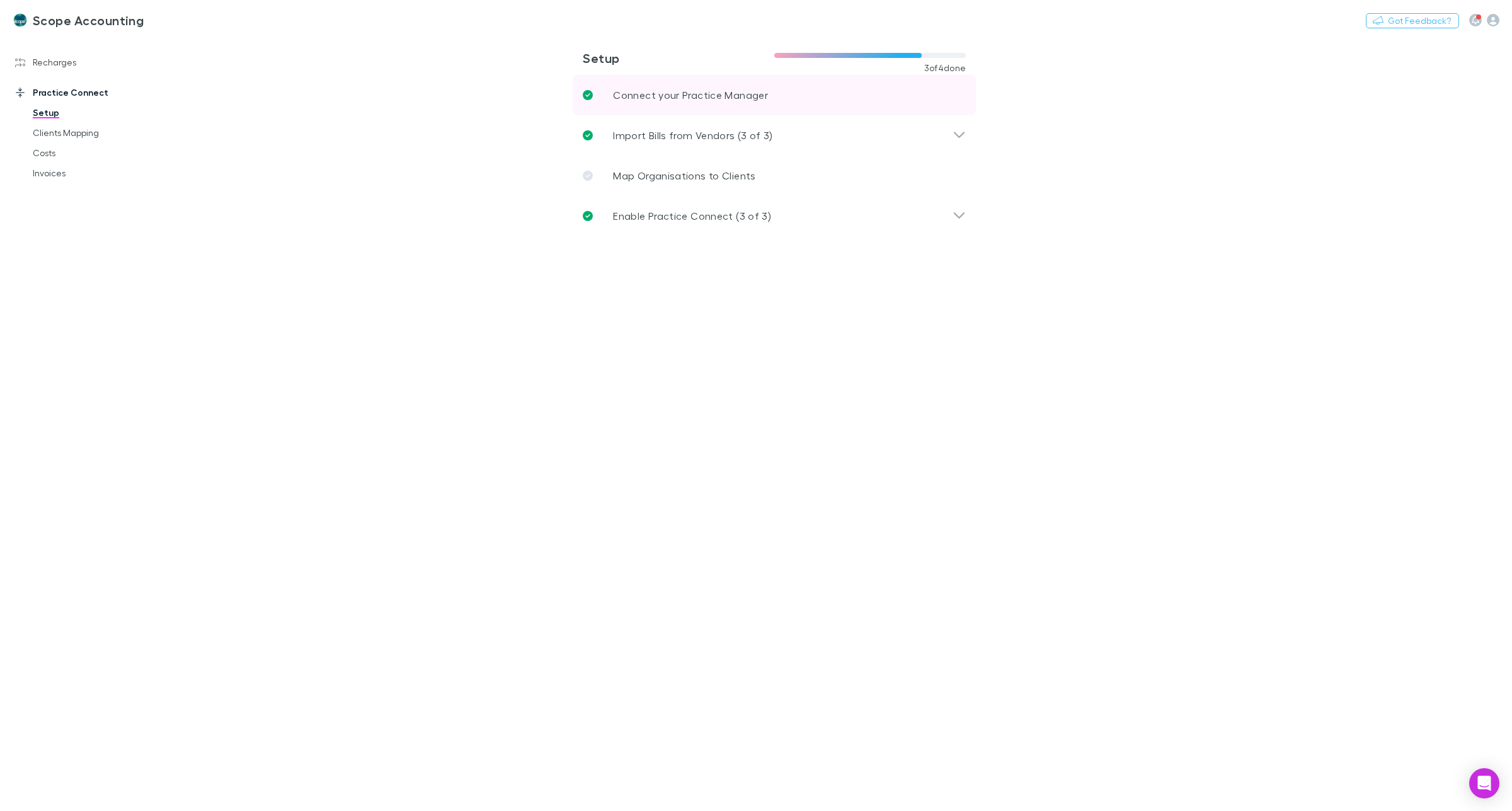
click at [690, 94] on p "Connect your Practice Manager" at bounding box center [690, 94] width 155 height 15
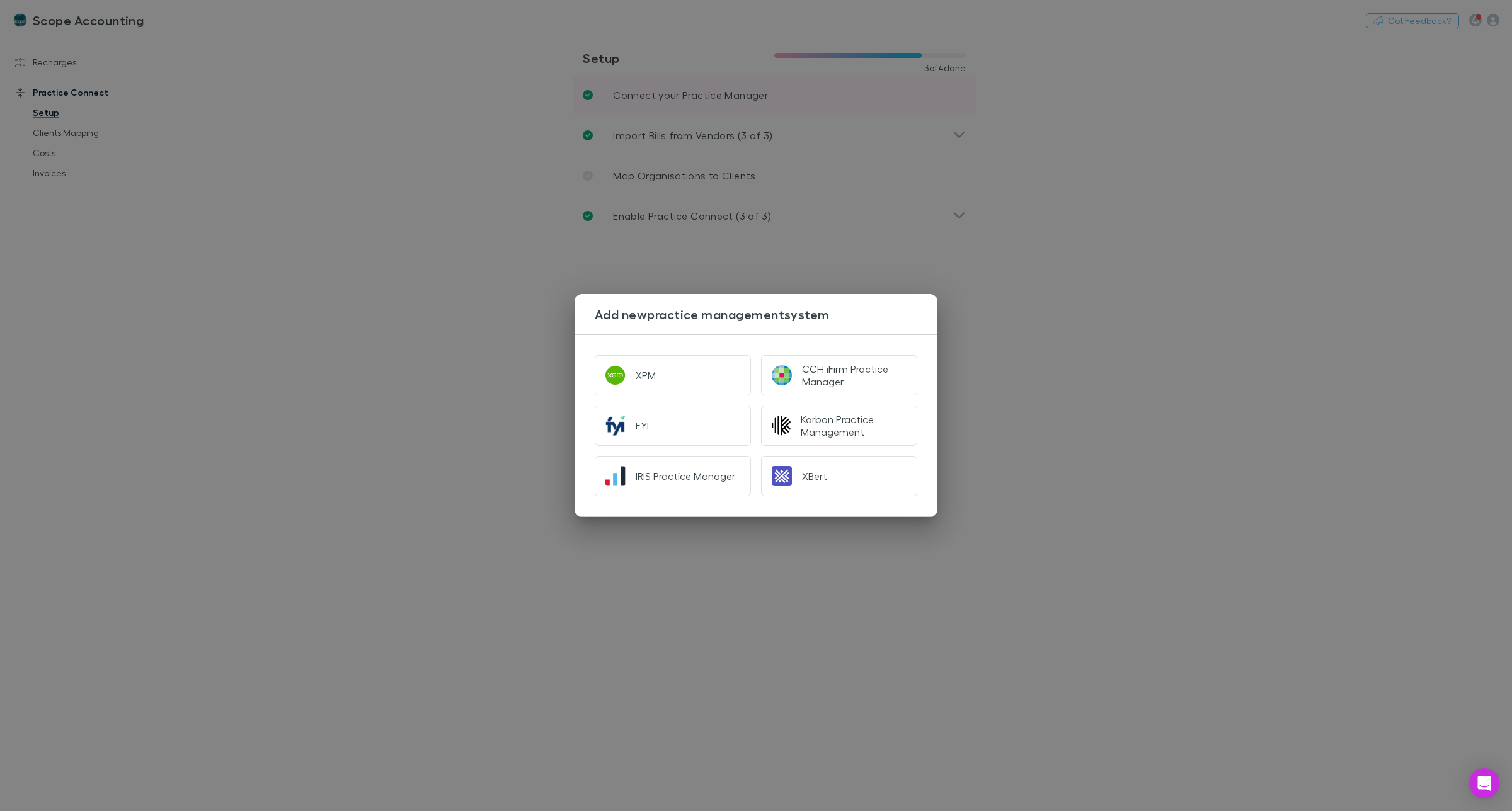
click at [690, 94] on div "Add new practice management system XPM CCH iFirm Practice Manager FYI Karbon Pr…" at bounding box center [756, 406] width 1512 height 811
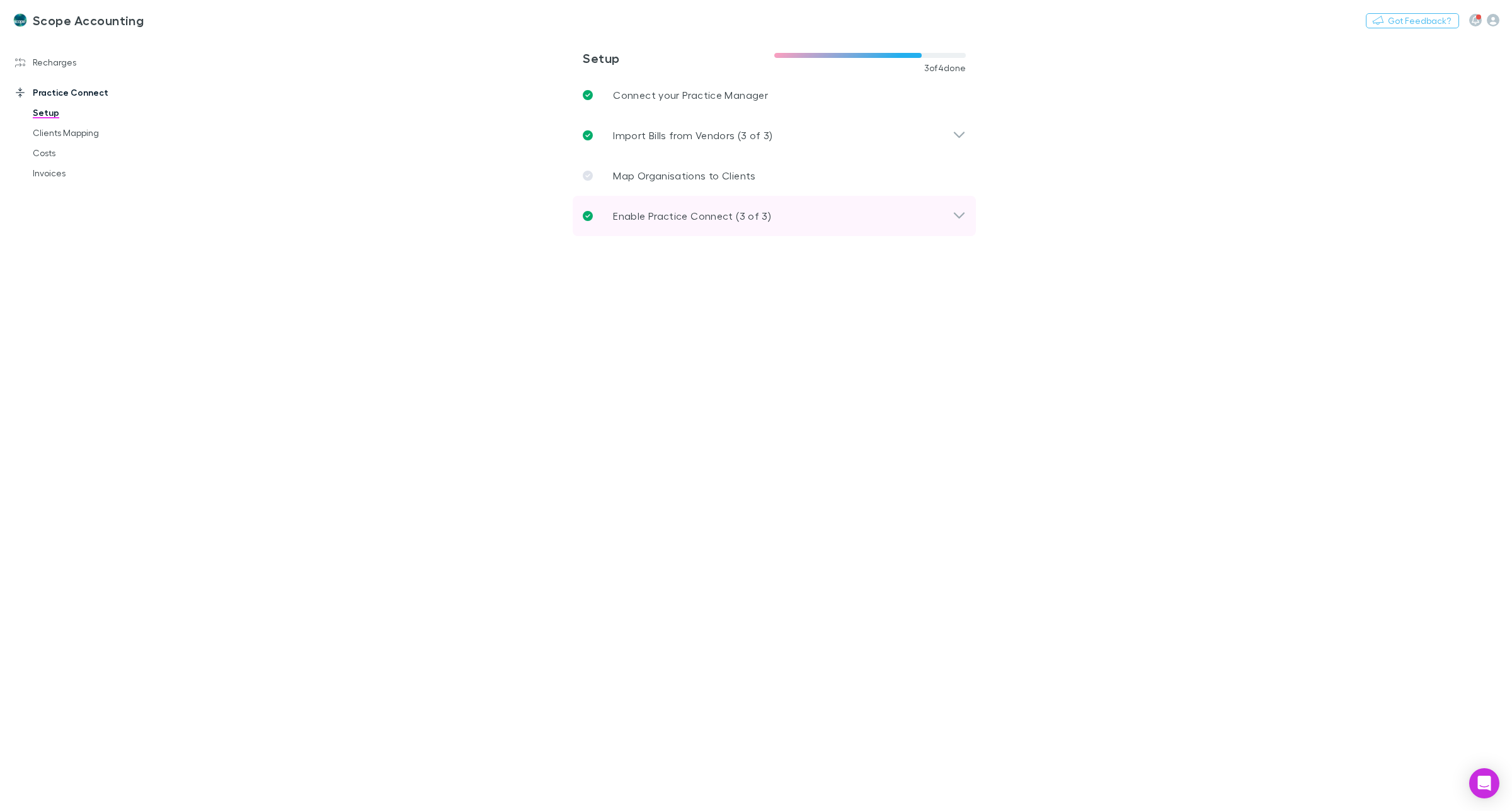
click at [688, 212] on p "Enable Practice Connect (3 of 3)" at bounding box center [692, 216] width 158 height 15
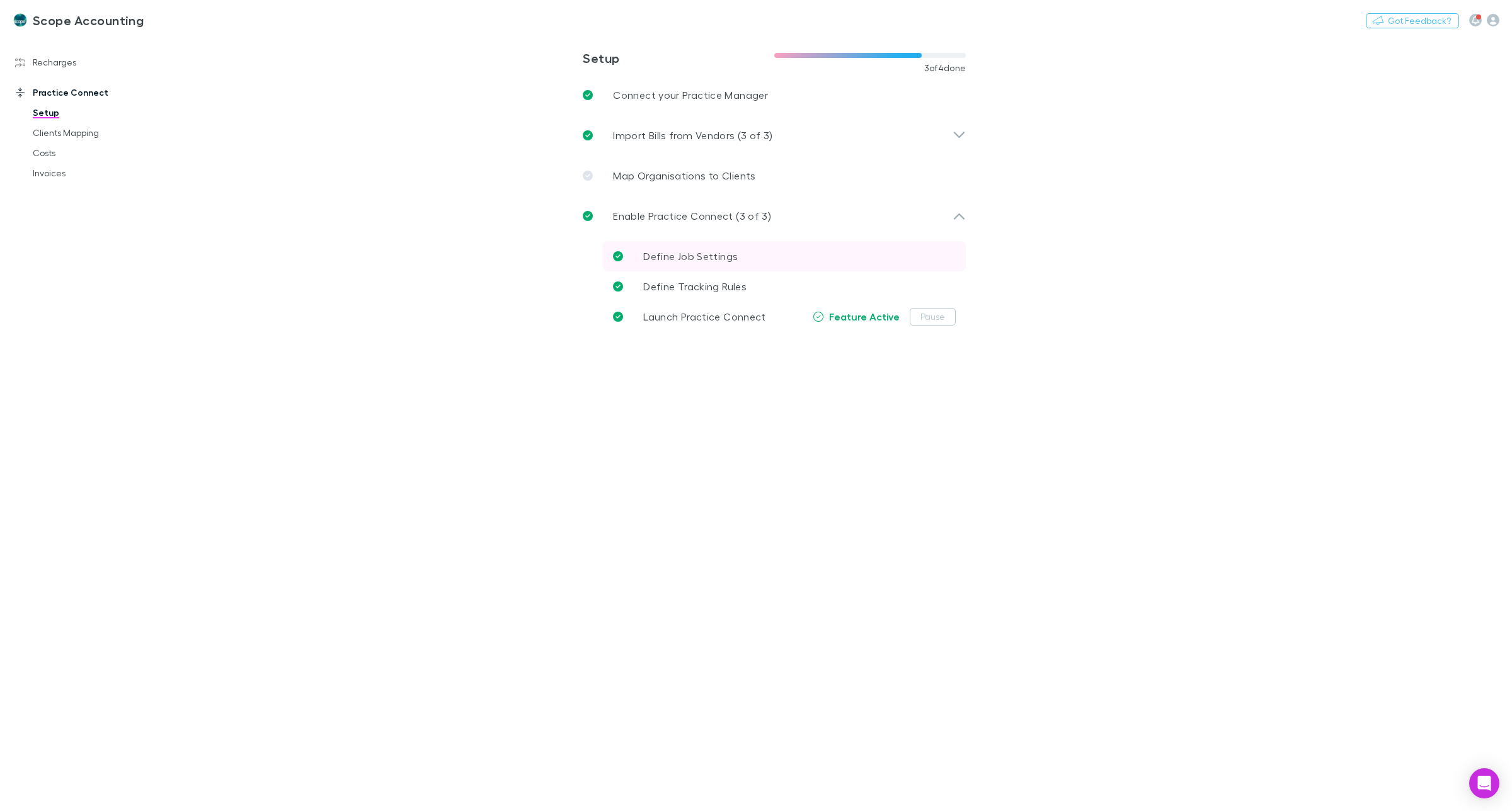
click at [685, 250] on span "Define Job Settings" at bounding box center [690, 256] width 94 height 12
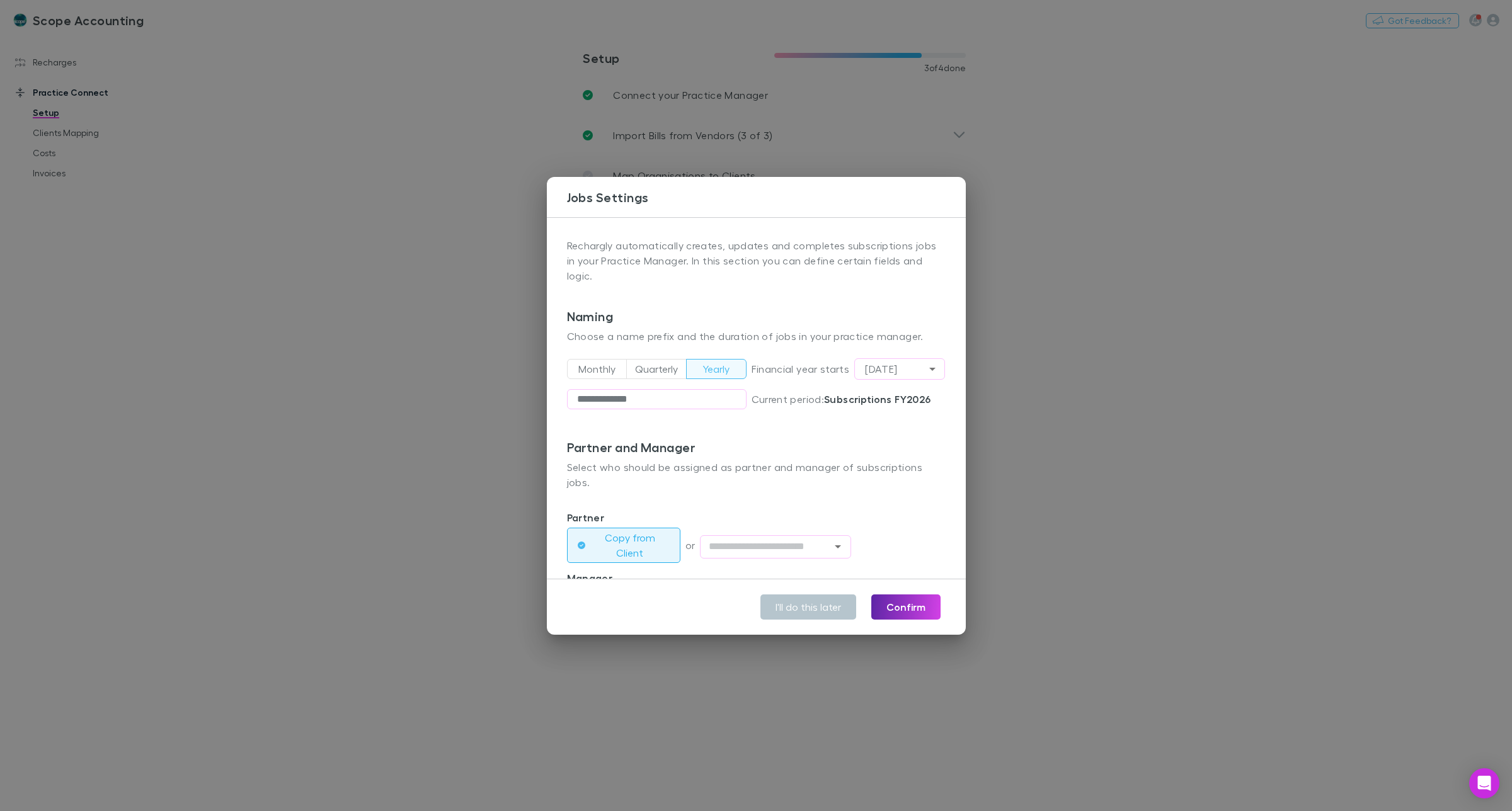
click at [1057, 513] on div "**********" at bounding box center [756, 406] width 1512 height 811
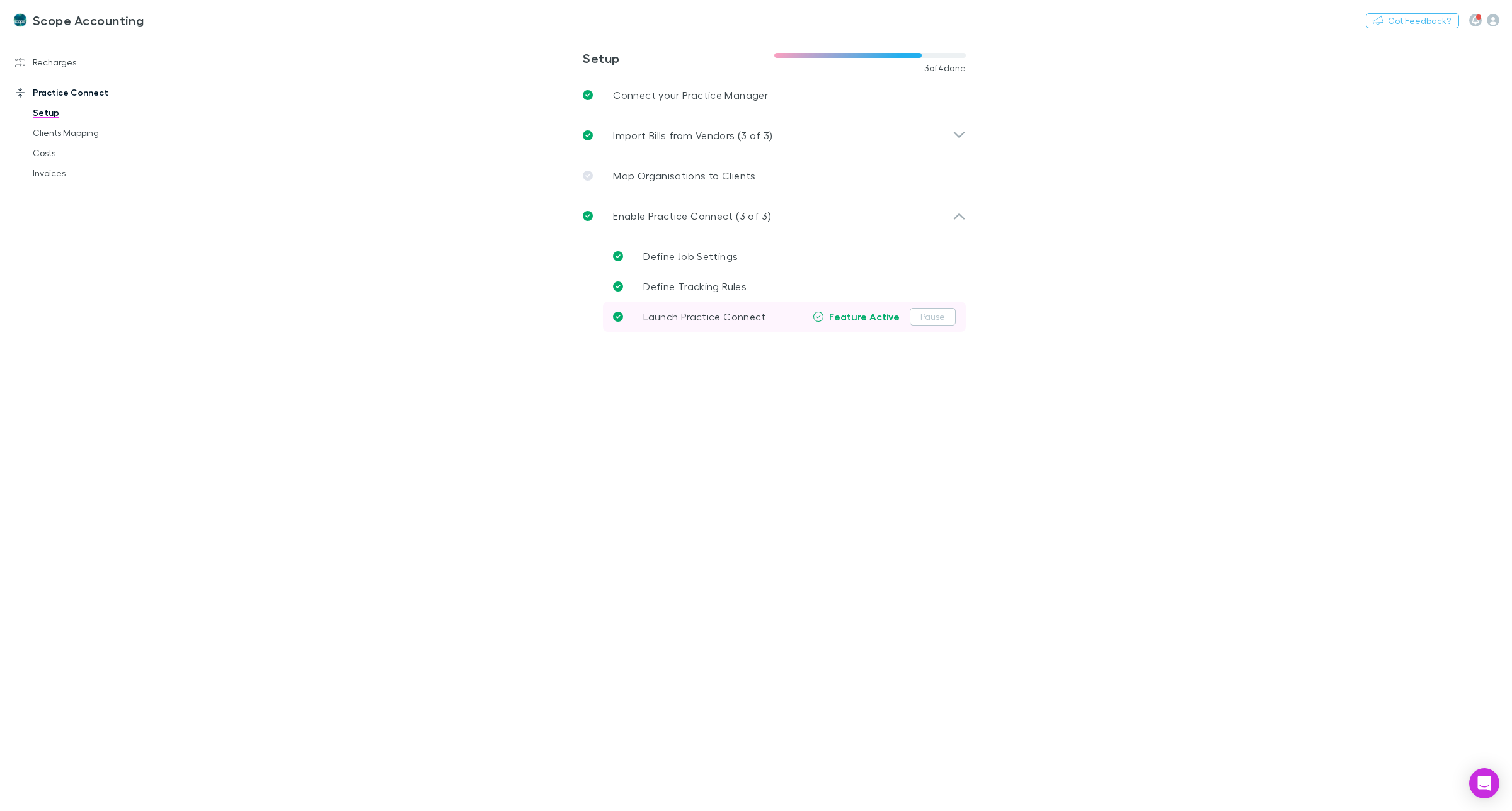
click at [704, 317] on span "Launch Practice Connect" at bounding box center [704, 316] width 122 height 12
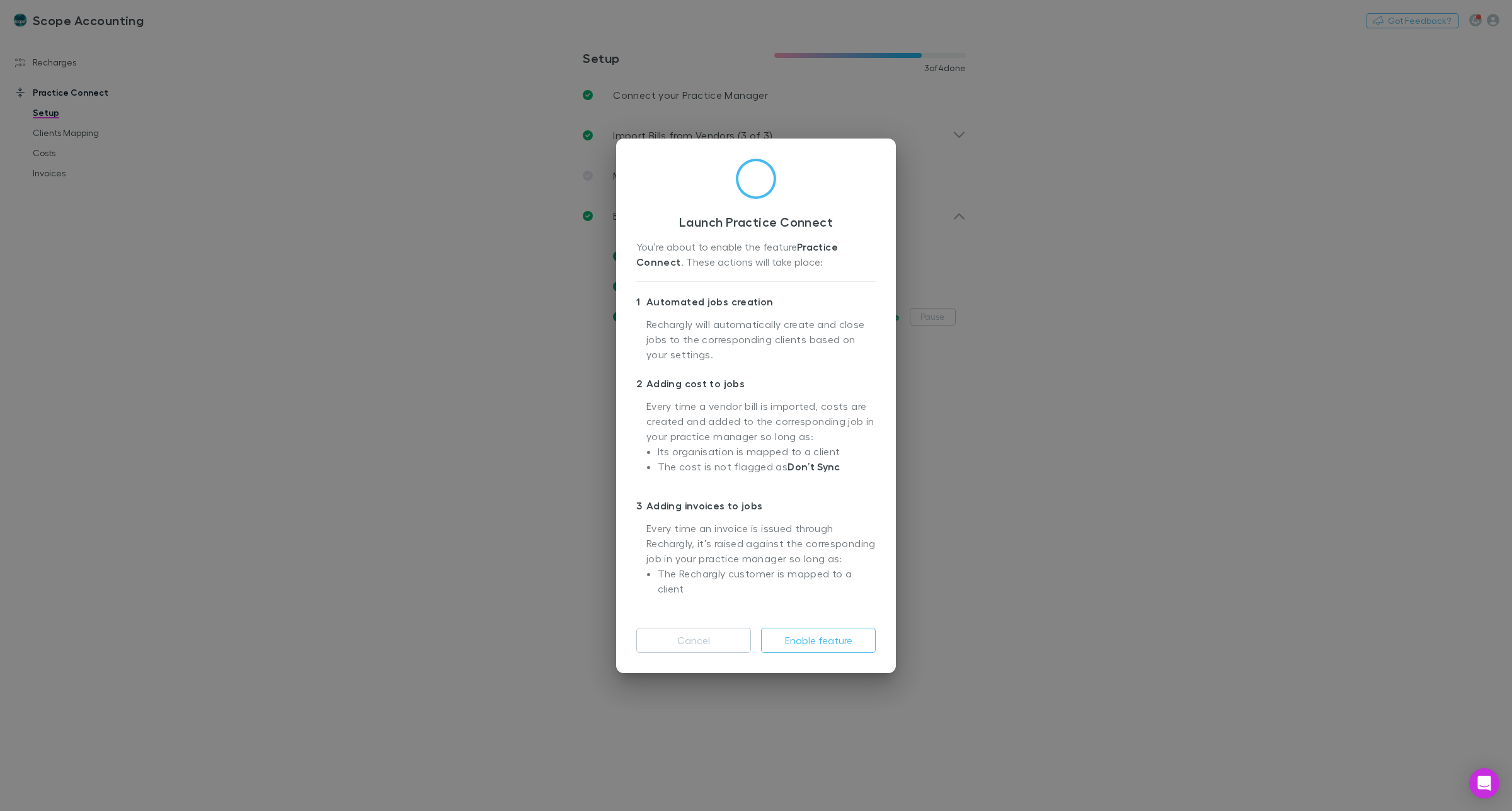
click at [1151, 372] on div "Launch Practice Connect You’re about to enable the feature Practice Connect . T…" at bounding box center [756, 406] width 1512 height 811
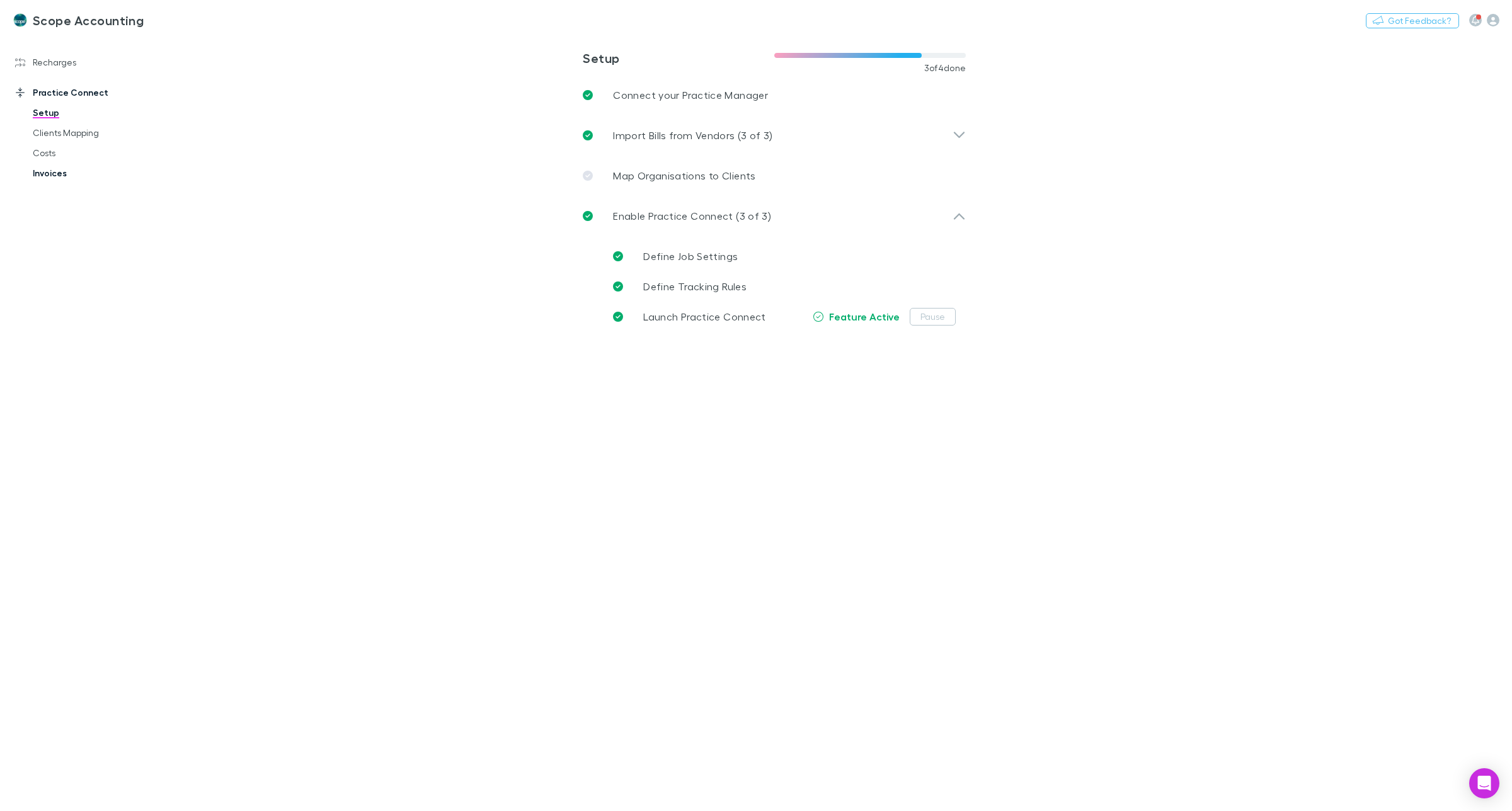
click at [48, 169] on link "Invoices" at bounding box center [99, 173] width 158 height 20
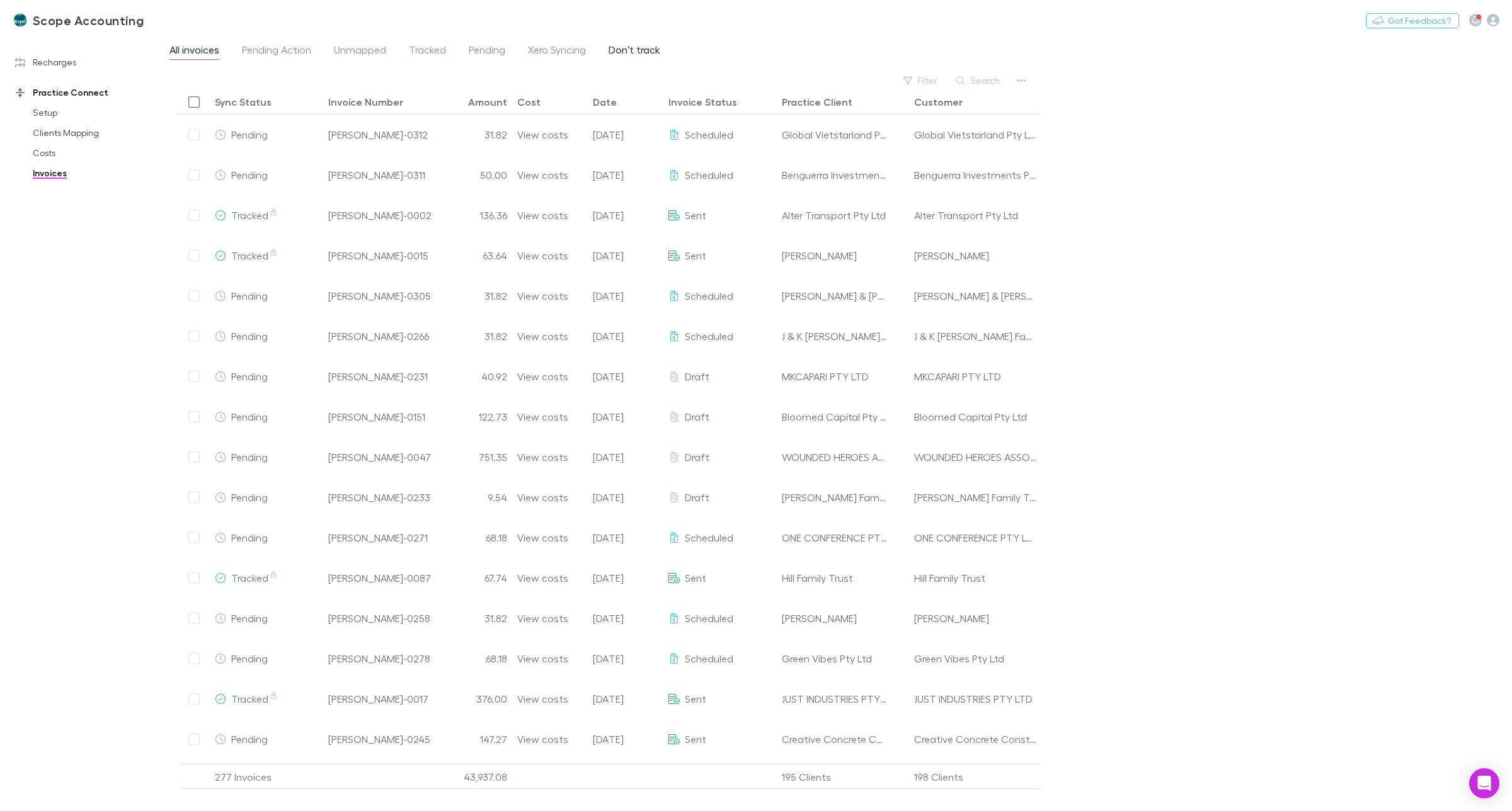
click at [617, 46] on span "Don’t track" at bounding box center [634, 51] width 51 height 17
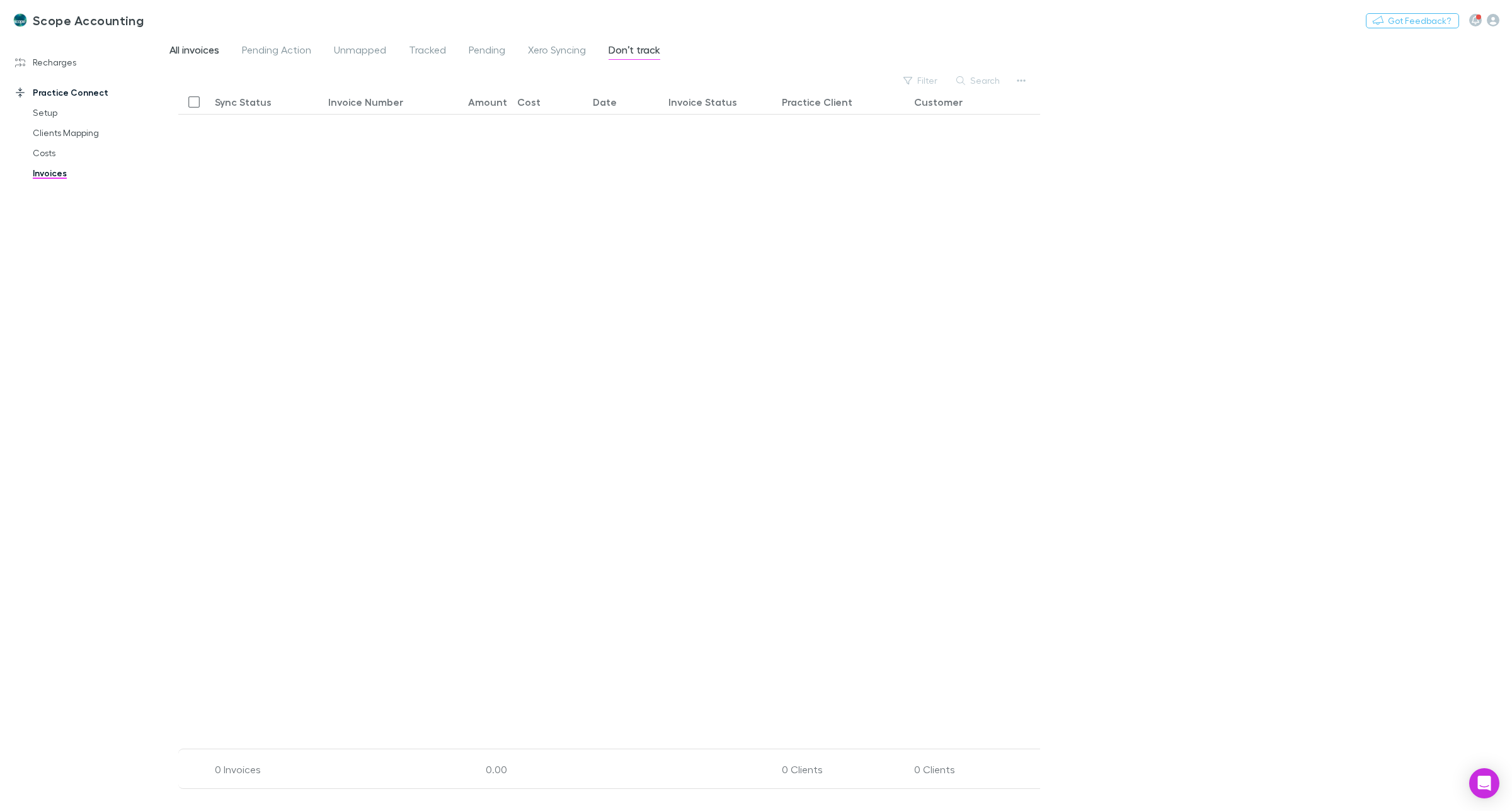
click at [206, 50] on span "All invoices" at bounding box center [195, 51] width 50 height 17
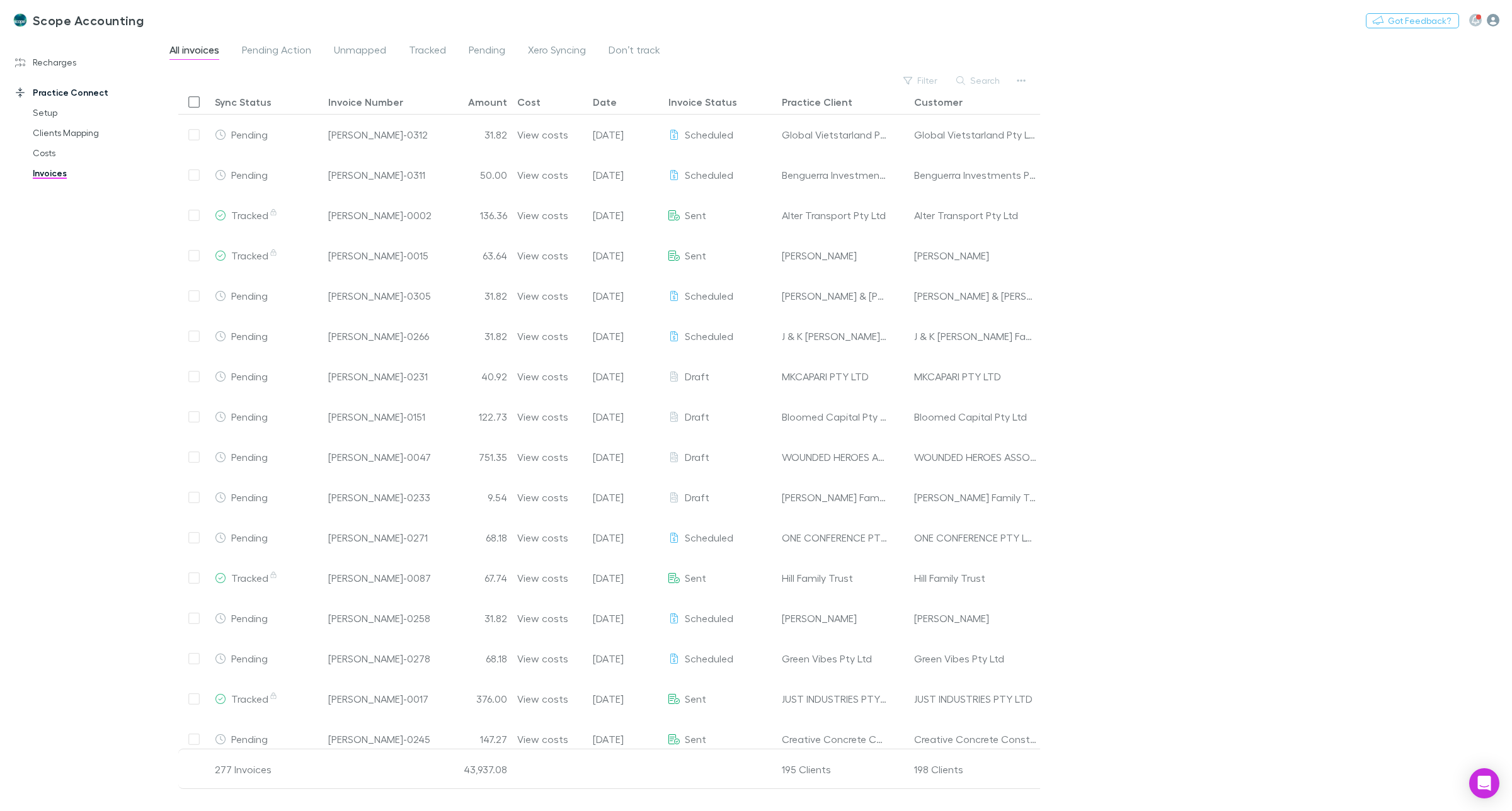
click at [1493, 26] on icon "button" at bounding box center [1493, 20] width 13 height 13
click at [1386, 134] on span "My account" at bounding box center [1412, 129] width 153 height 15
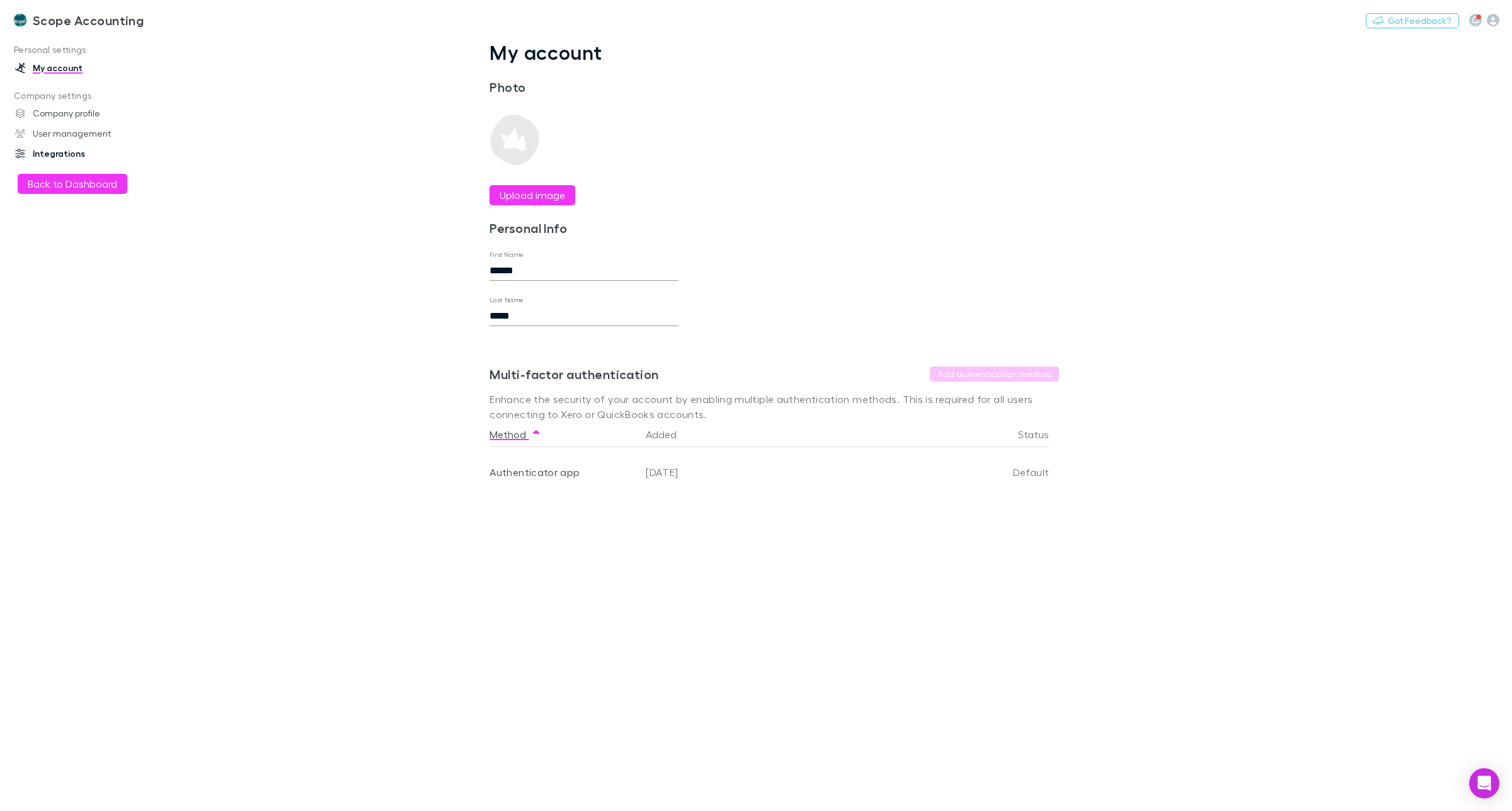
click at [72, 151] on link "Integrations" at bounding box center [90, 154] width 175 height 20
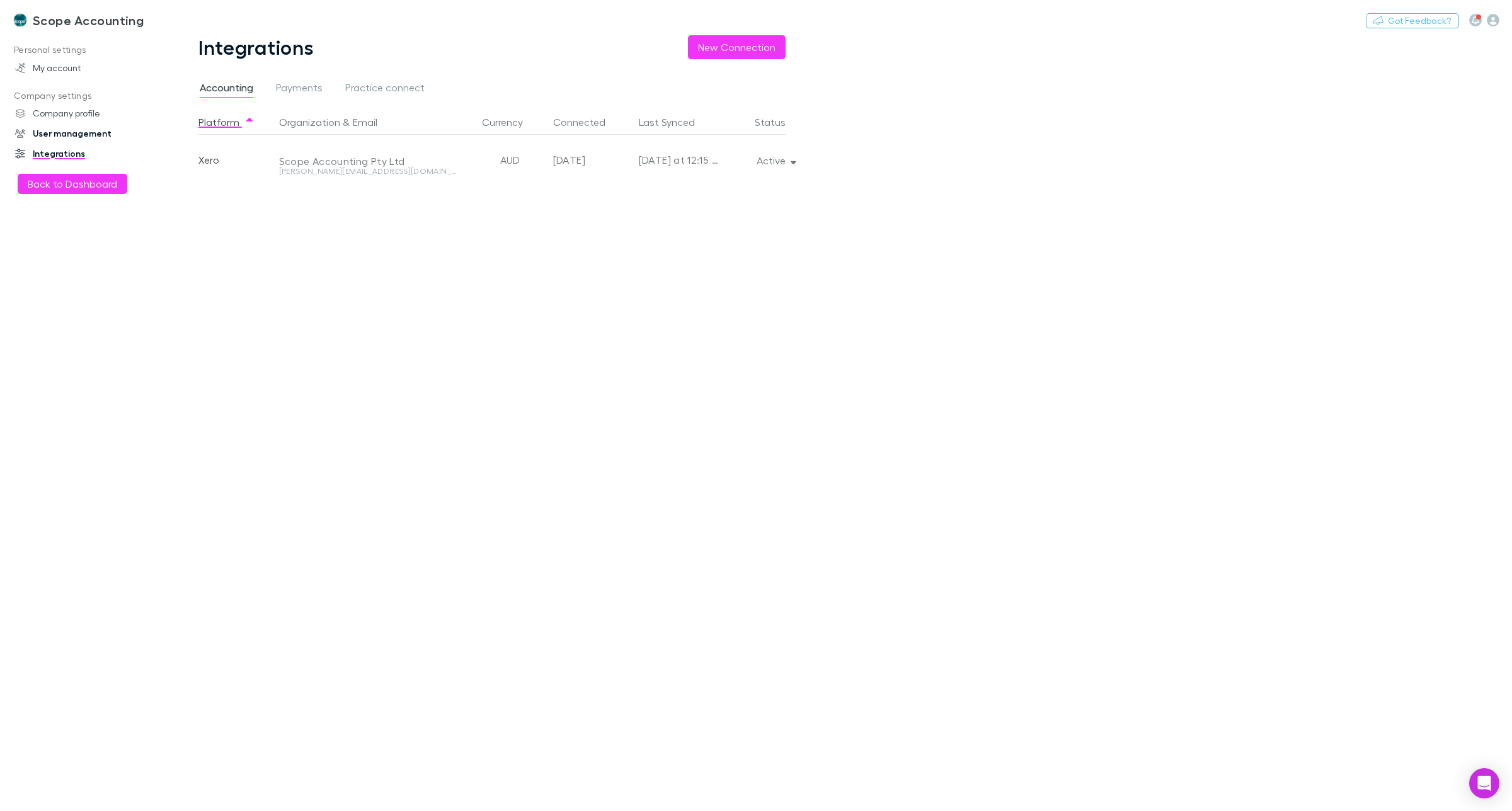
click at [72, 131] on link "User management" at bounding box center [90, 134] width 175 height 20
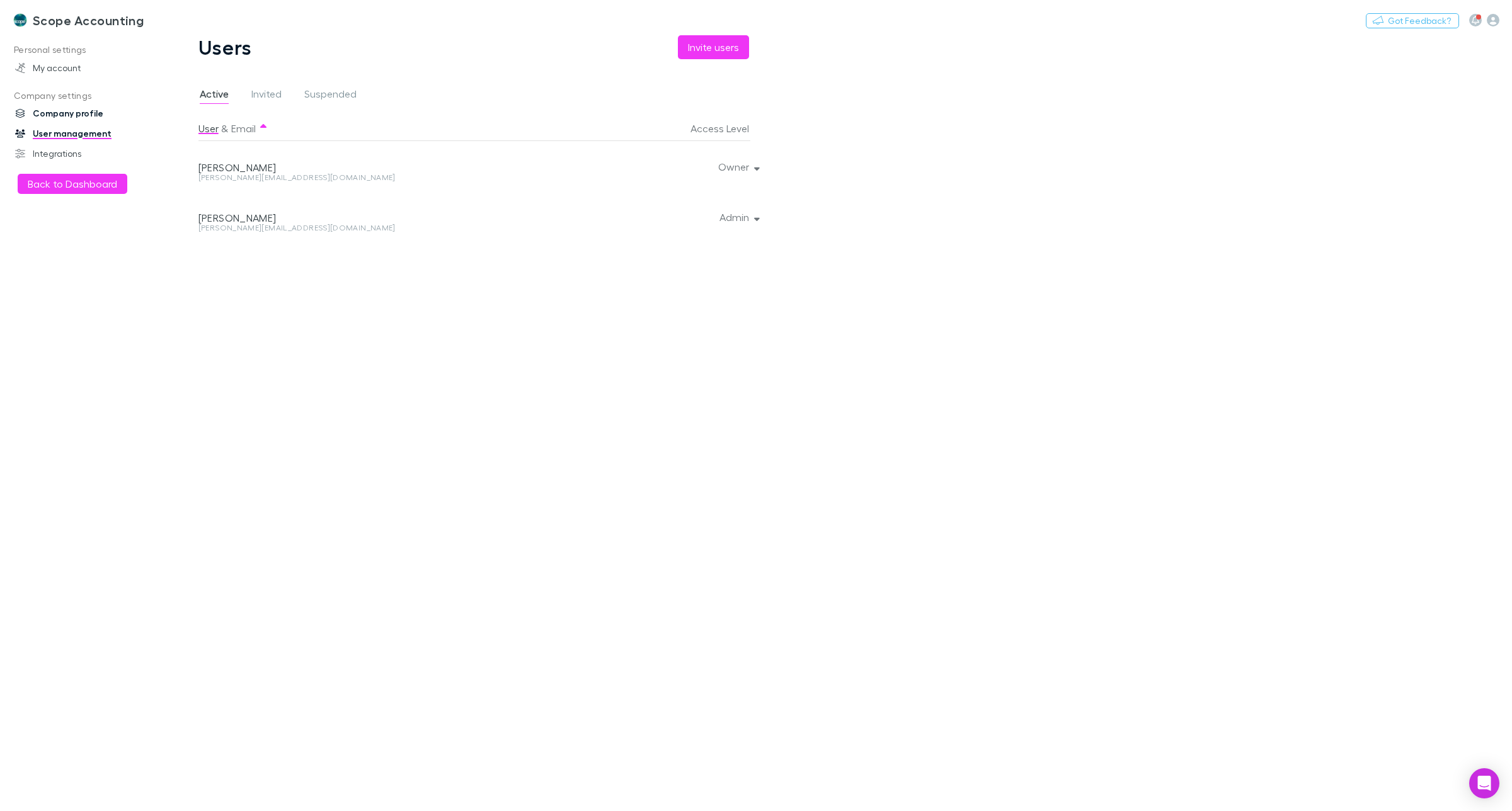
click at [73, 115] on link "Company profile" at bounding box center [90, 114] width 175 height 20
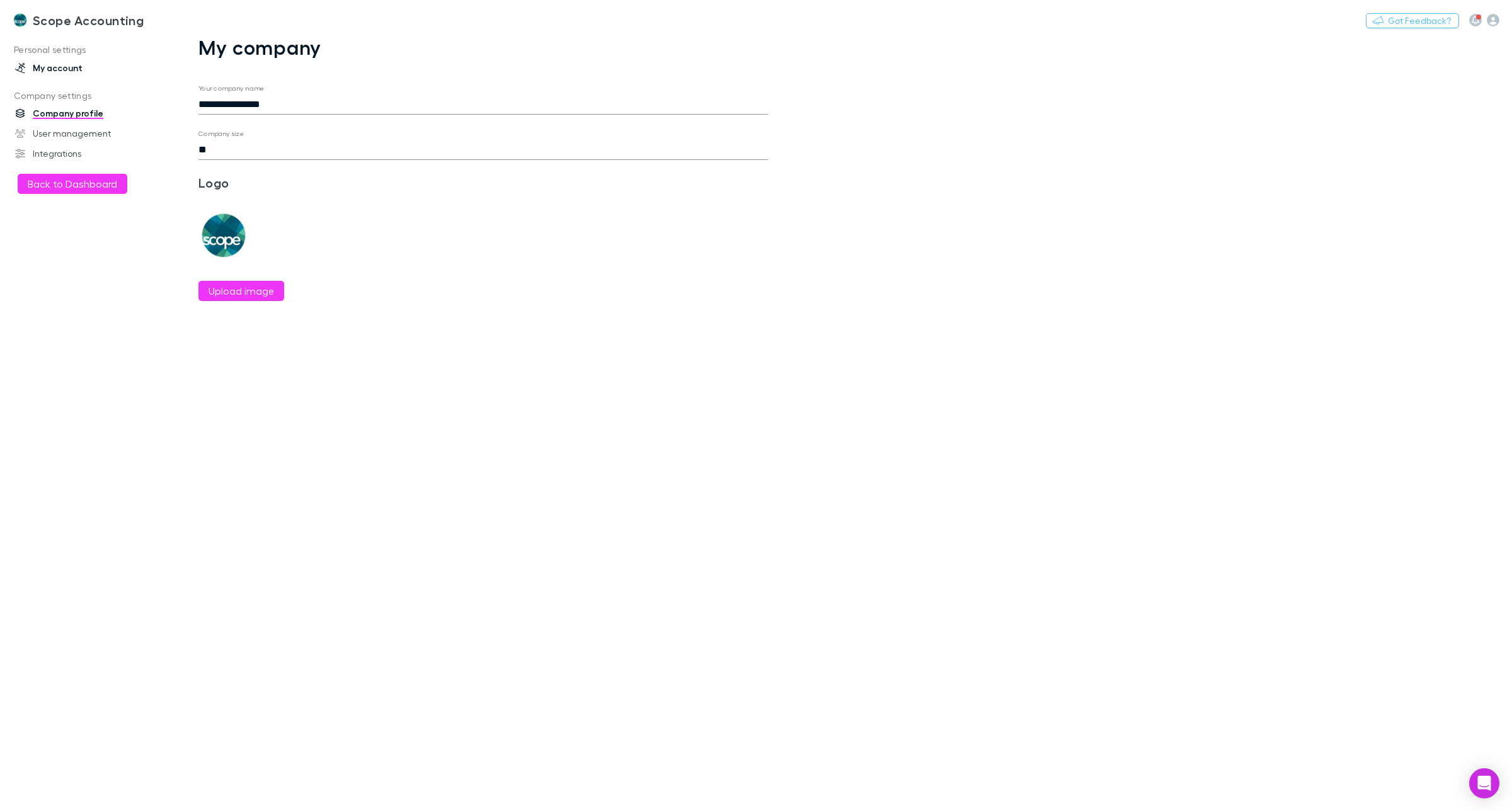
click at [70, 68] on link "My account" at bounding box center [90, 68] width 175 height 20
